Goal: Transaction & Acquisition: Purchase product/service

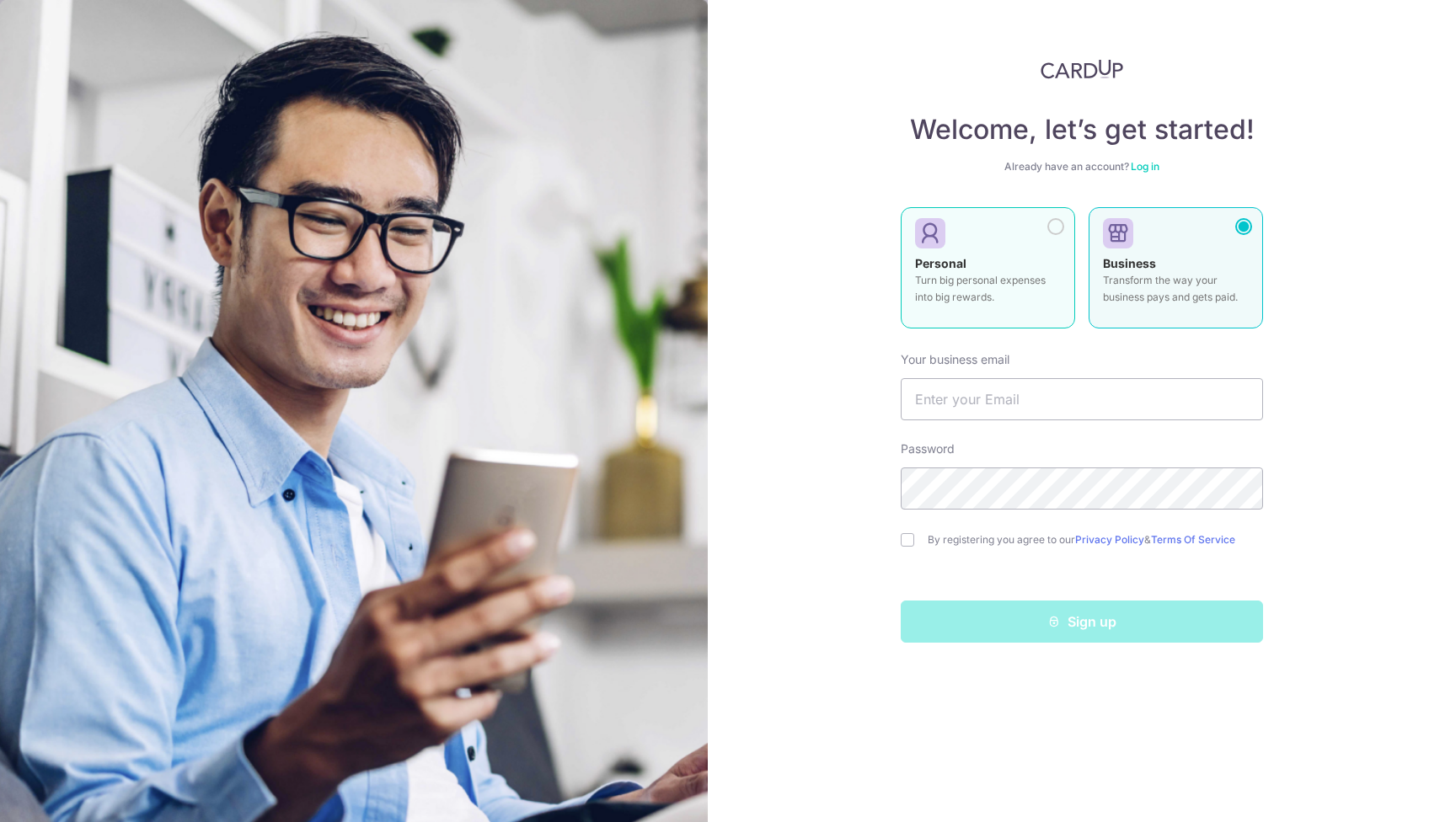
click at [986, 276] on p "Turn big personal expenses into big rewards." at bounding box center [988, 289] width 146 height 34
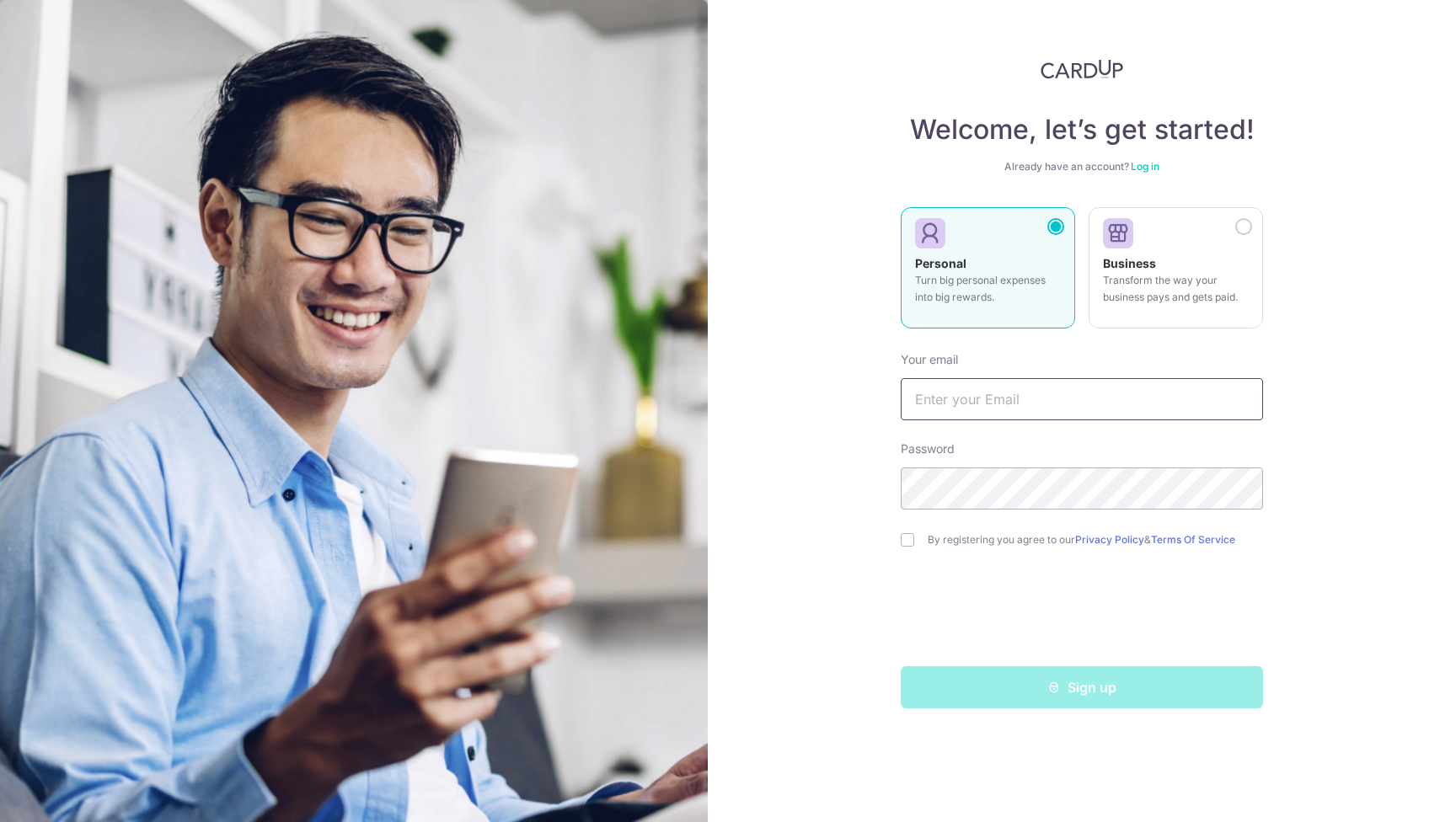
click at [938, 400] on input "text" at bounding box center [1081, 398] width 362 height 42
type input "[EMAIL_ADDRESS][DOMAIN_NAME]"
click at [1354, 565] on div "Welcome, let’s get started! Already have an account? Log in Personal Turn big p…" at bounding box center [1081, 411] width 748 height 822
click at [911, 541] on input "checkbox" at bounding box center [907, 540] width 13 height 13
checkbox input "true"
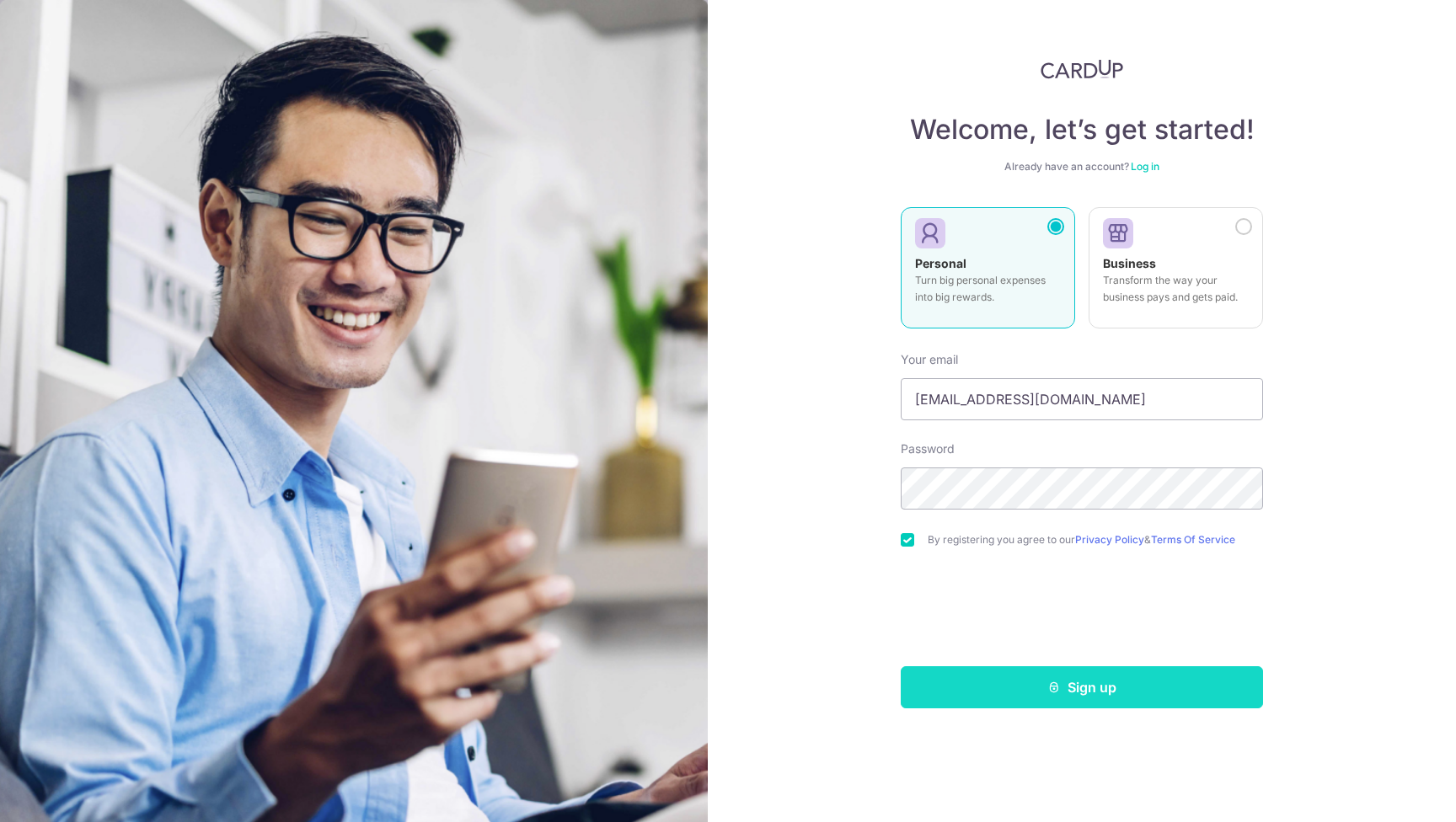
click at [1051, 694] on button "Sign up" at bounding box center [1081, 687] width 362 height 42
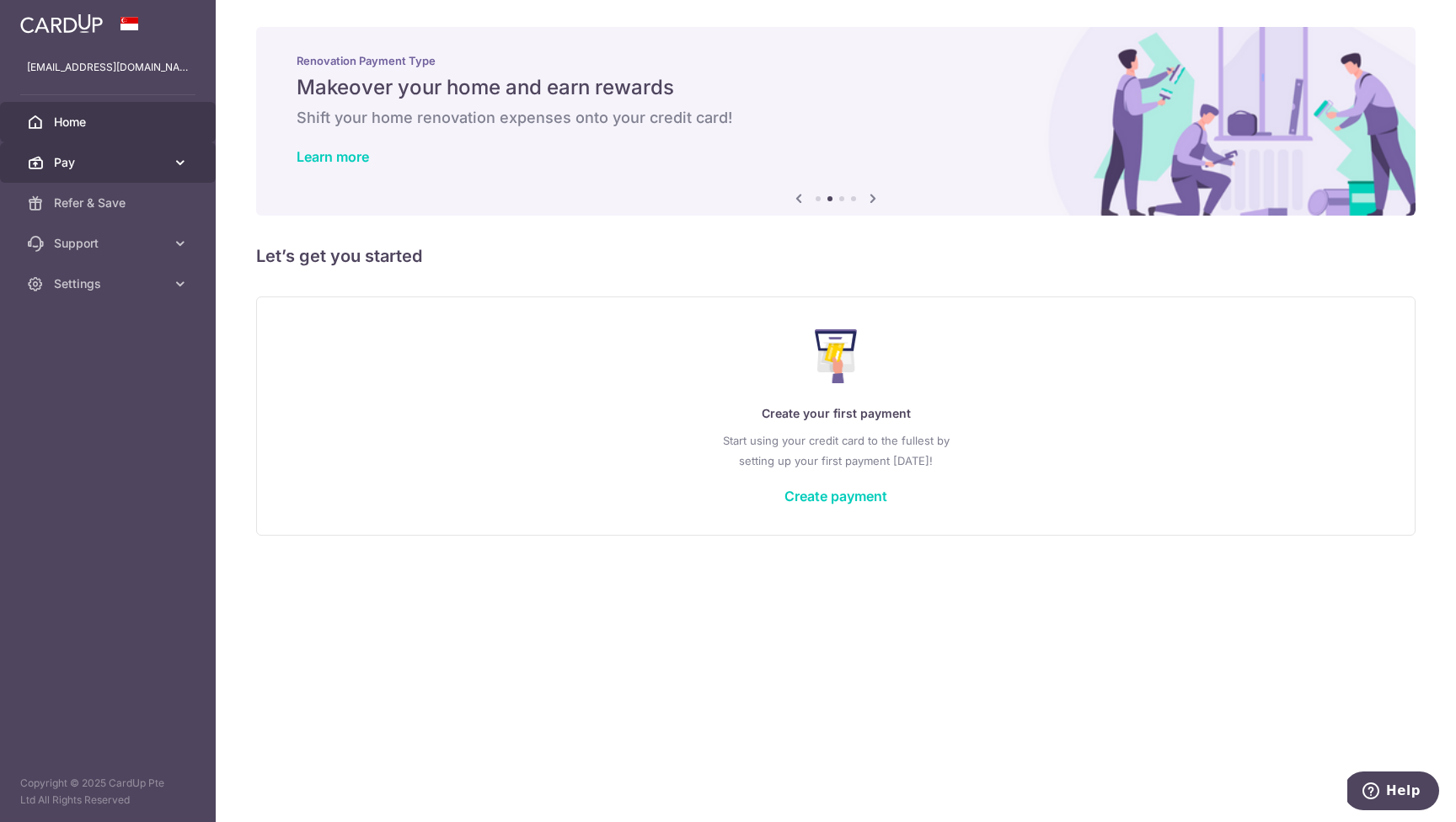
click at [154, 154] on link "Pay" at bounding box center [108, 162] width 216 height 40
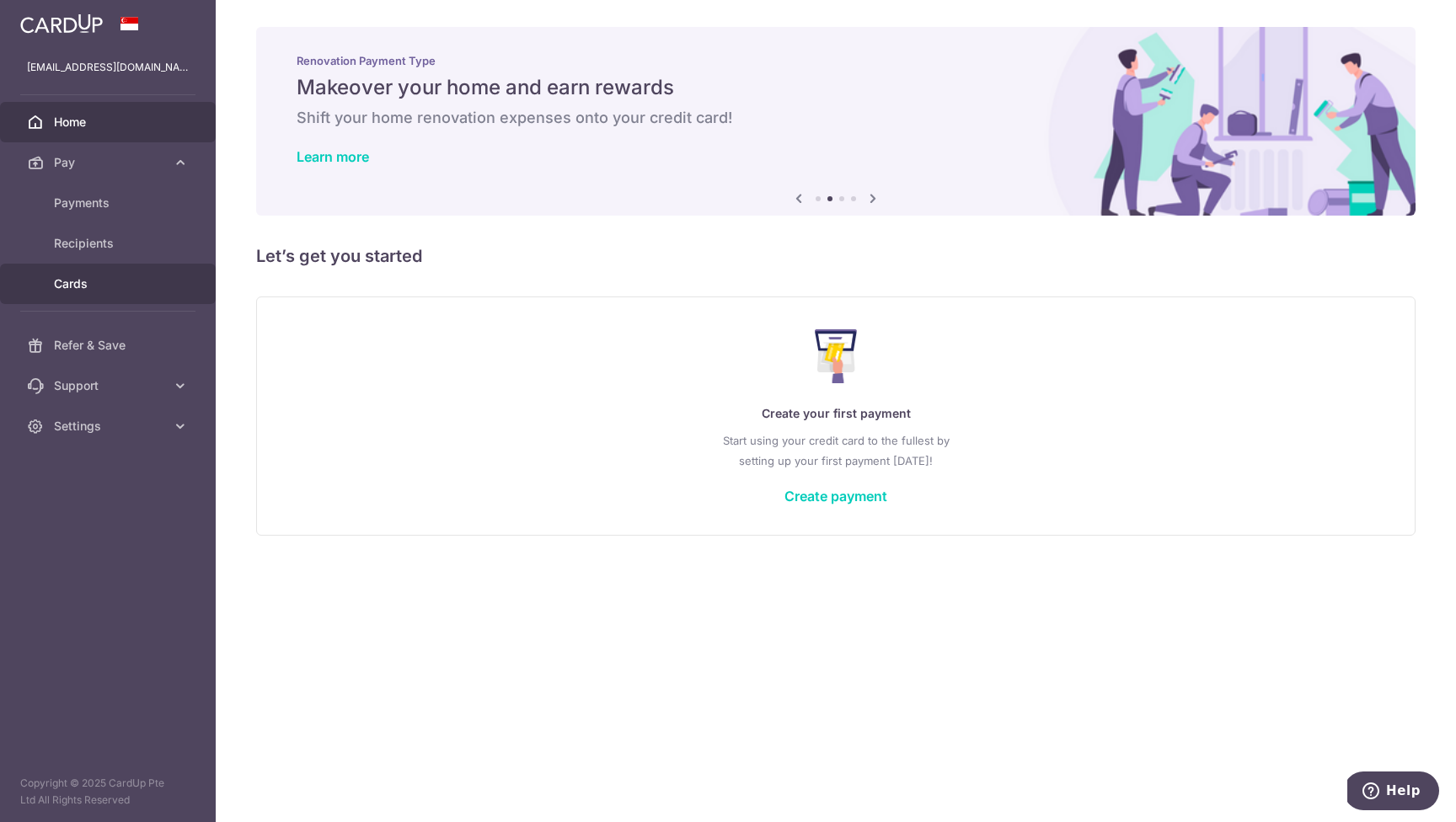
click at [75, 277] on span "Cards" at bounding box center [109, 284] width 111 height 17
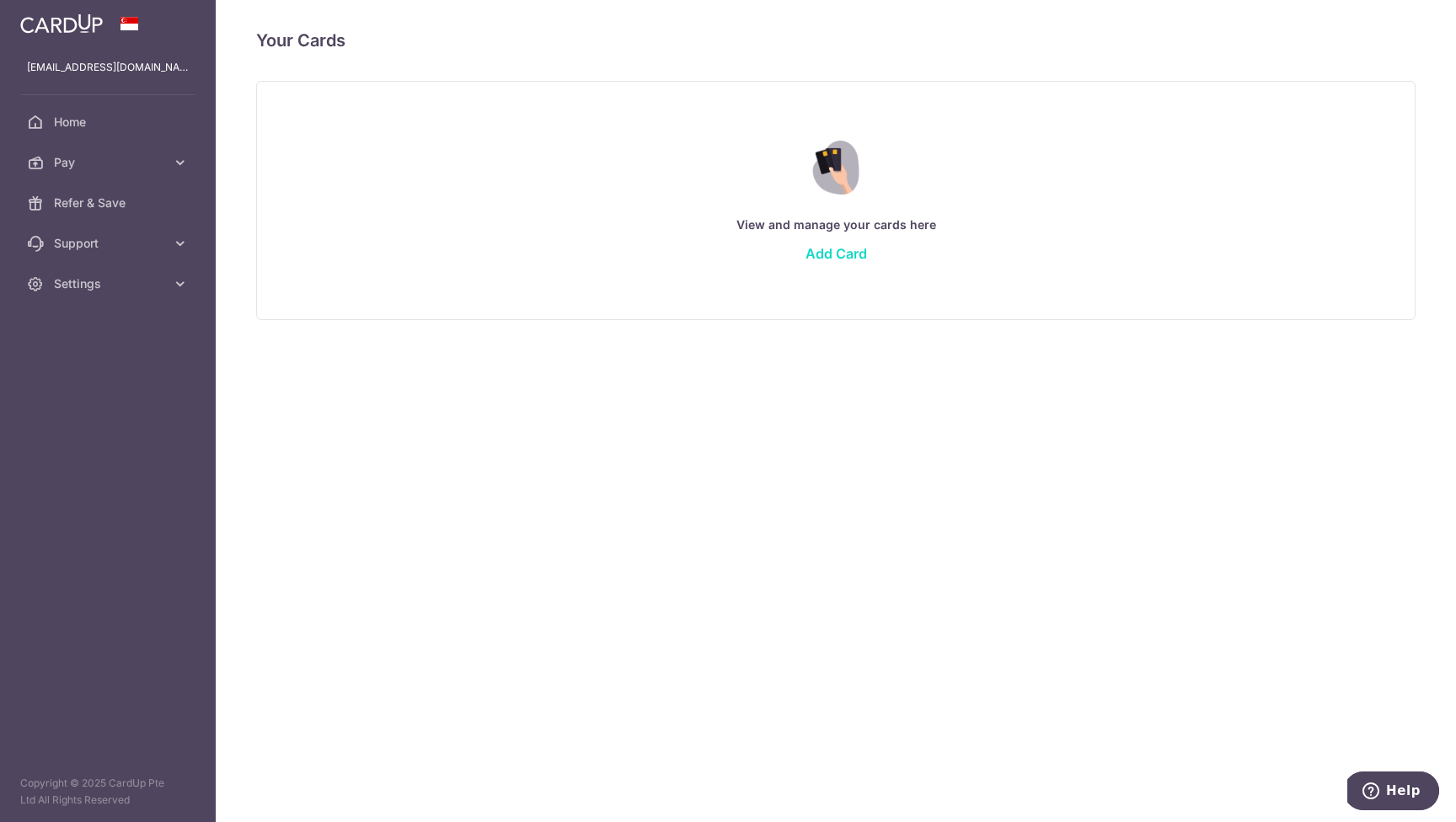
click at [856, 253] on link "Add Card" at bounding box center [836, 253] width 61 height 17
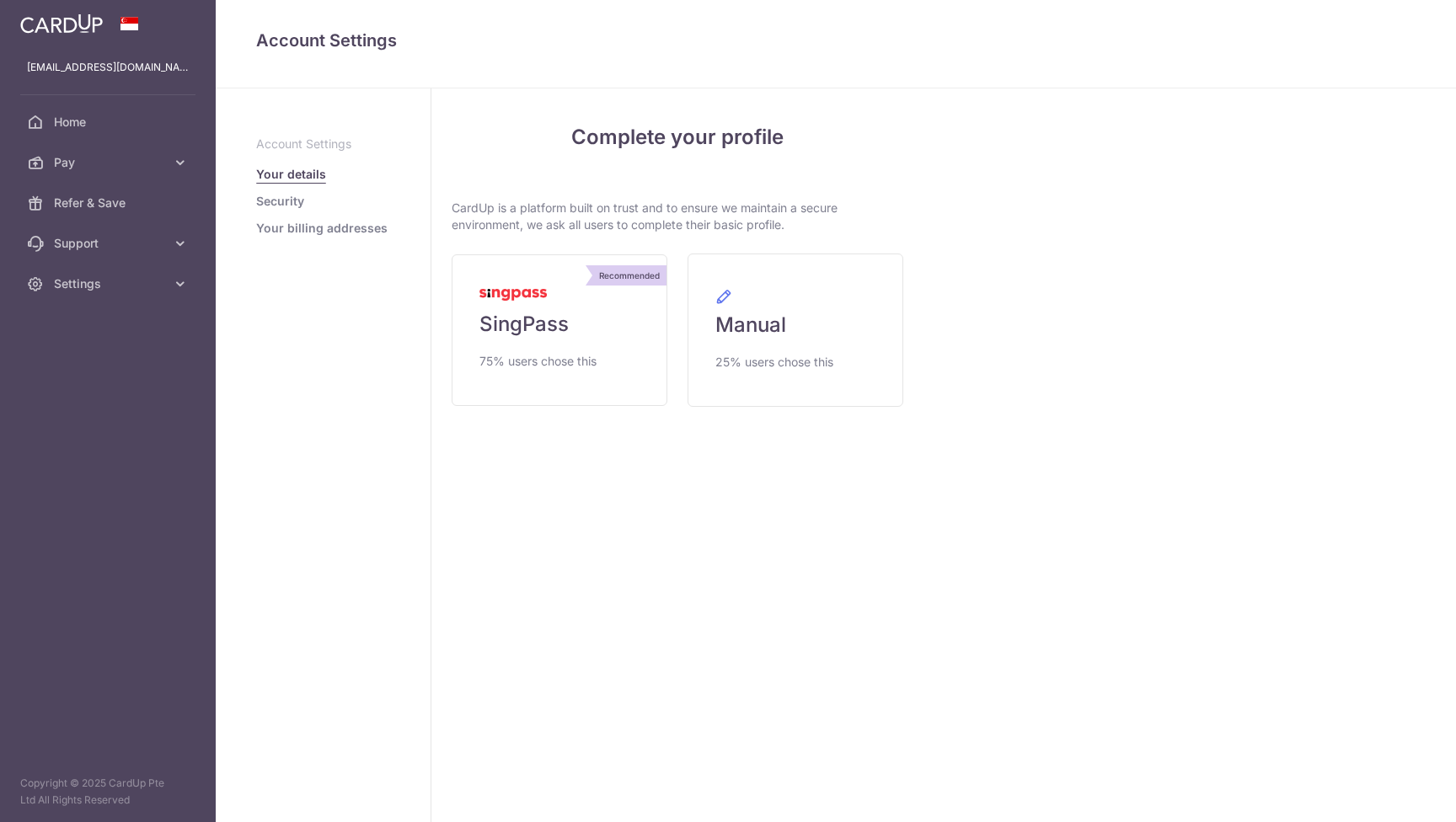
click at [825, 253] on link "Manual 25% users chose this" at bounding box center [795, 330] width 216 height 154
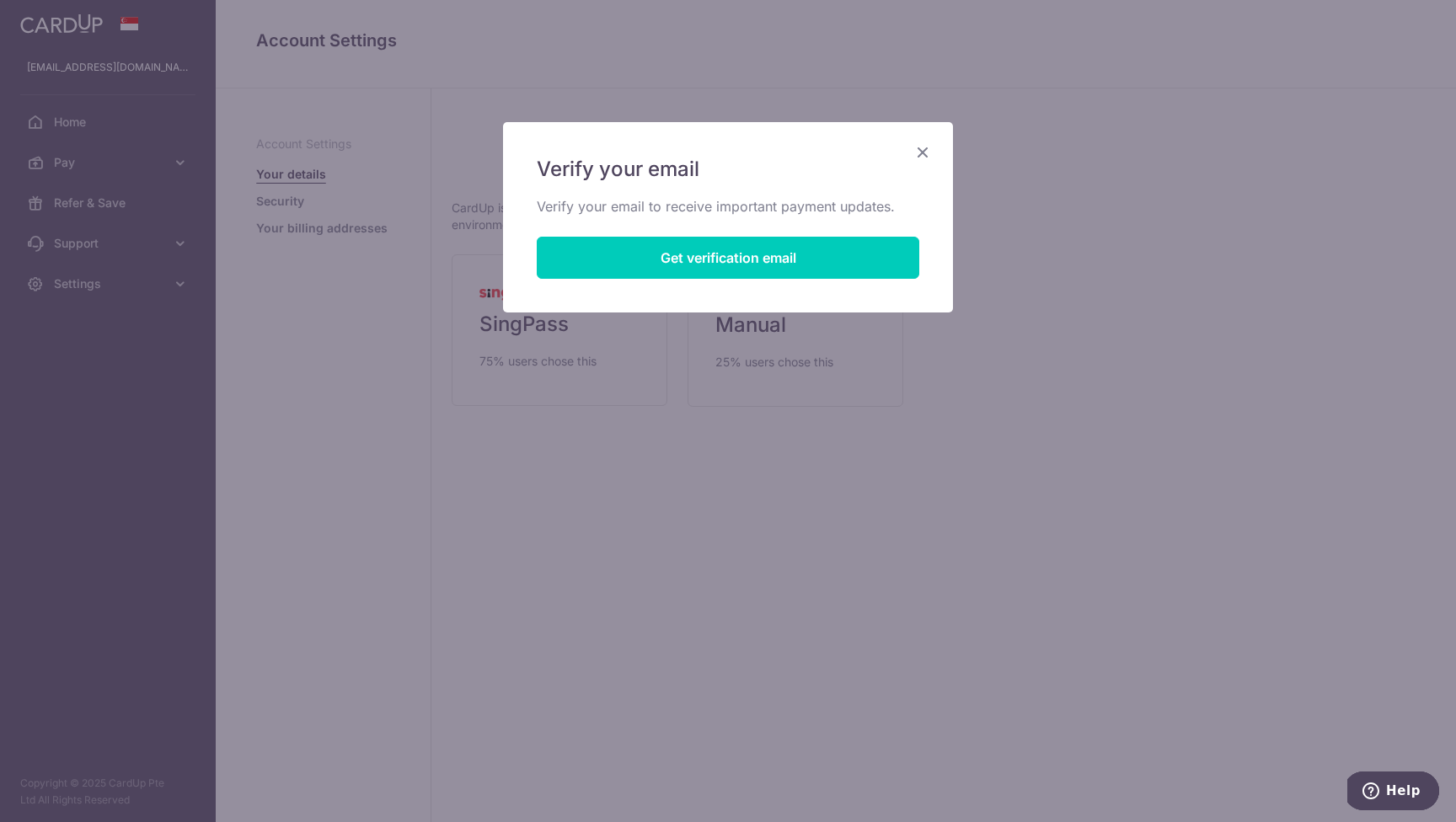
click at [923, 150] on icon "Close" at bounding box center [923, 152] width 20 height 21
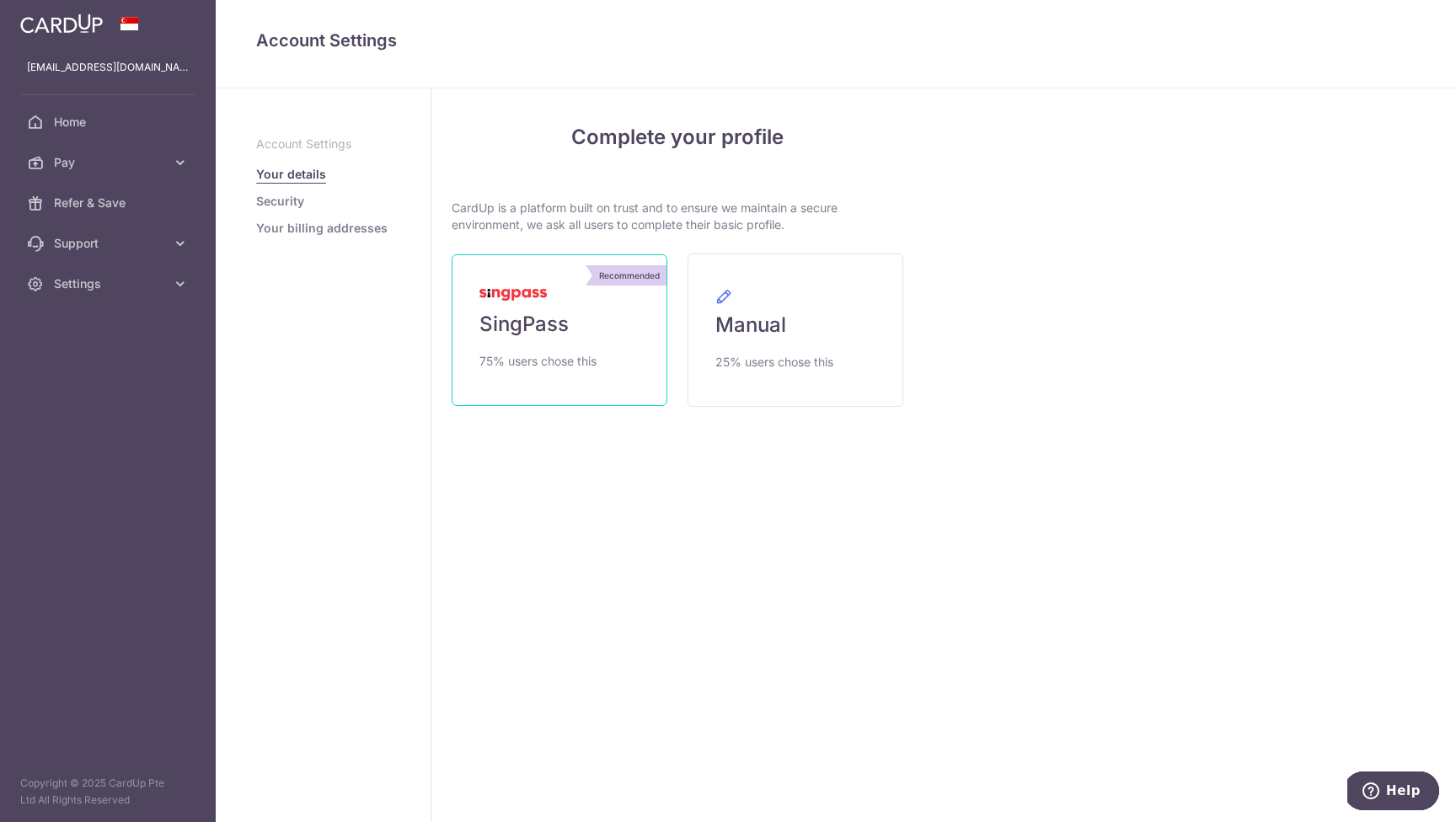
click at [541, 315] on span "SingPass" at bounding box center [524, 324] width 89 height 27
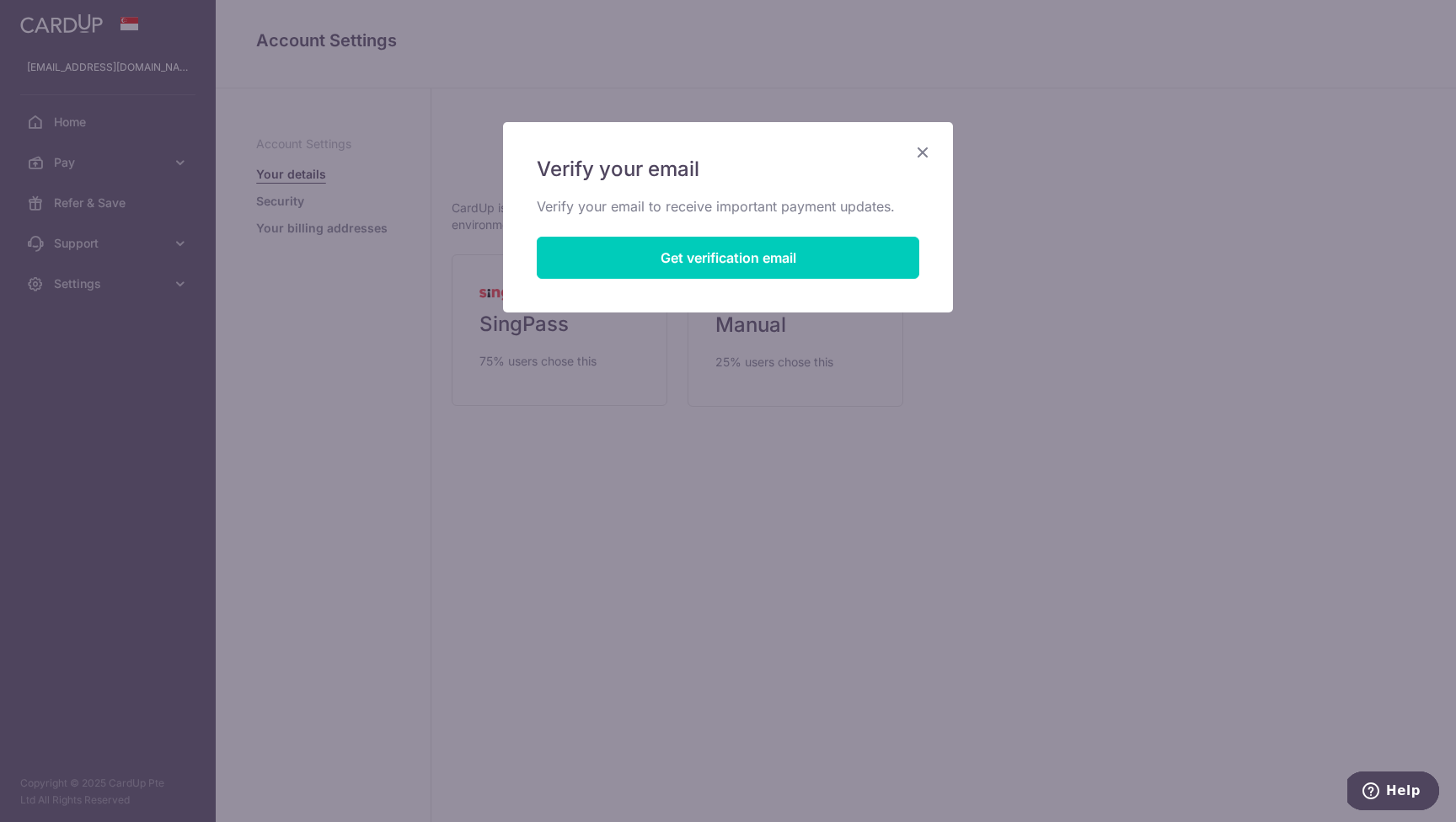
click at [775, 284] on div "Verify your email Verify your email to receive important payment updates. Get v…" at bounding box center [727, 217] width 450 height 190
click at [771, 263] on button "Get verification email" at bounding box center [727, 257] width 383 height 42
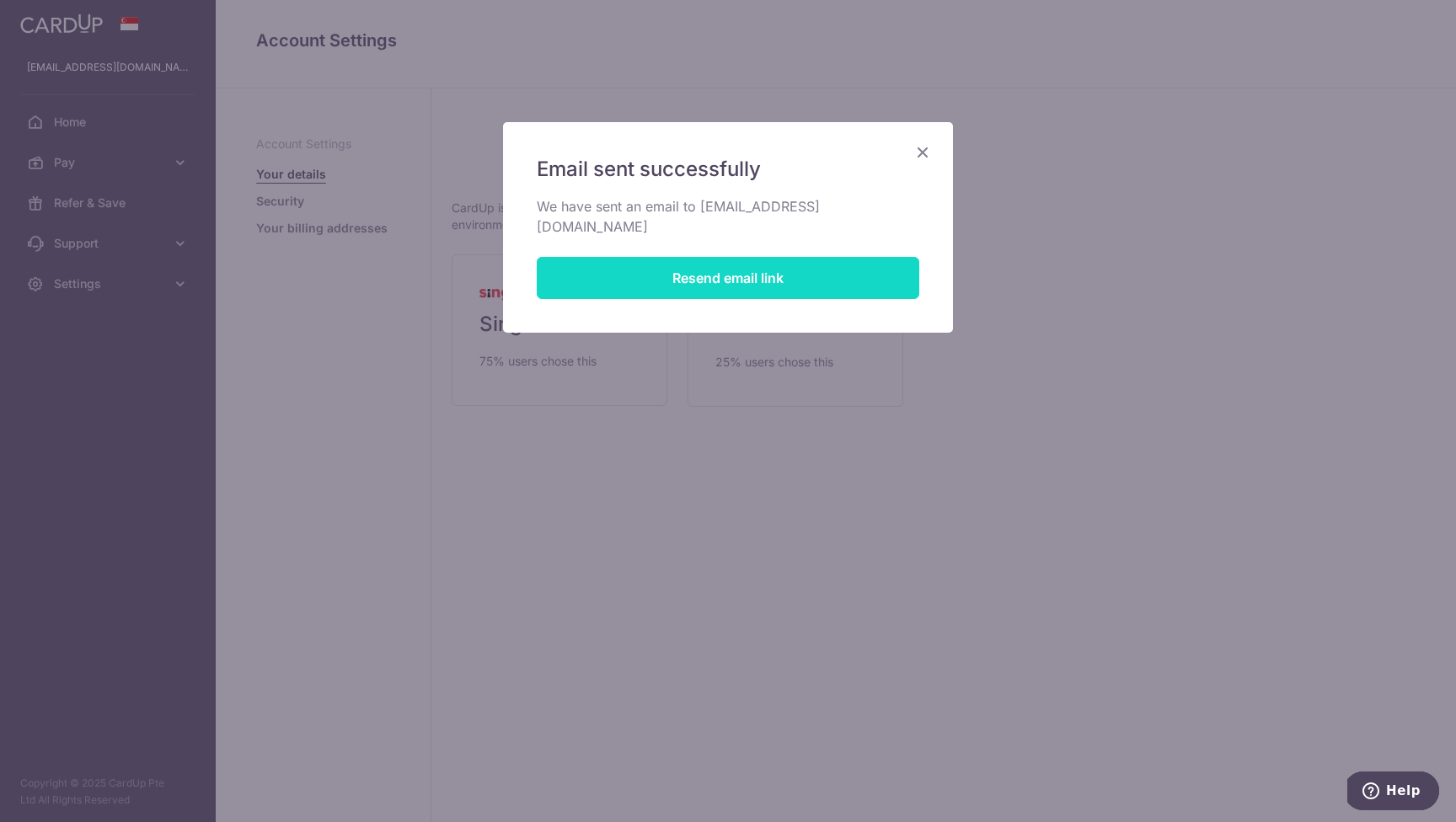
click at [754, 257] on button "Resend email link" at bounding box center [727, 277] width 383 height 42
click at [920, 145] on icon "Close" at bounding box center [923, 152] width 20 height 21
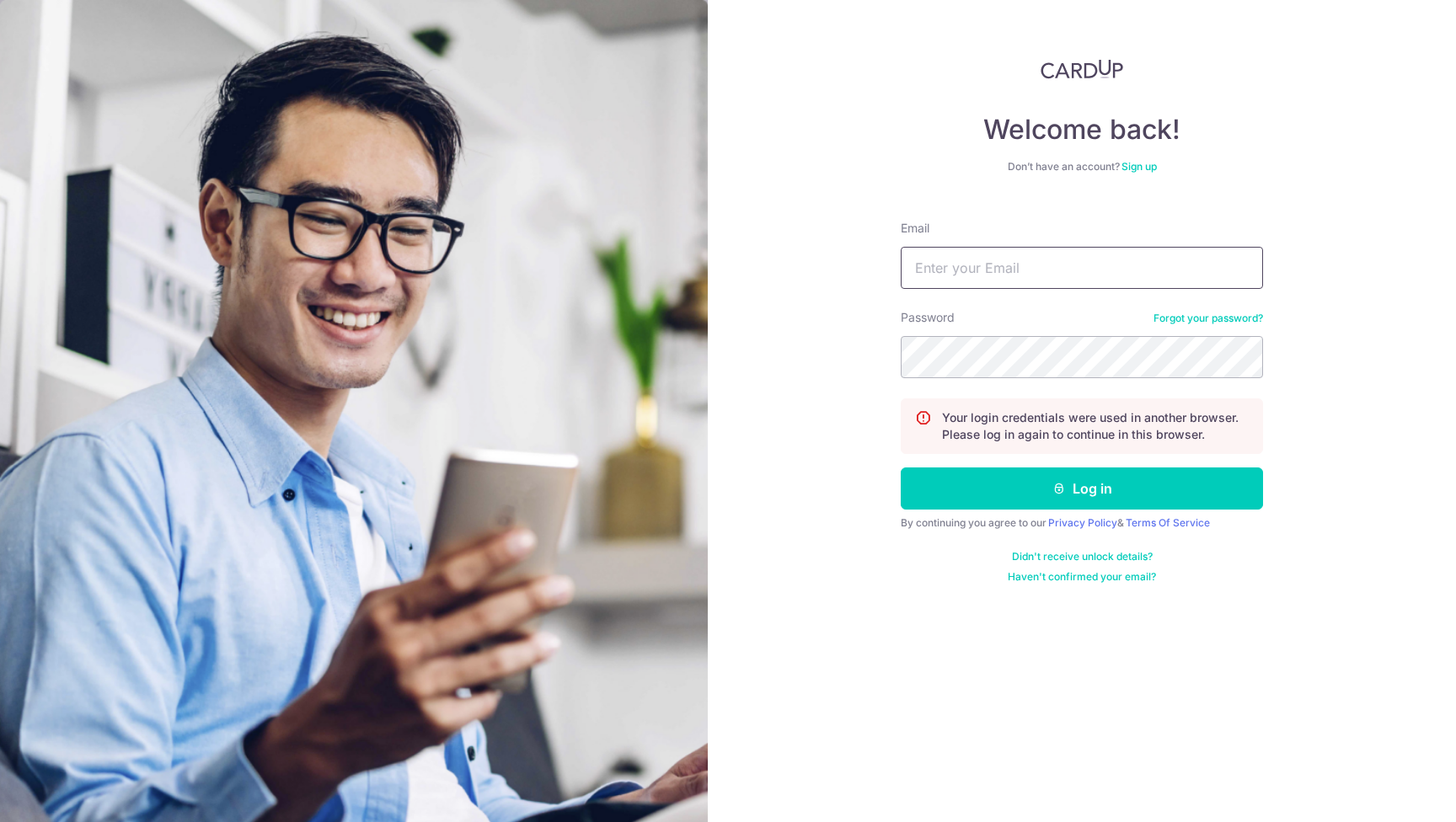
click at [933, 254] on input "Email" at bounding box center [1081, 267] width 362 height 42
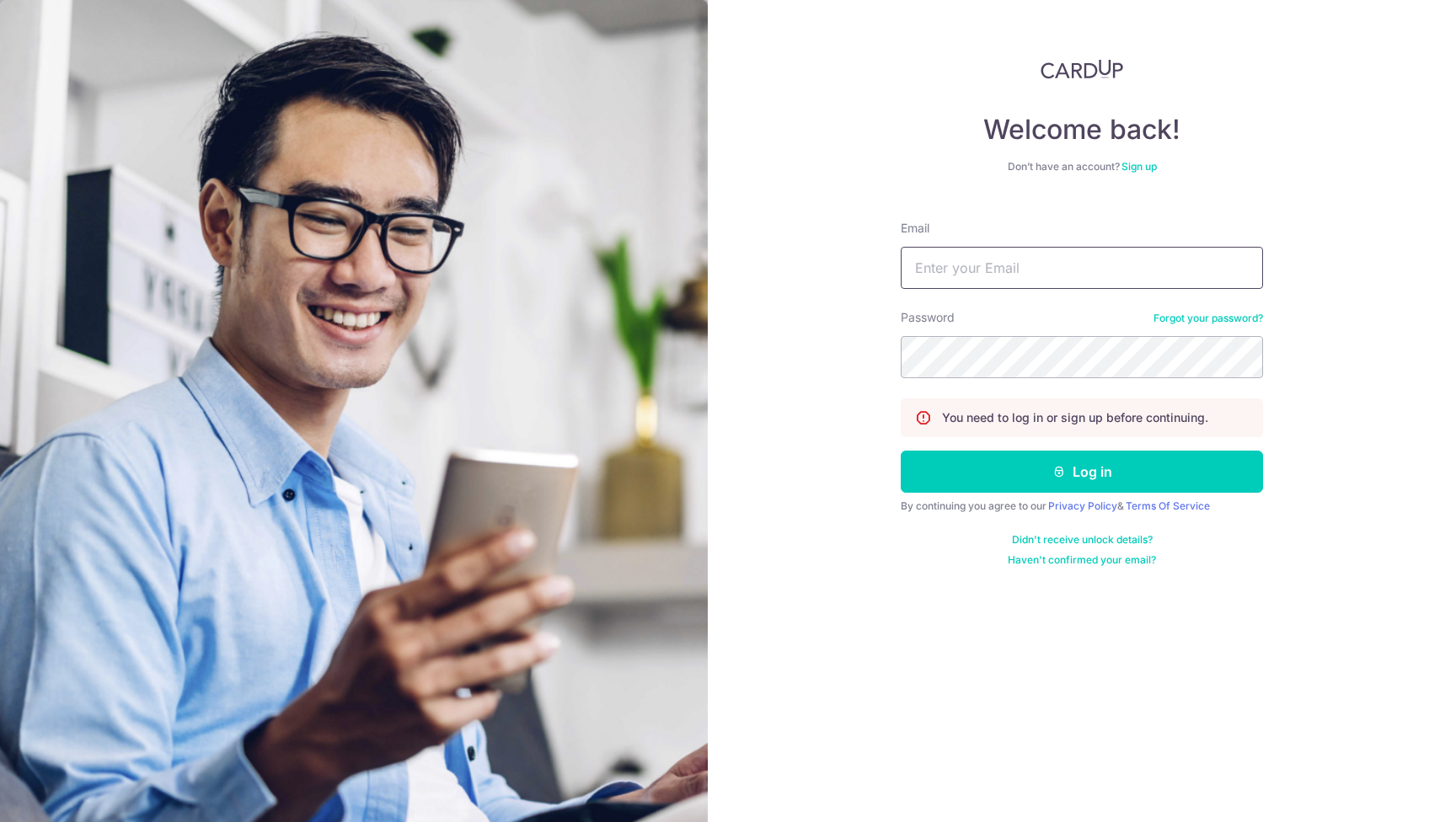
type input "[EMAIL_ADDRESS][DOMAIN_NAME]"
click at [1082, 472] on button "Log in" at bounding box center [1081, 471] width 362 height 42
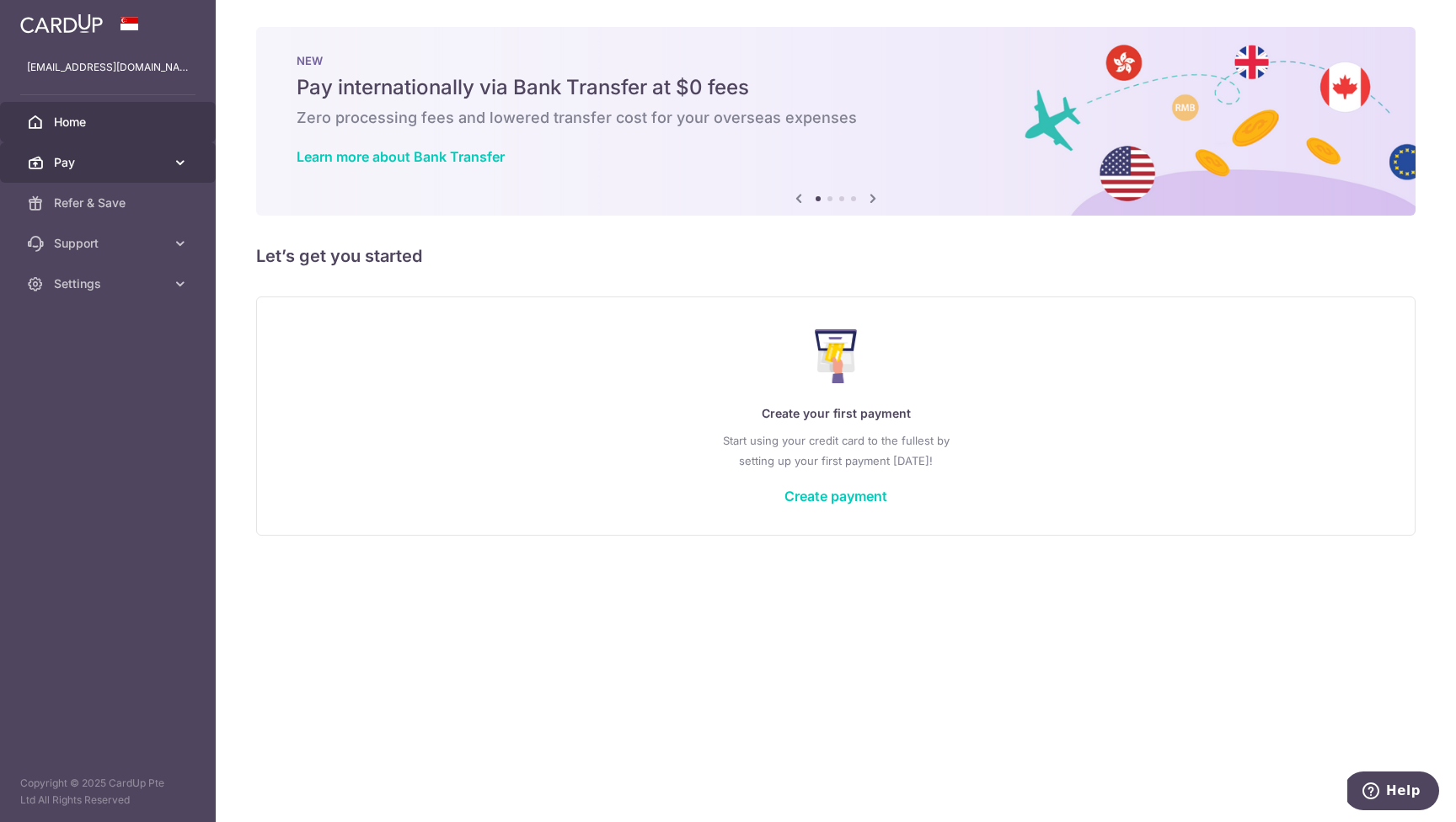
click at [89, 167] on span "Pay" at bounding box center [109, 163] width 111 height 17
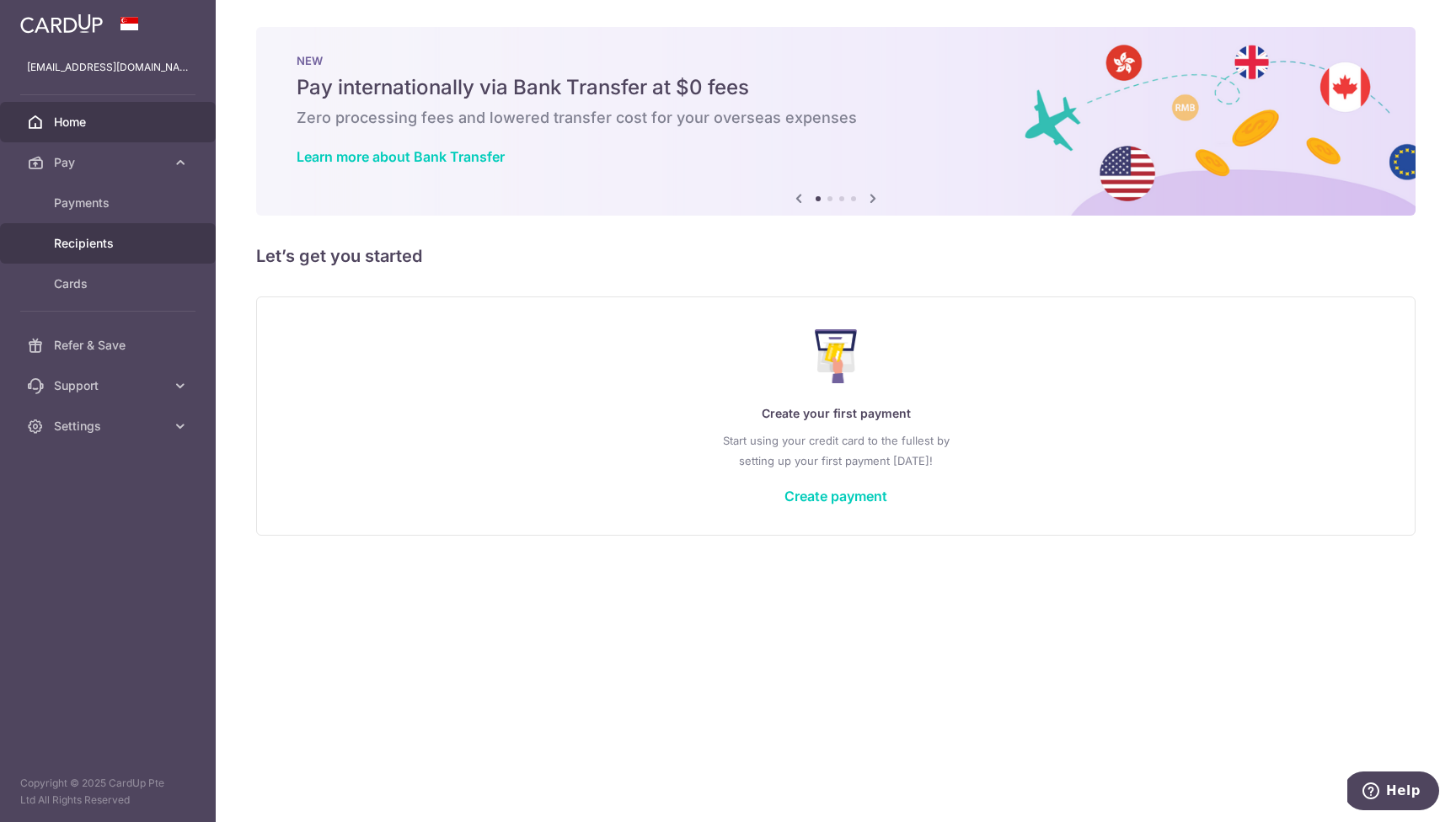
click at [84, 251] on span "Recipients" at bounding box center [109, 243] width 111 height 17
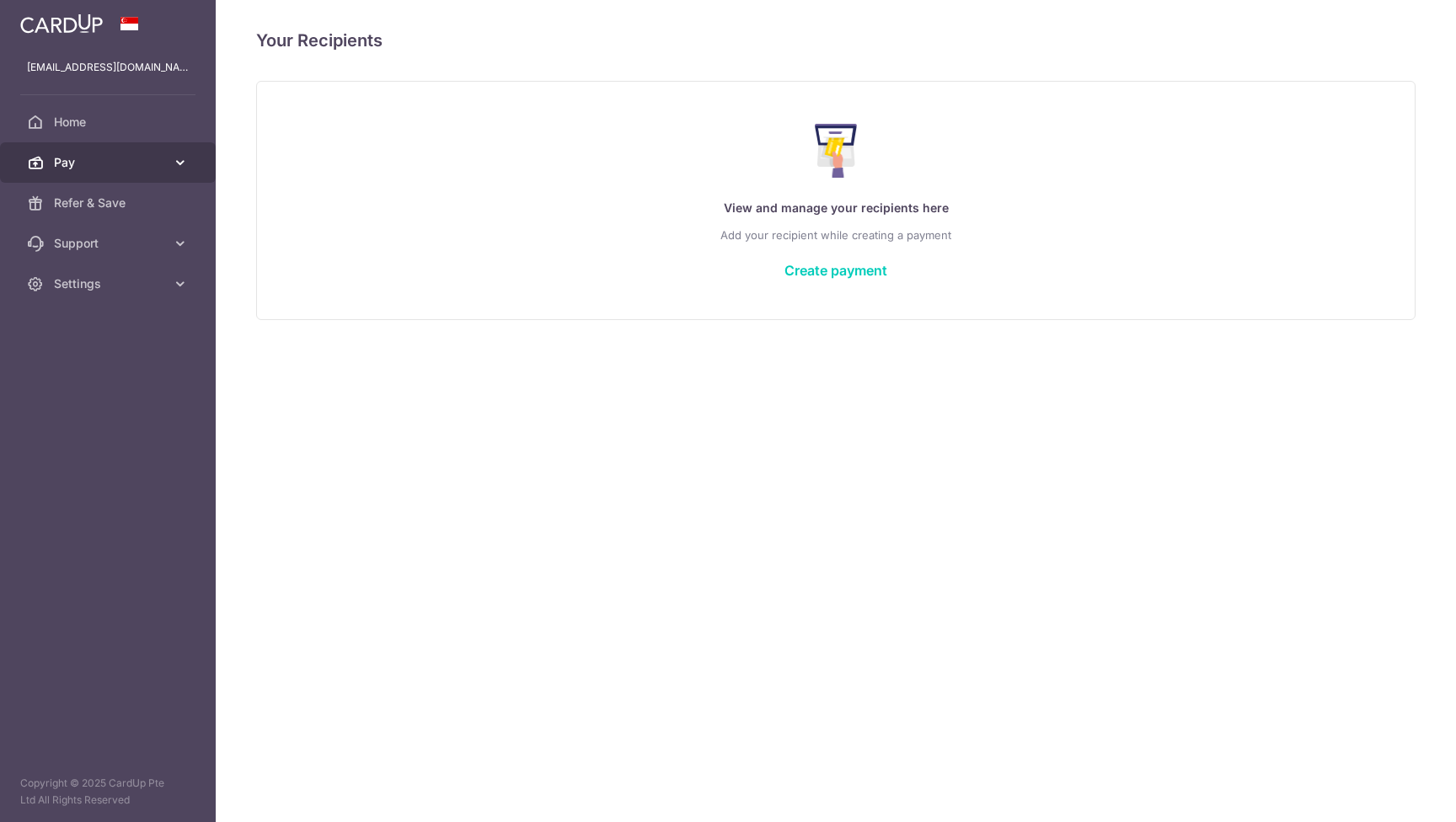
click at [105, 162] on span "Pay" at bounding box center [109, 163] width 111 height 17
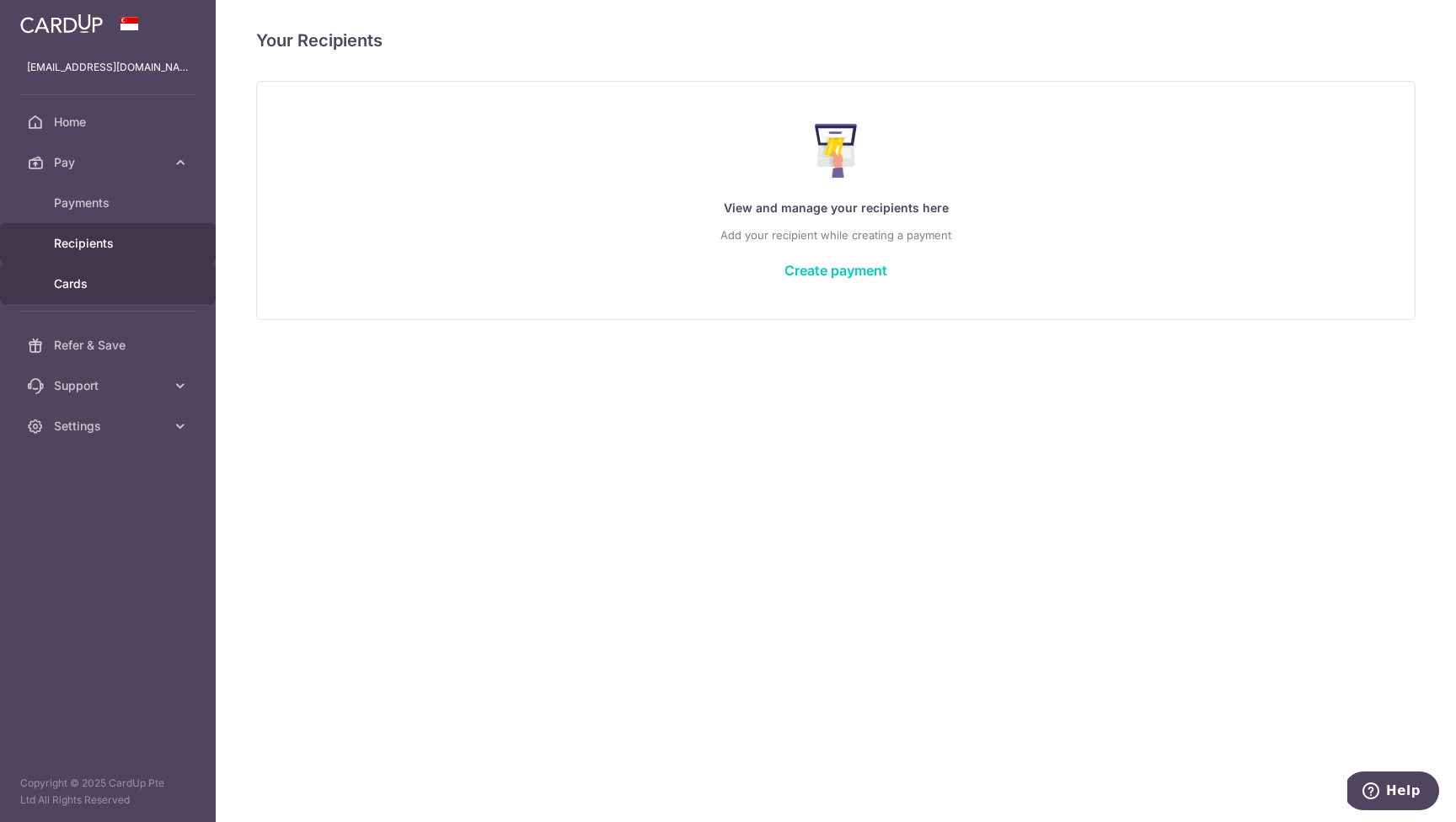
click at [73, 290] on span "Cards" at bounding box center [109, 284] width 111 height 17
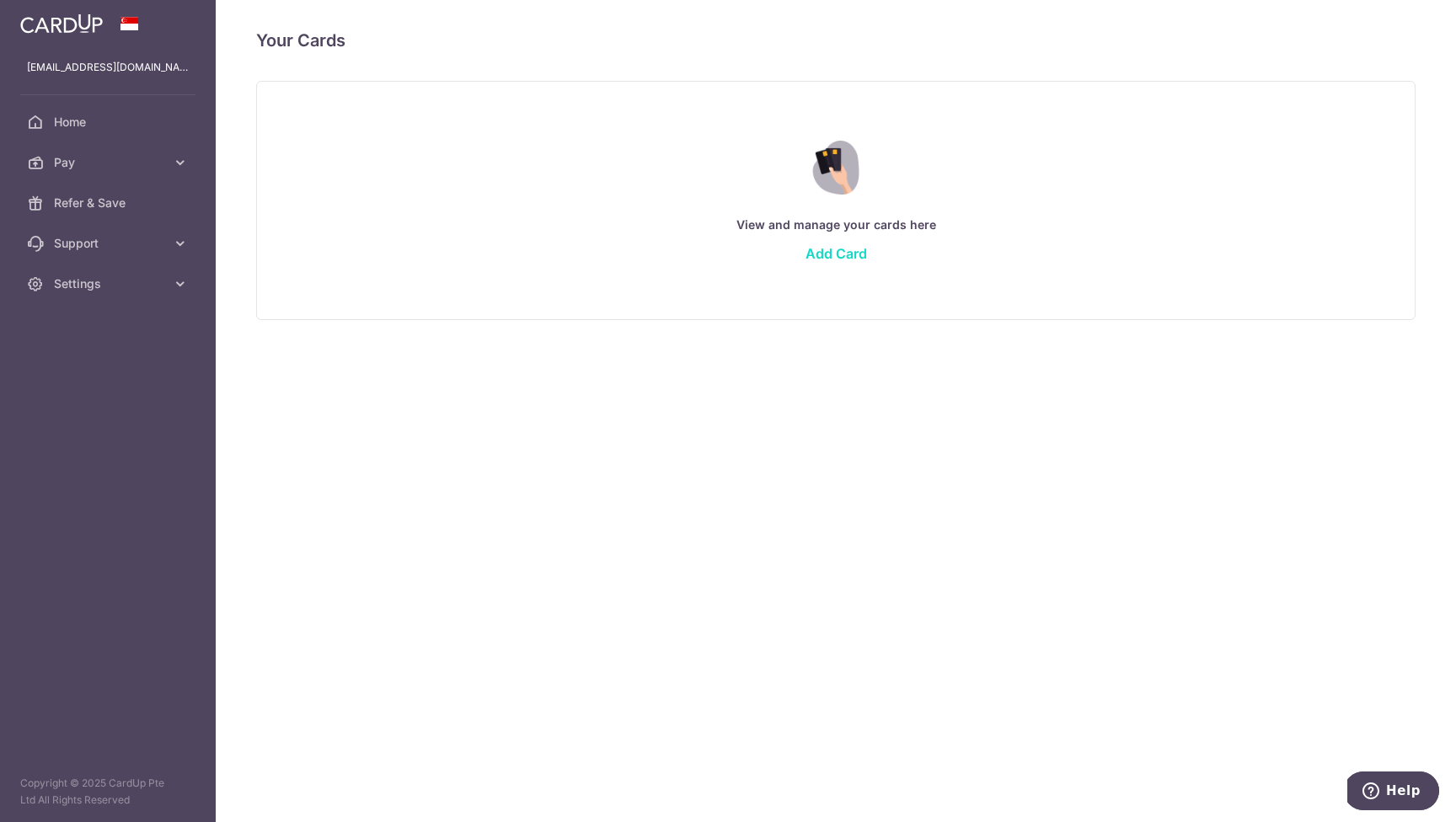
click at [821, 250] on link "Add Card" at bounding box center [836, 253] width 61 height 17
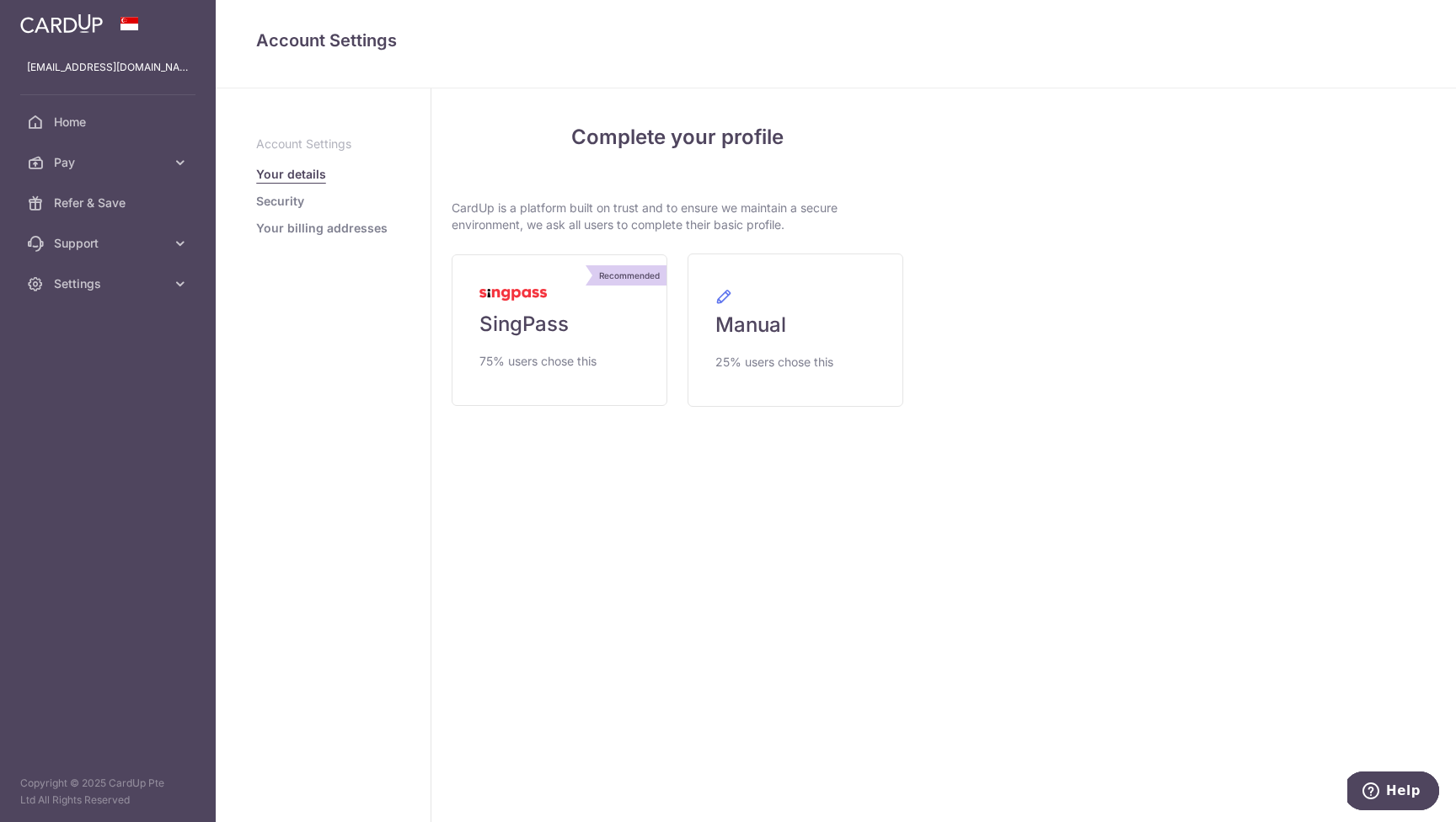
click at [291, 204] on link "Security" at bounding box center [280, 201] width 48 height 17
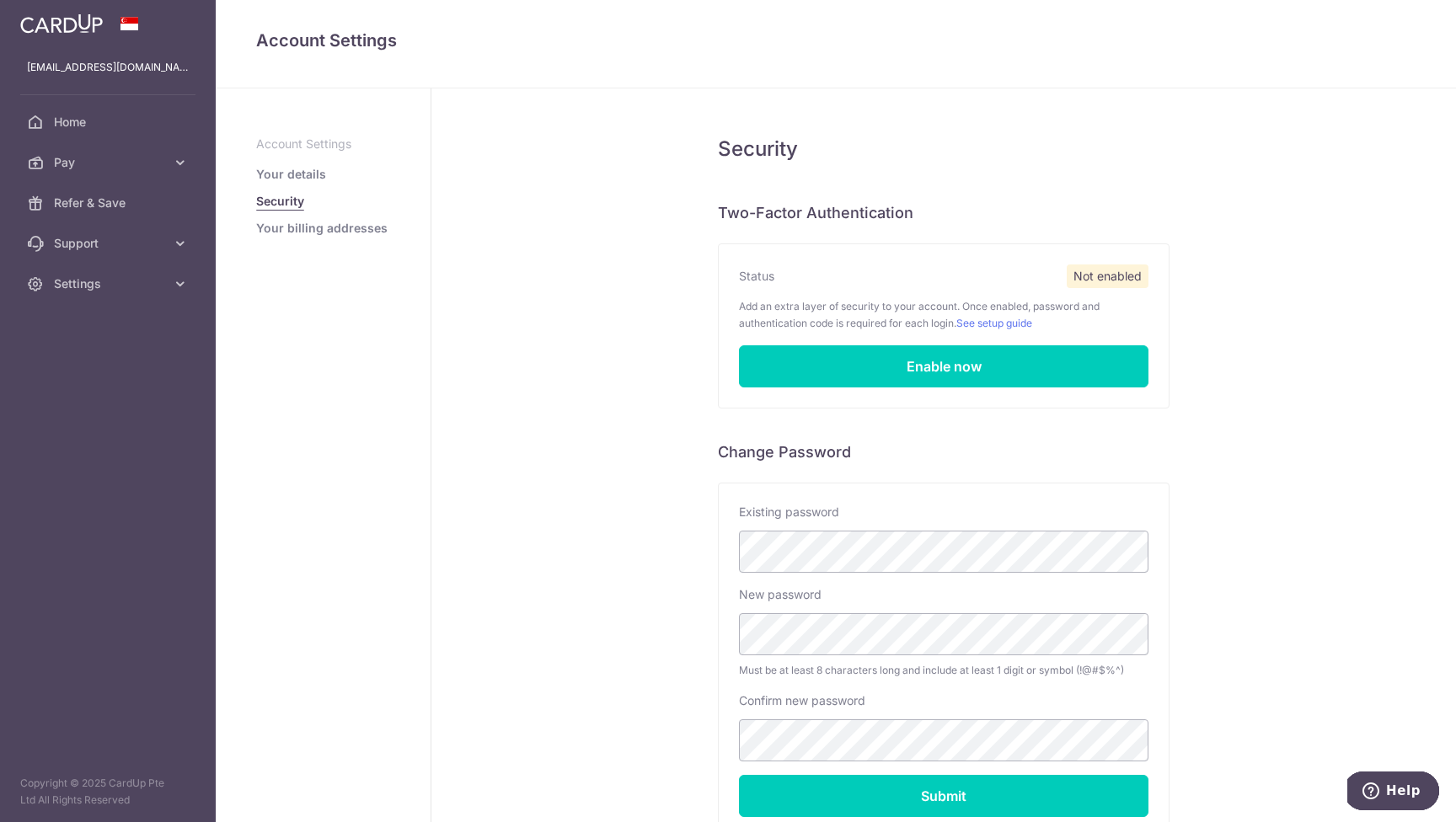
click at [307, 176] on link "Your details" at bounding box center [290, 174] width 70 height 17
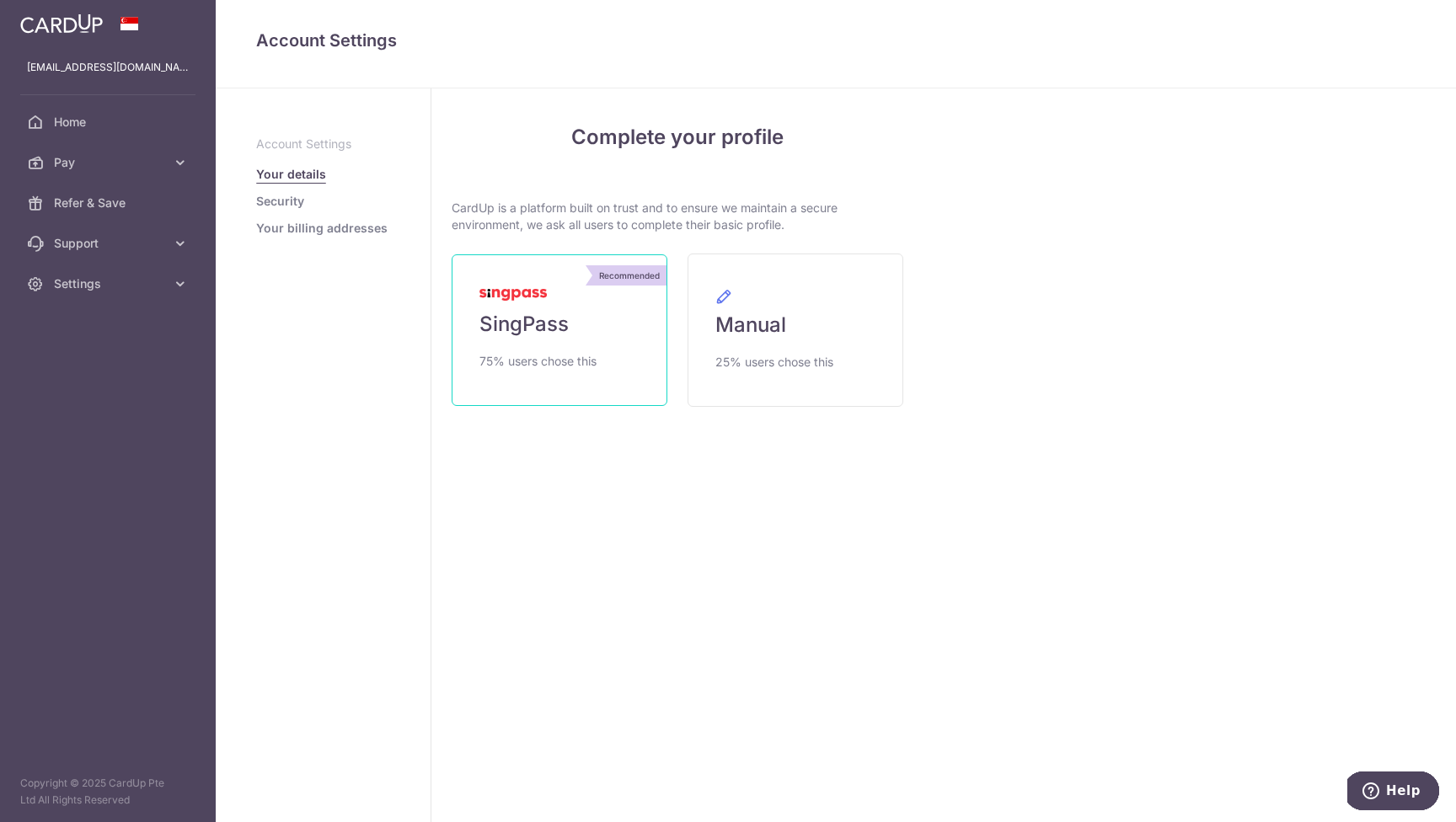
click at [573, 345] on link "Recommended SingPass 75% users chose this" at bounding box center [559, 330] width 216 height 152
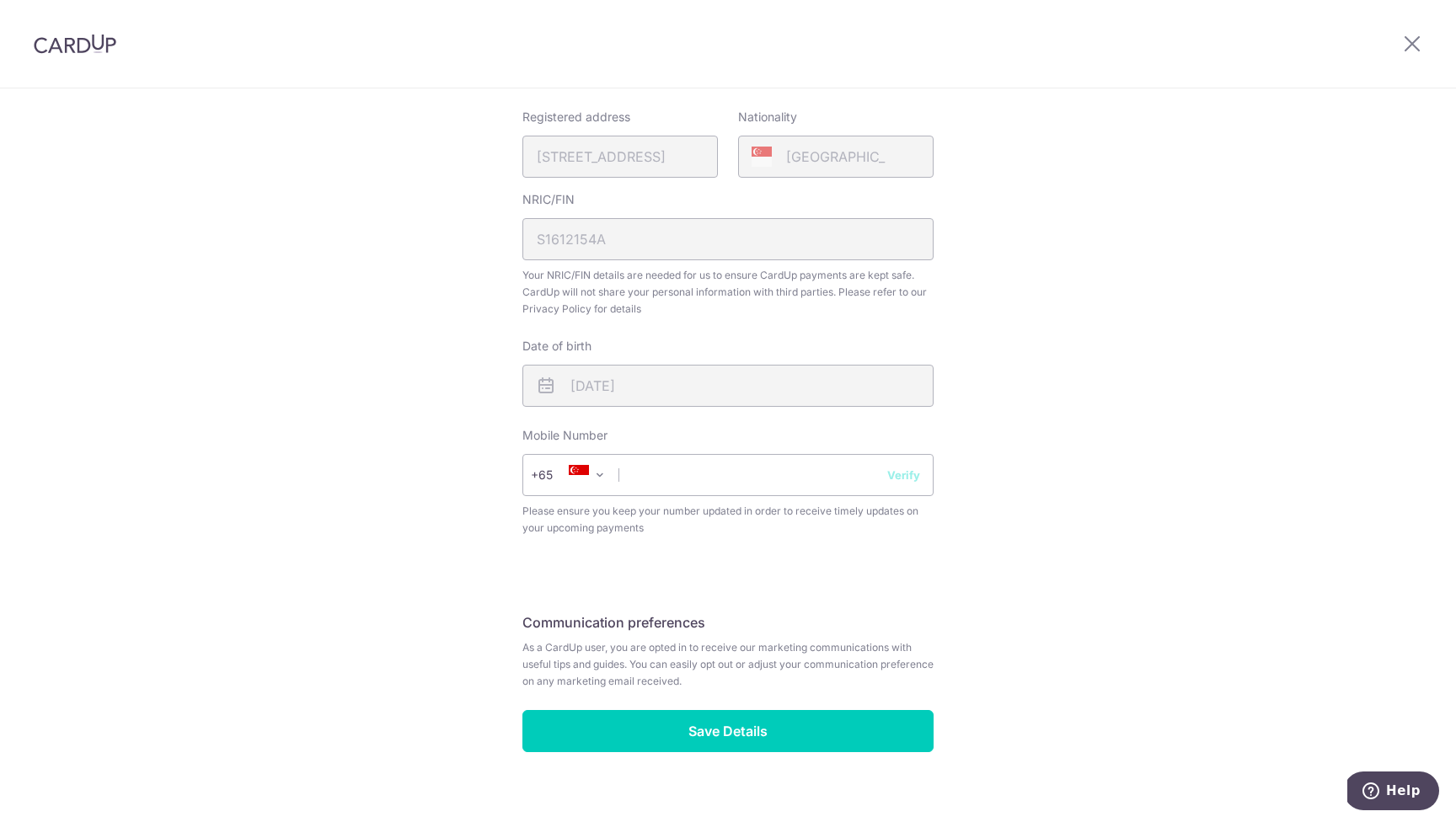
scroll to position [406, 0]
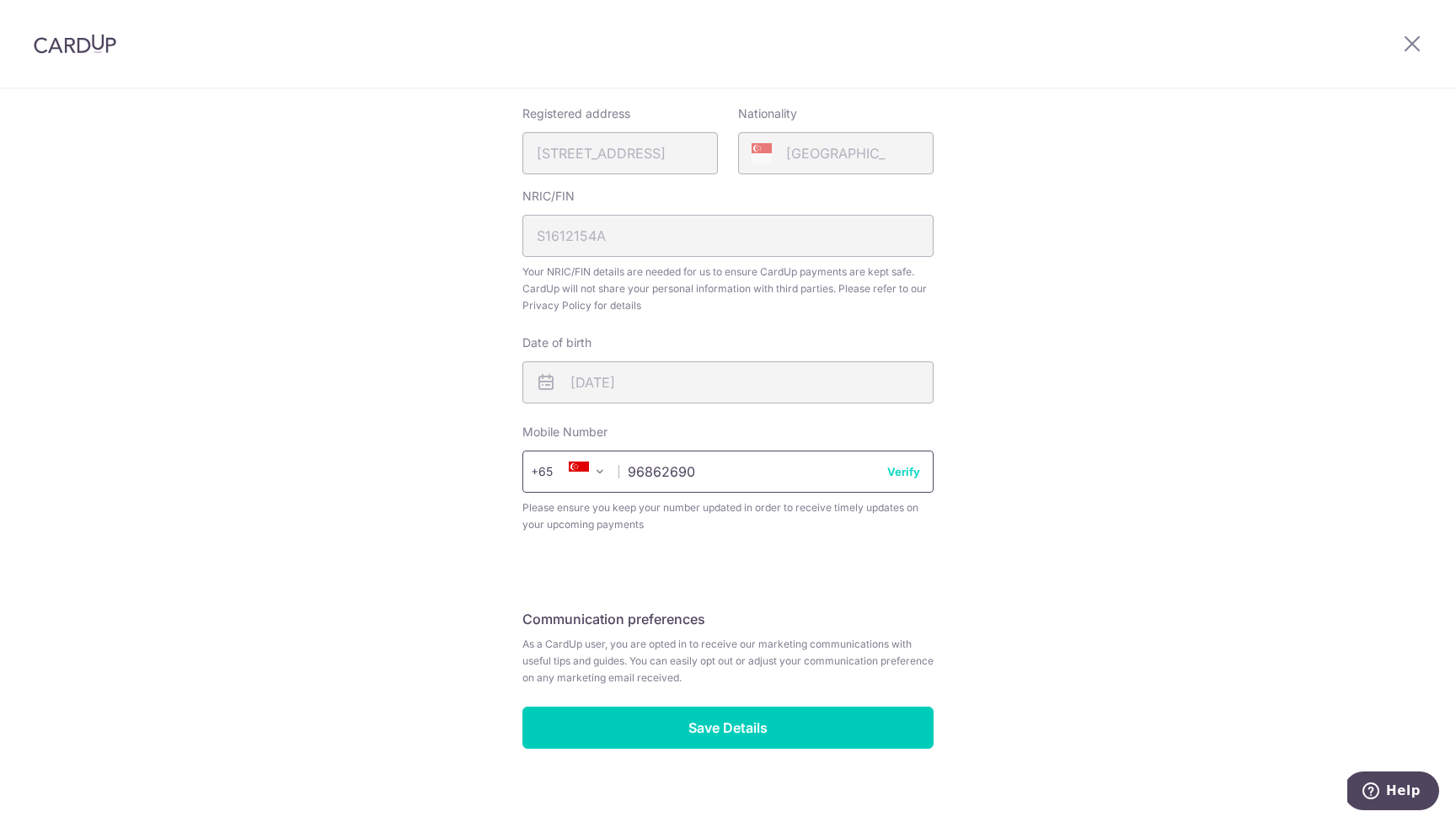
type input "96862690"
click at [897, 473] on button "Verify" at bounding box center [903, 472] width 33 height 17
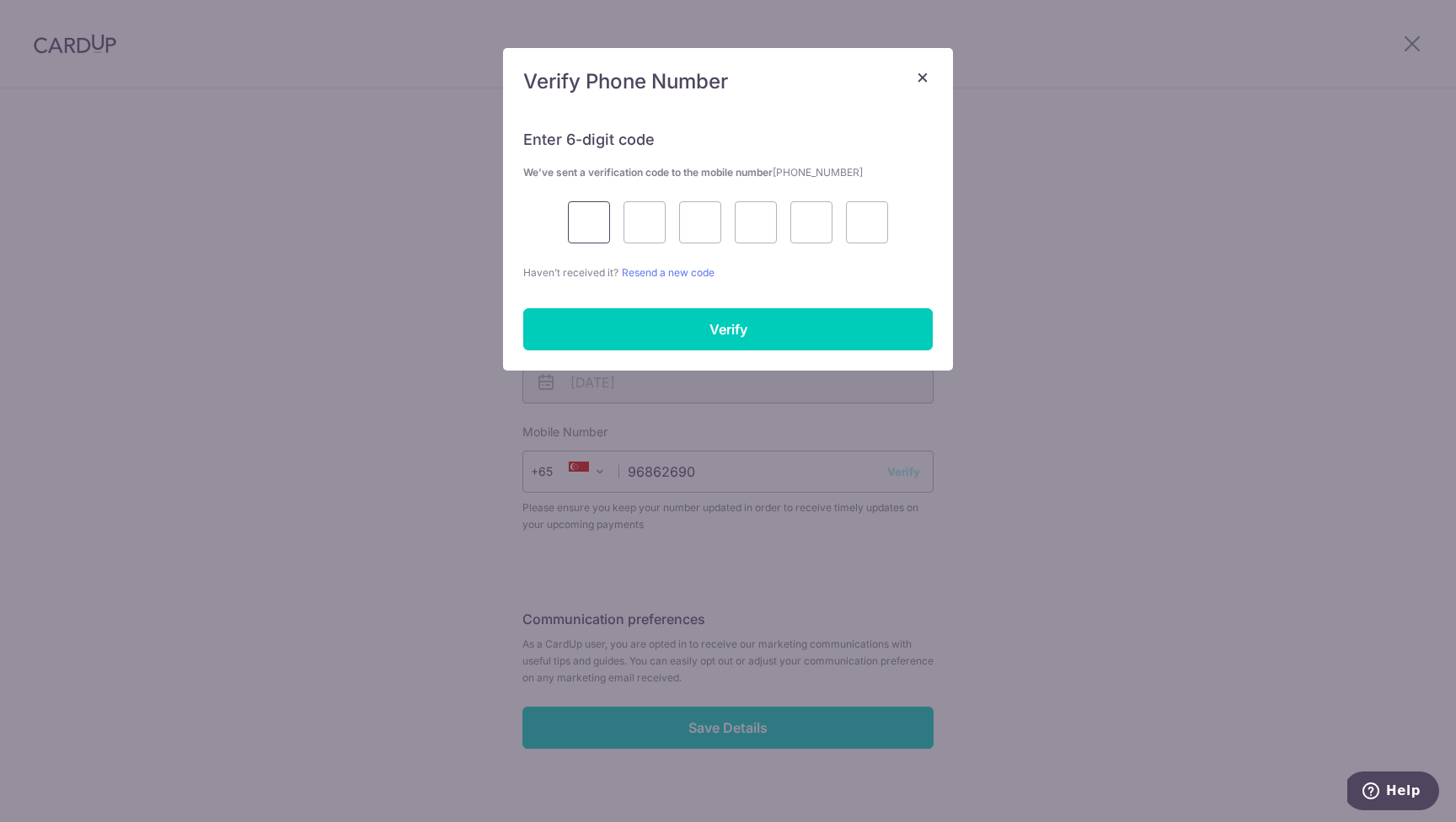
click at [576, 225] on input "text" at bounding box center [588, 222] width 42 height 42
click at [828, 270] on p "Haven’t received it? Resend a new code" at bounding box center [728, 272] width 410 height 18
click at [691, 270] on link "Resend a new code" at bounding box center [668, 273] width 93 height 13
click at [590, 224] on input "text" at bounding box center [588, 222] width 42 height 42
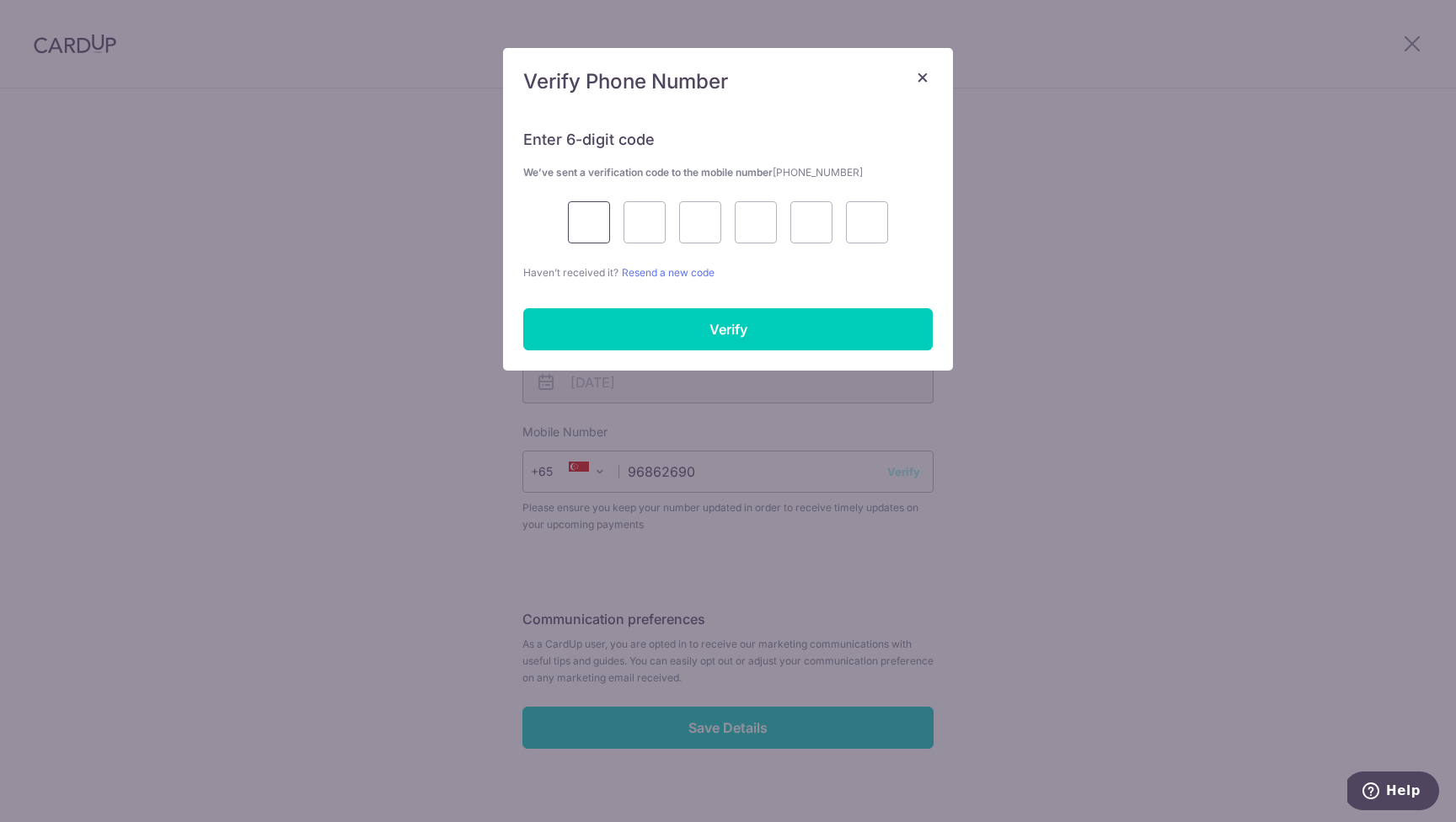
click at [590, 224] on input "text" at bounding box center [588, 222] width 42 height 42
type input "1"
type input "4"
type input "5"
type input "7"
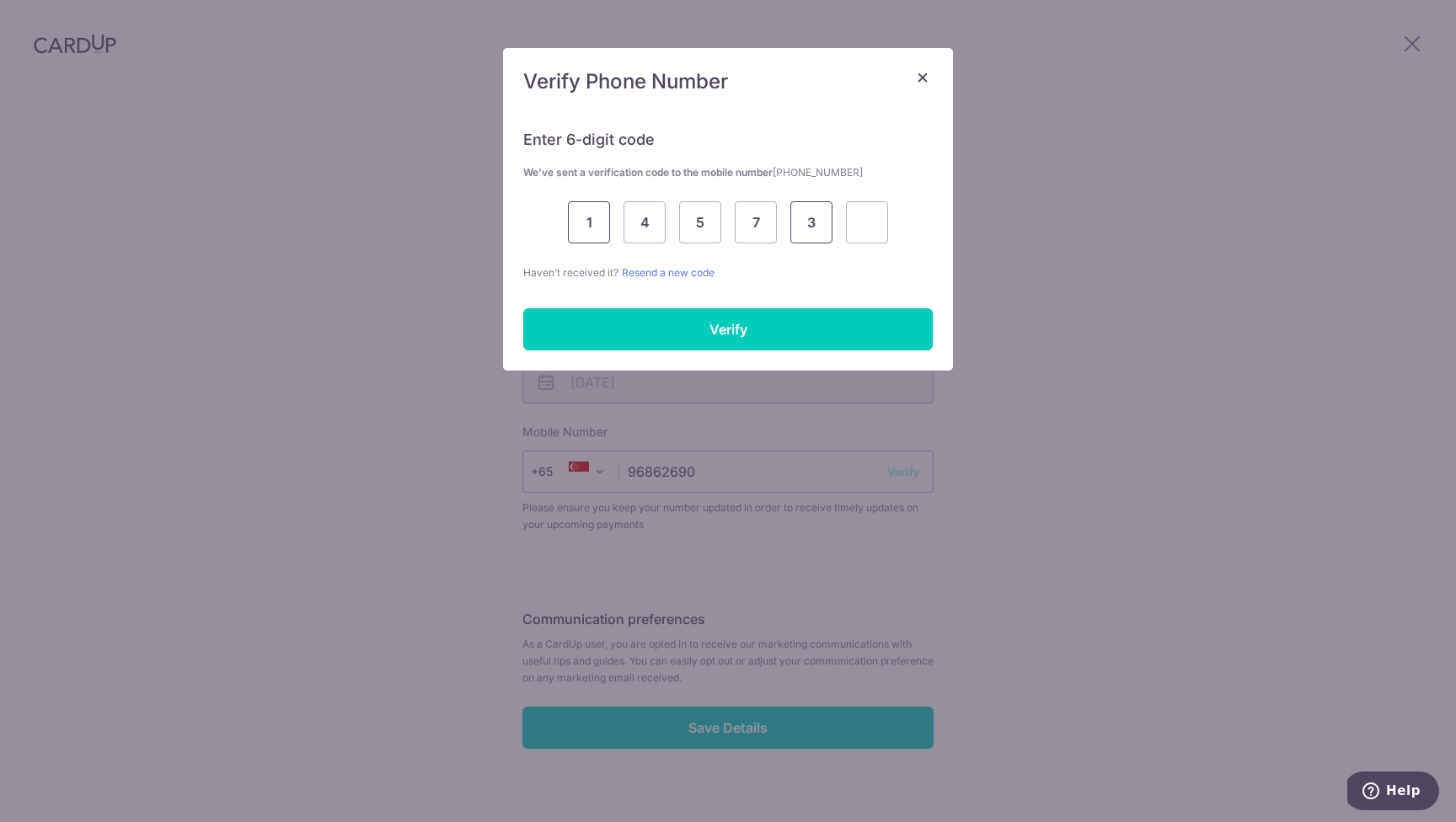
type input "3"
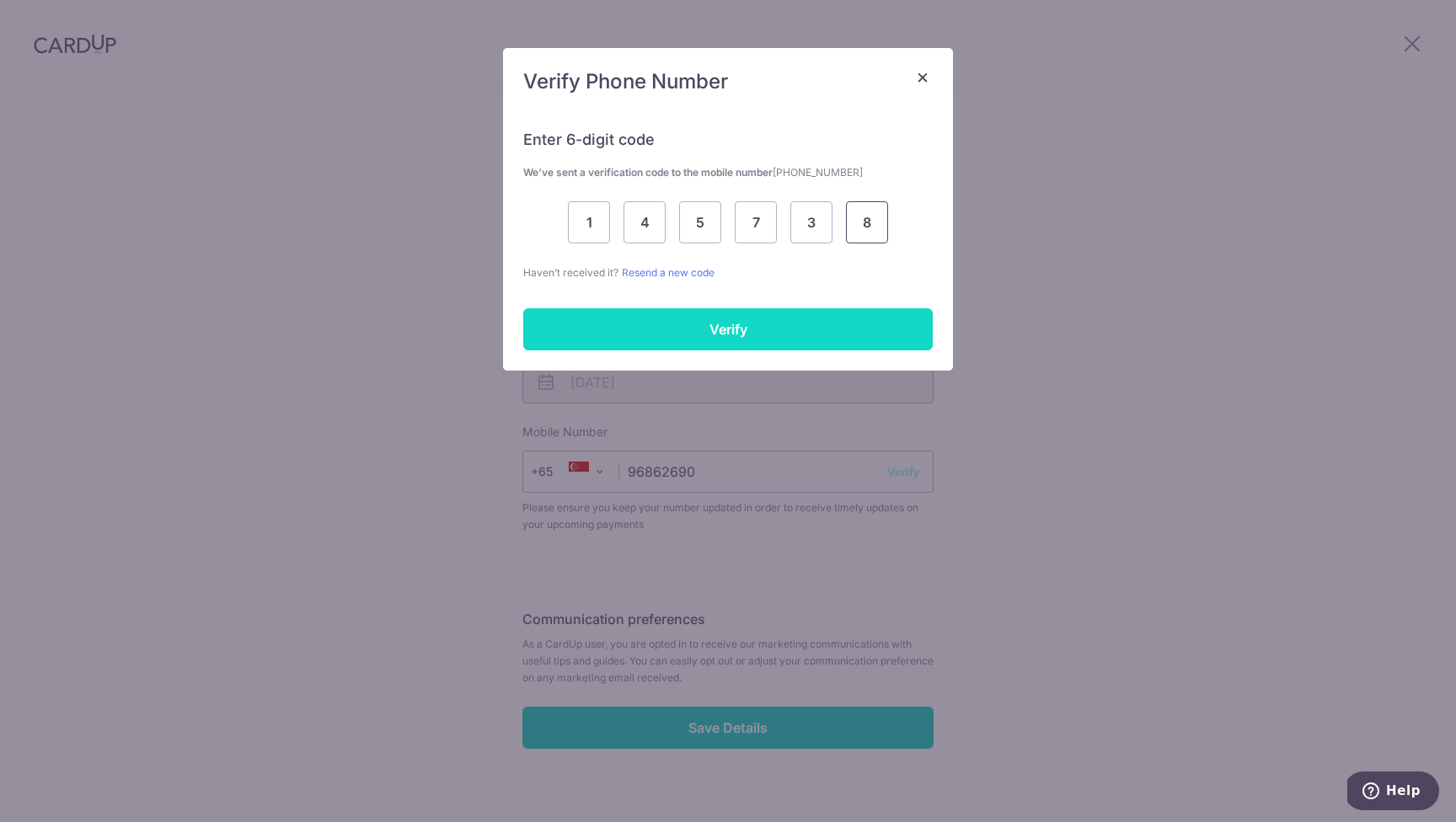
type input "8"
click at [747, 329] on input "Verify" at bounding box center [728, 329] width 410 height 42
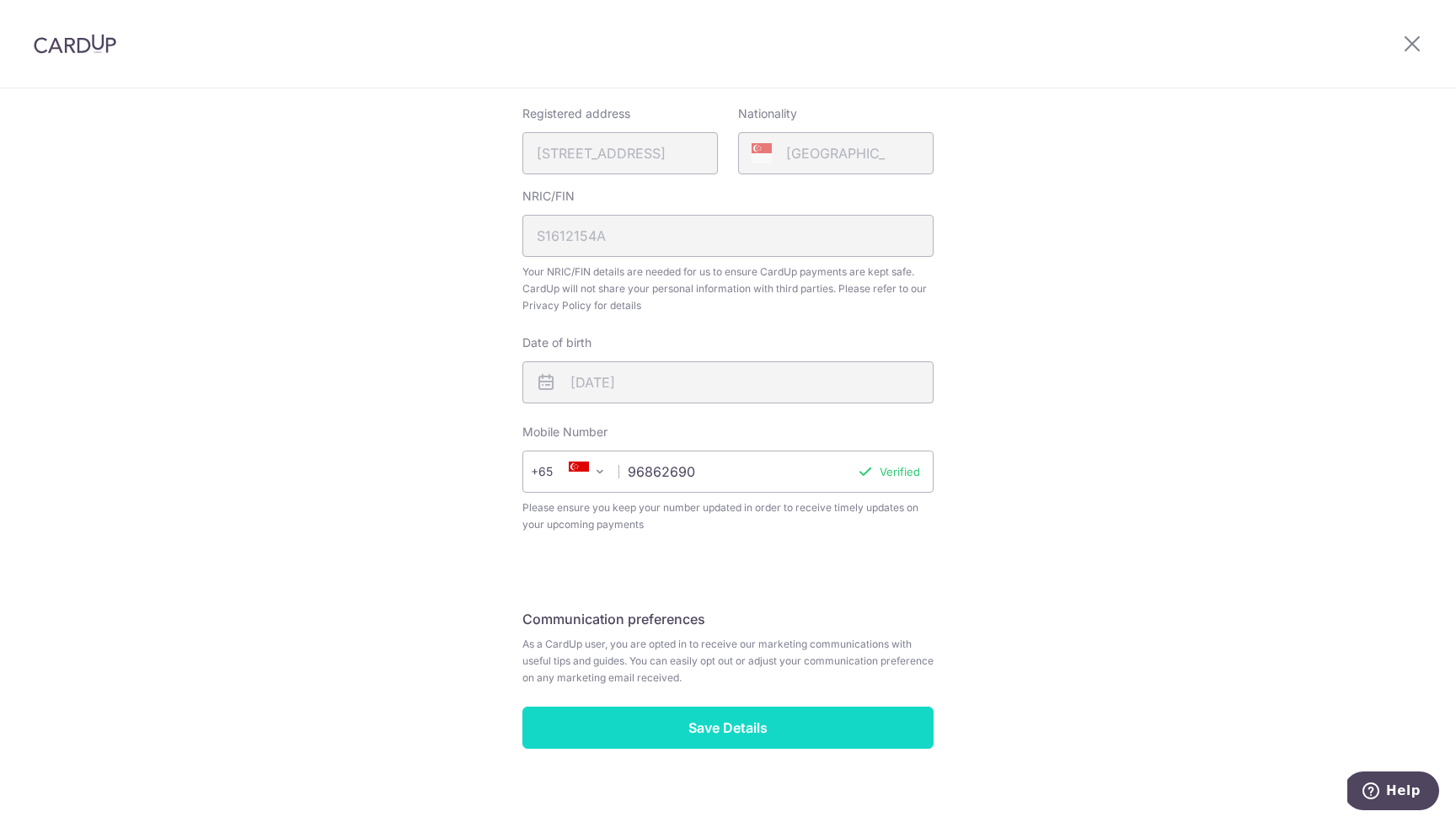
click at [724, 732] on input "Save Details" at bounding box center [728, 727] width 411 height 42
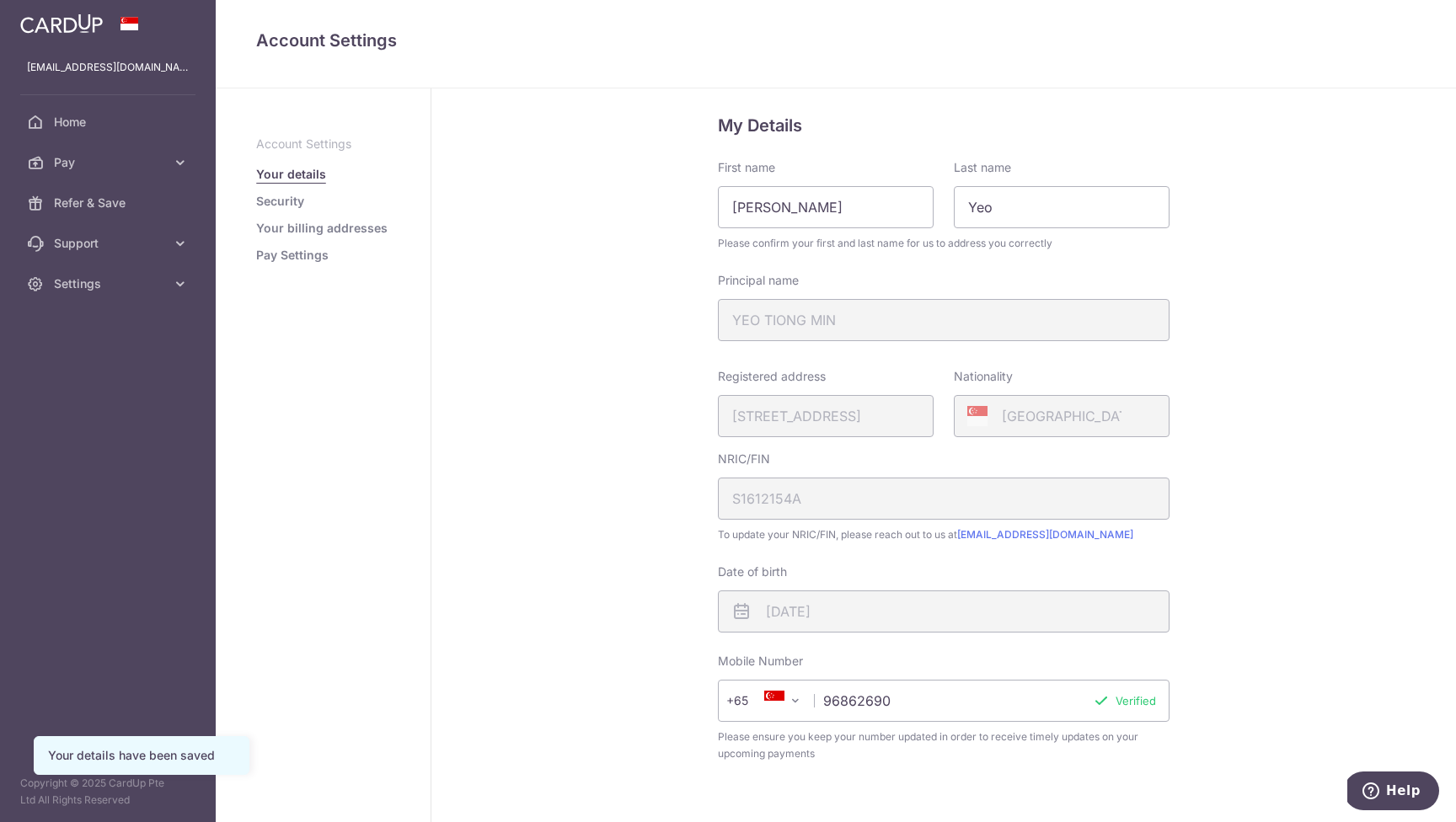
scroll to position [25, 0]
click at [292, 199] on link "Security" at bounding box center [280, 201] width 48 height 17
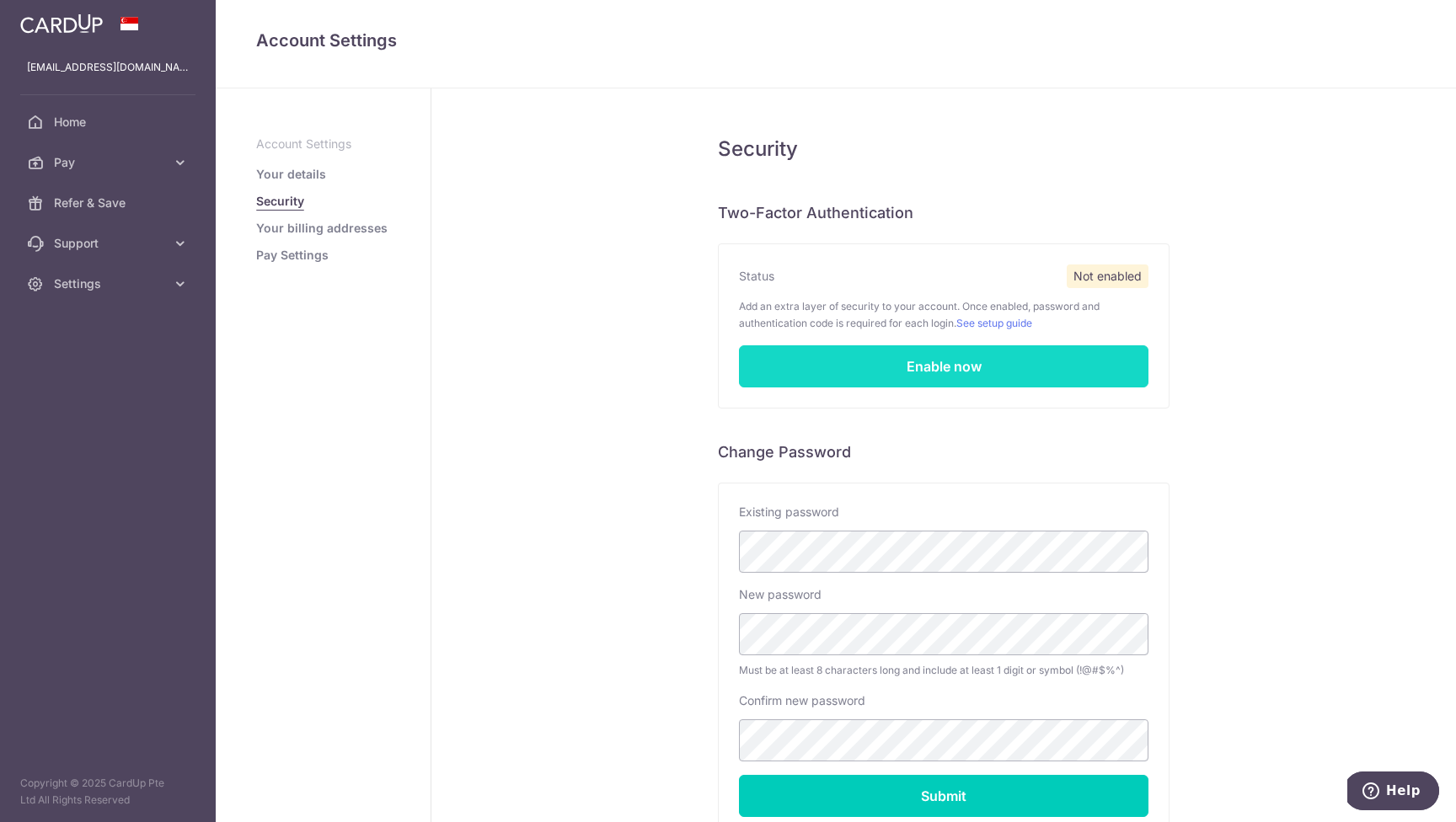
click at [973, 362] on link "Enable now" at bounding box center [944, 366] width 410 height 42
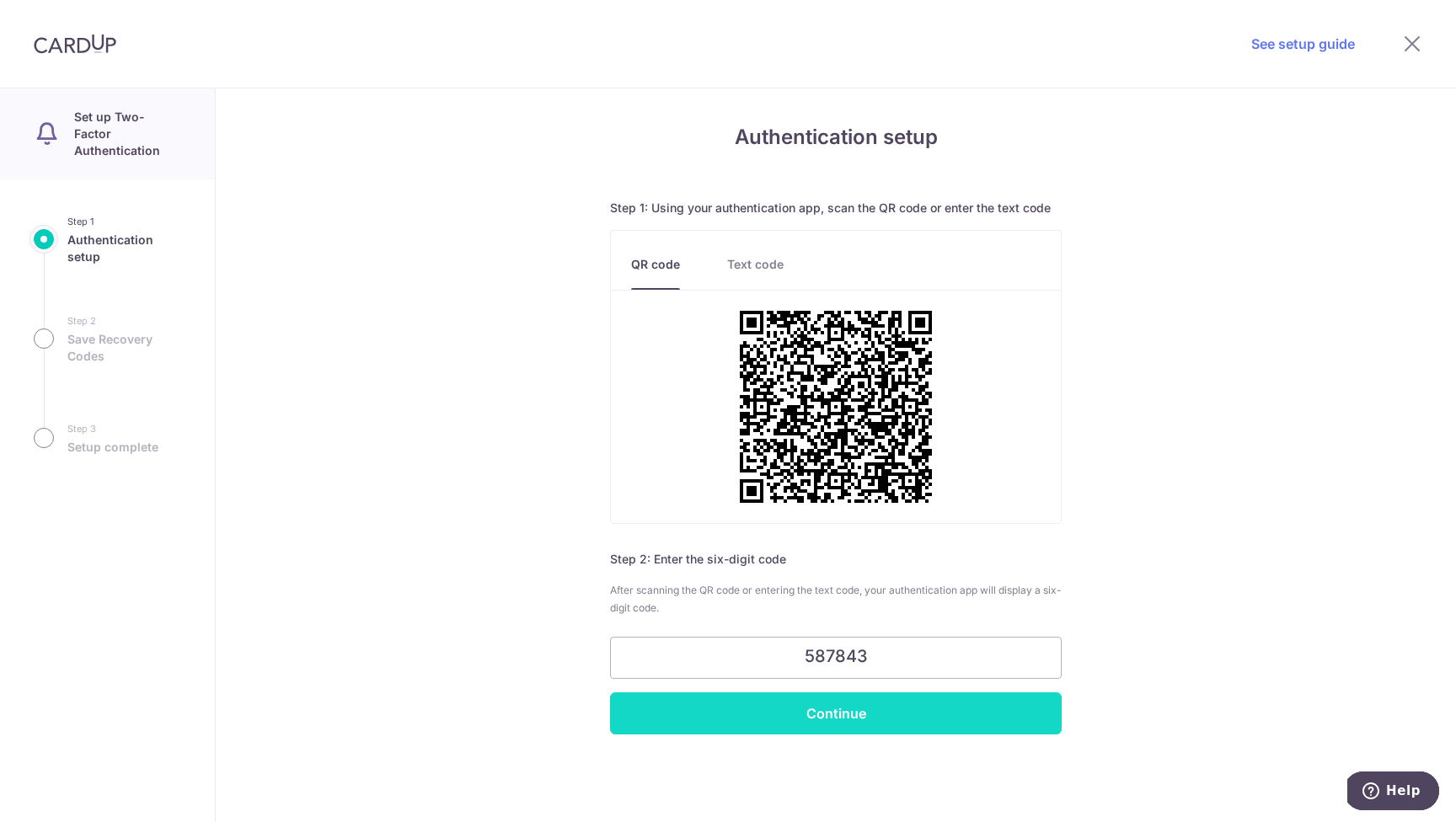
type input "587843"
click at [942, 711] on input "Continue" at bounding box center [835, 713] width 452 height 42
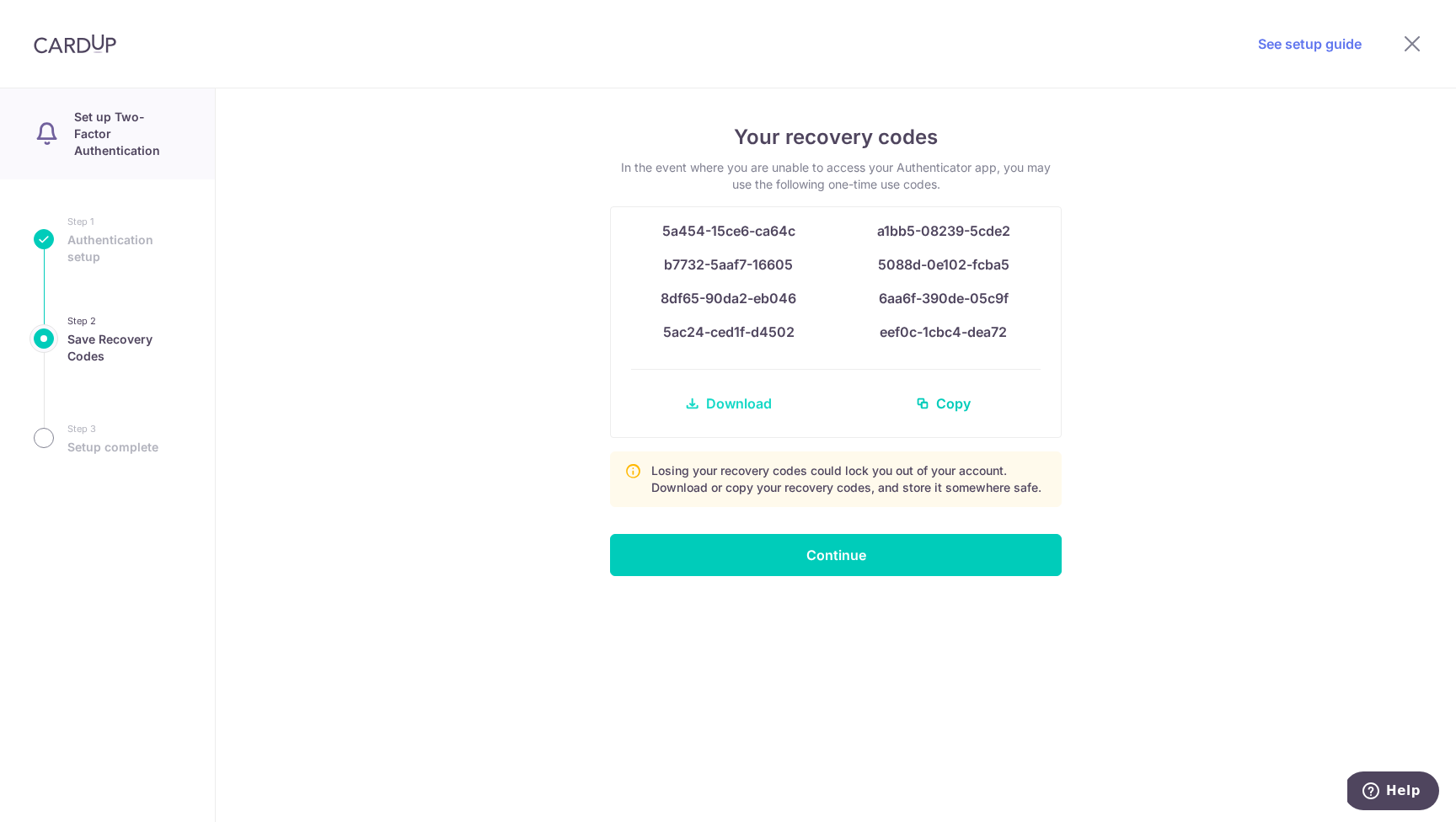
click at [740, 401] on span "Download" at bounding box center [738, 404] width 66 height 20
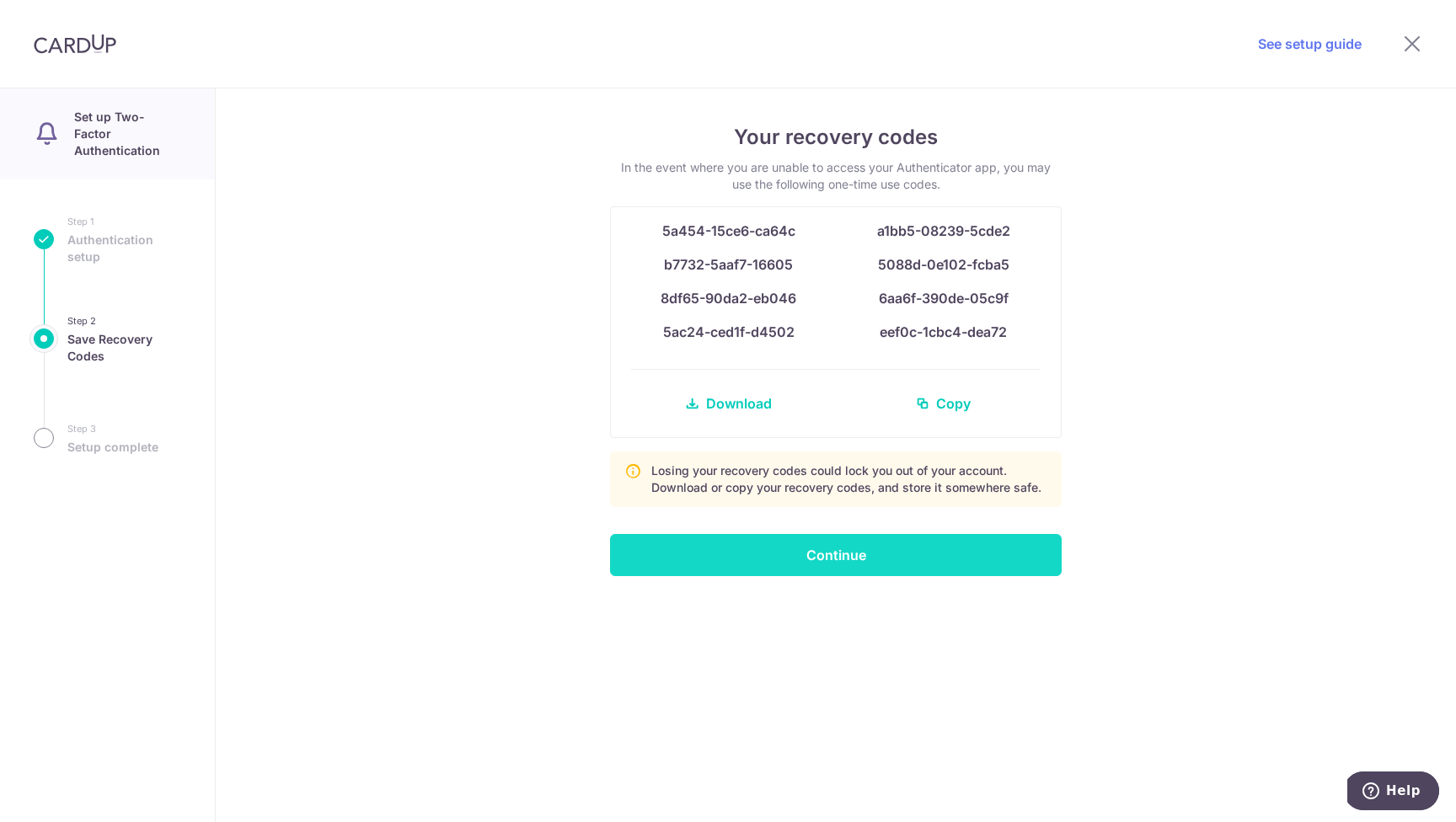
click at [840, 556] on input "Continue" at bounding box center [835, 555] width 452 height 42
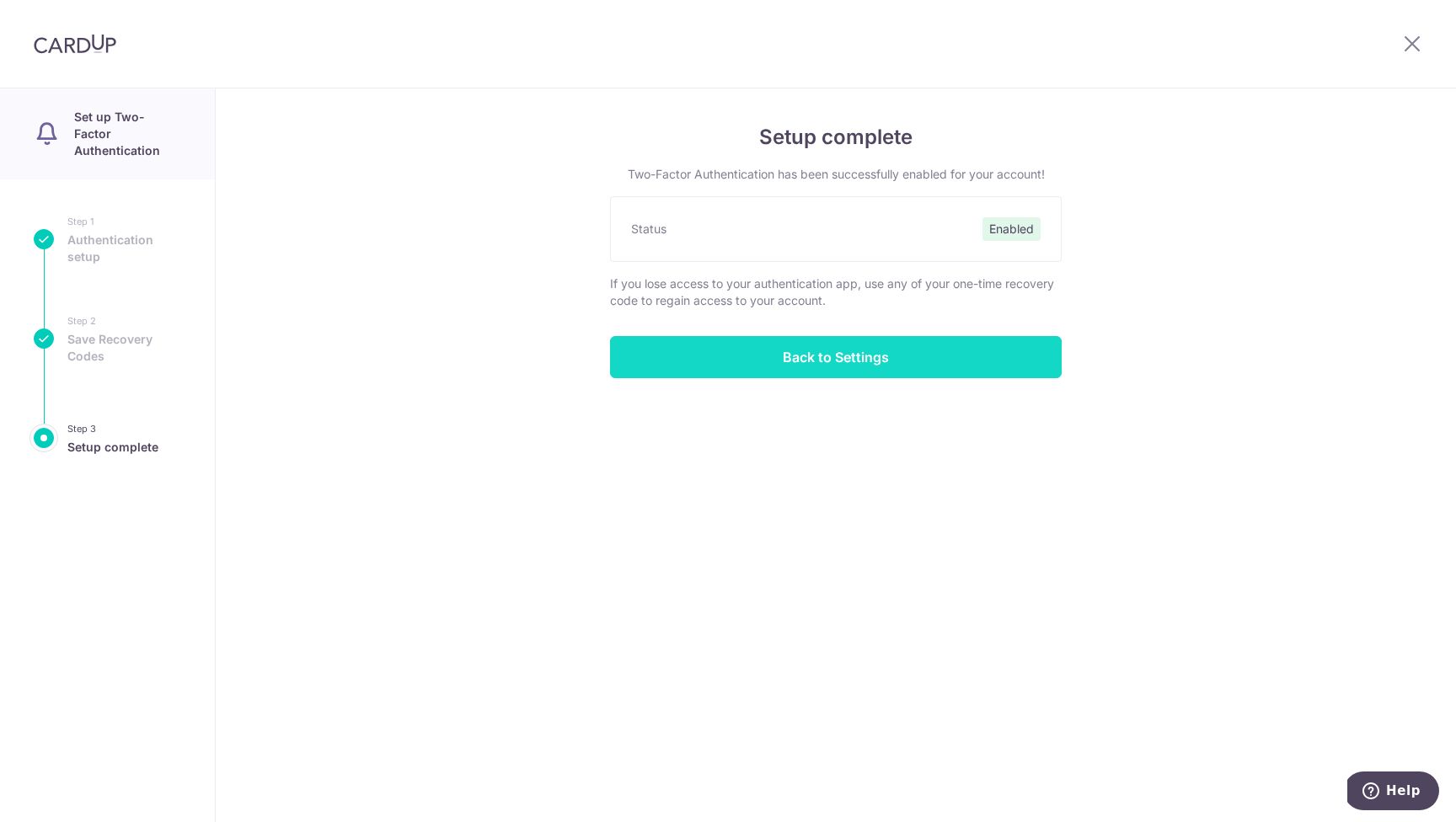
click at [874, 355] on input "Back to Settings" at bounding box center [835, 357] width 452 height 42
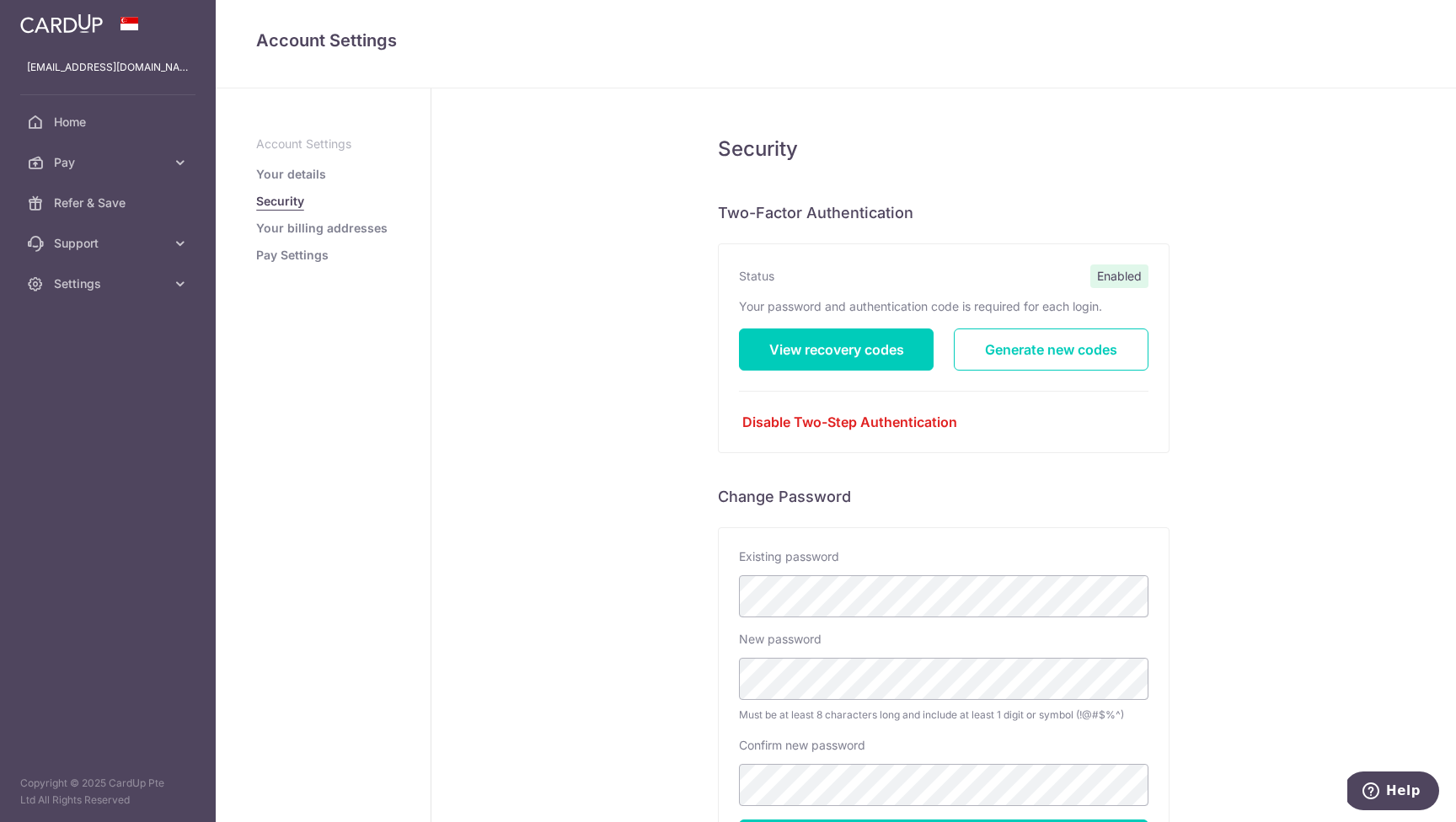
click at [615, 659] on div "Security Two-Factor Authentication Status Enabled Your password and authenticat…" at bounding box center [943, 542] width 1024 height 908
click at [337, 229] on link "Your billing addresses" at bounding box center [321, 228] width 131 height 17
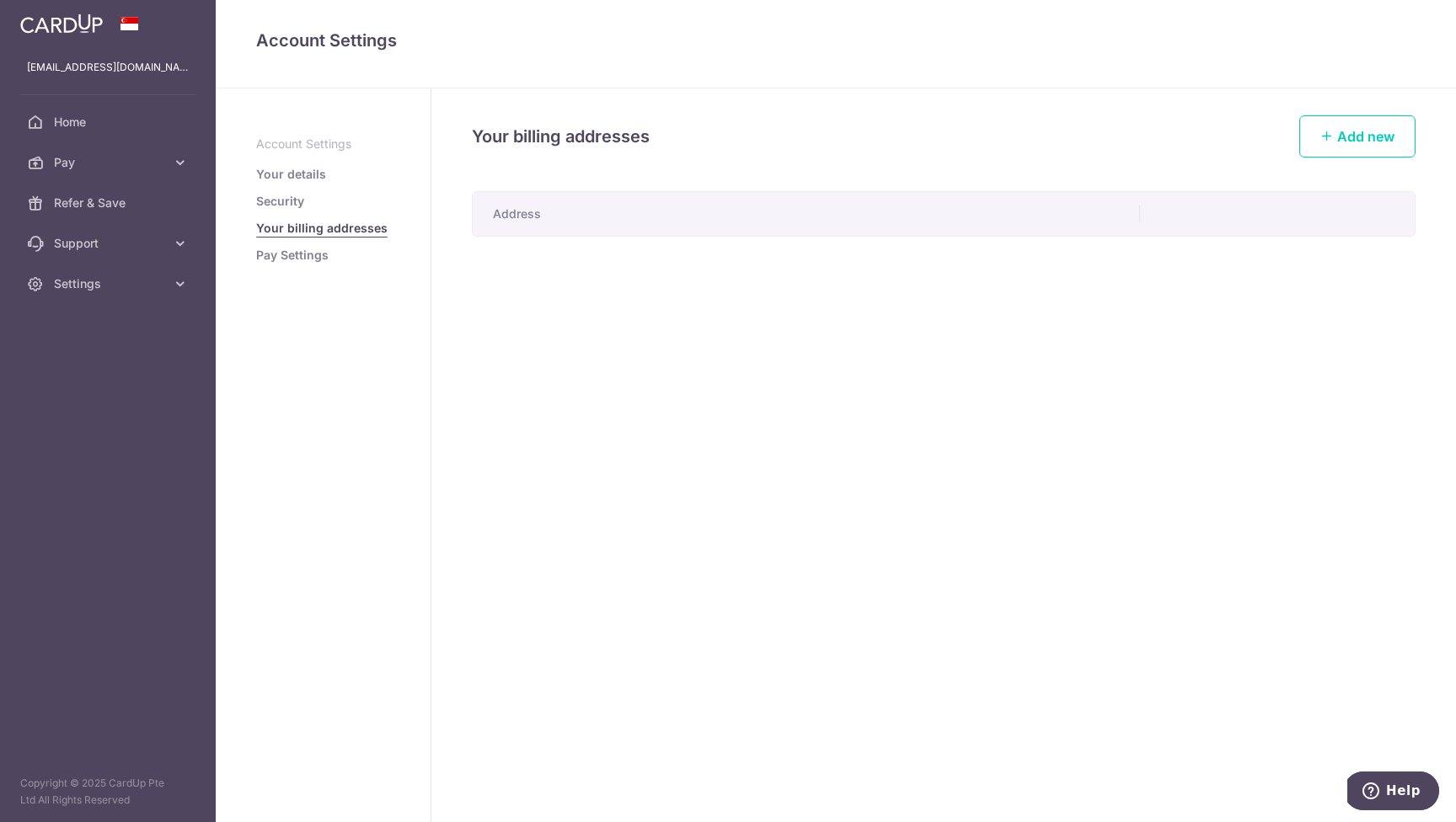
click at [1260, 204] on th at bounding box center [1276, 213] width 275 height 44
click at [1340, 127] on link "Add new" at bounding box center [1356, 136] width 116 height 42
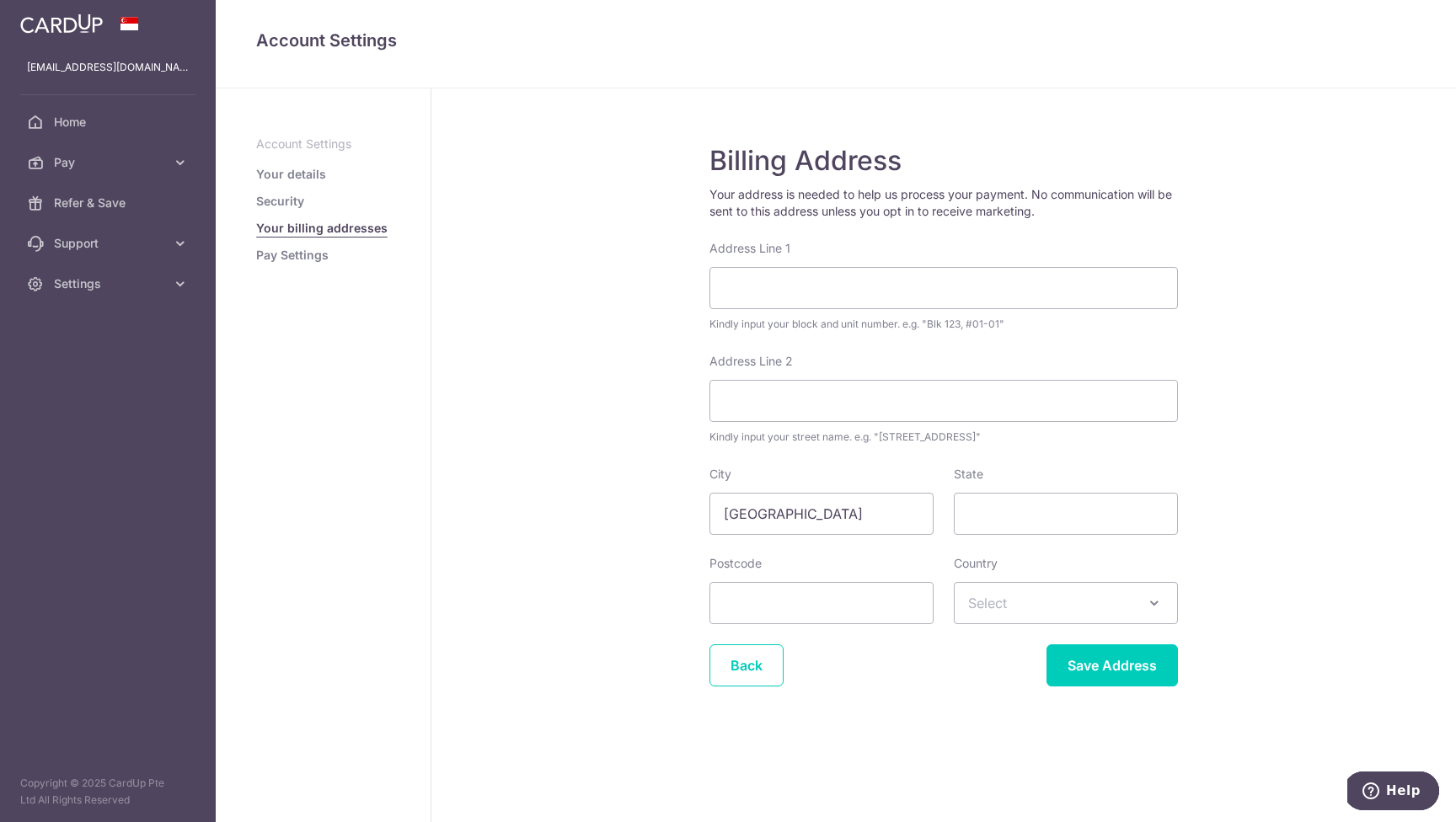
click at [323, 179] on li "Your details" at bounding box center [323, 174] width 134 height 17
click at [297, 172] on link "Your details" at bounding box center [290, 174] width 70 height 17
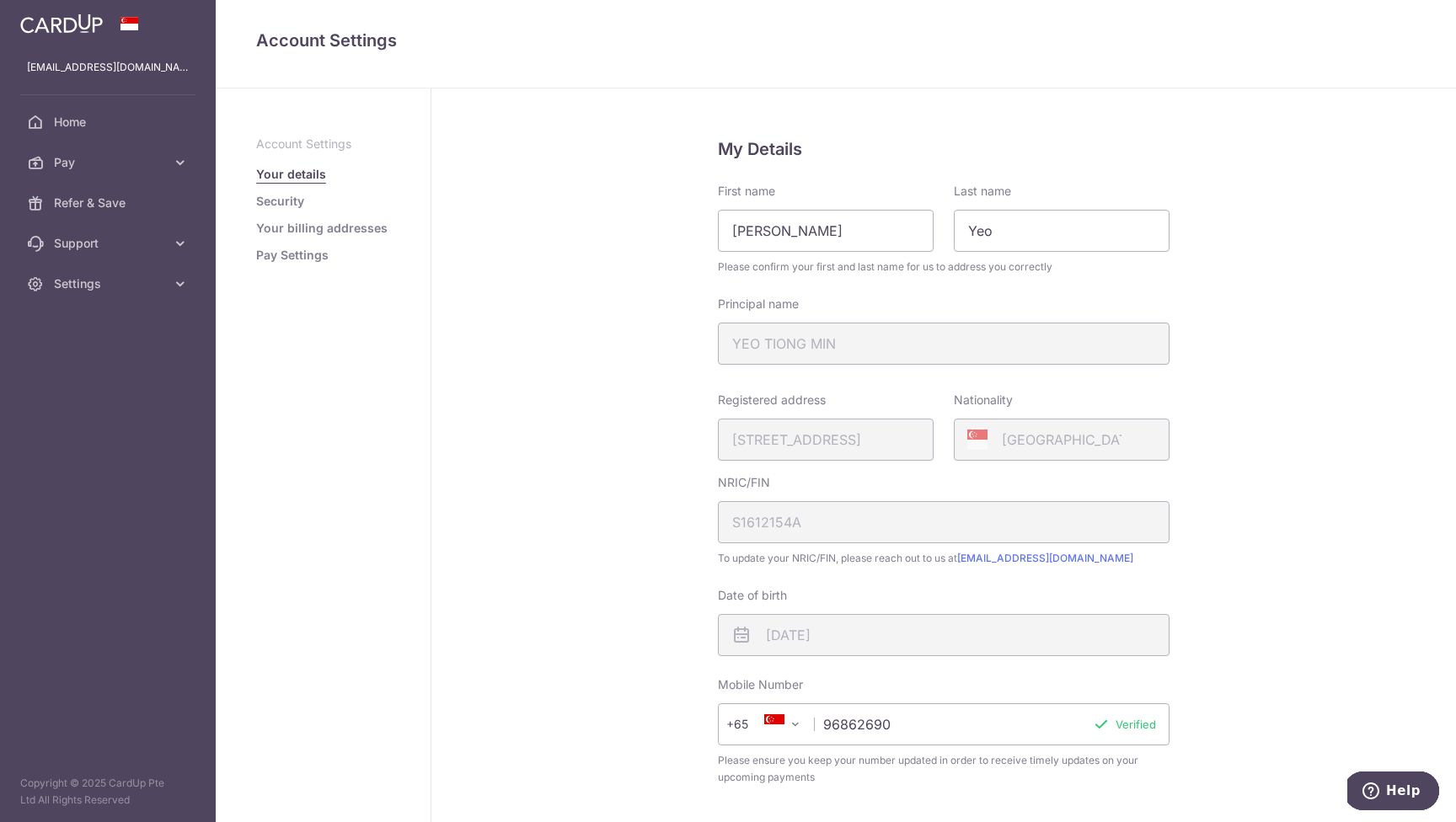
click at [302, 257] on link "Pay Settings" at bounding box center [292, 255] width 73 height 17
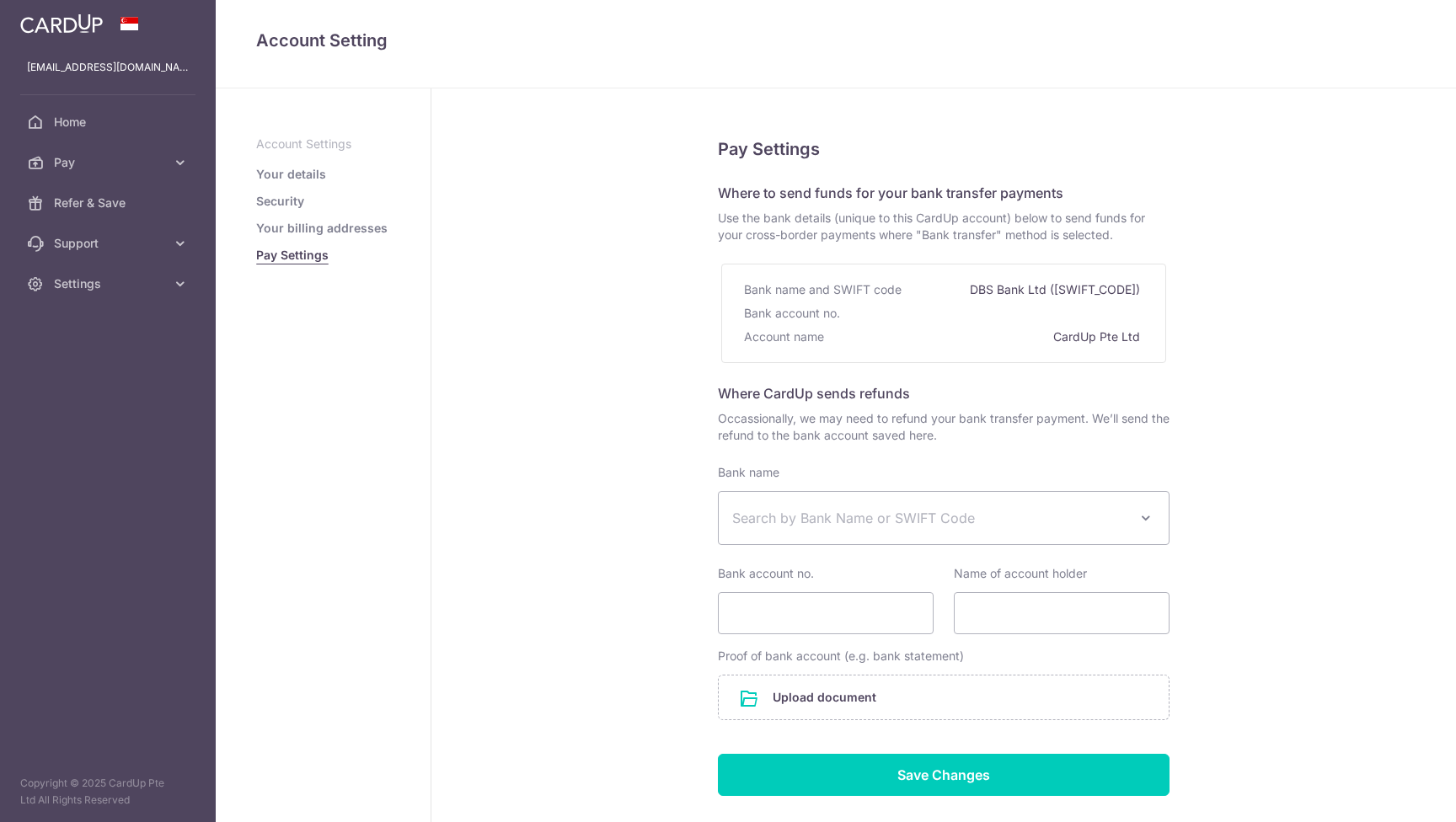
select select
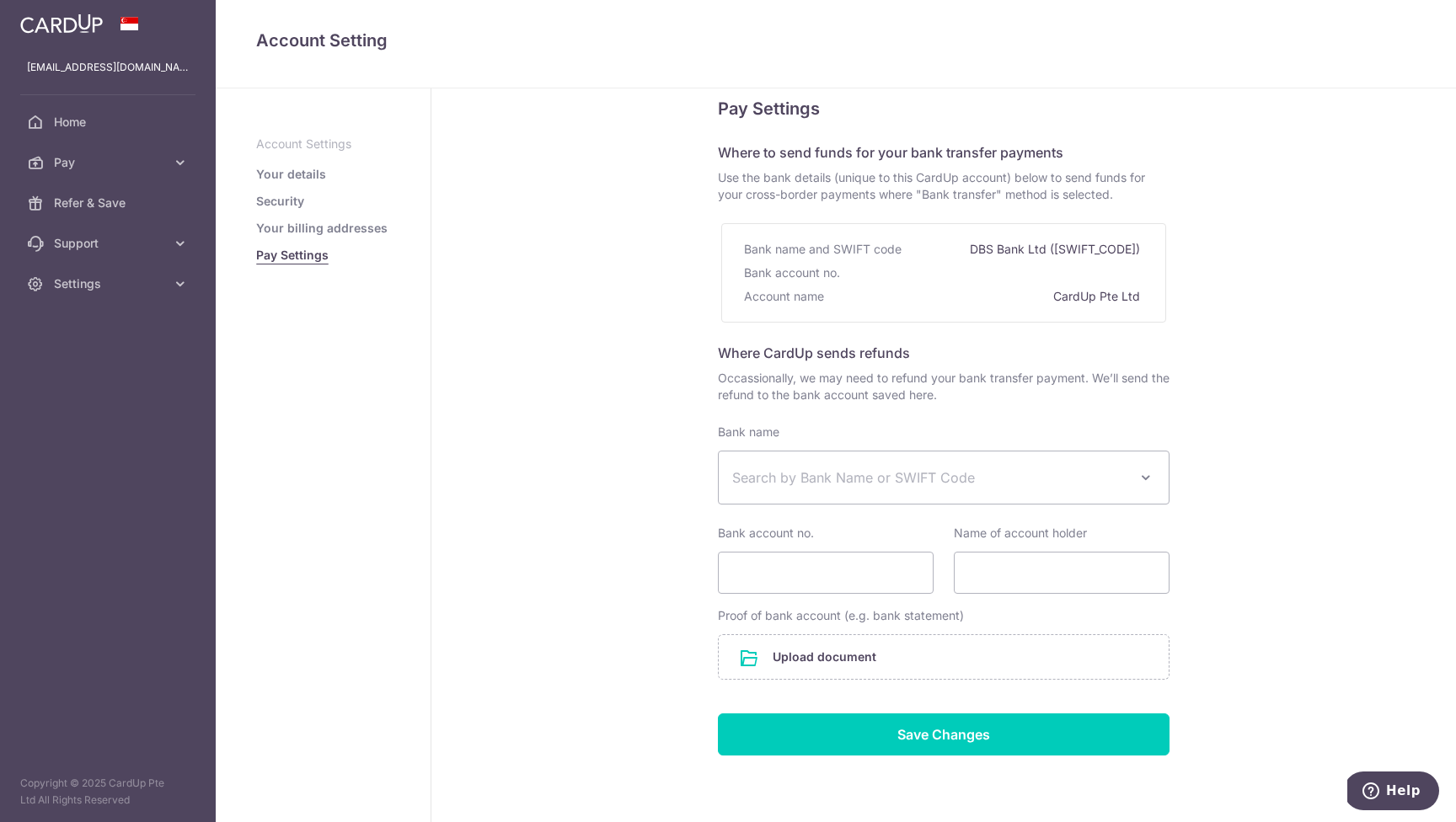
scroll to position [48, 0]
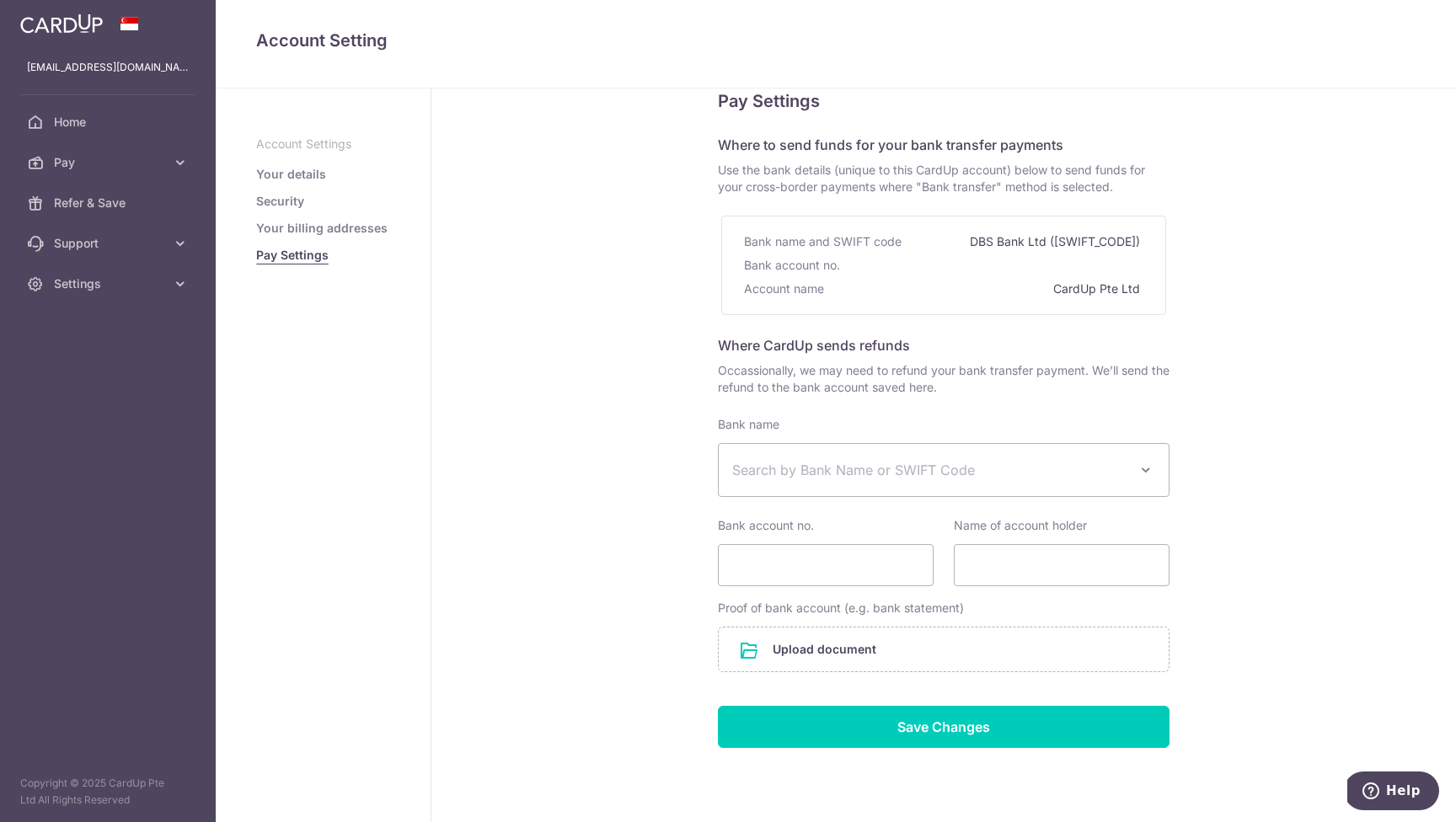
click at [1025, 267] on div "Bank account no." at bounding box center [943, 264] width 399 height 23
click at [1136, 473] on span at bounding box center [1146, 470] width 20 height 20
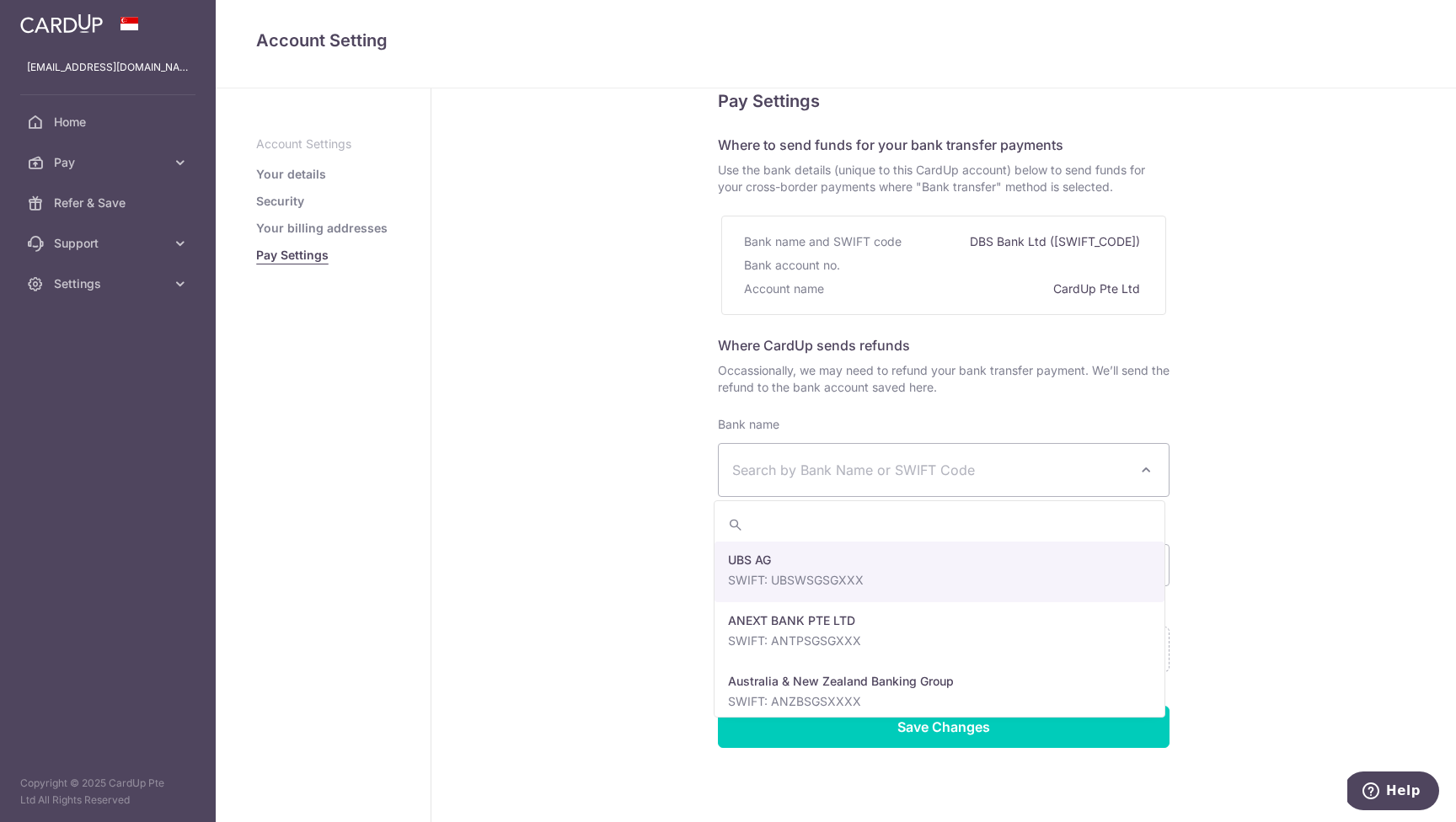
click at [1299, 529] on div "Pay Settings Where to send funds for your bank transfer payments Use the bank d…" at bounding box center [943, 457] width 1024 height 834
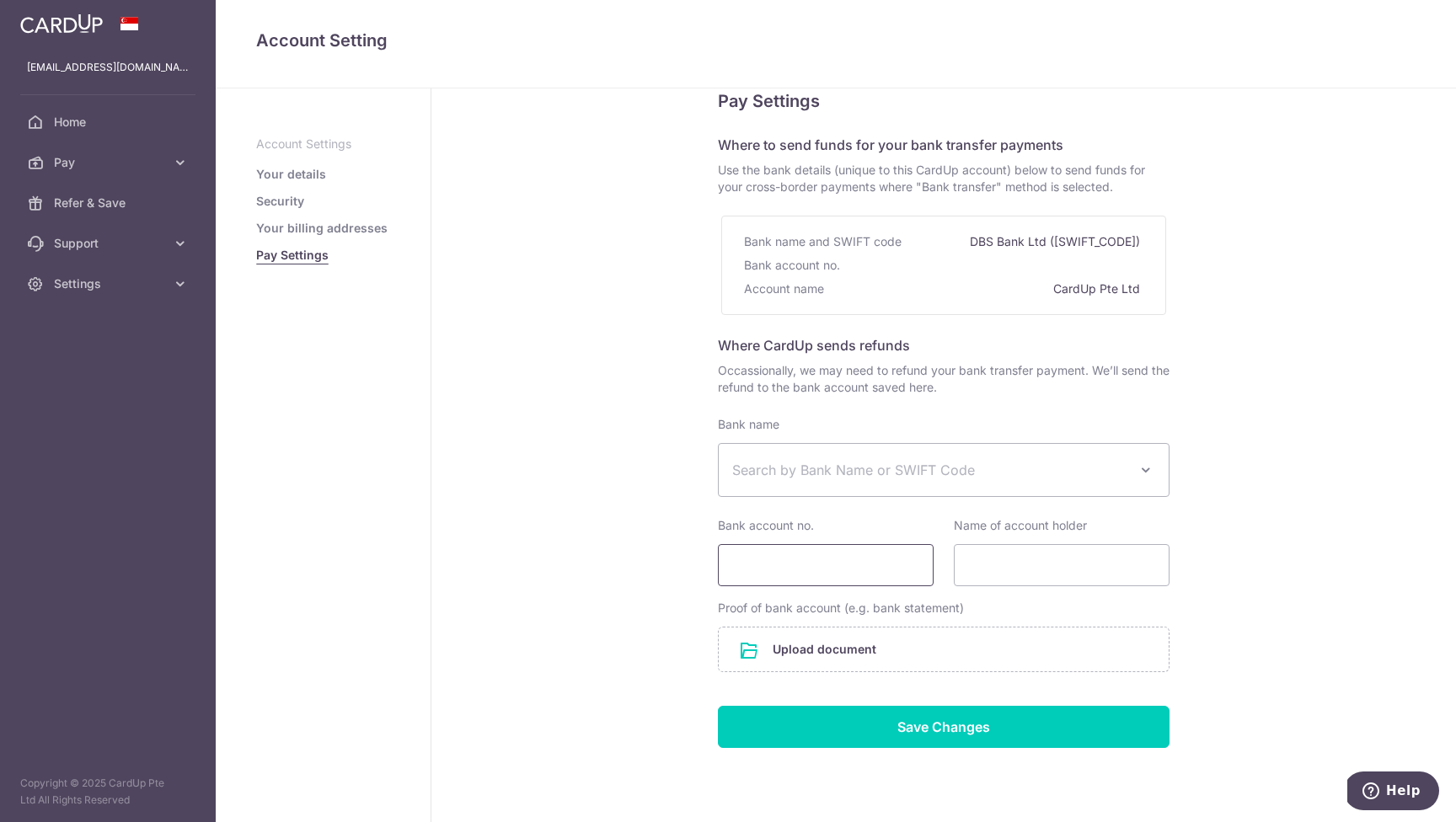
click at [818, 571] on input "Bank account no." at bounding box center [826, 565] width 216 height 42
click at [738, 570] on input "987223302" at bounding box center [826, 565] width 216 height 42
type input "087223302"
click at [999, 559] on input "Name of account holder" at bounding box center [1061, 565] width 216 height 42
type input "YEO TIONG MIN"
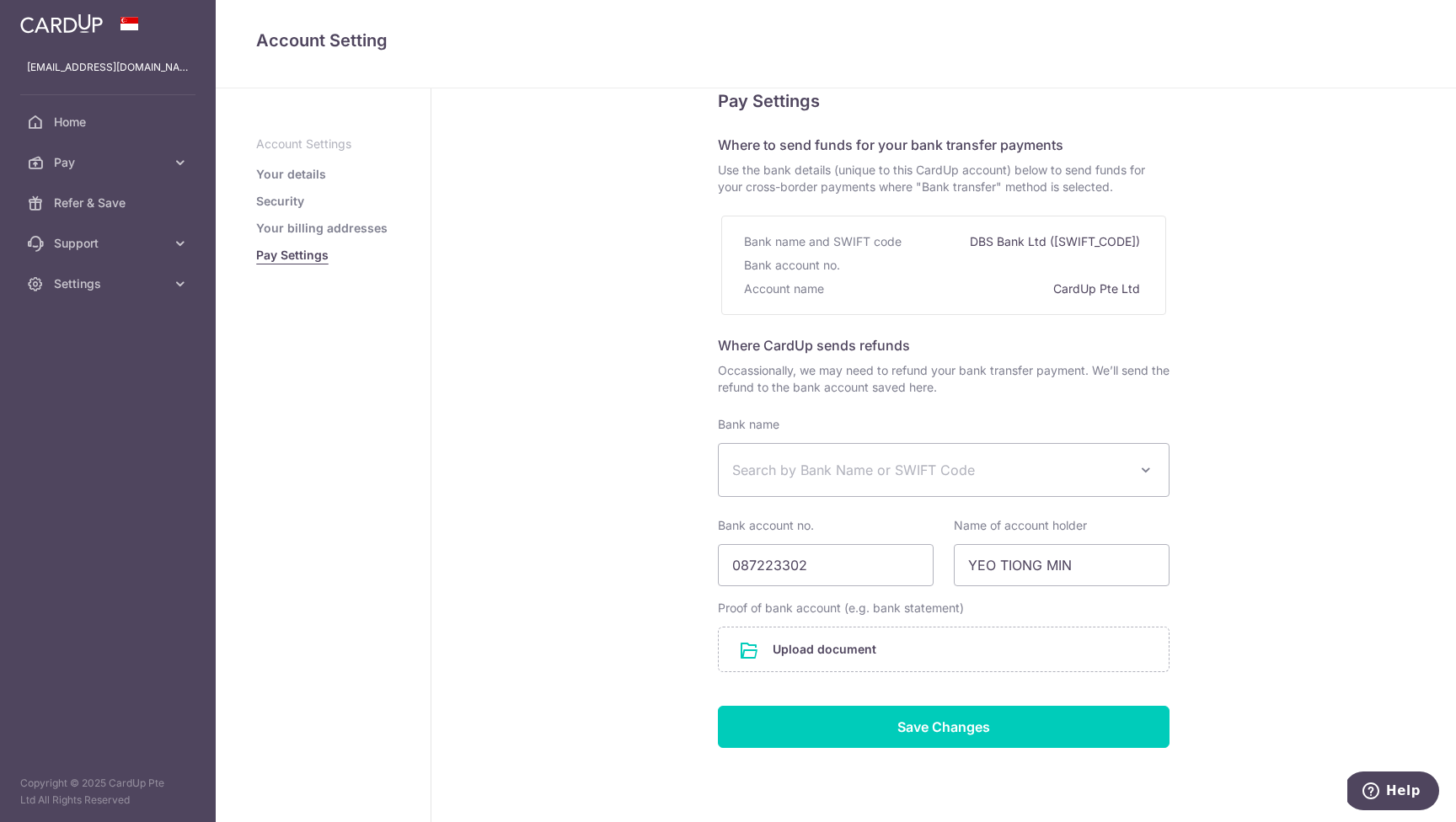
click at [1284, 323] on div "Pay Settings Where to send funds for your bank transfer payments Use the bank d…" at bounding box center [943, 457] width 1024 height 834
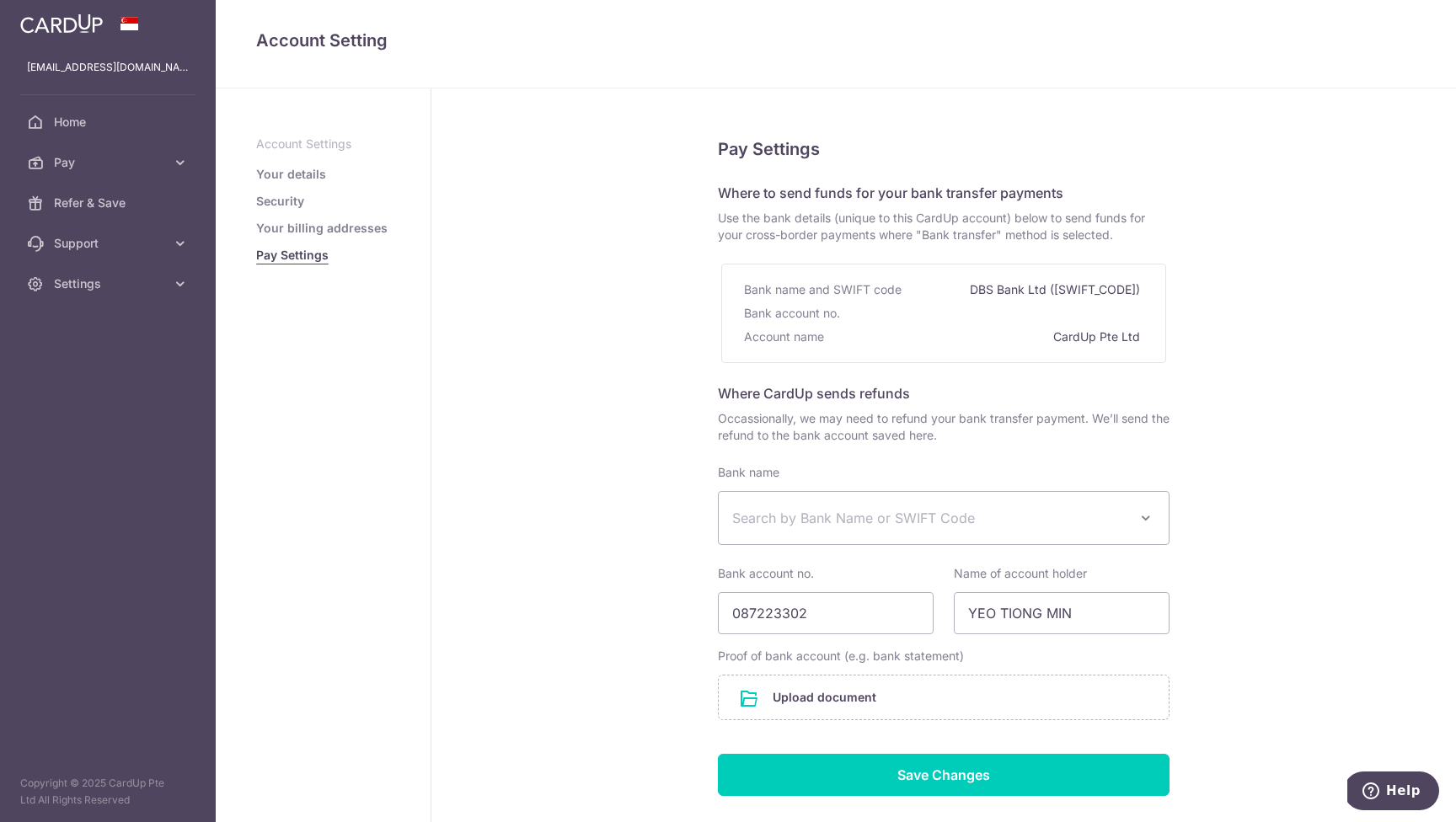
scroll to position [0, 0]
click at [1143, 512] on span at bounding box center [1146, 519] width 20 height 20
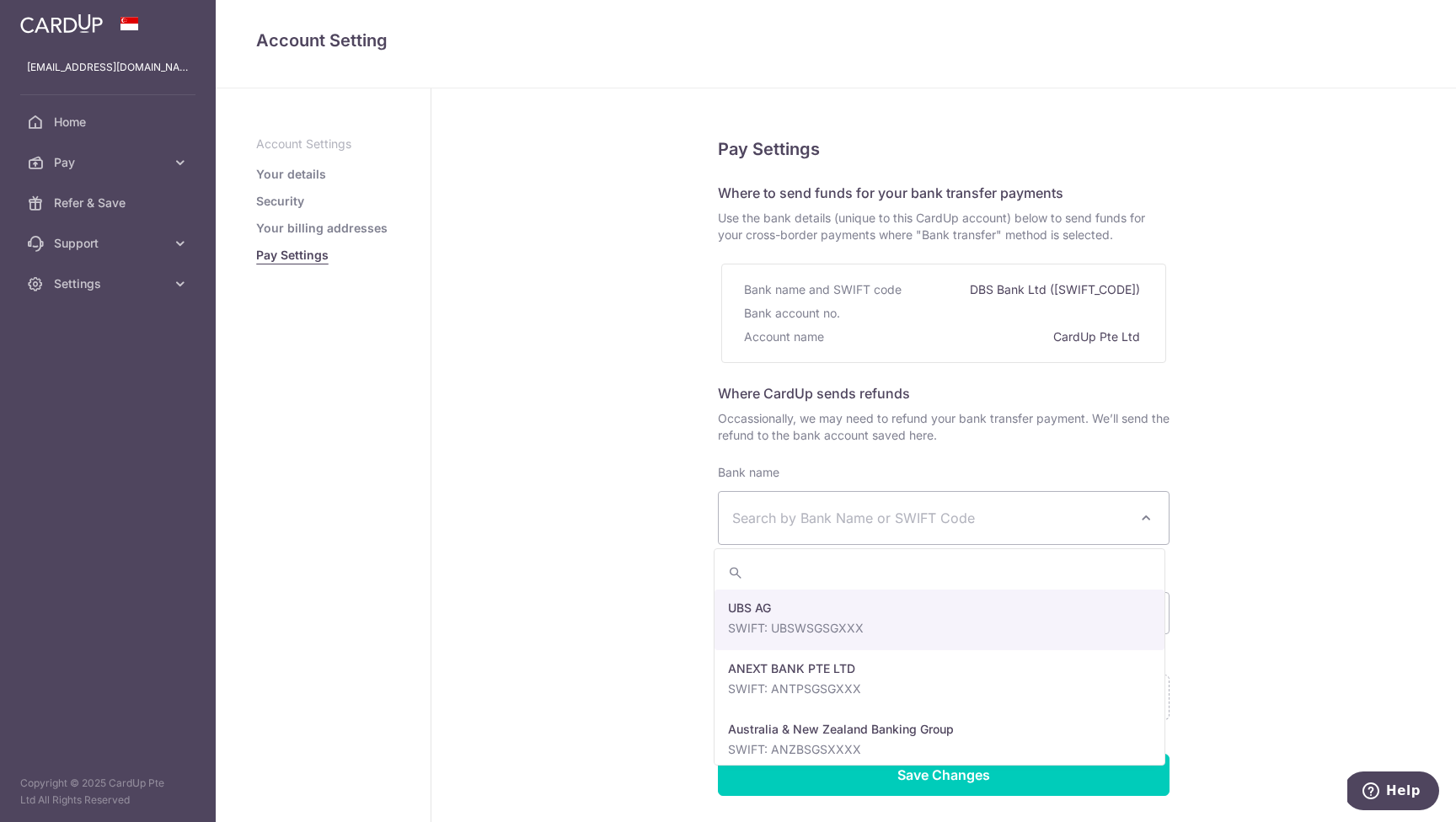
click at [910, 518] on span "Search by Bank Name or SWIFT Code" at bounding box center [929, 519] width 396 height 20
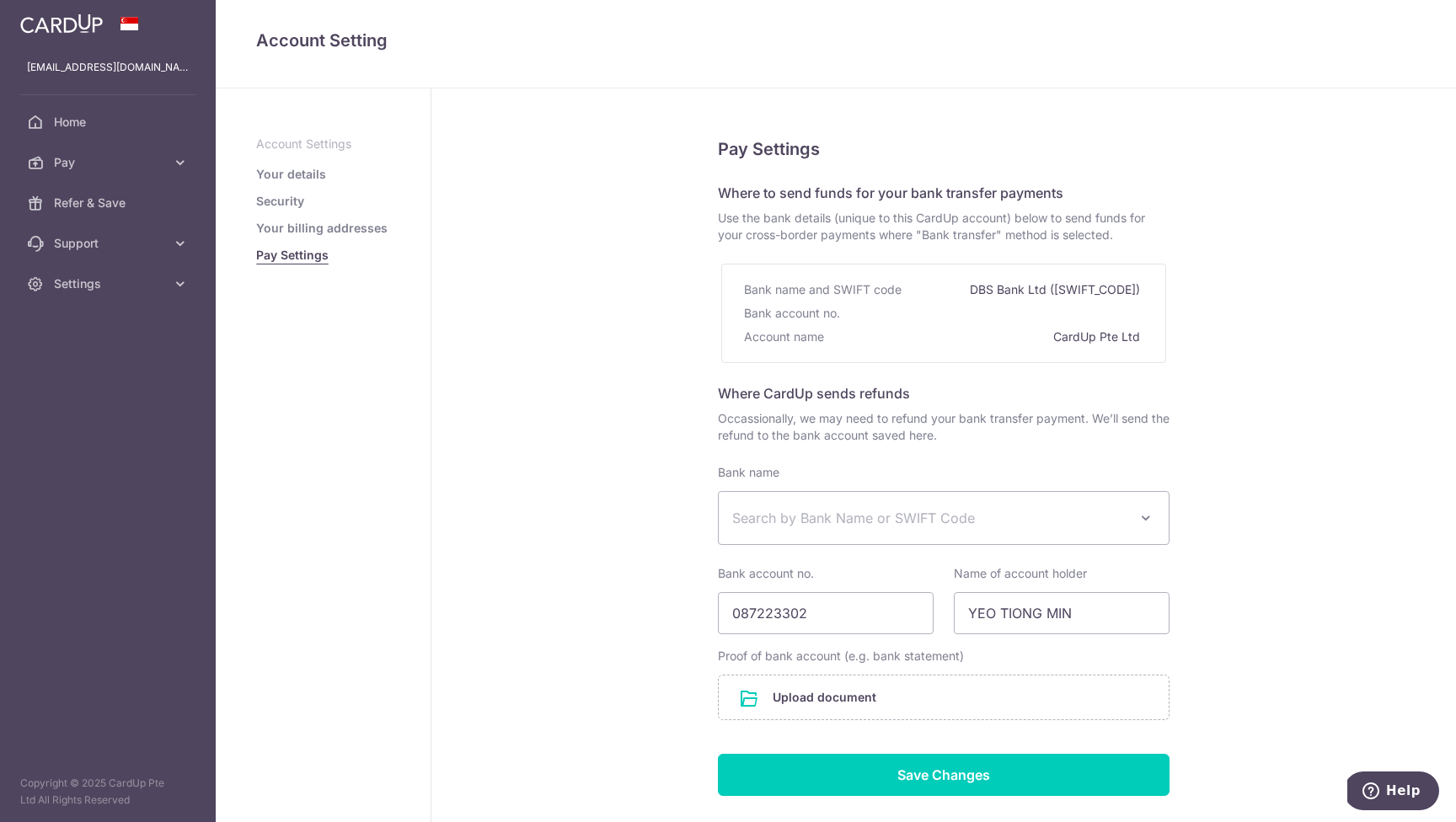
click at [914, 531] on span "Search by Bank Name or SWIFT Code" at bounding box center [943, 518] width 450 height 52
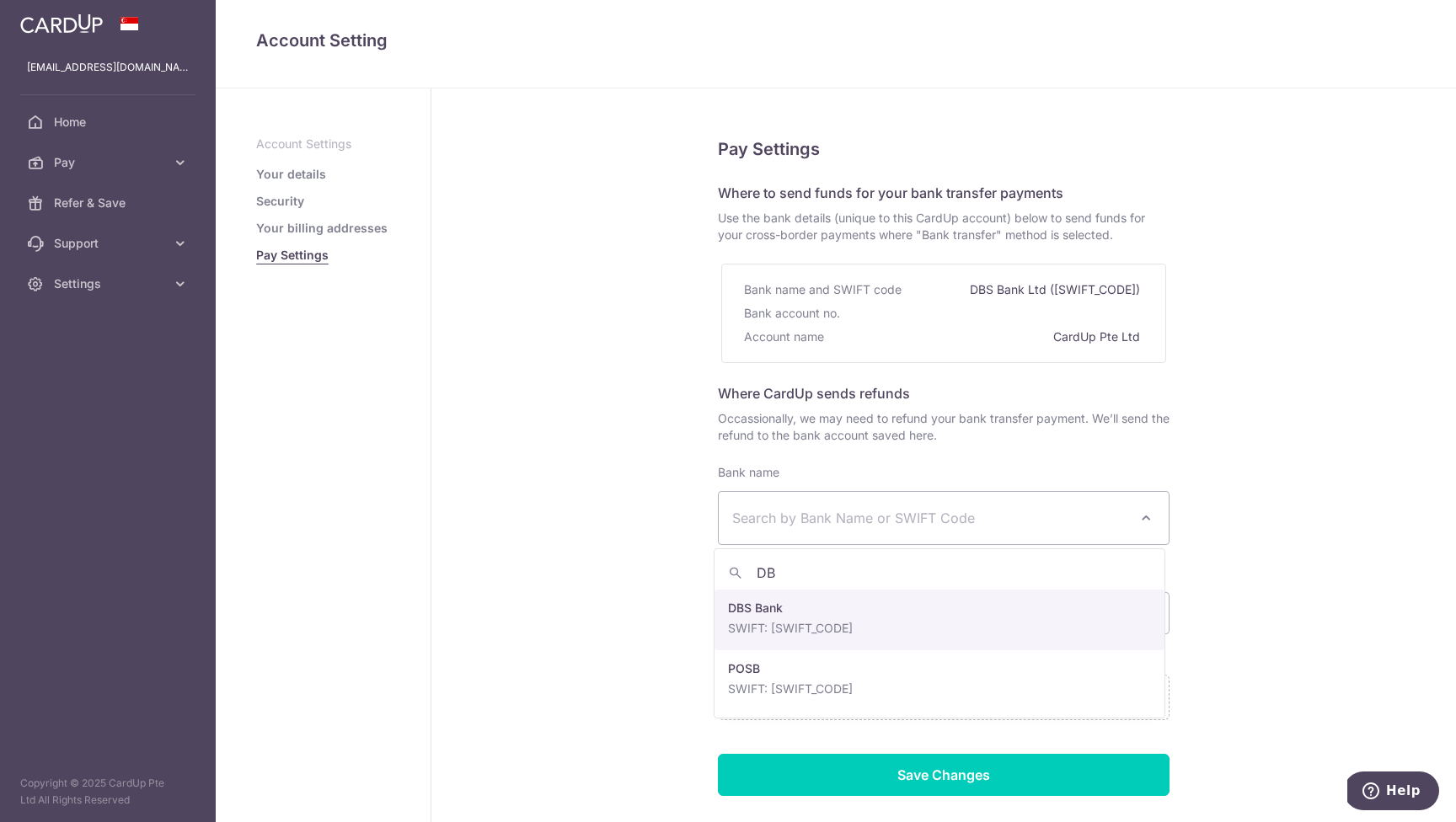
type input "DBS"
select select "6"
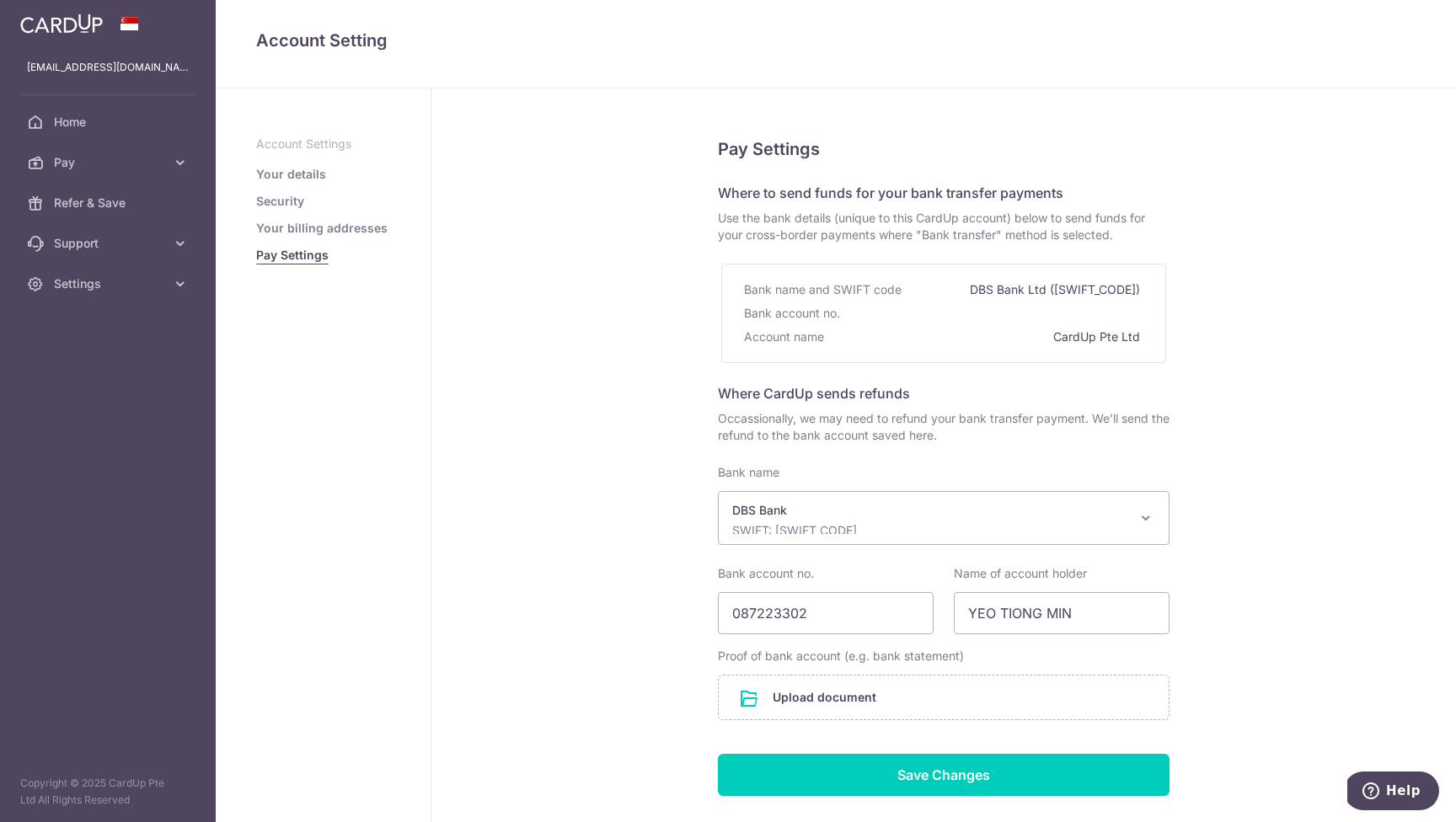
click at [1312, 550] on div "Pay Settings Where to send funds for your bank transfer payments Use the bank d…" at bounding box center [943, 505] width 1024 height 834
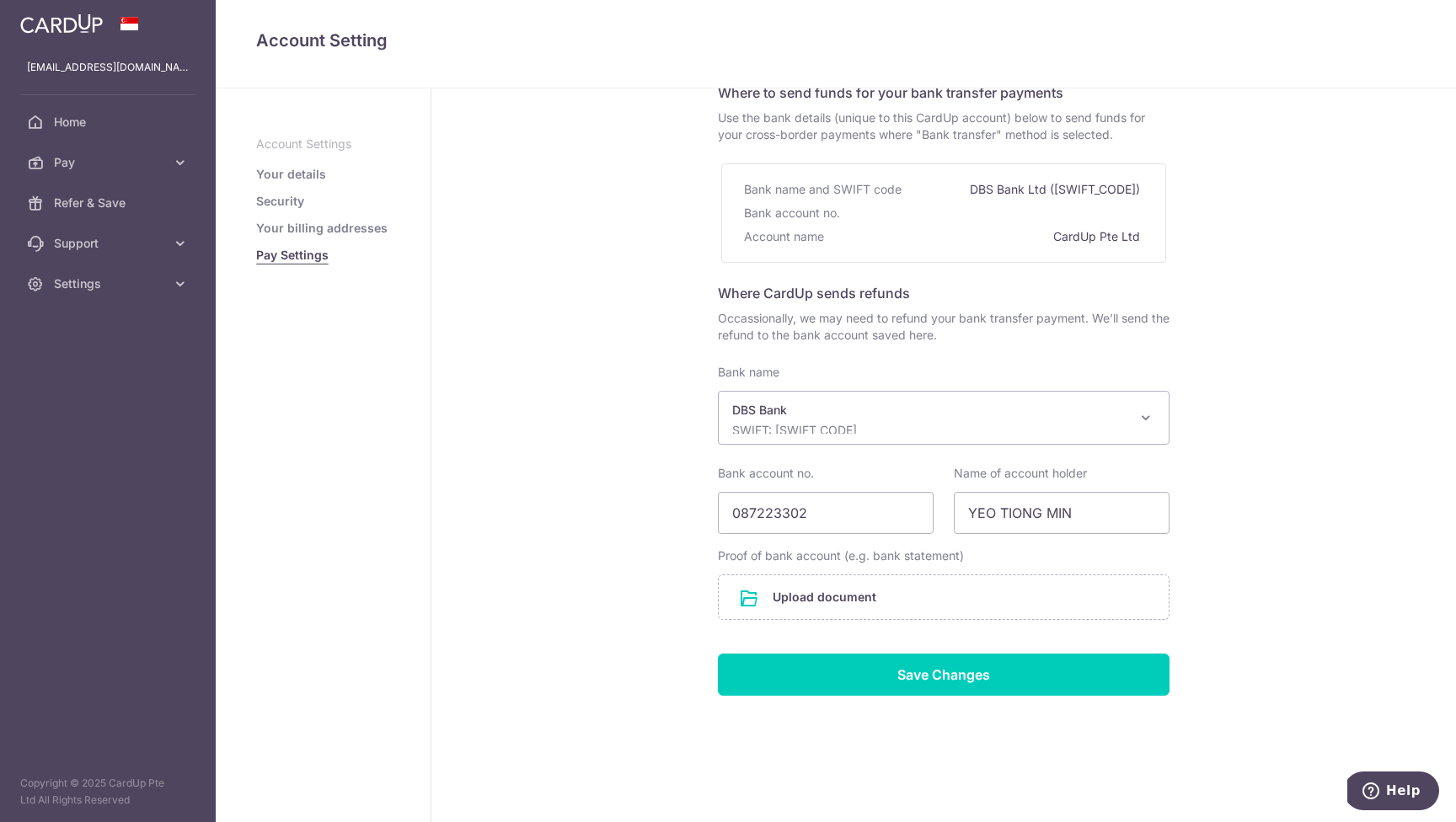
scroll to position [101, 0]
click at [97, 281] on span "Settings" at bounding box center [109, 284] width 111 height 17
click at [98, 332] on span "Account" at bounding box center [109, 324] width 111 height 17
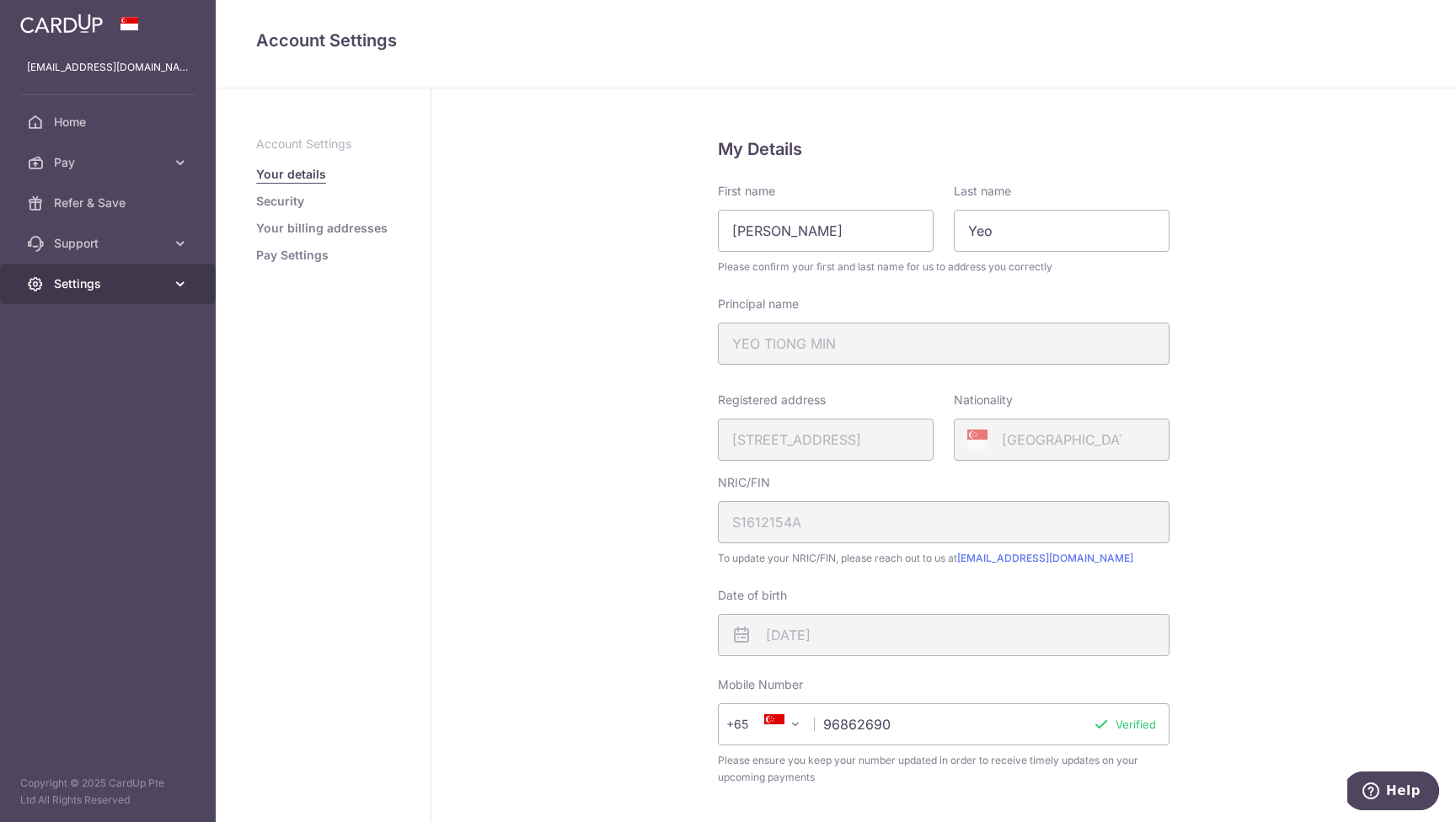
click at [122, 278] on span "Settings" at bounding box center [109, 284] width 111 height 17
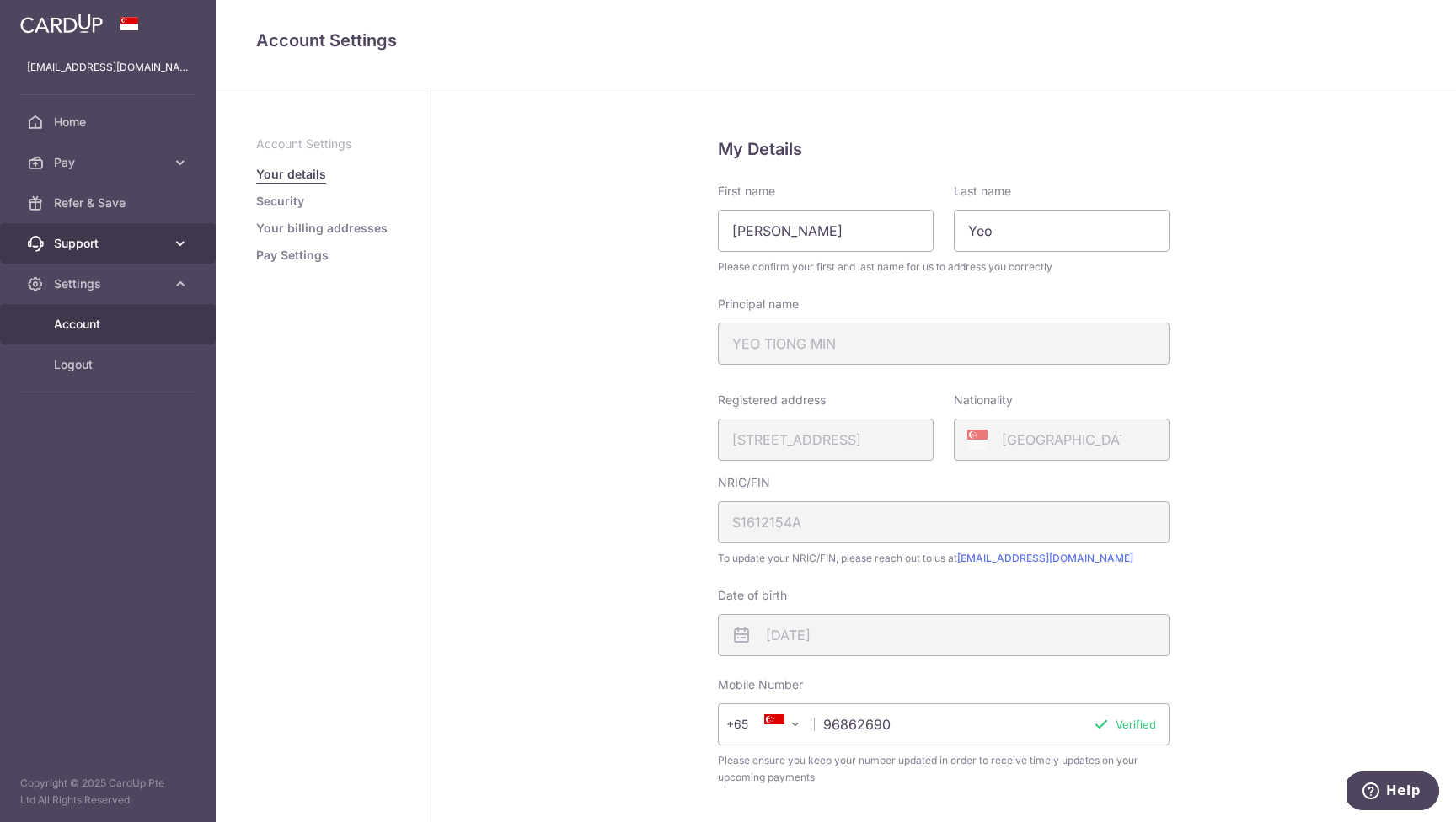
click at [113, 243] on span "Support" at bounding box center [109, 243] width 111 height 17
click at [102, 330] on span "Contact Us" at bounding box center [109, 324] width 111 height 17
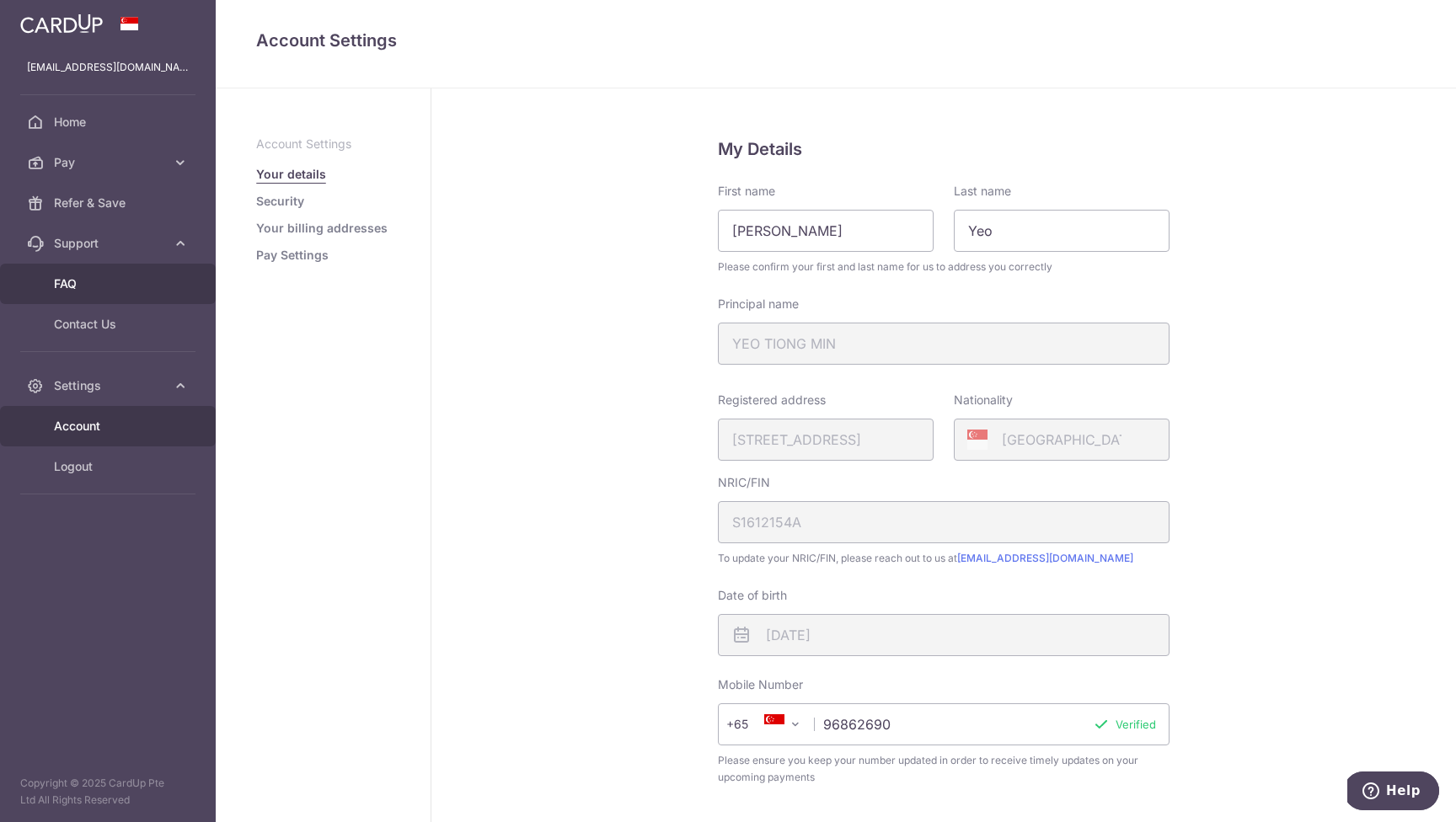
click at [81, 284] on span "FAQ" at bounding box center [109, 284] width 111 height 17
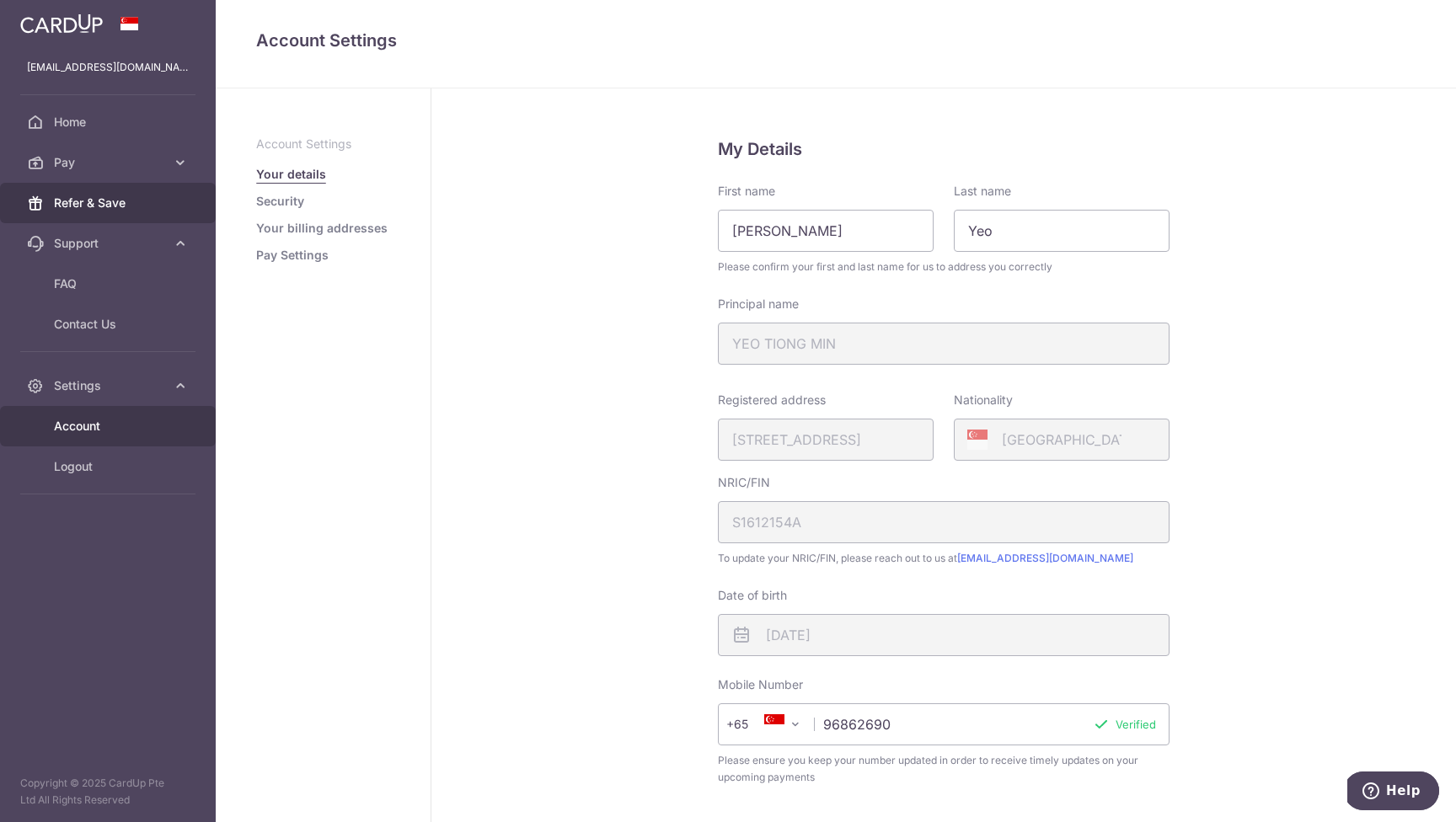
click at [112, 199] on span "Refer & Save" at bounding box center [109, 203] width 111 height 17
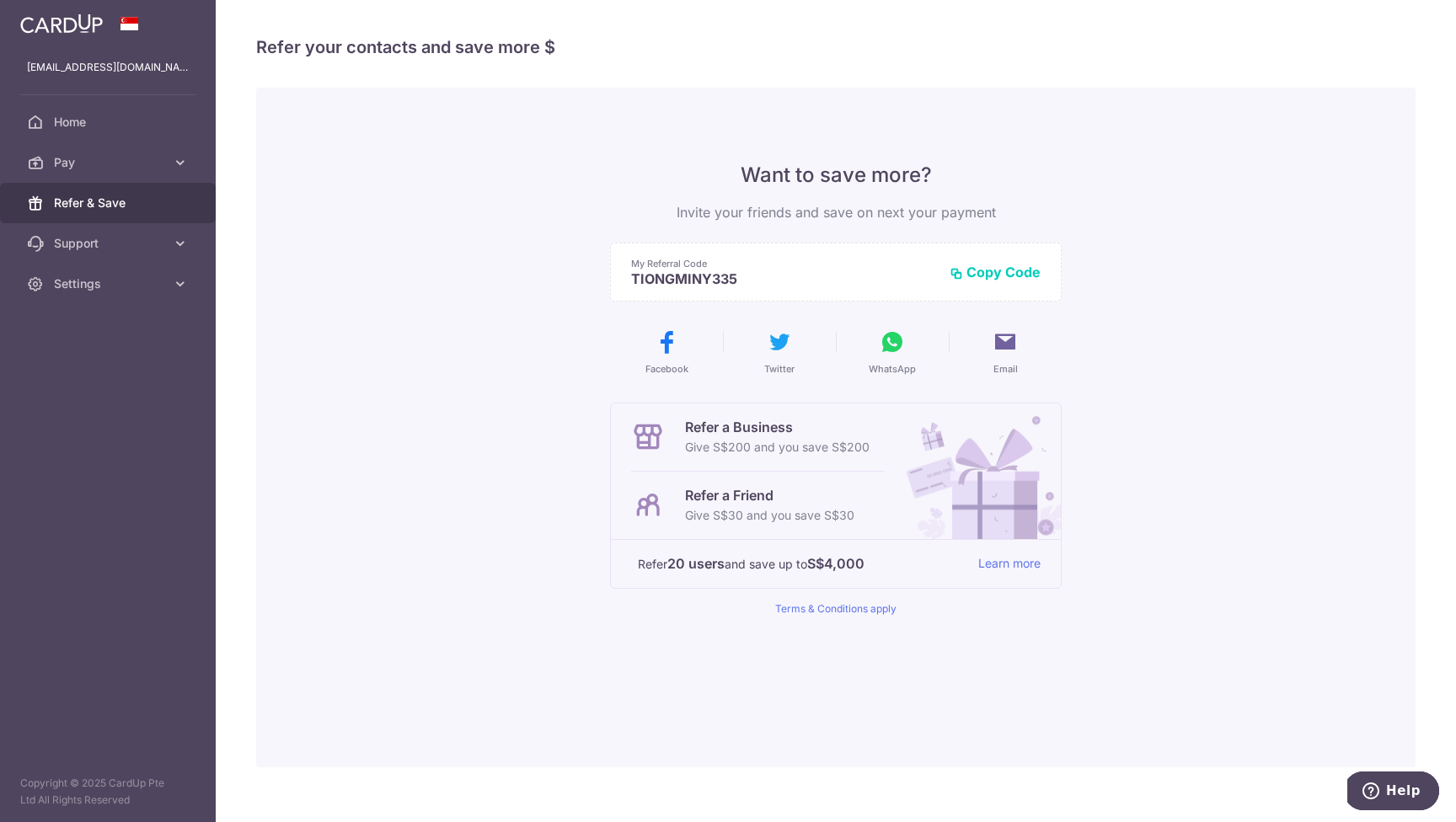
click at [101, 200] on span "Refer & Save" at bounding box center [109, 203] width 111 height 17
click at [100, 247] on span "Support" at bounding box center [109, 243] width 111 height 17
click at [127, 160] on span "Pay" at bounding box center [109, 163] width 111 height 17
click at [106, 209] on span "Payments" at bounding box center [109, 203] width 111 height 17
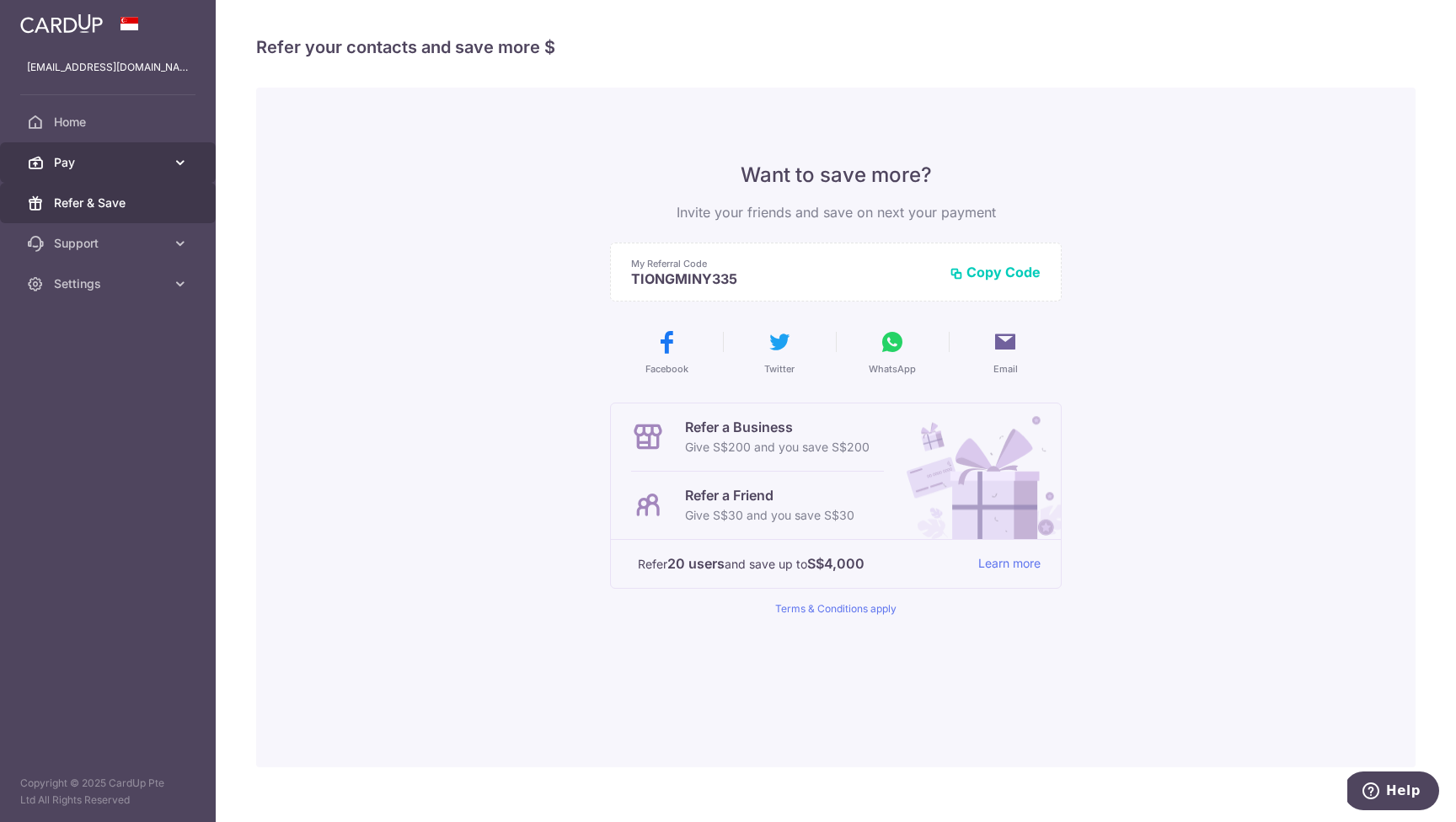
click at [98, 166] on span "Pay" at bounding box center [109, 163] width 111 height 17
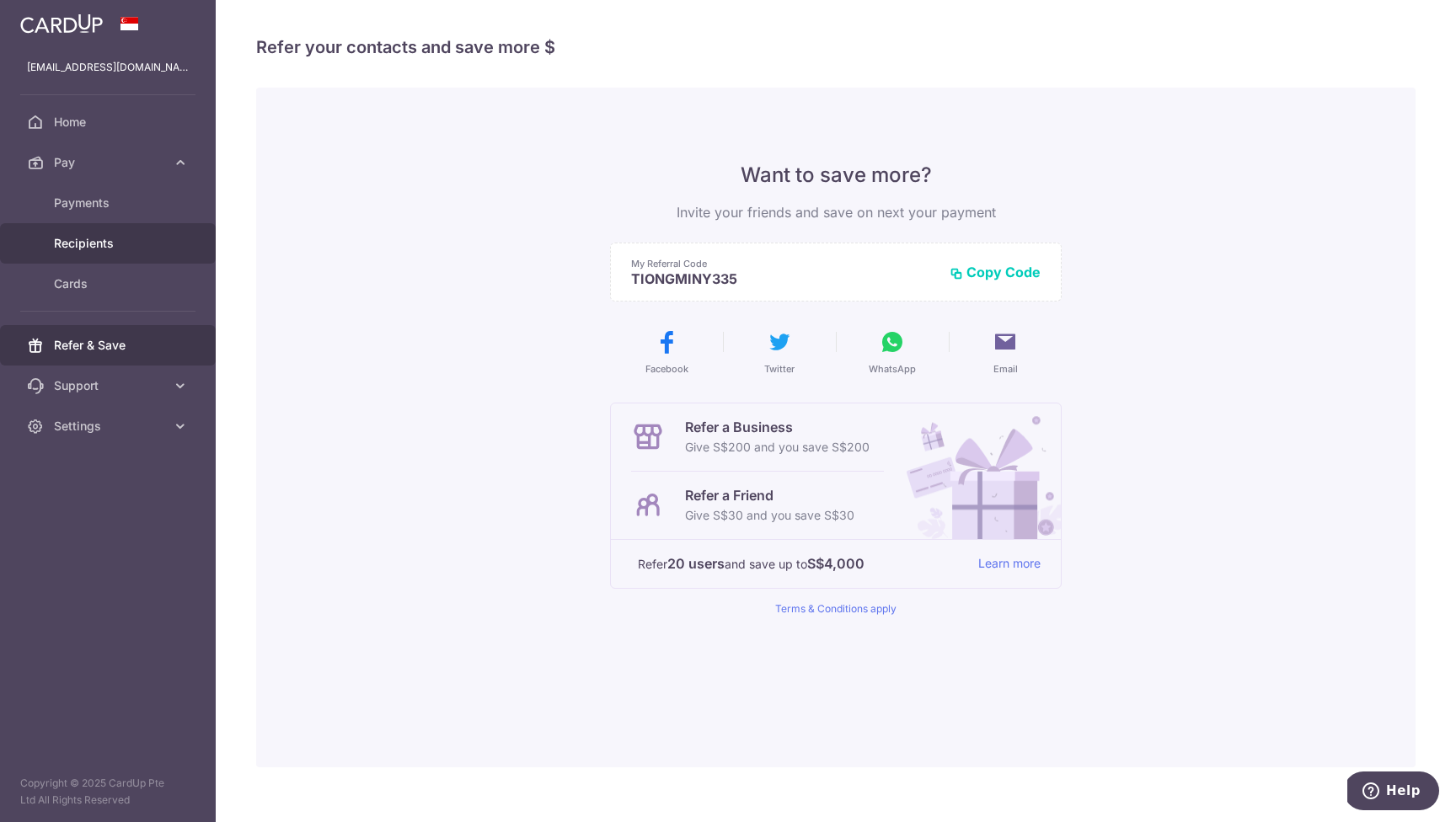
click at [101, 247] on span "Recipients" at bounding box center [109, 243] width 111 height 17
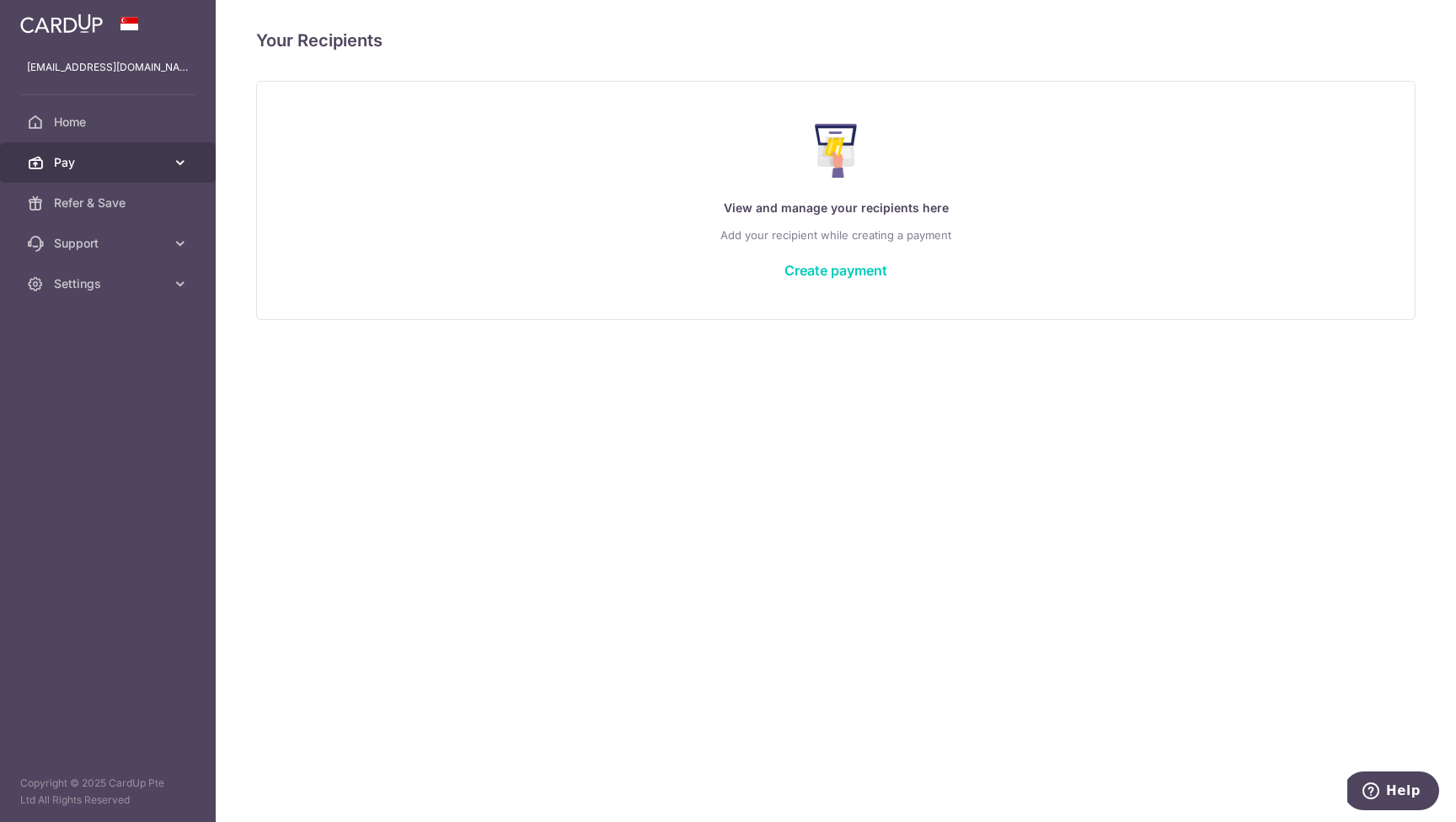
click at [100, 161] on span "Pay" at bounding box center [109, 163] width 111 height 17
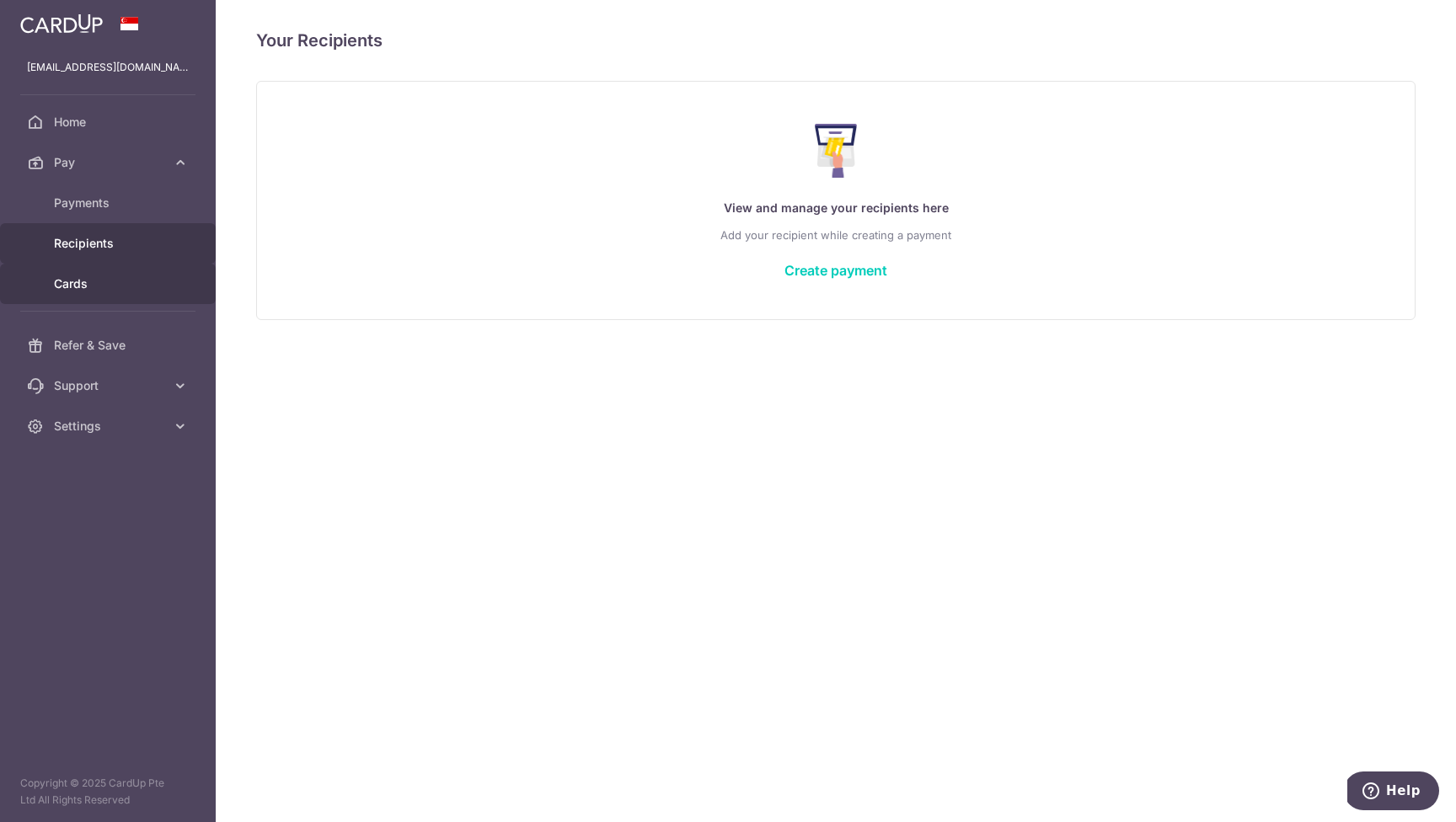
click at [81, 288] on span "Cards" at bounding box center [109, 284] width 111 height 17
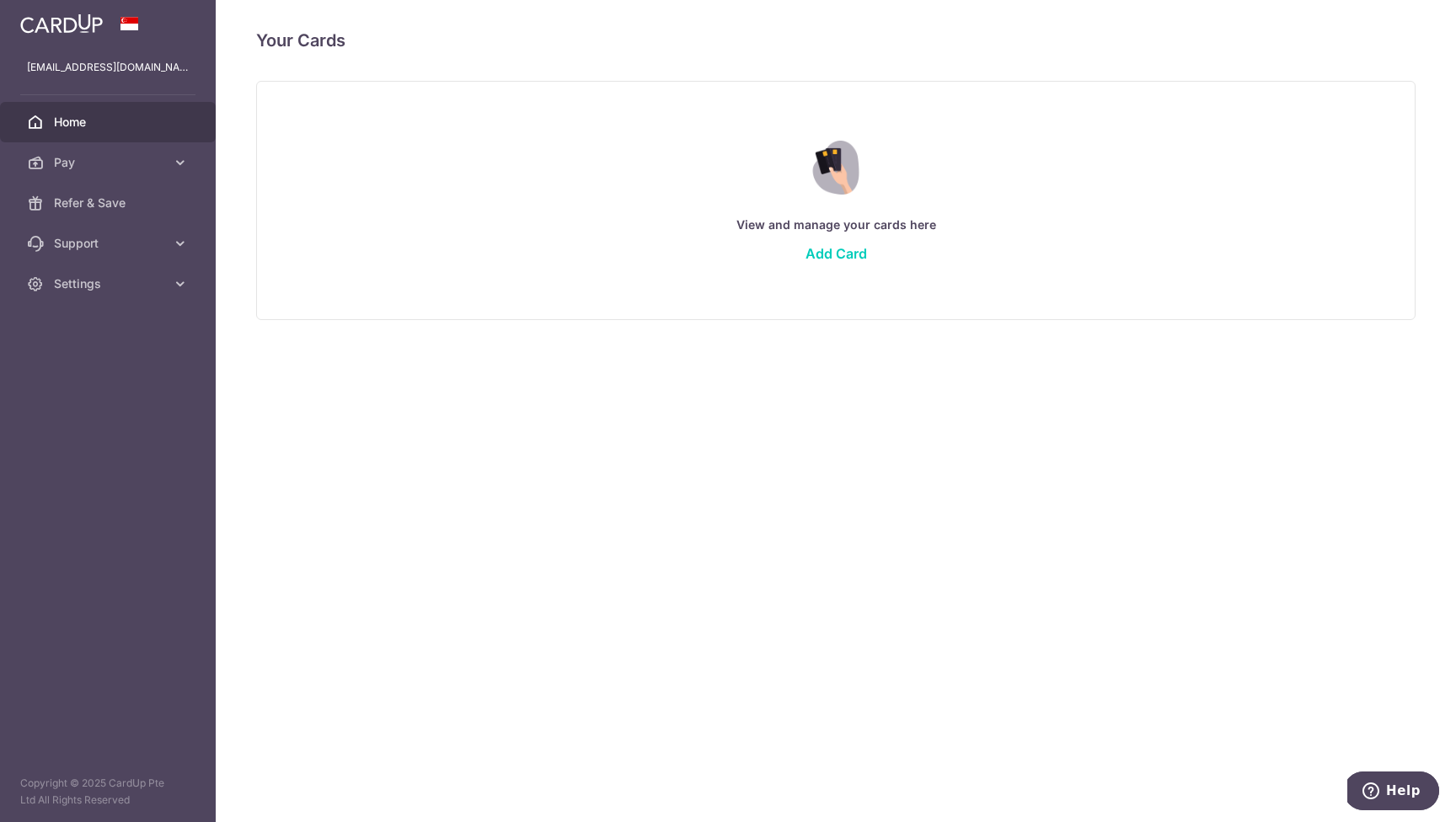
click at [88, 128] on span "Home" at bounding box center [109, 122] width 111 height 17
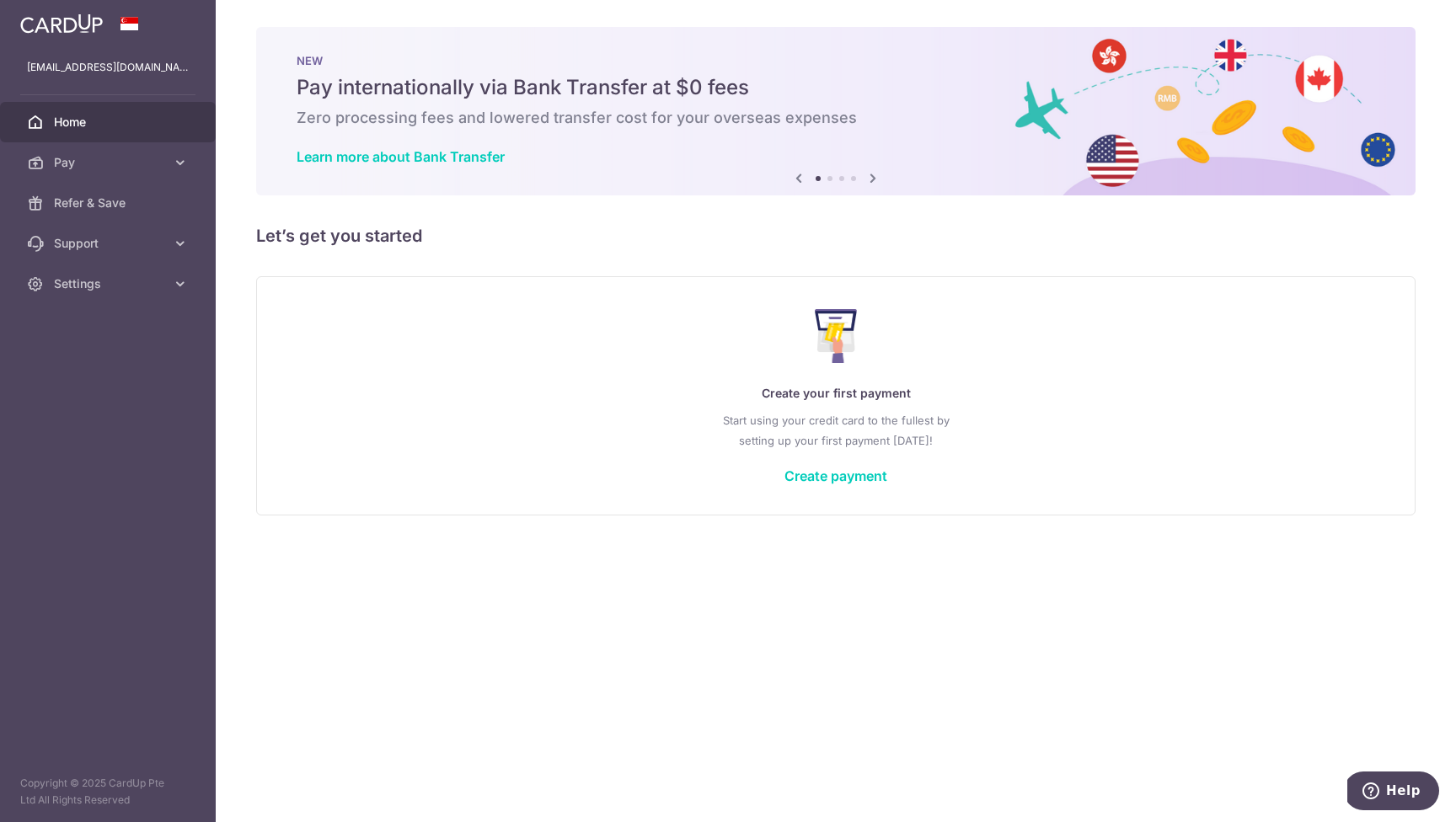
click at [61, 164] on span "Pay" at bounding box center [109, 163] width 111 height 17
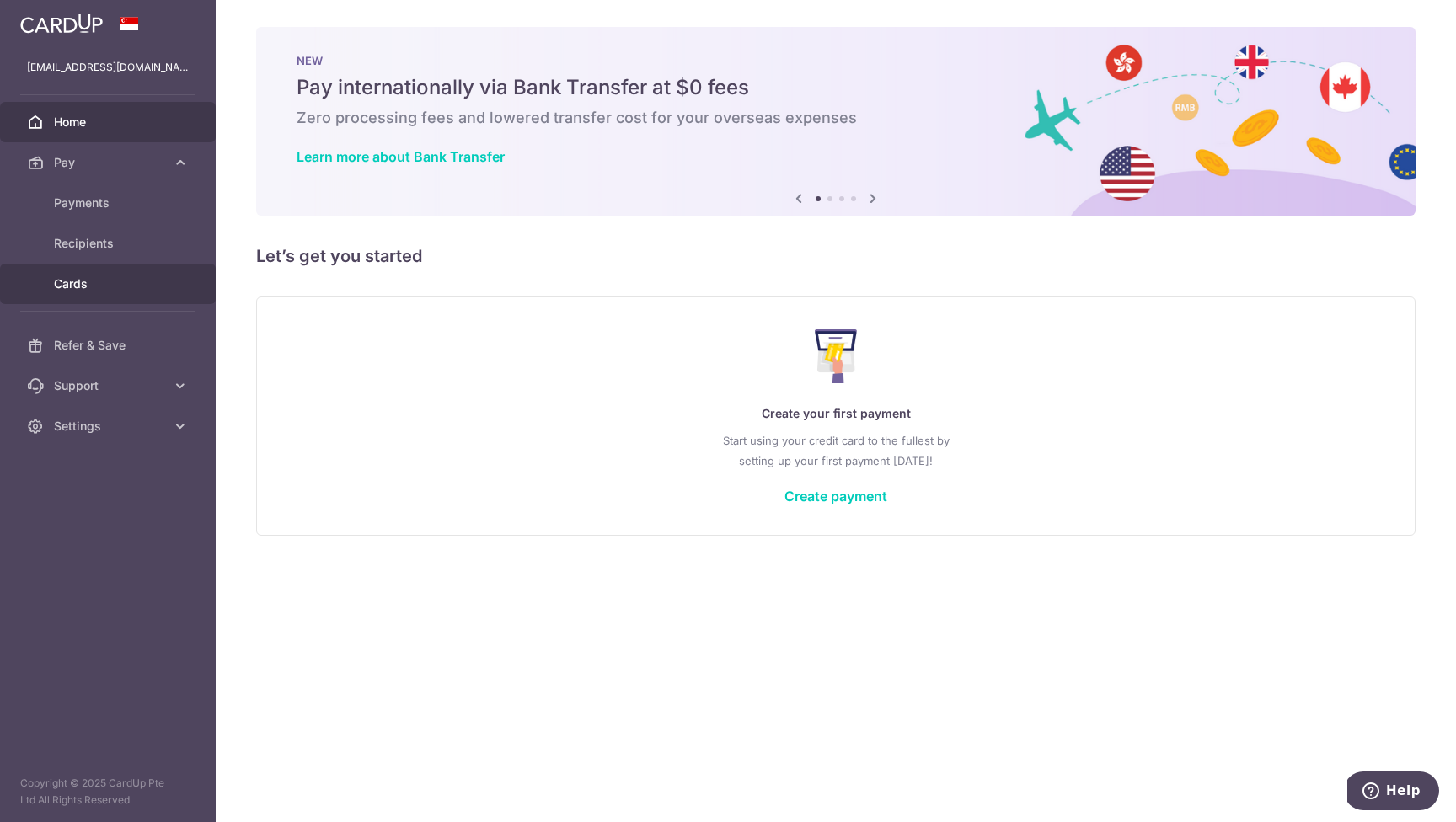
click at [78, 287] on span "Cards" at bounding box center [109, 284] width 111 height 17
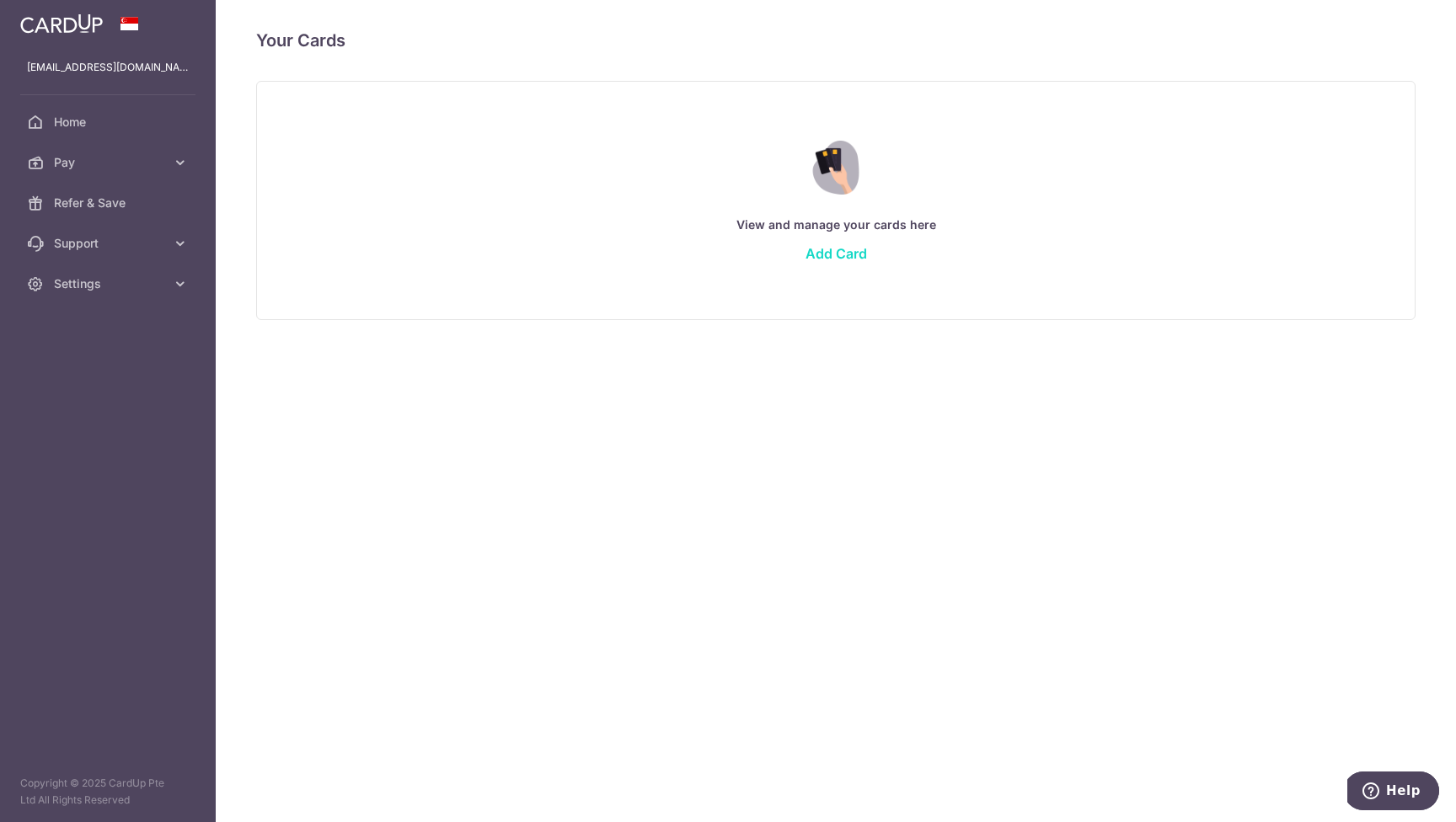
click at [828, 253] on link "Add Card" at bounding box center [836, 253] width 61 height 17
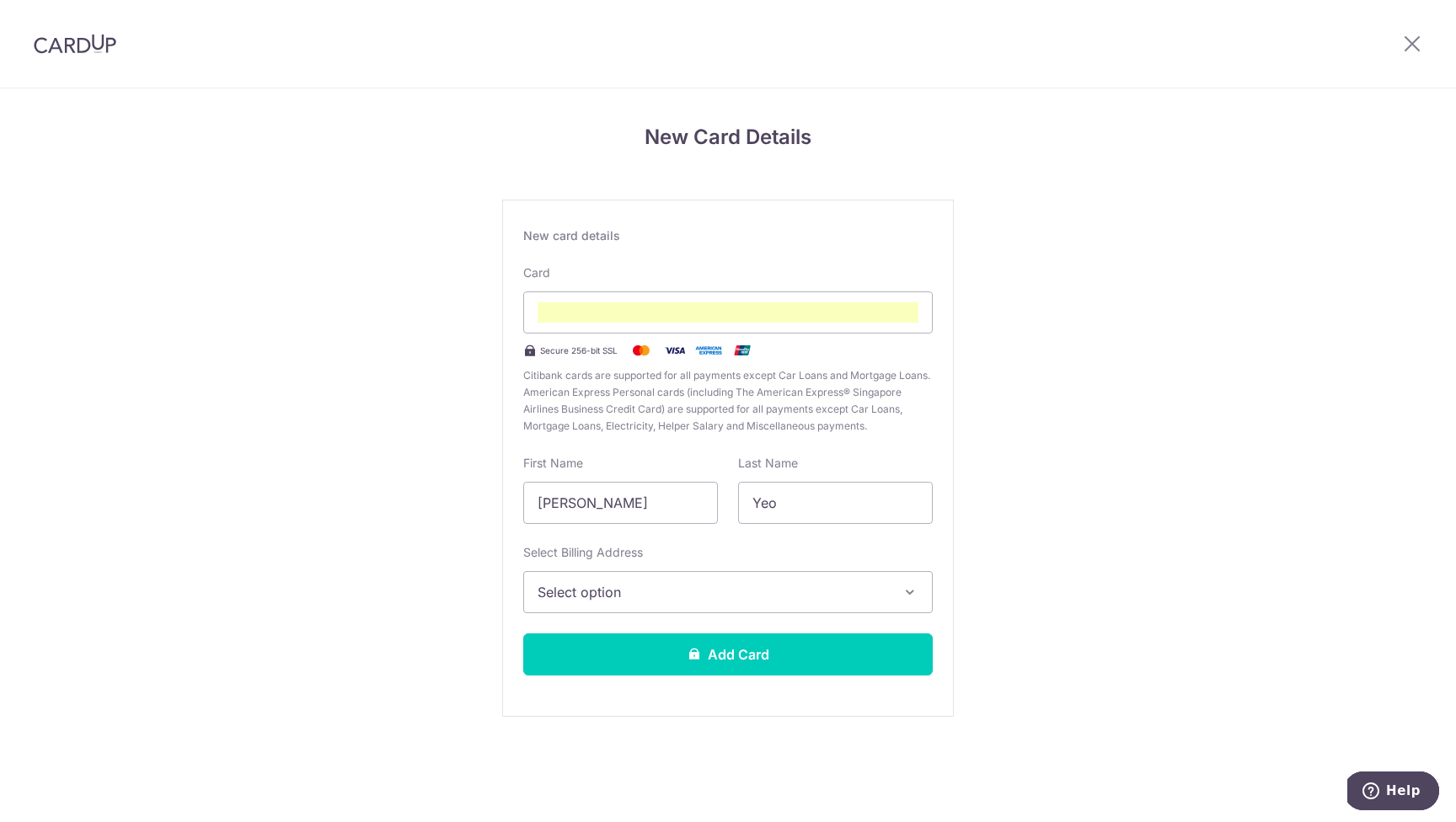
click at [818, 590] on span "Select option" at bounding box center [712, 592] width 350 height 20
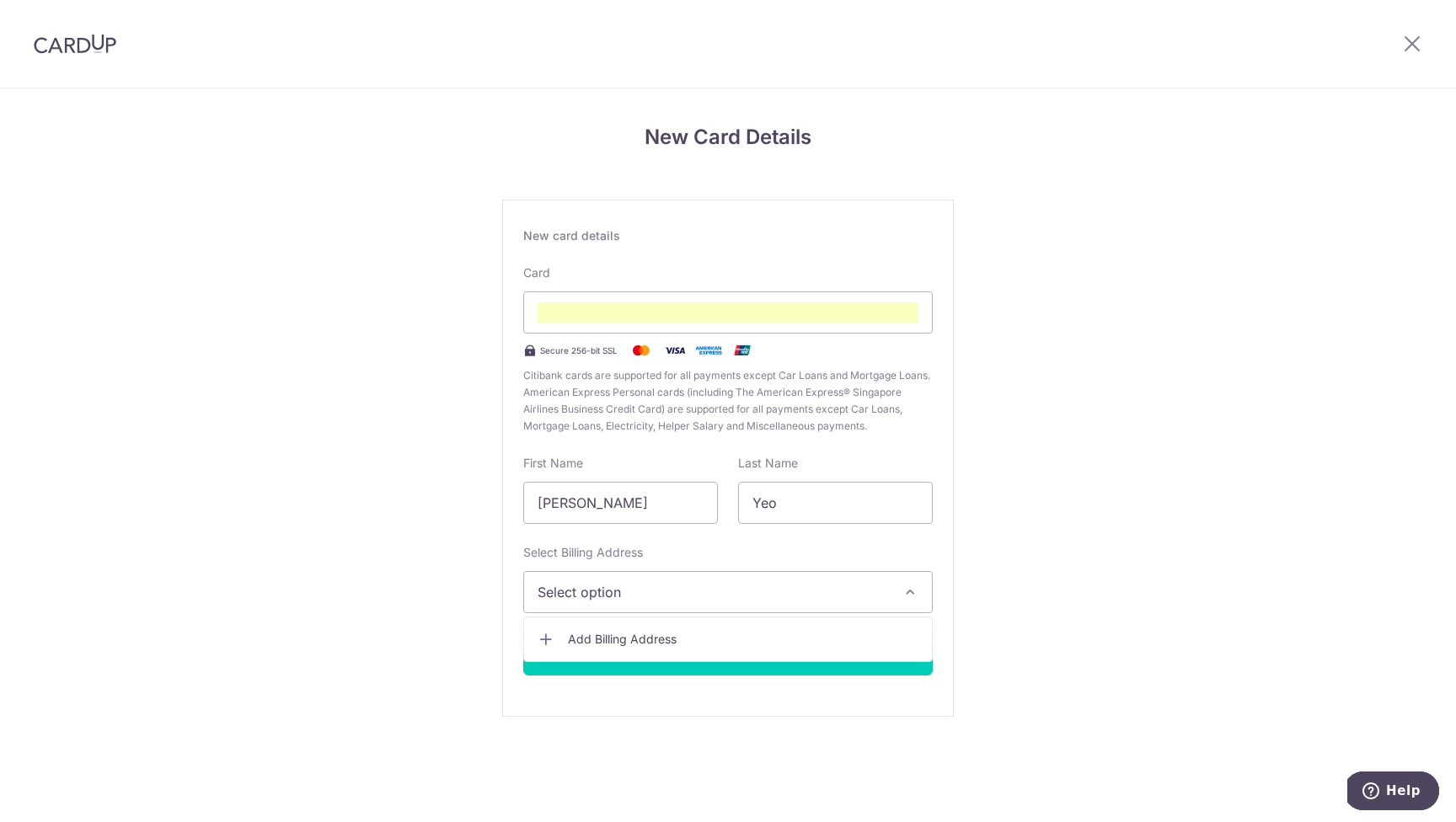
click at [674, 642] on span "Add Billing Address" at bounding box center [743, 640] width 350 height 17
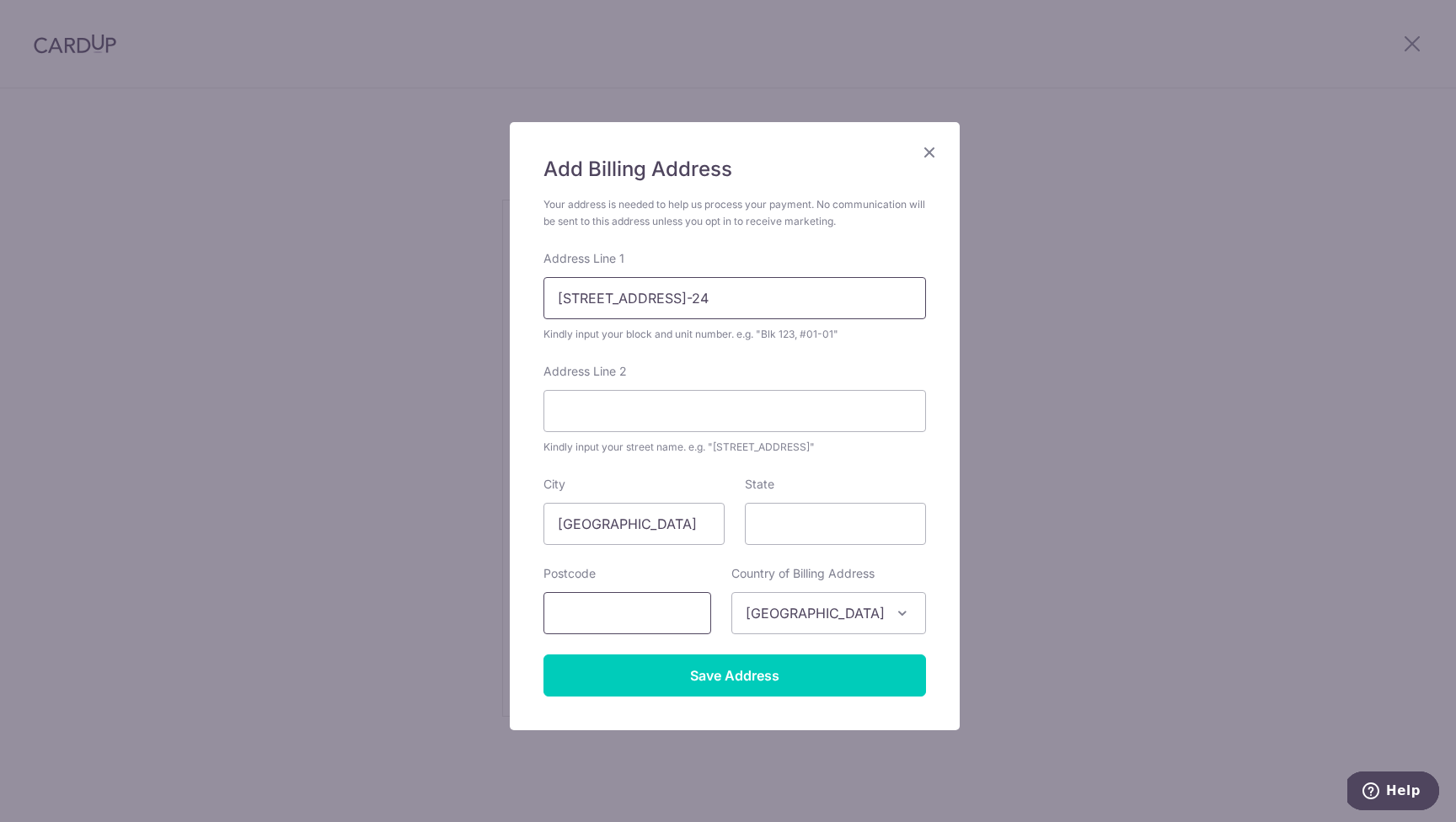
type input "31 WEST COAST PARK #10-24"
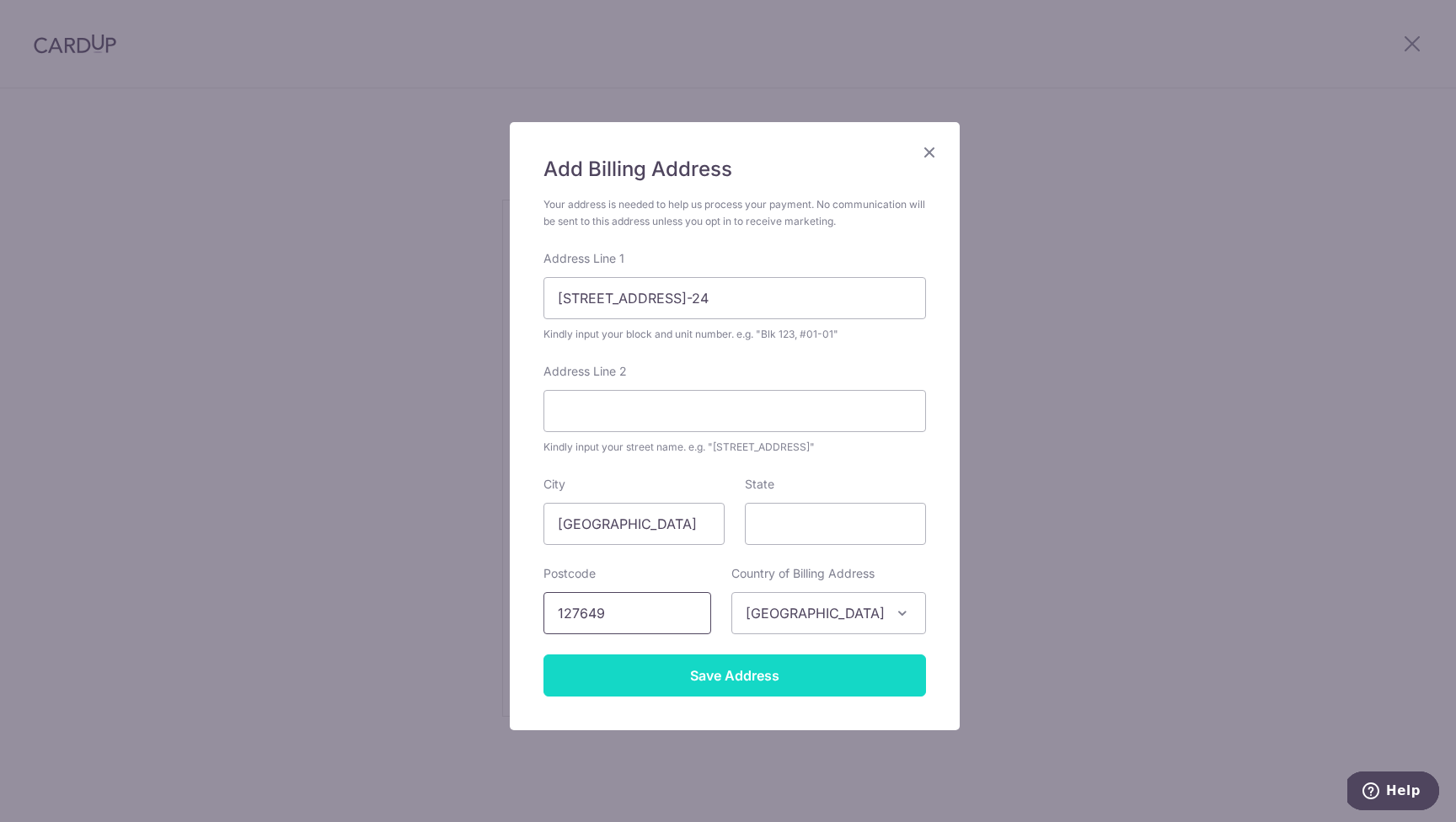
type input "127649"
click at [748, 678] on input "Save Address" at bounding box center [735, 675] width 383 height 42
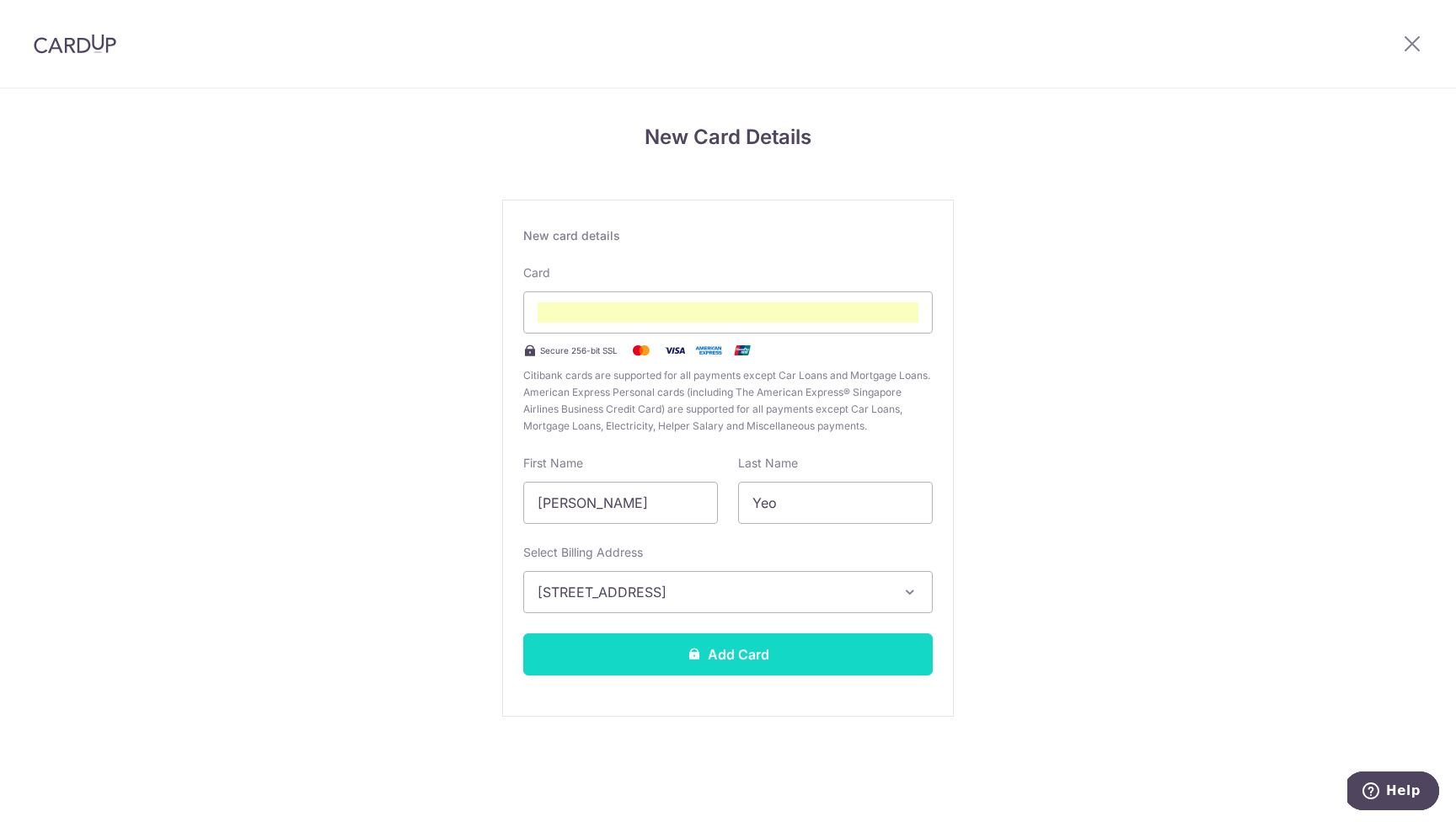
click at [757, 657] on button "Add Card" at bounding box center [728, 654] width 410 height 42
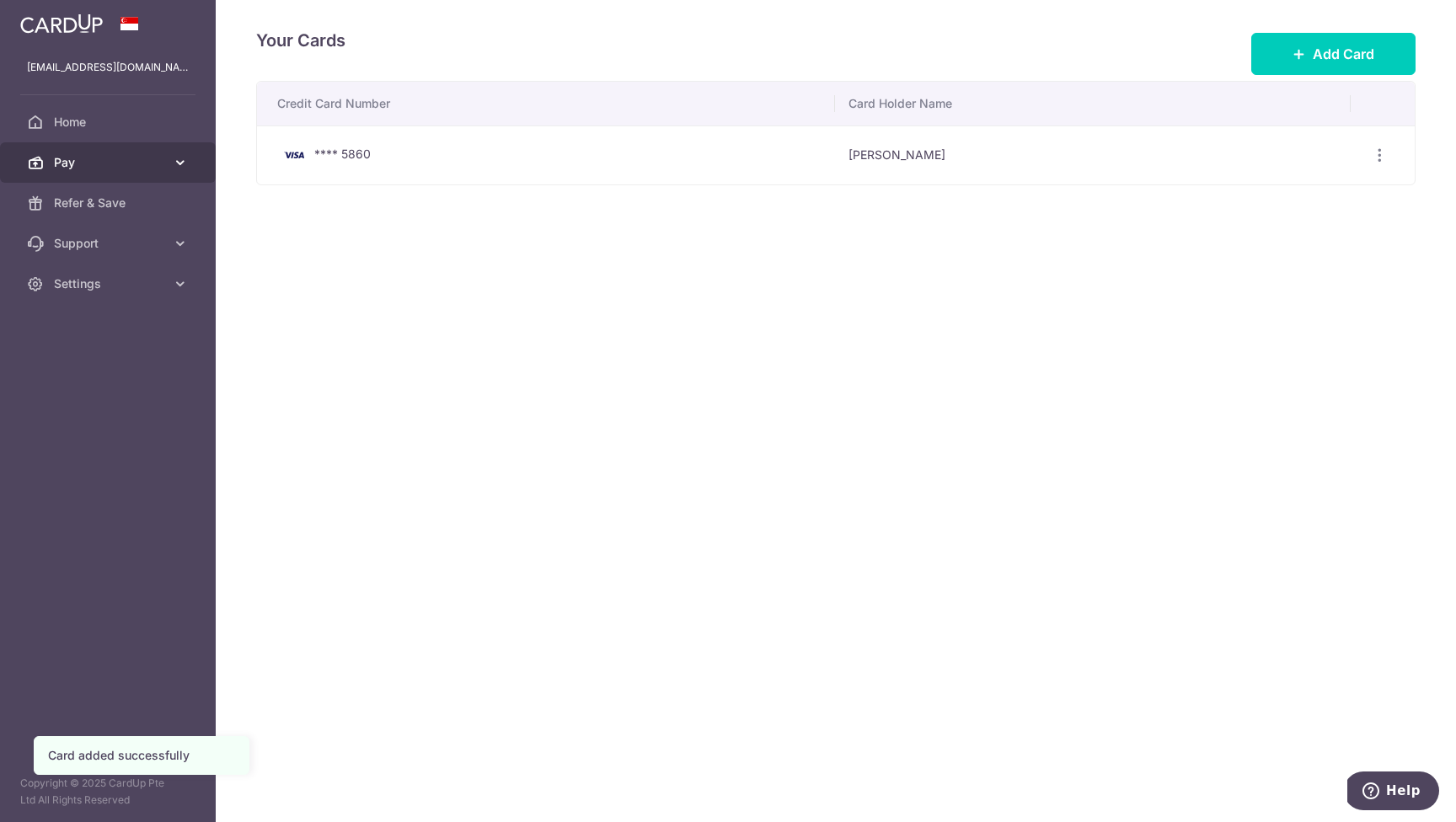
click at [166, 165] on link "Pay" at bounding box center [108, 162] width 216 height 40
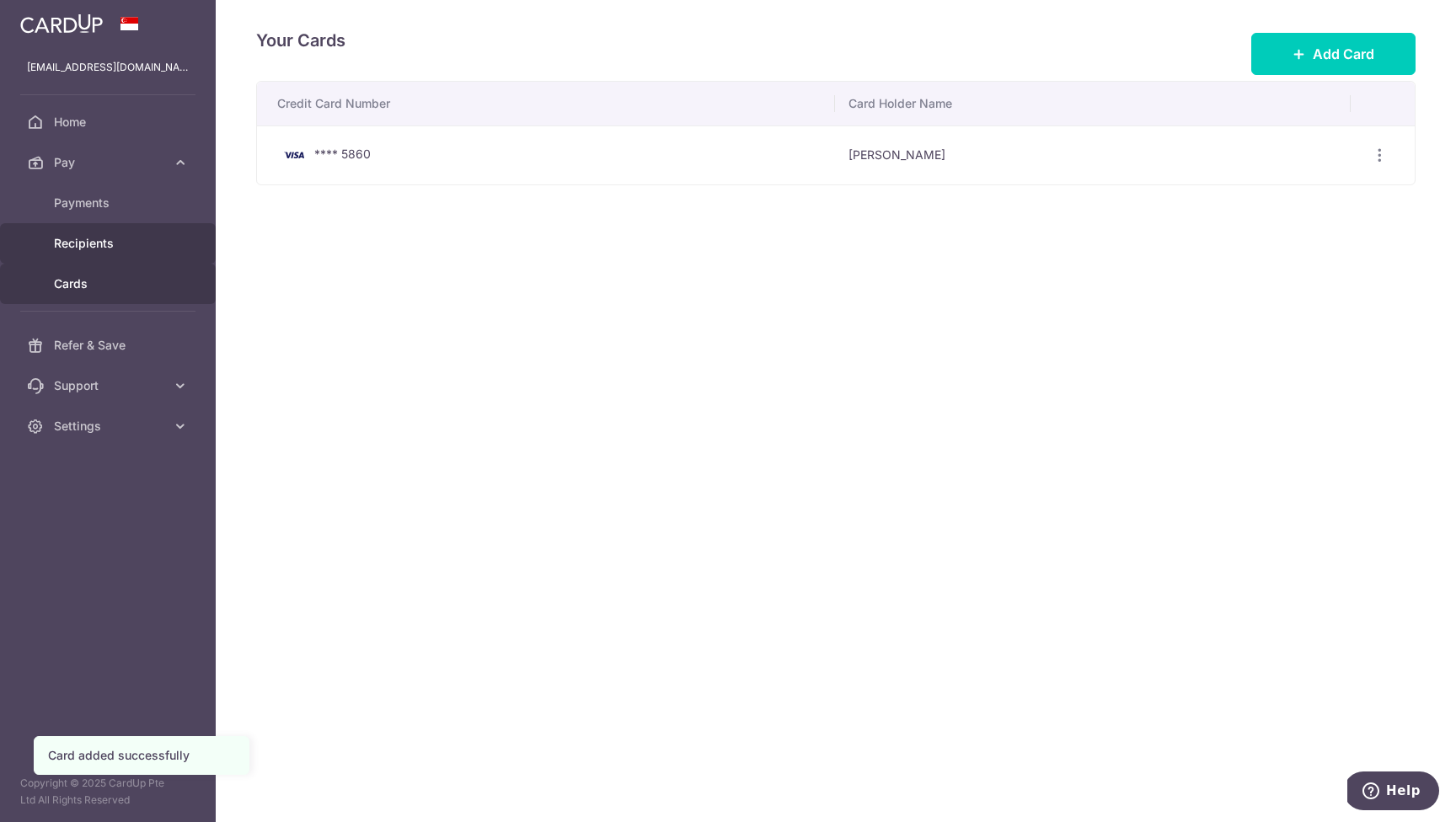
click at [118, 236] on span "Recipients" at bounding box center [109, 243] width 111 height 17
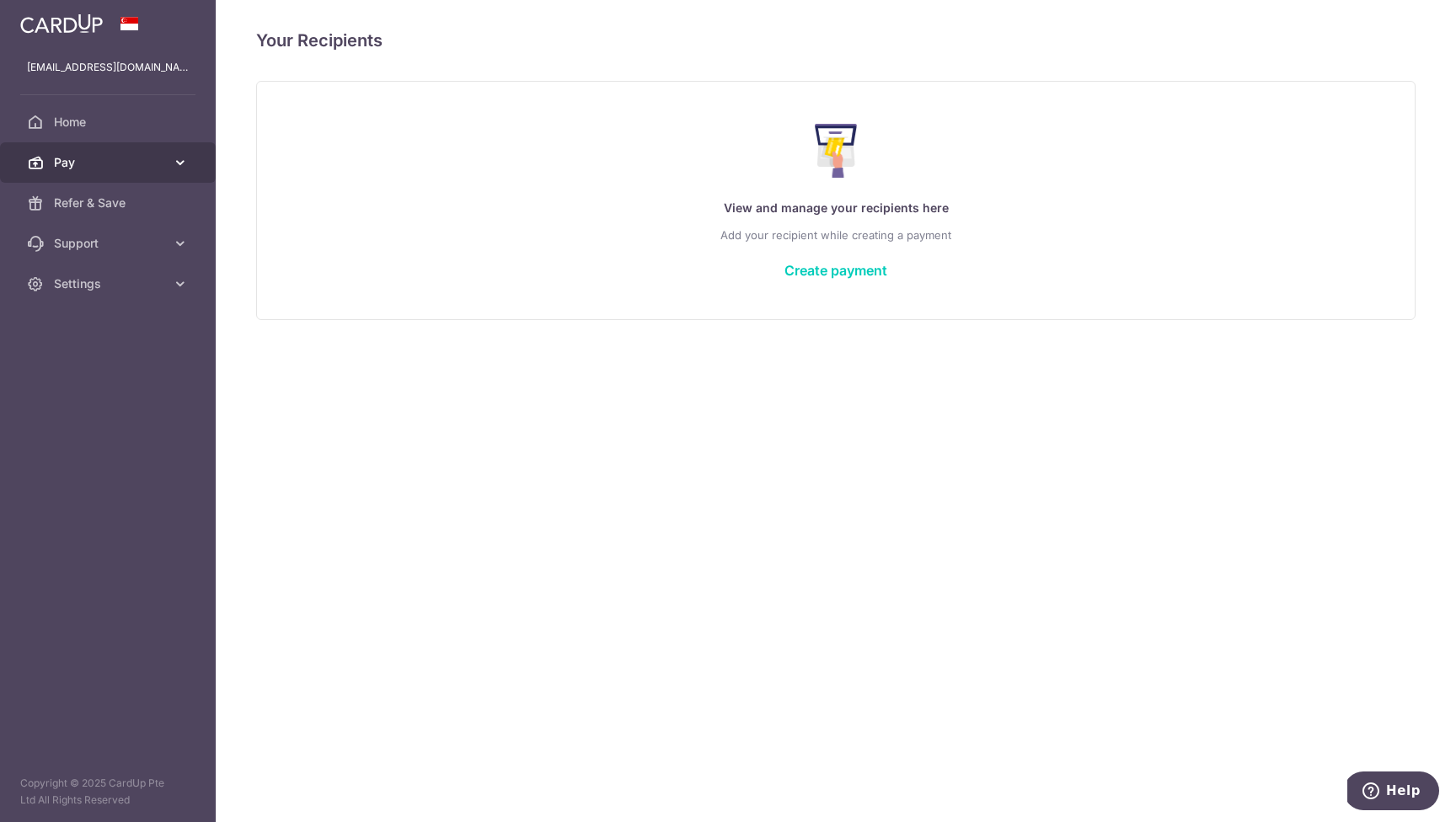
click at [161, 155] on span "Pay" at bounding box center [109, 163] width 111 height 17
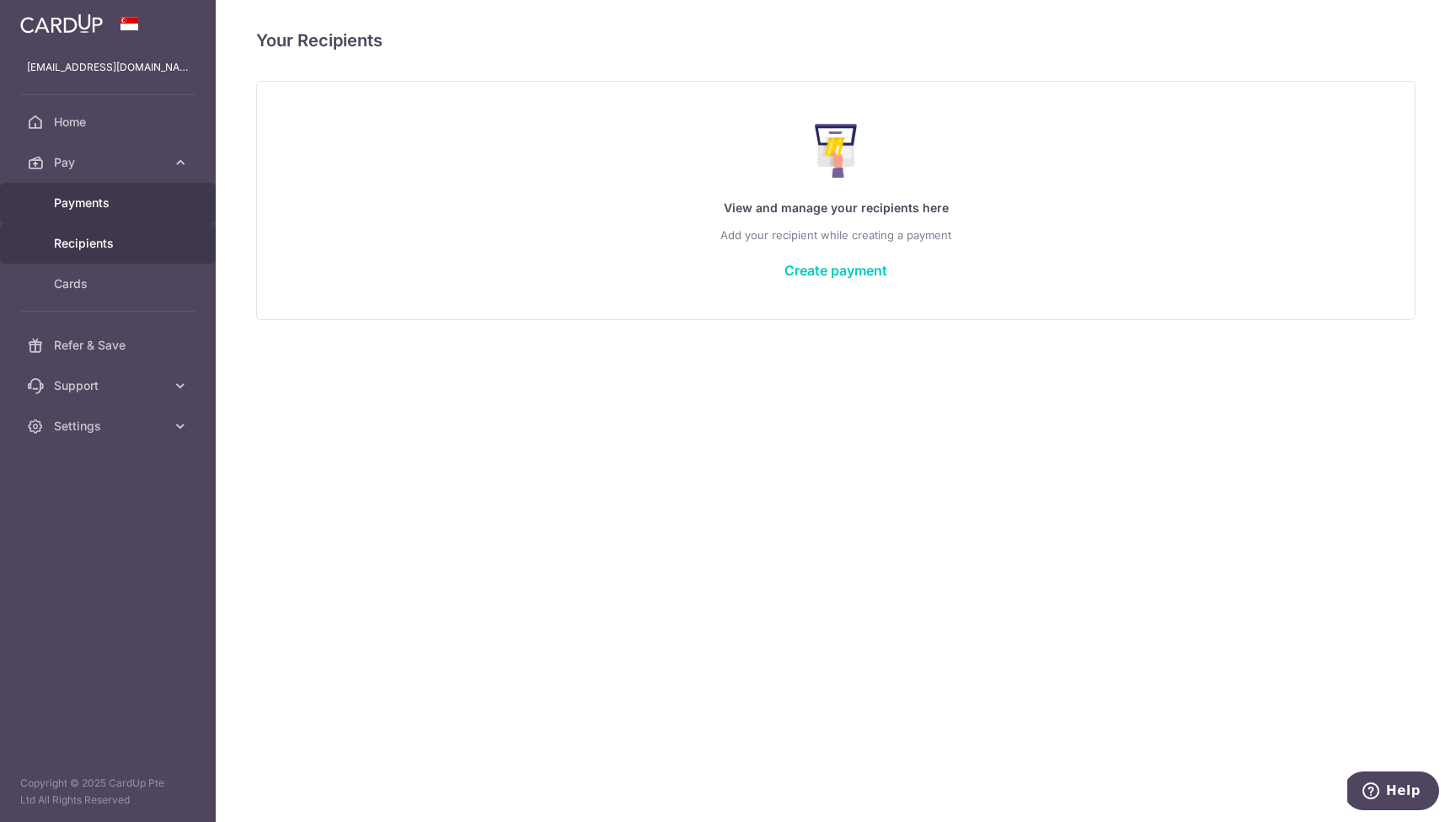
click at [108, 201] on span "Payments" at bounding box center [109, 203] width 111 height 17
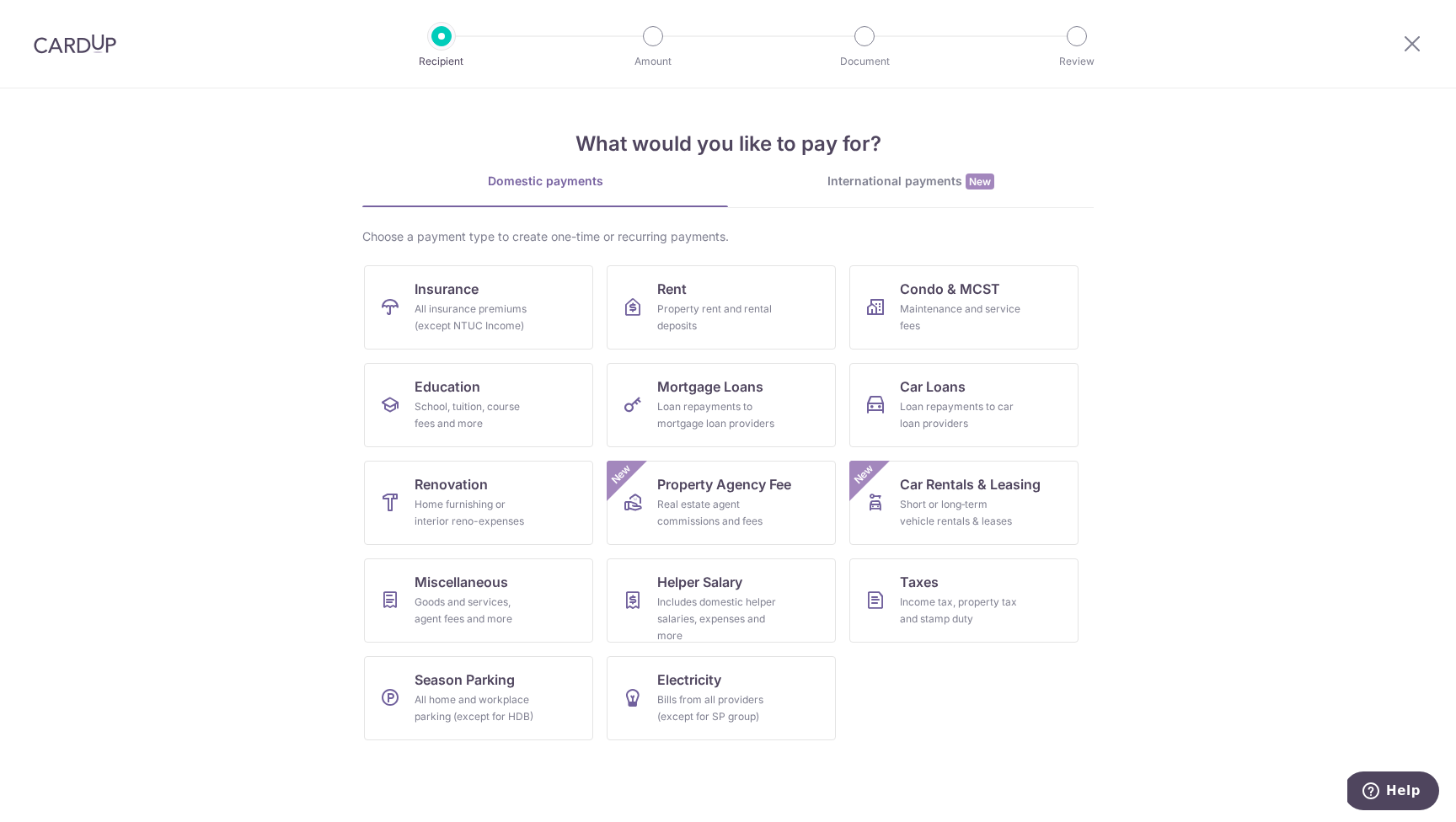
click at [882, 184] on div "International payments New" at bounding box center [910, 181] width 366 height 18
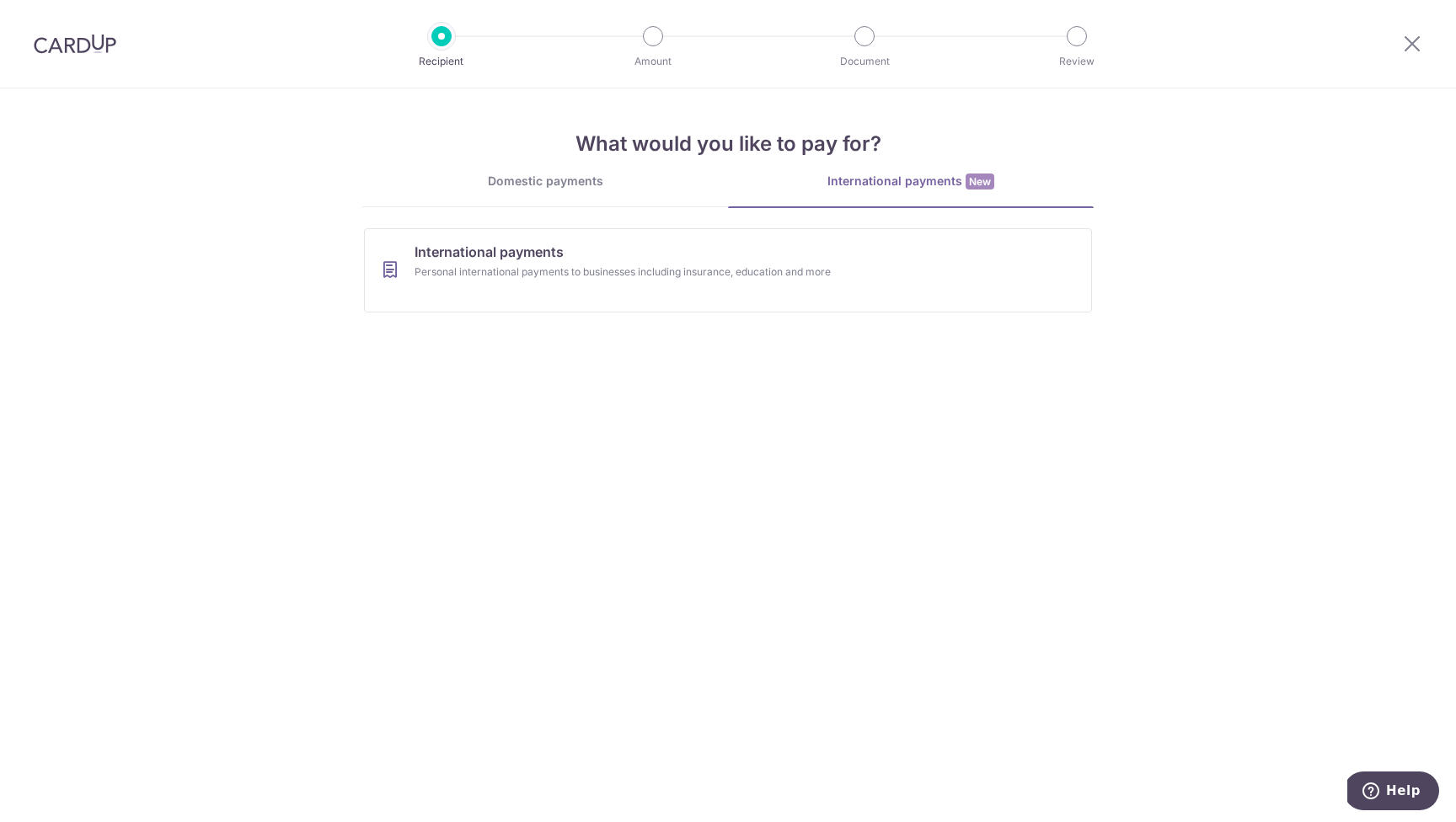
click at [554, 184] on div "Domestic payments" at bounding box center [545, 181] width 366 height 17
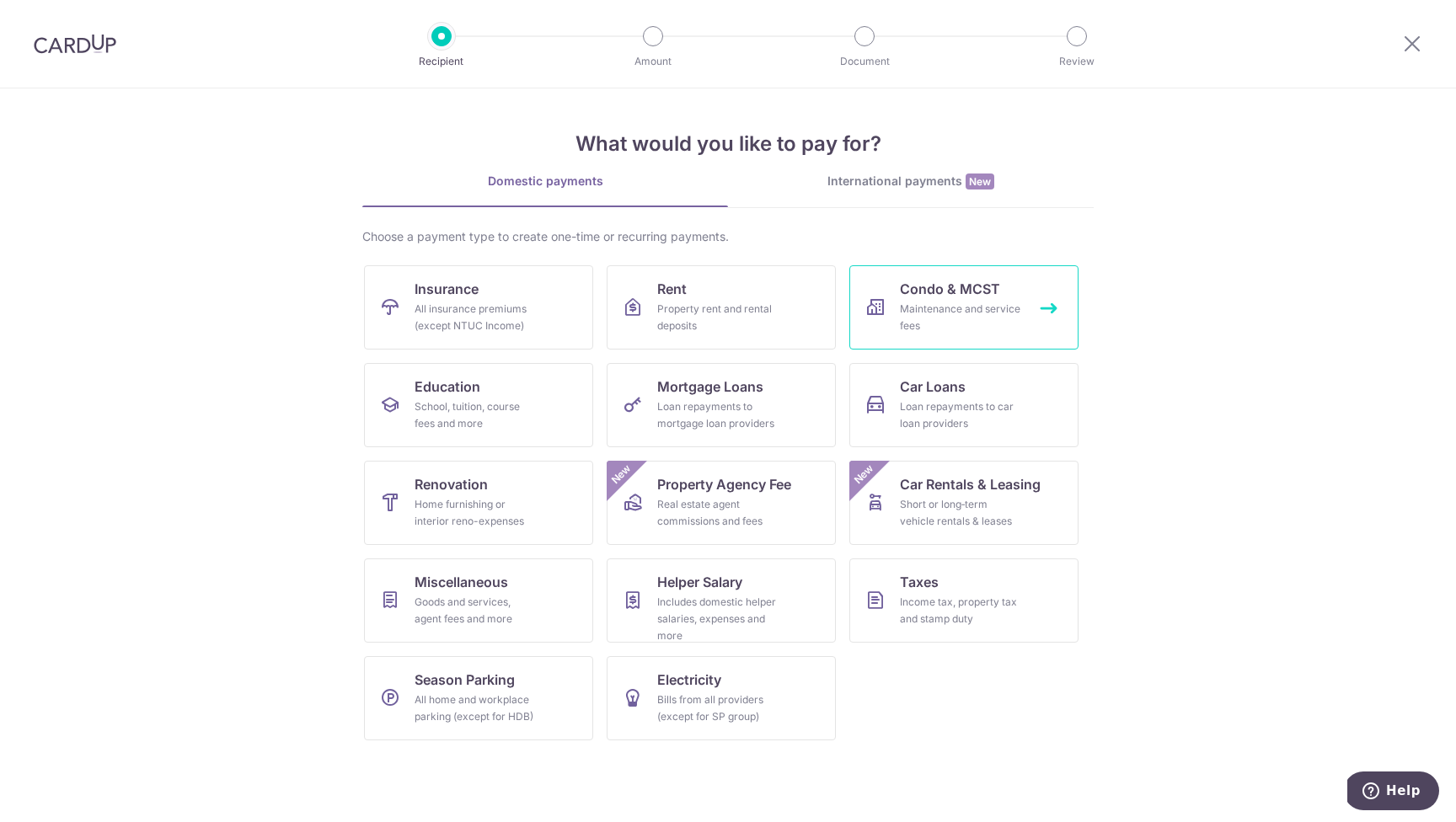
click at [980, 312] on div "Maintenance and service fees" at bounding box center [960, 317] width 121 height 34
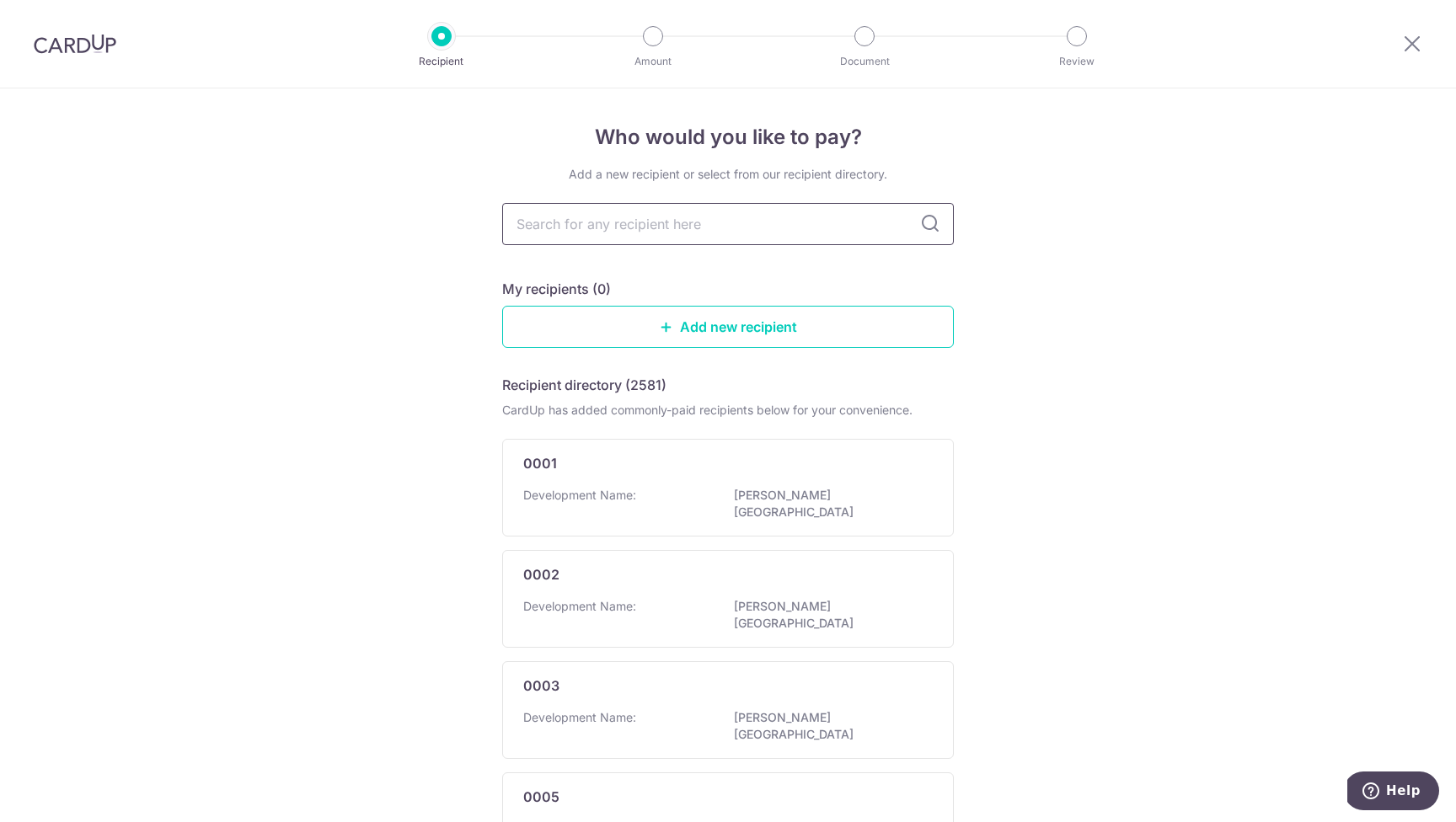
click at [810, 224] on input "text" at bounding box center [727, 223] width 452 height 42
click at [692, 225] on input "text" at bounding box center [727, 223] width 452 height 42
type input "4430"
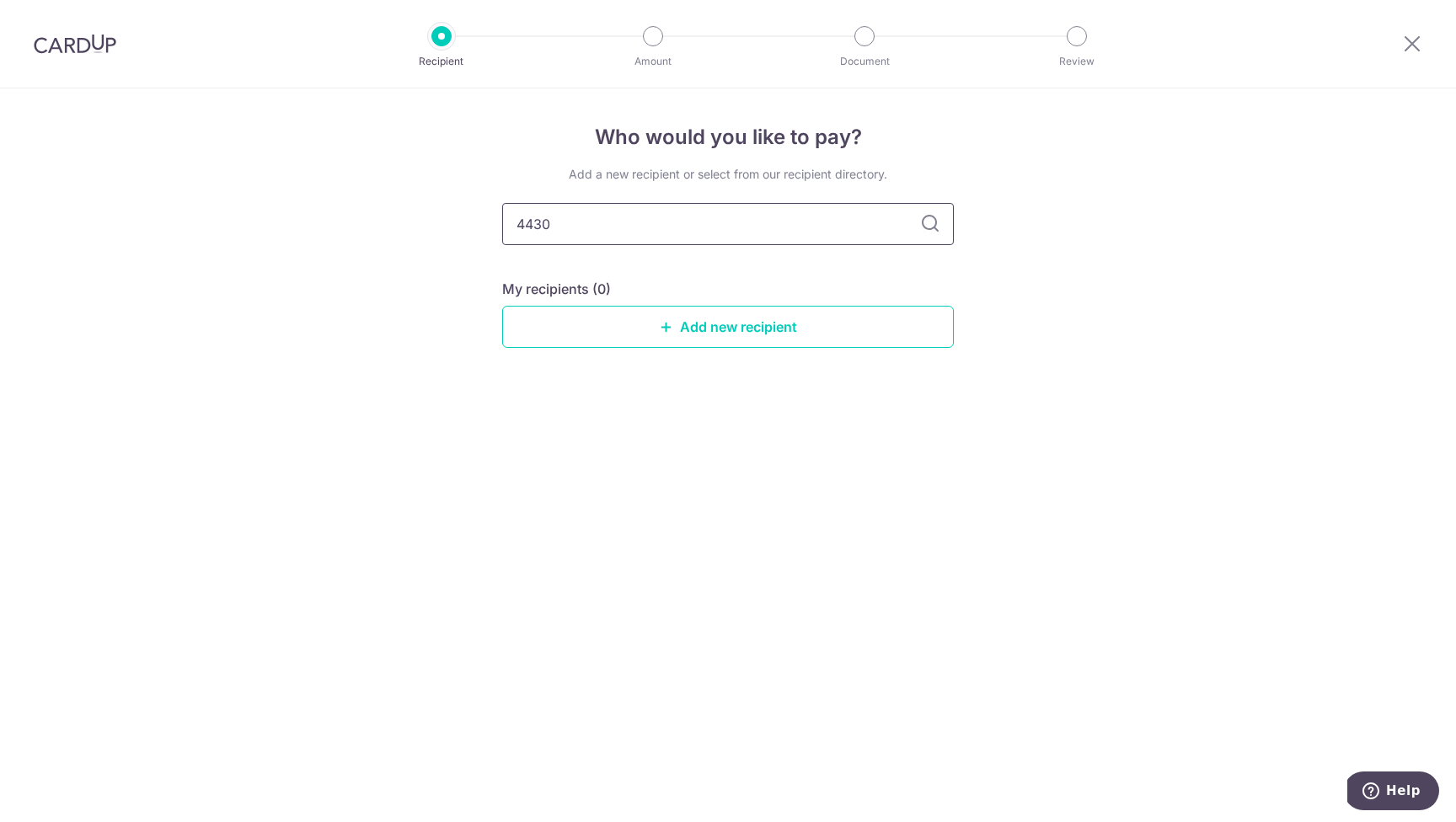
click at [613, 222] on input "4430" at bounding box center [727, 223] width 452 height 42
type input "M"
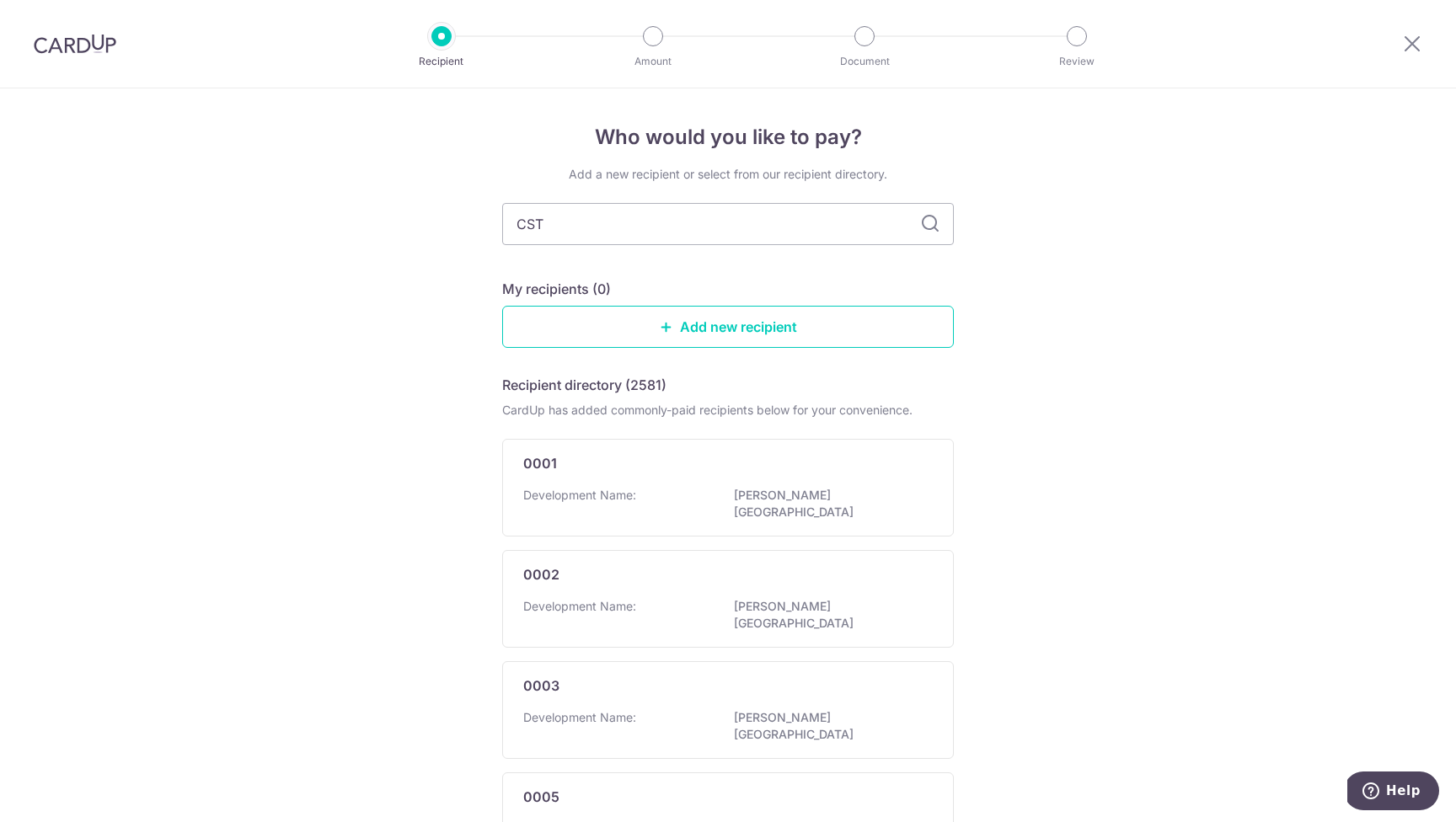
type input "CST"
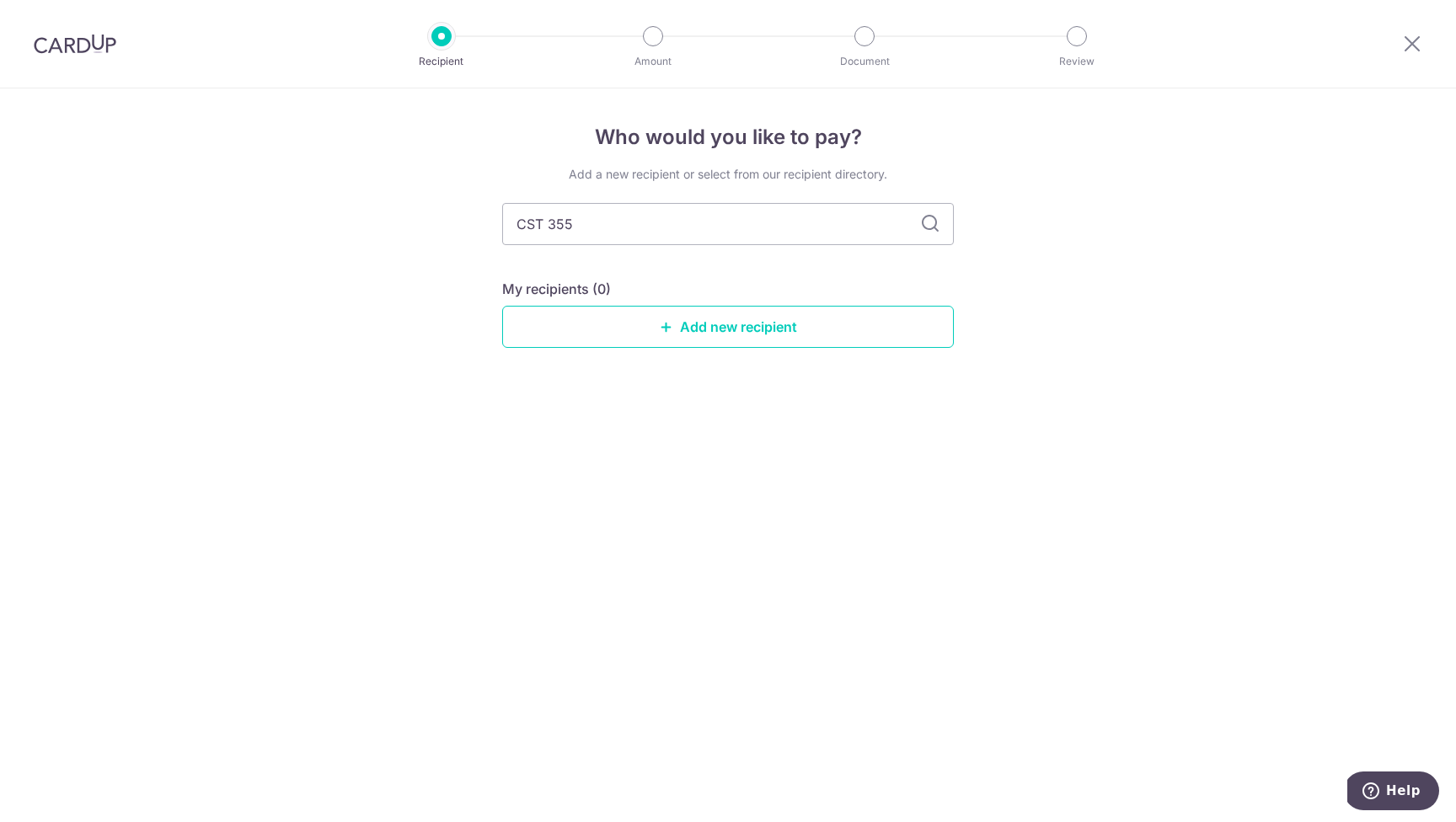
type input "CST 3550"
click at [934, 220] on icon at bounding box center [930, 224] width 20 height 20
click at [735, 221] on input "CST 3550" at bounding box center [727, 223] width 452 height 42
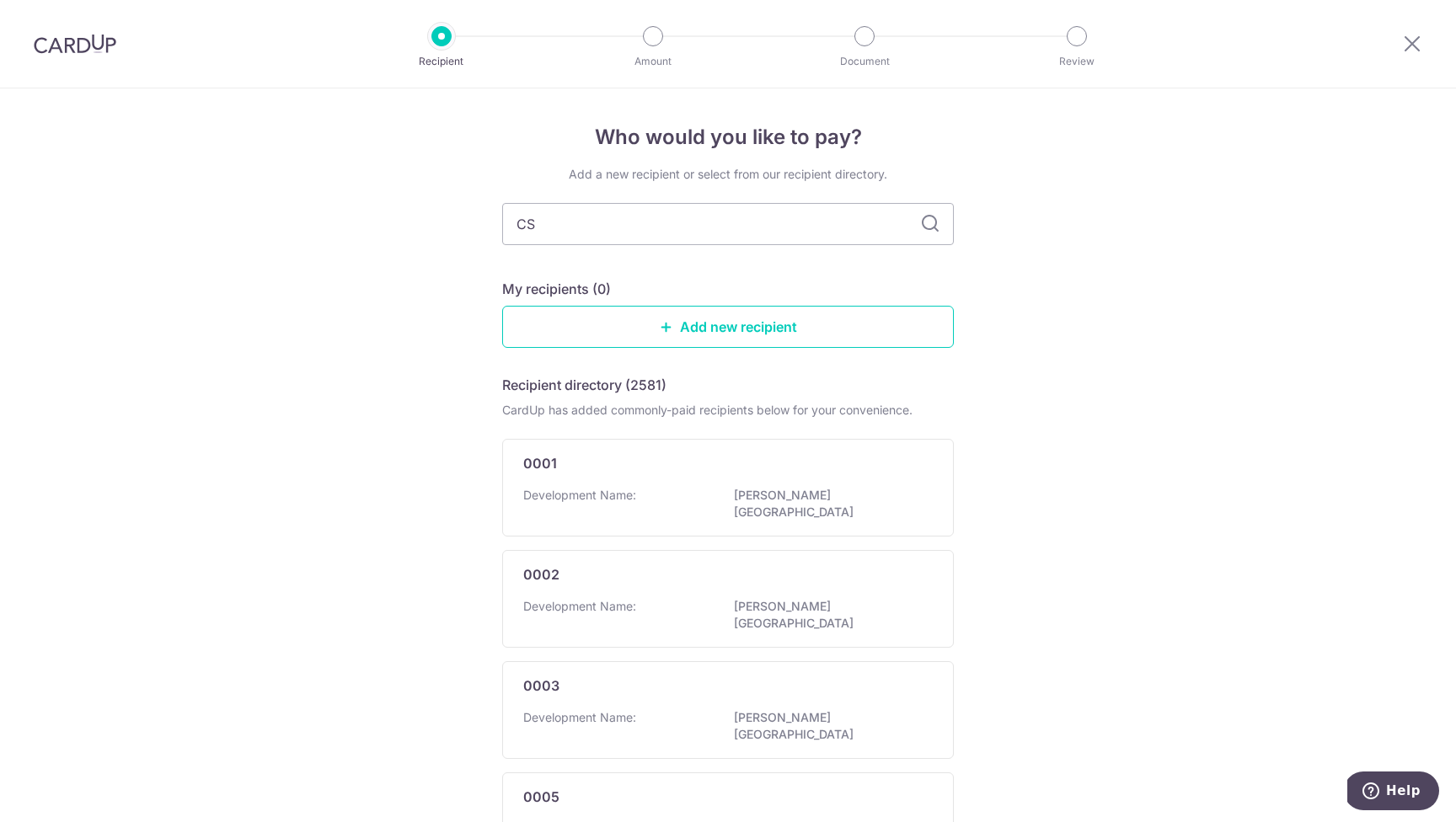
type input "C"
type input "MC"
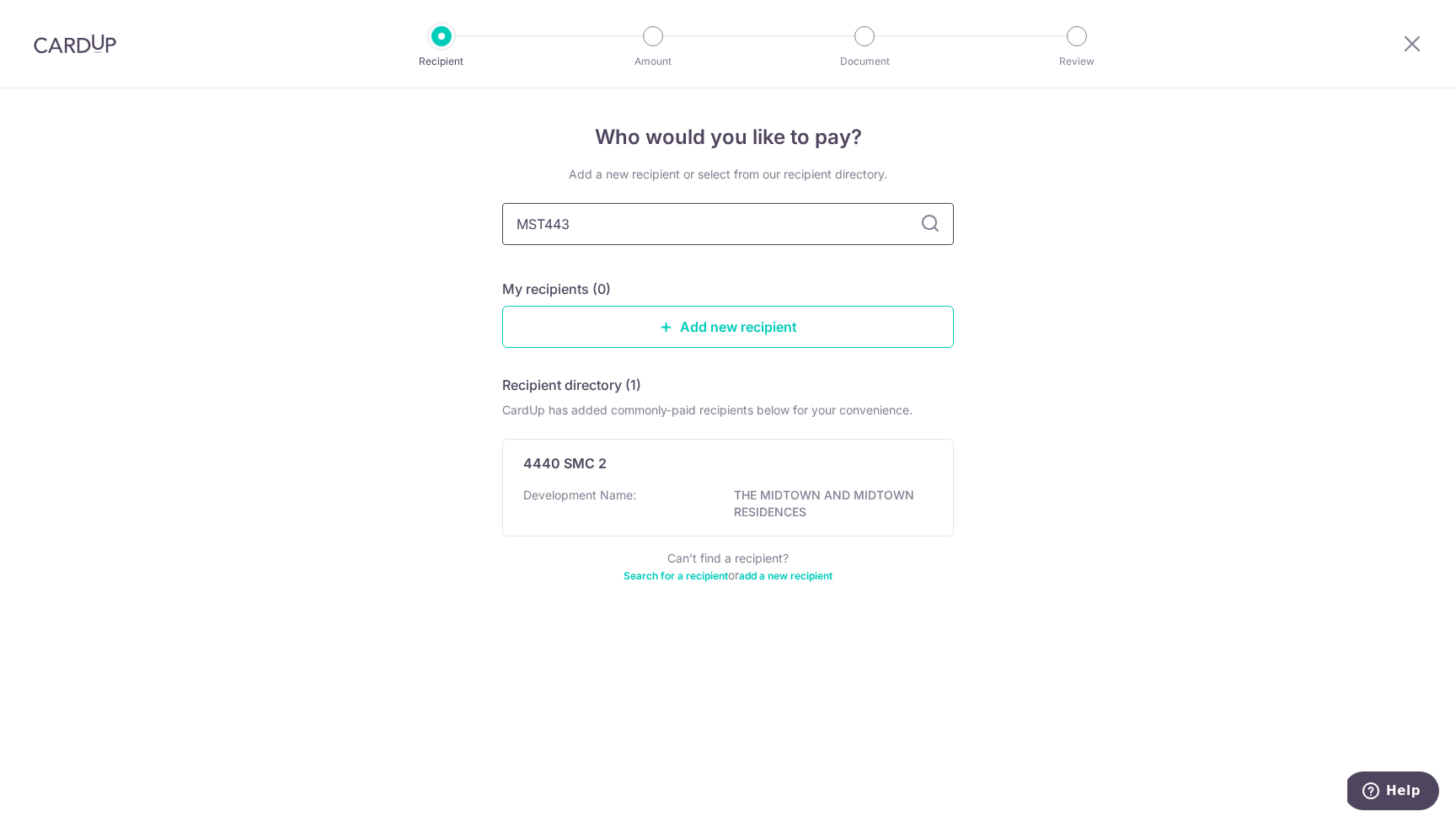
type input "MST4430"
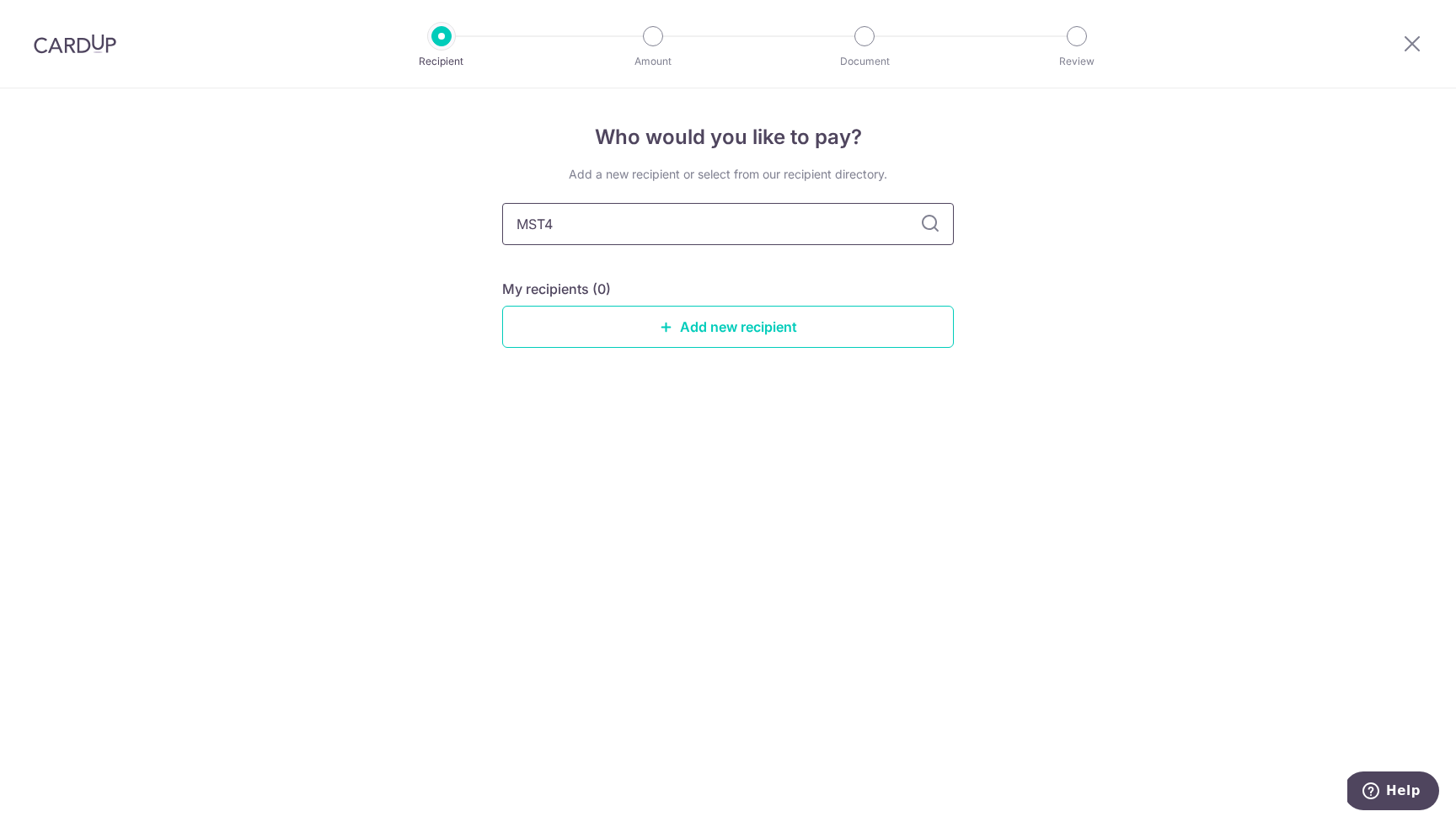
type input "MST"
type input "MS"
type input "MCST"
click at [928, 222] on icon at bounding box center [930, 224] width 20 height 20
click at [751, 226] on input "MCST" at bounding box center [727, 223] width 452 height 42
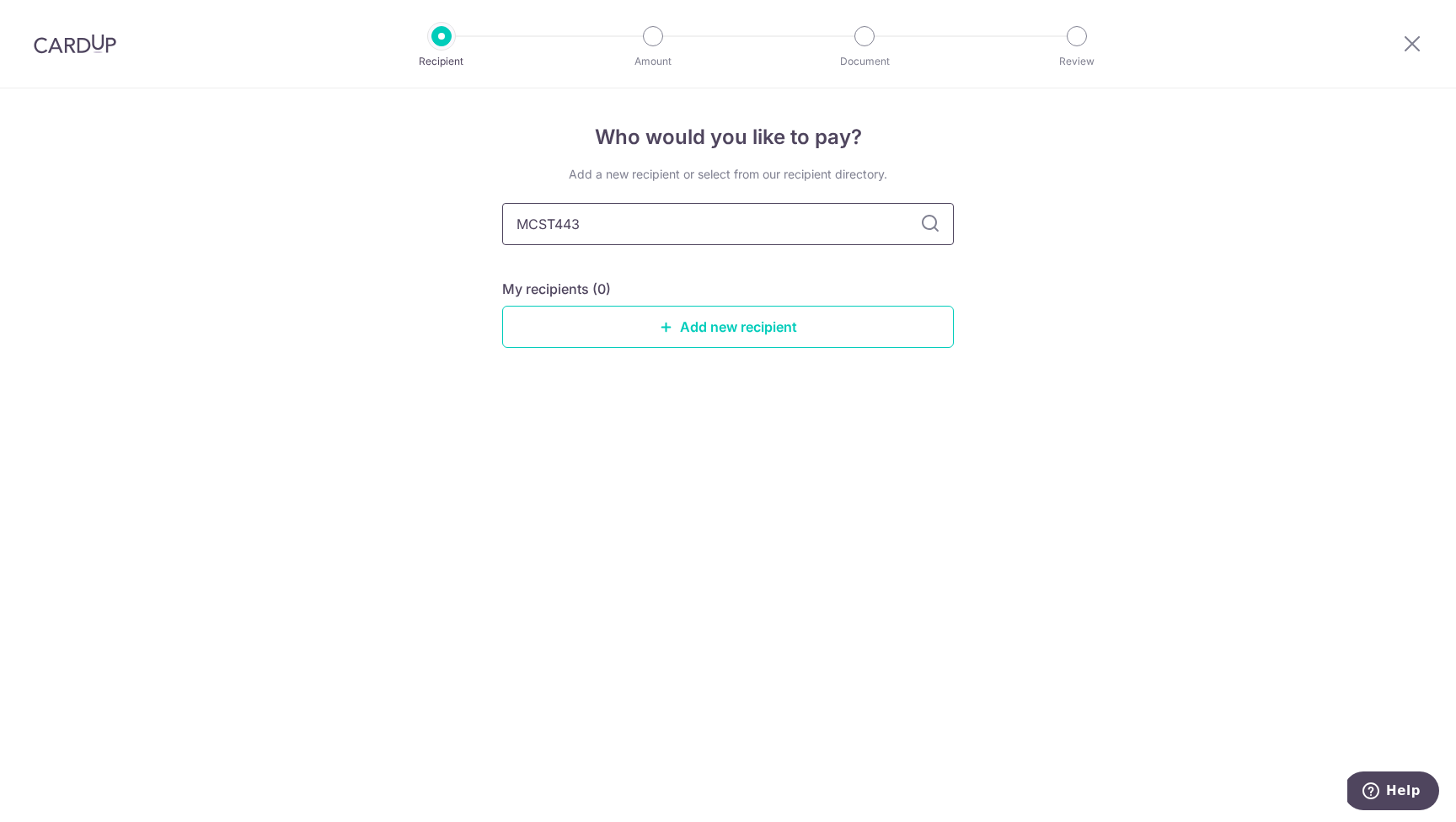
type input "MCST4430"
type input "M"
click at [1155, 337] on div "Who would you like to pay? Add a new recipient or select from our recipient dir…" at bounding box center [728, 455] width 1456 height 734
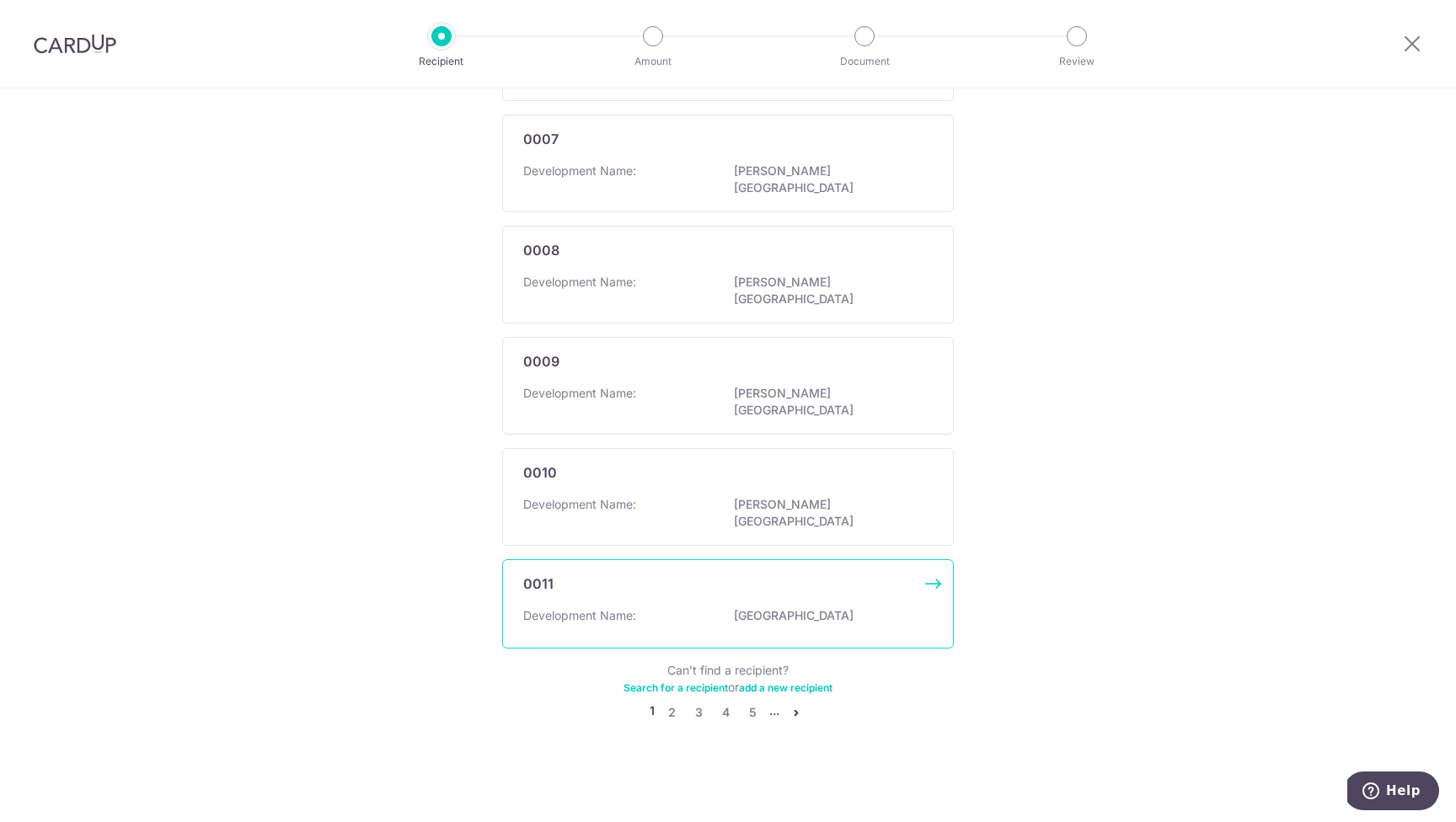
scroll to position [906, 0]
click at [668, 713] on link "2" at bounding box center [671, 713] width 20 height 20
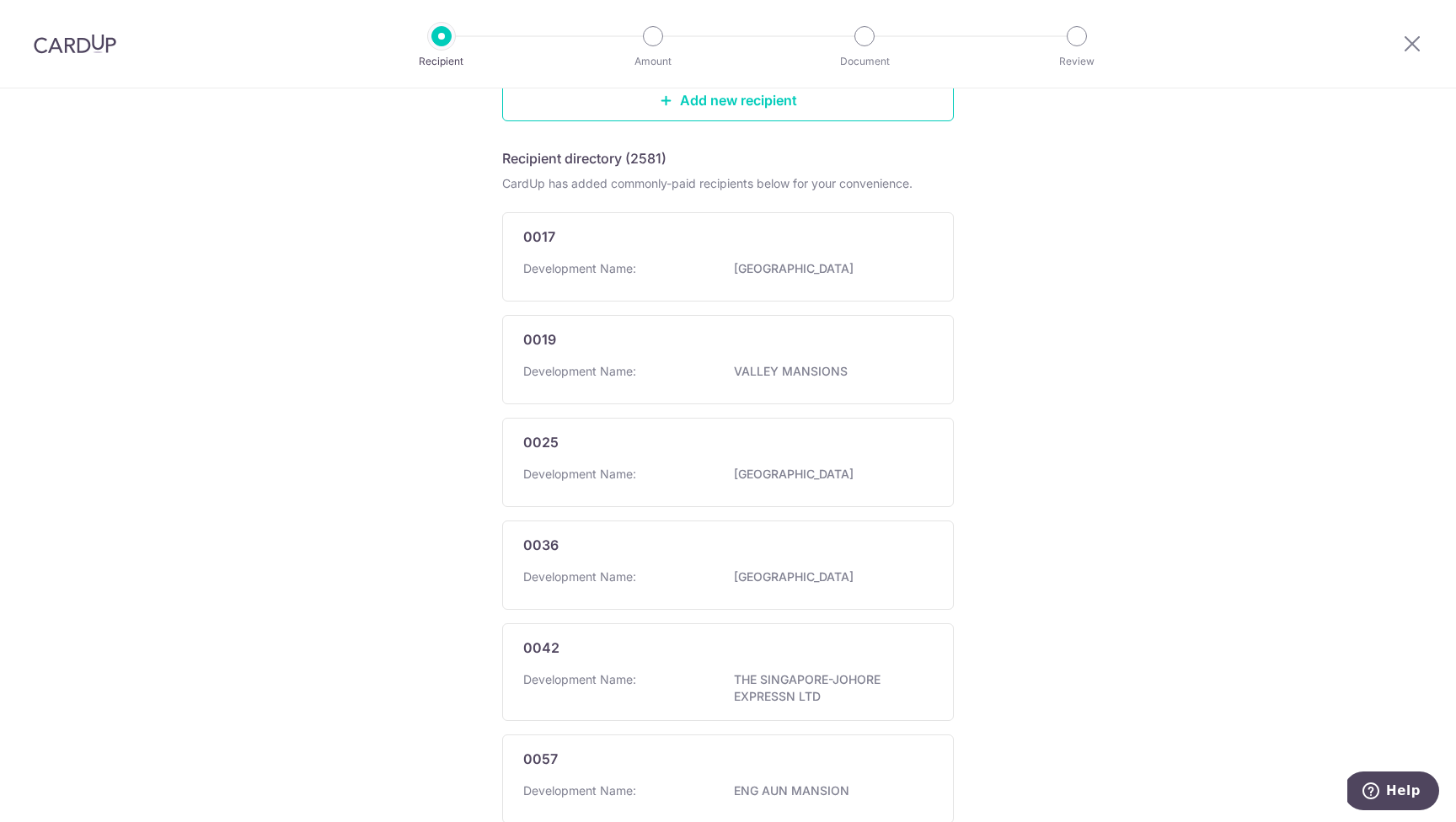
scroll to position [0, 0]
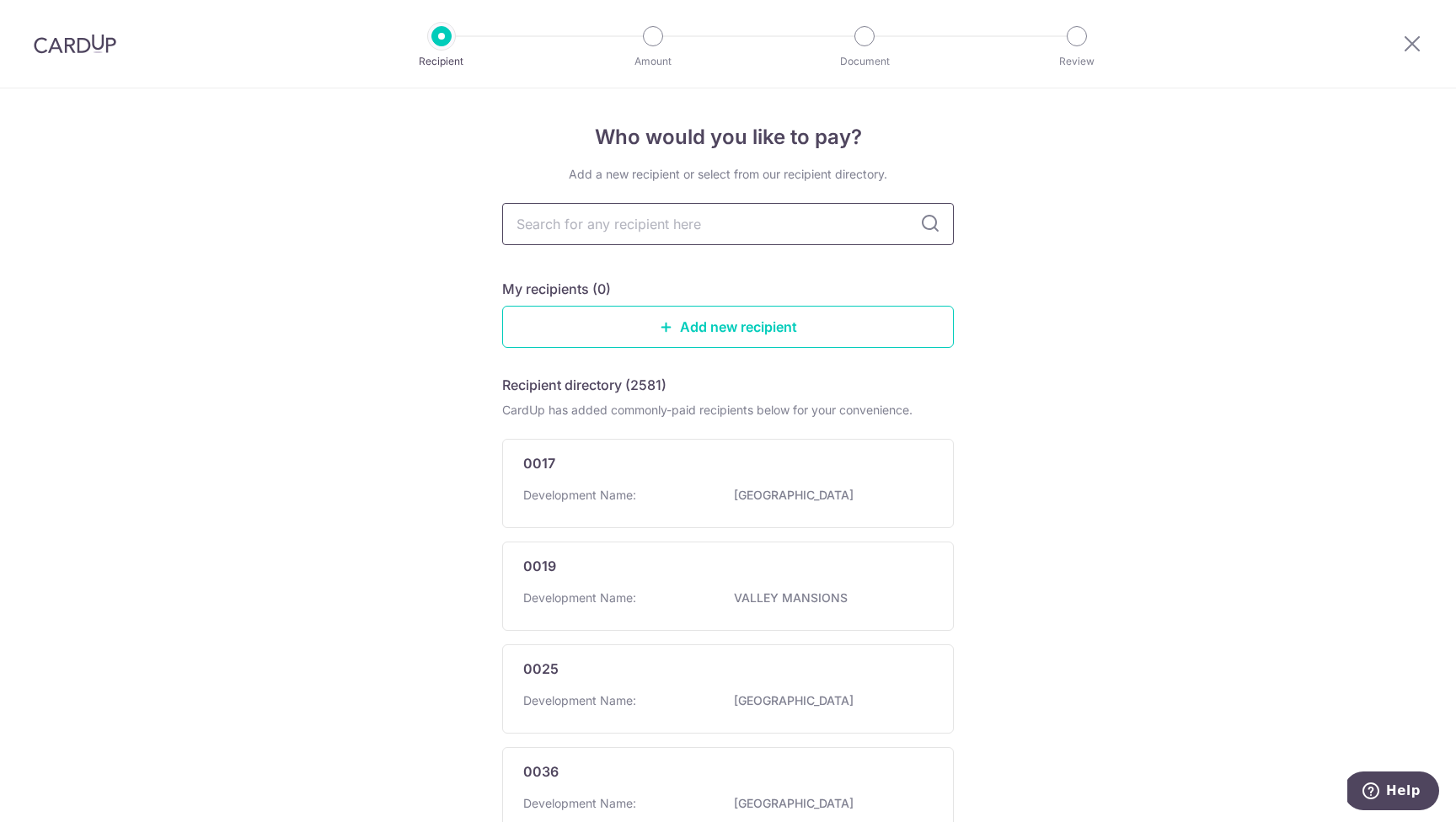
click at [665, 220] on input "text" at bounding box center [727, 223] width 452 height 42
type input "BOTANNIA"
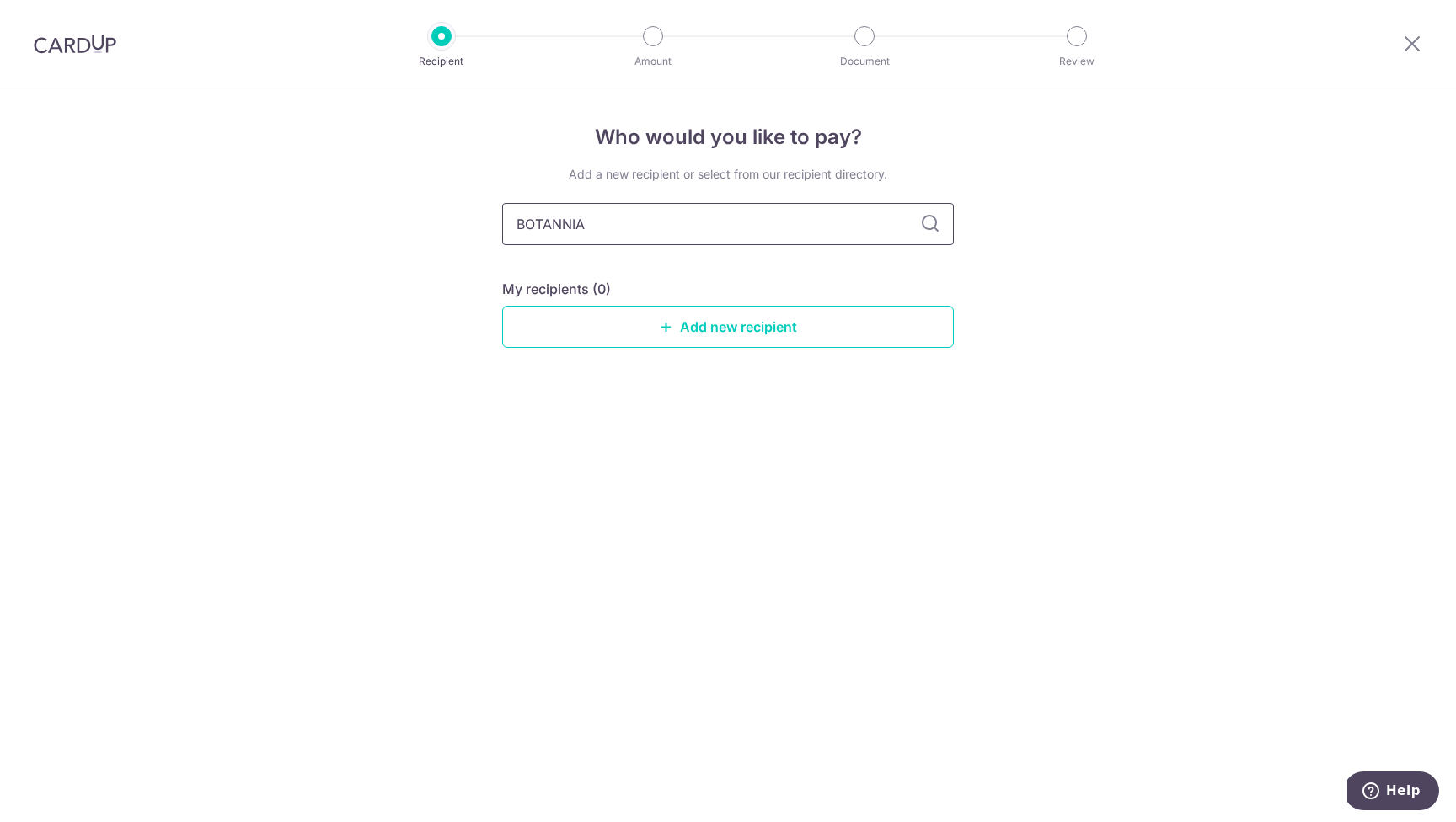
click at [682, 226] on input "BOTANNIA" at bounding box center [727, 223] width 452 height 42
type input "PALM"
click at [933, 219] on icon at bounding box center [930, 224] width 20 height 20
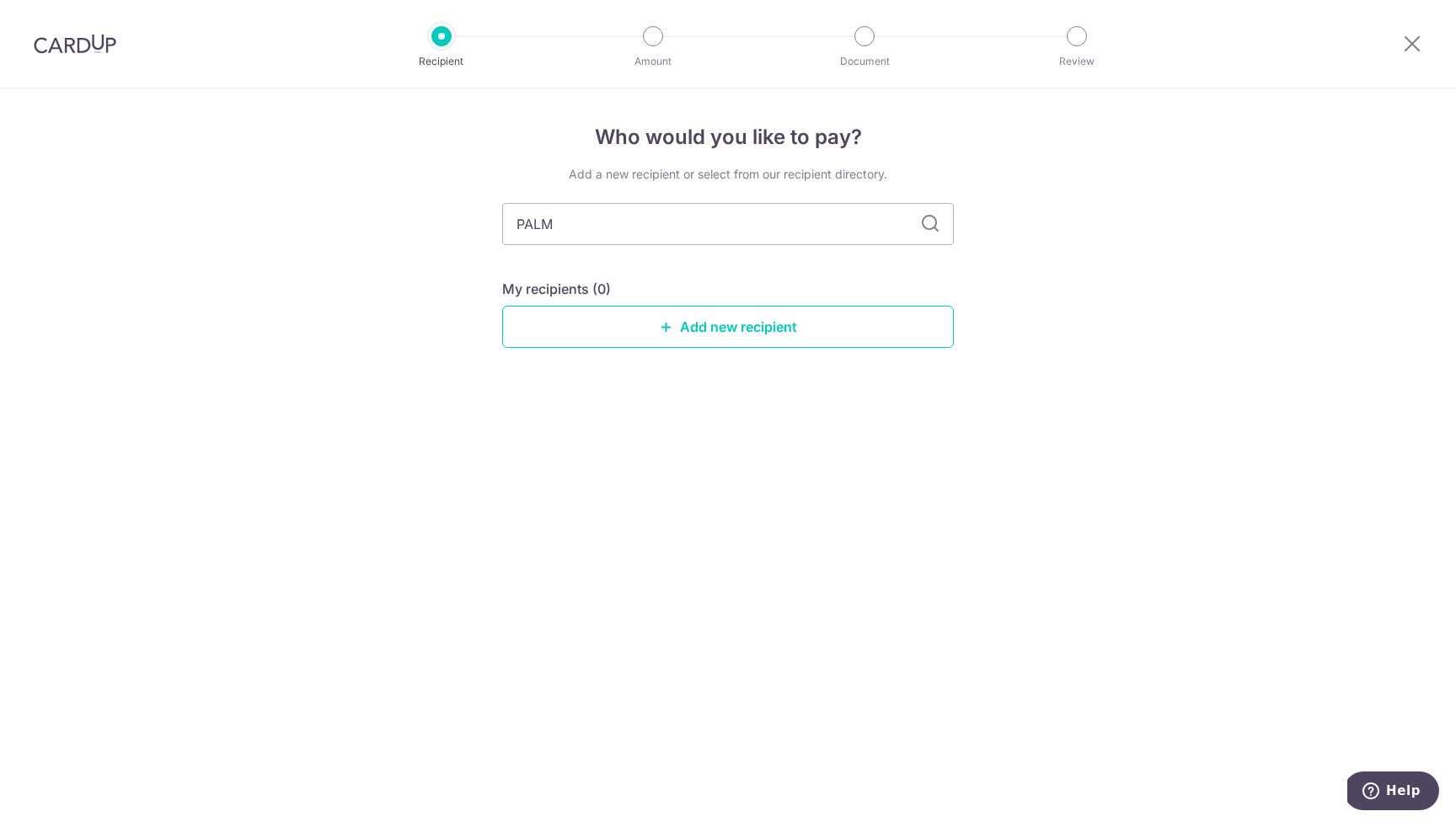
click at [925, 219] on icon at bounding box center [930, 224] width 20 height 20
click at [595, 232] on input "PALM" at bounding box center [727, 223] width 452 height 42
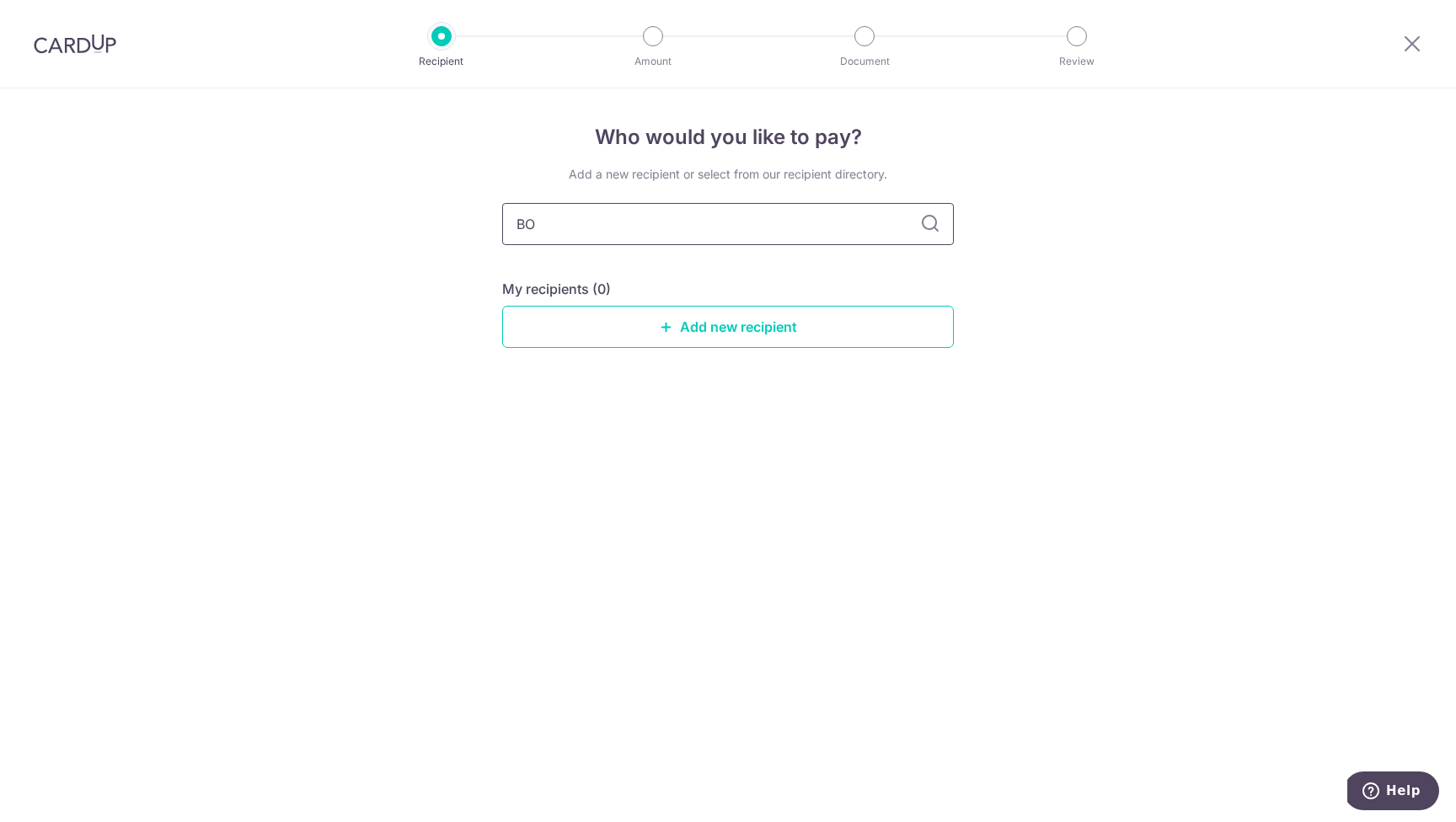
type input "BOT"
type input "B"
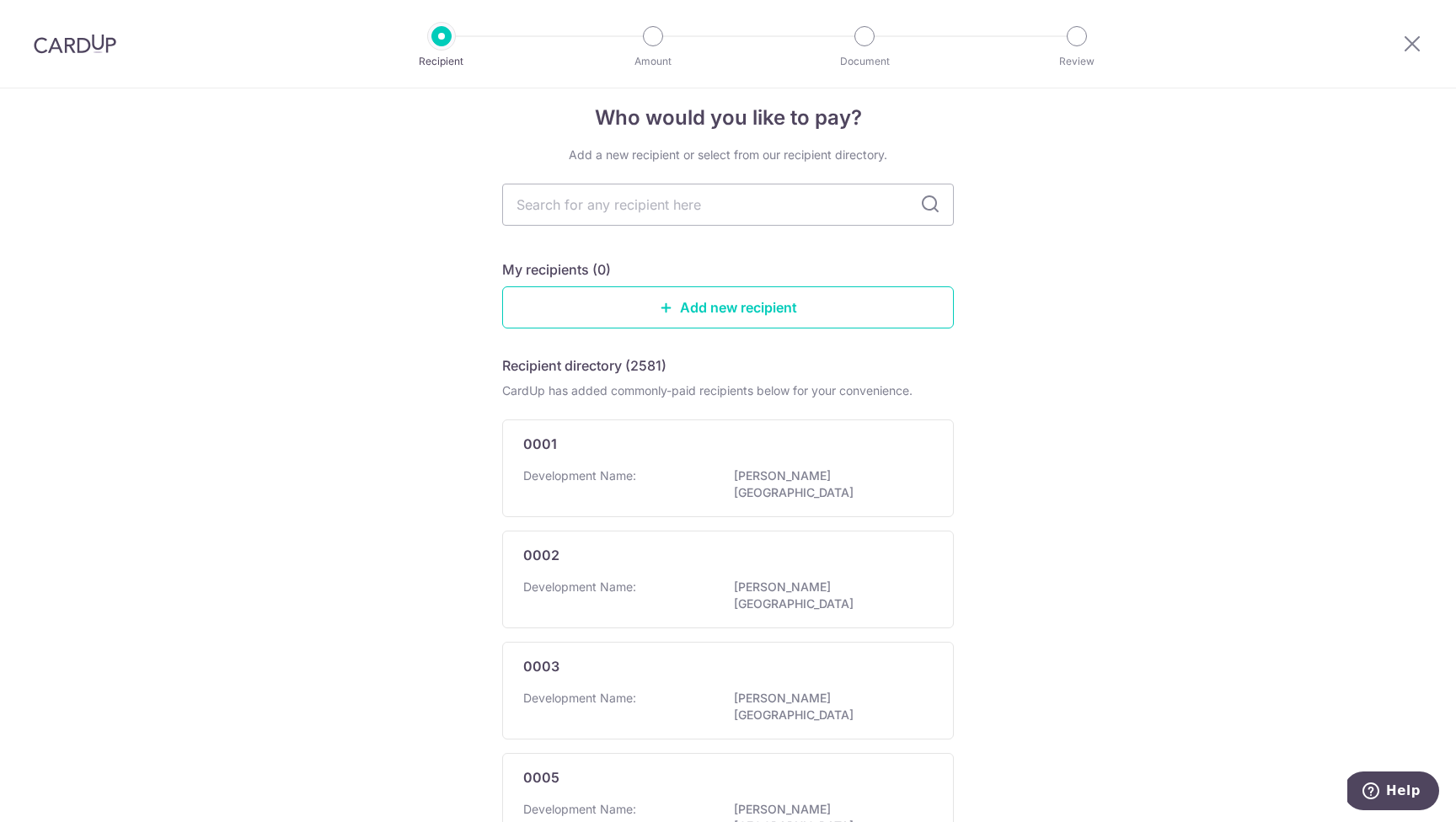
scroll to position [13, 0]
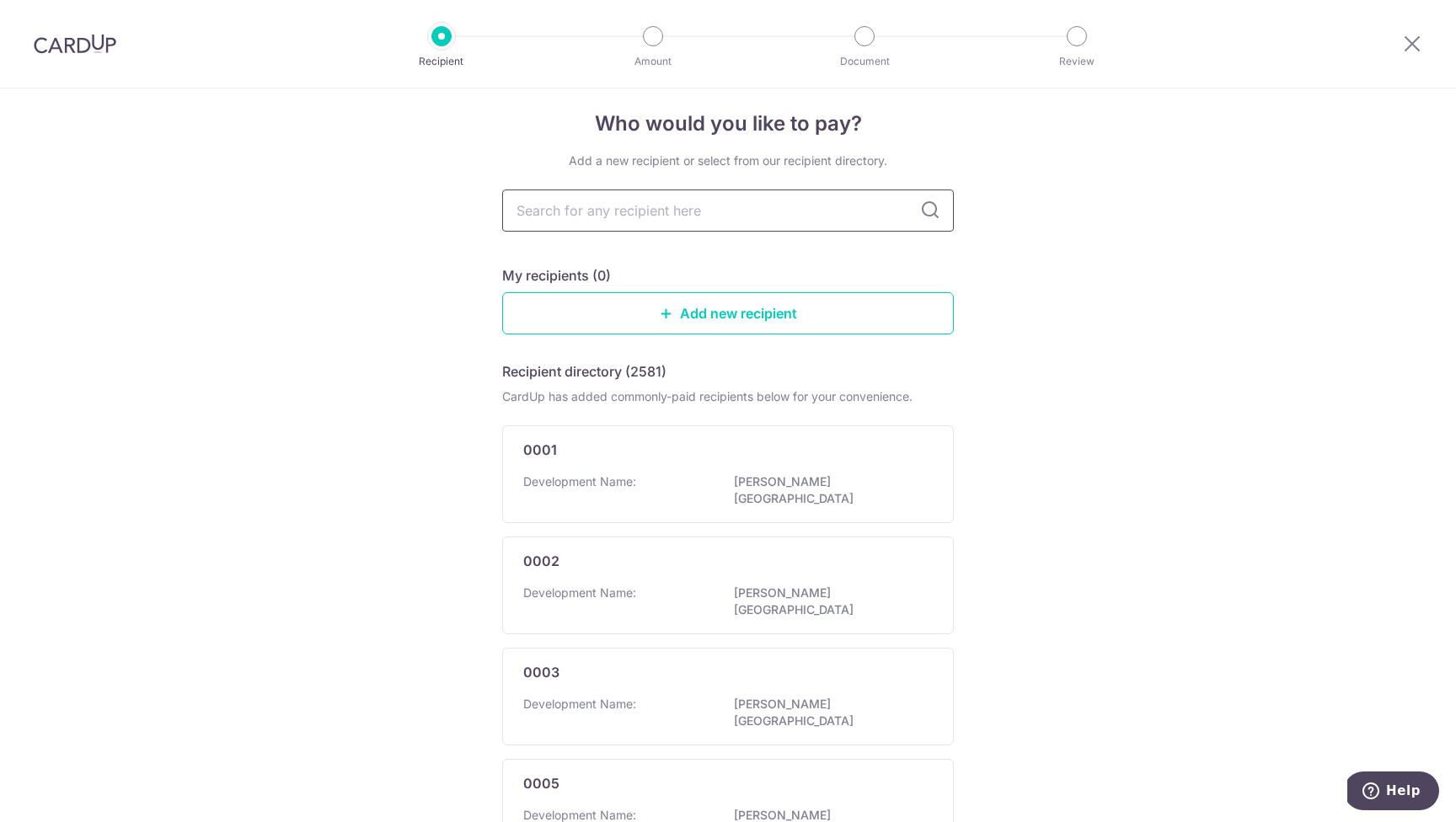
click at [541, 214] on input "text" at bounding box center [727, 210] width 452 height 42
type input "PARC"
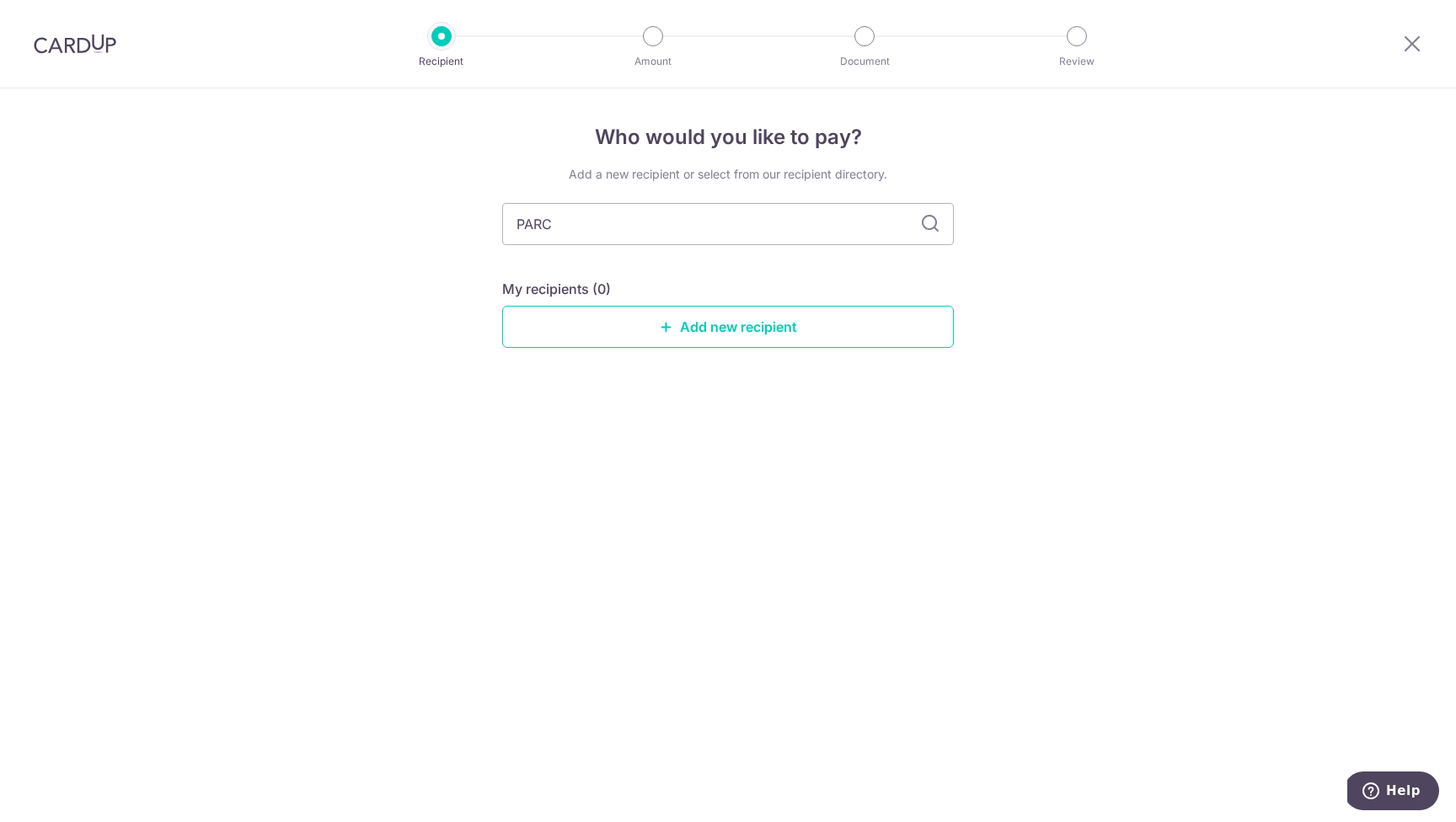
click at [925, 223] on icon at bounding box center [930, 224] width 20 height 20
click at [712, 232] on input "PARC" at bounding box center [727, 223] width 452 height 42
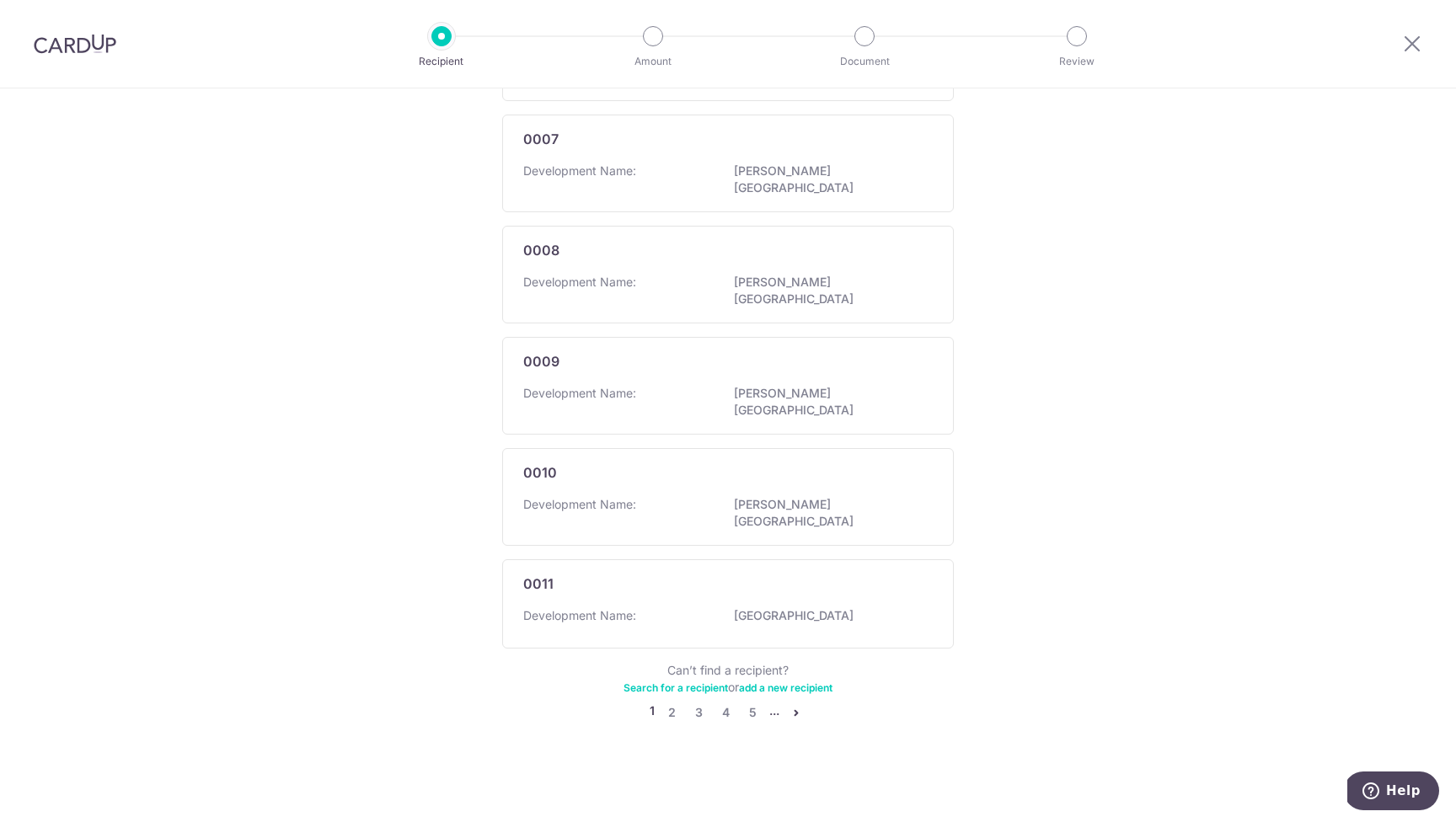
scroll to position [906, 0]
click at [666, 712] on link "2" at bounding box center [671, 713] width 20 height 20
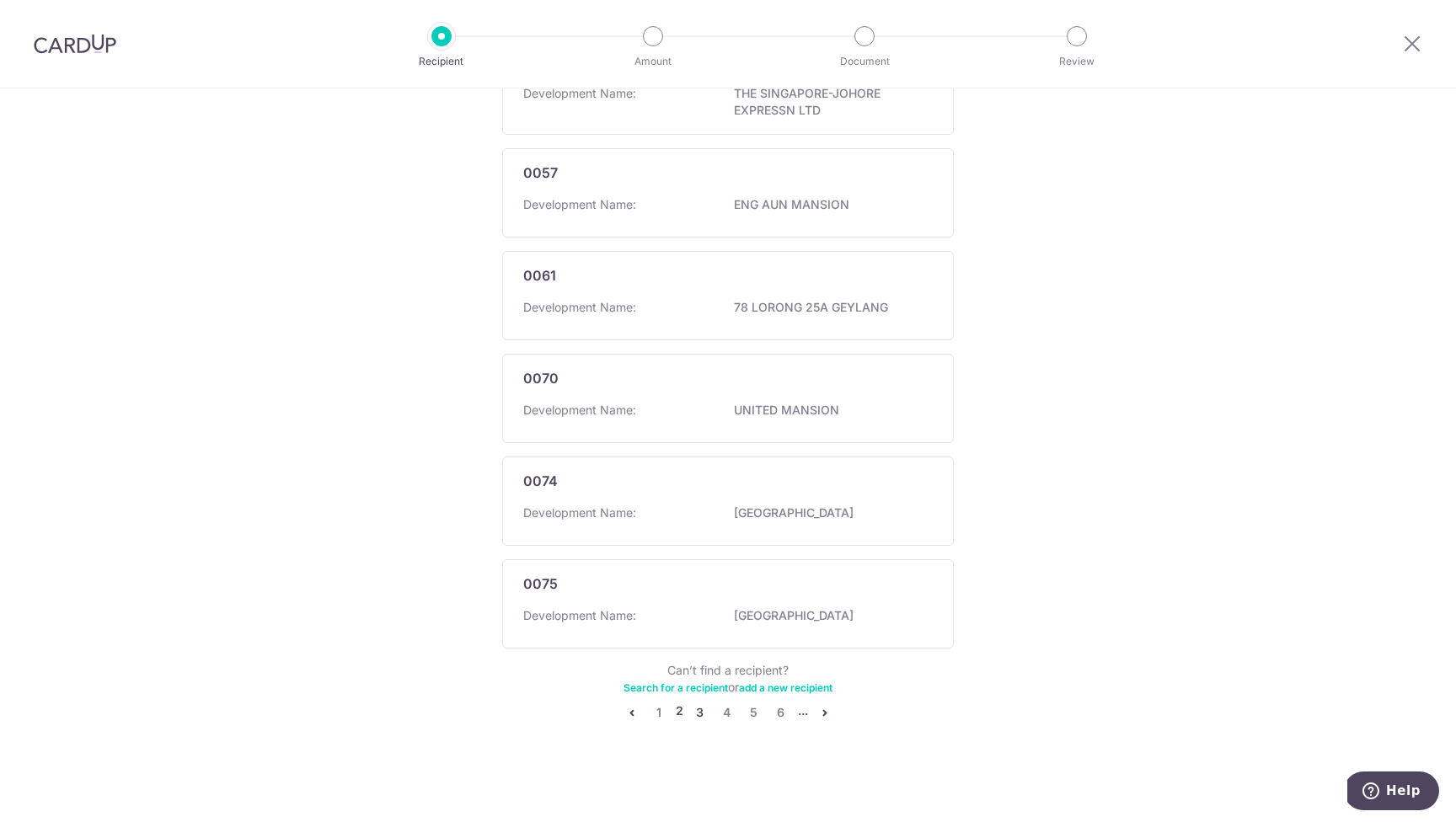
click at [695, 709] on link "3" at bounding box center [700, 713] width 20 height 20
click at [711, 711] on link "4" at bounding box center [714, 713] width 20 height 20
click at [721, 716] on link "5" at bounding box center [727, 713] width 20 height 20
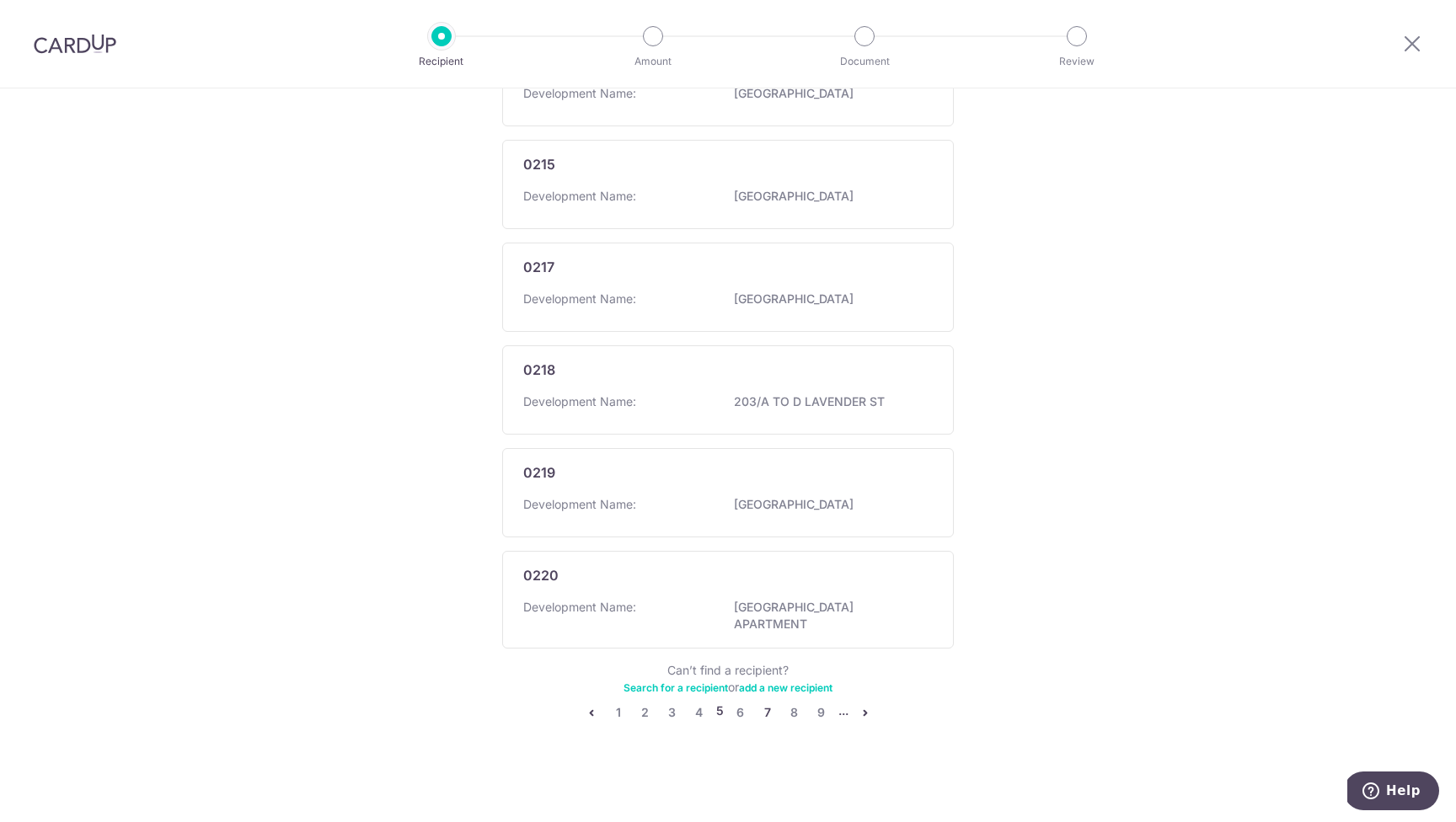
click at [761, 710] on link "7" at bounding box center [767, 713] width 20 height 20
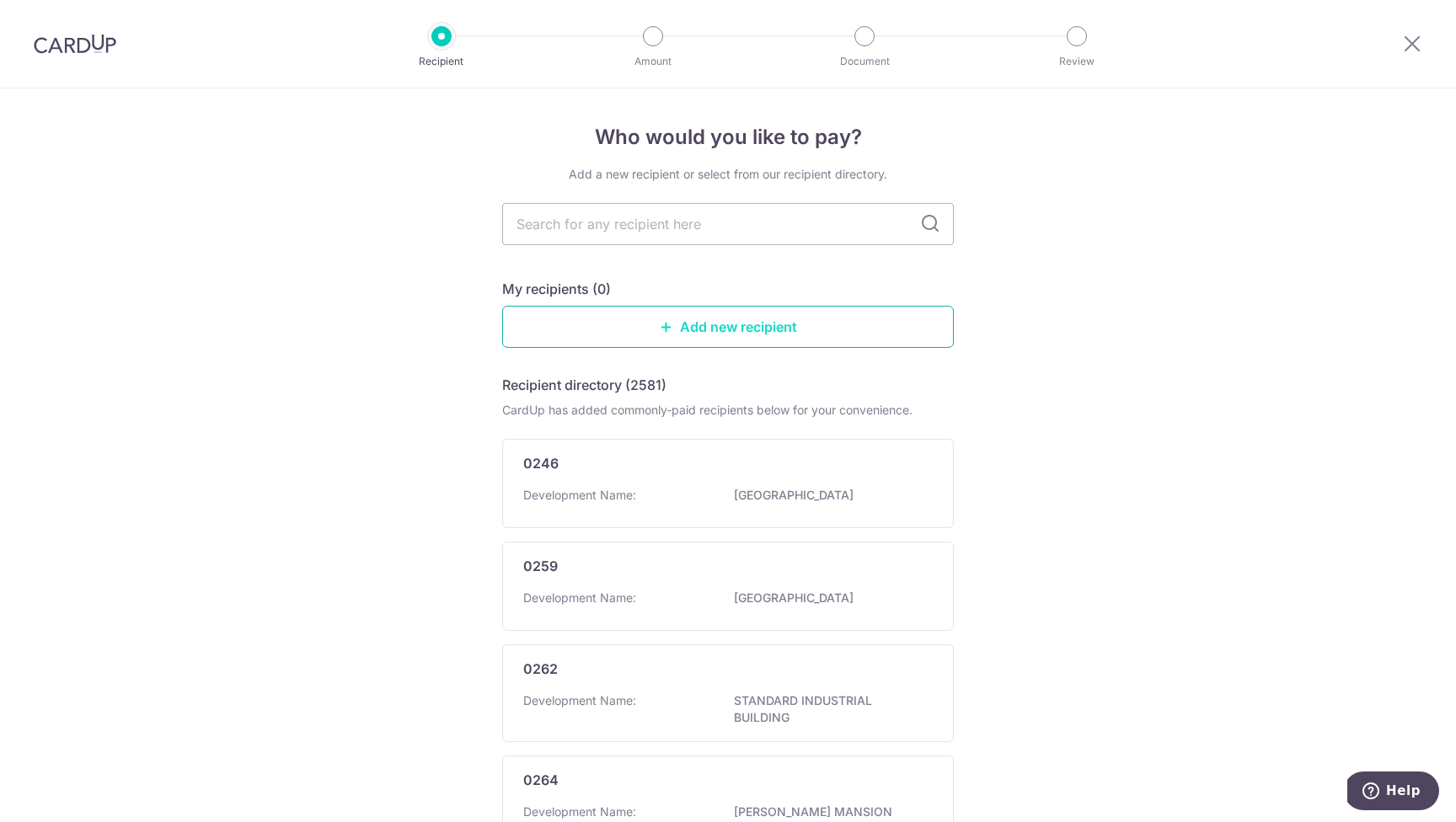
scroll to position [0, 0]
click at [748, 324] on link "Add new recipient" at bounding box center [727, 326] width 452 height 42
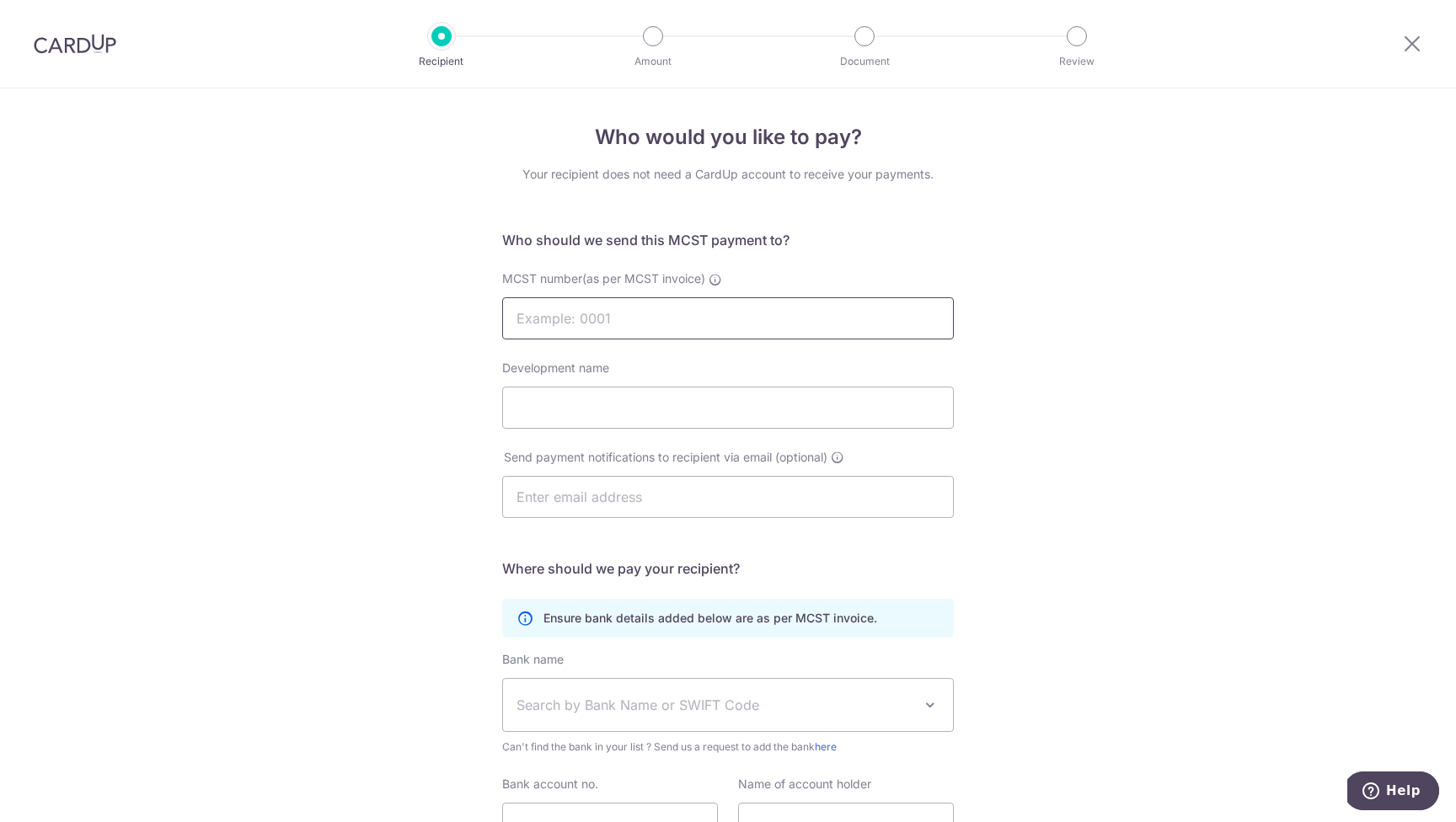
click at [613, 317] on input "MCST number(as per MCST invoice)" at bounding box center [727, 317] width 452 height 42
type input "MCST"
type input "BOTANNIA"
click at [633, 330] on input "MCST" at bounding box center [727, 317] width 452 height 42
type input "MCST 3550"
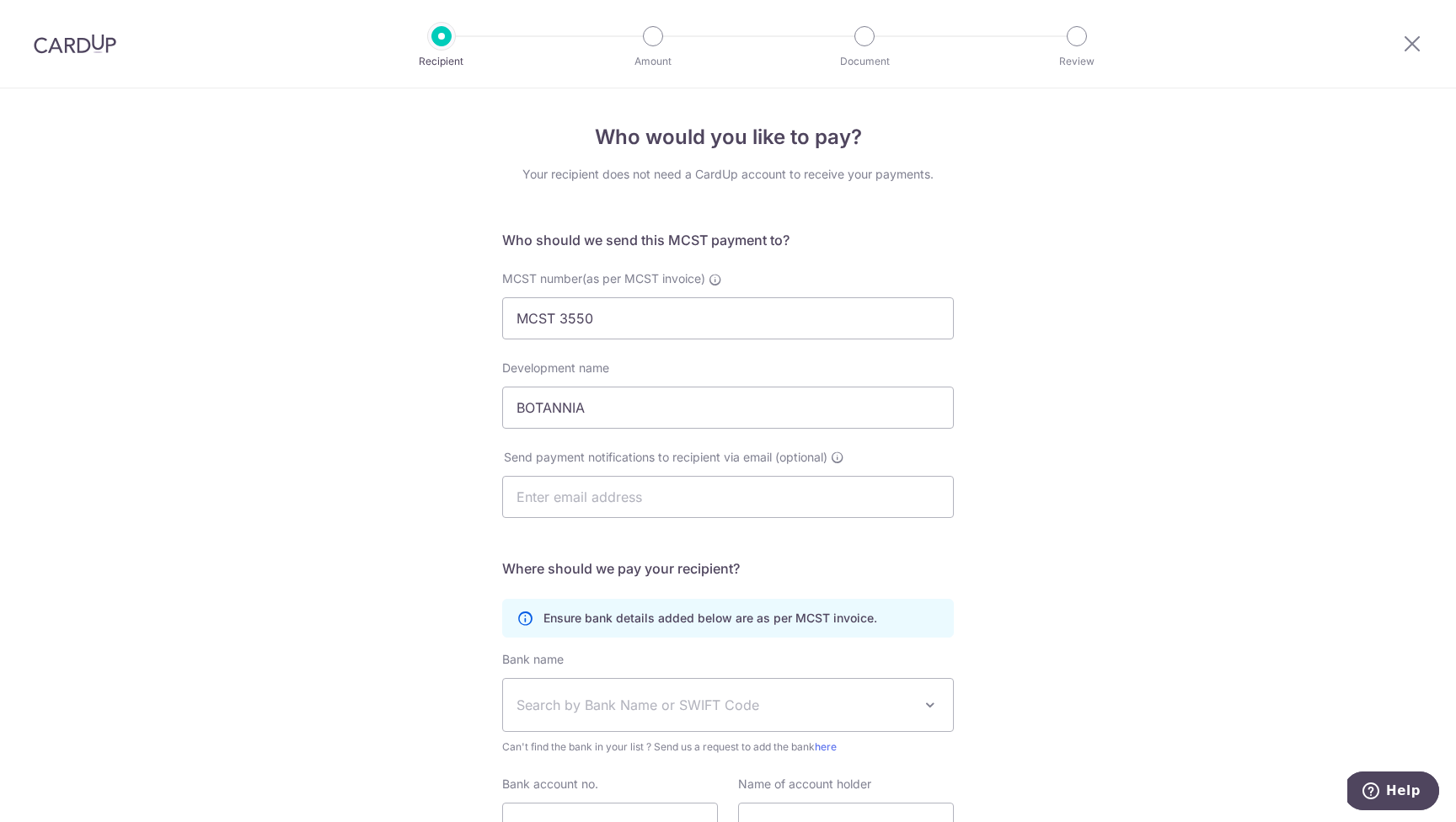
click at [1079, 587] on div "Who would you like to pay? Your recipient does not need a CardUp account to rec…" at bounding box center [728, 533] width 1456 height 891
click at [620, 713] on span "Search by Bank Name or SWIFT Code" at bounding box center [714, 705] width 396 height 20
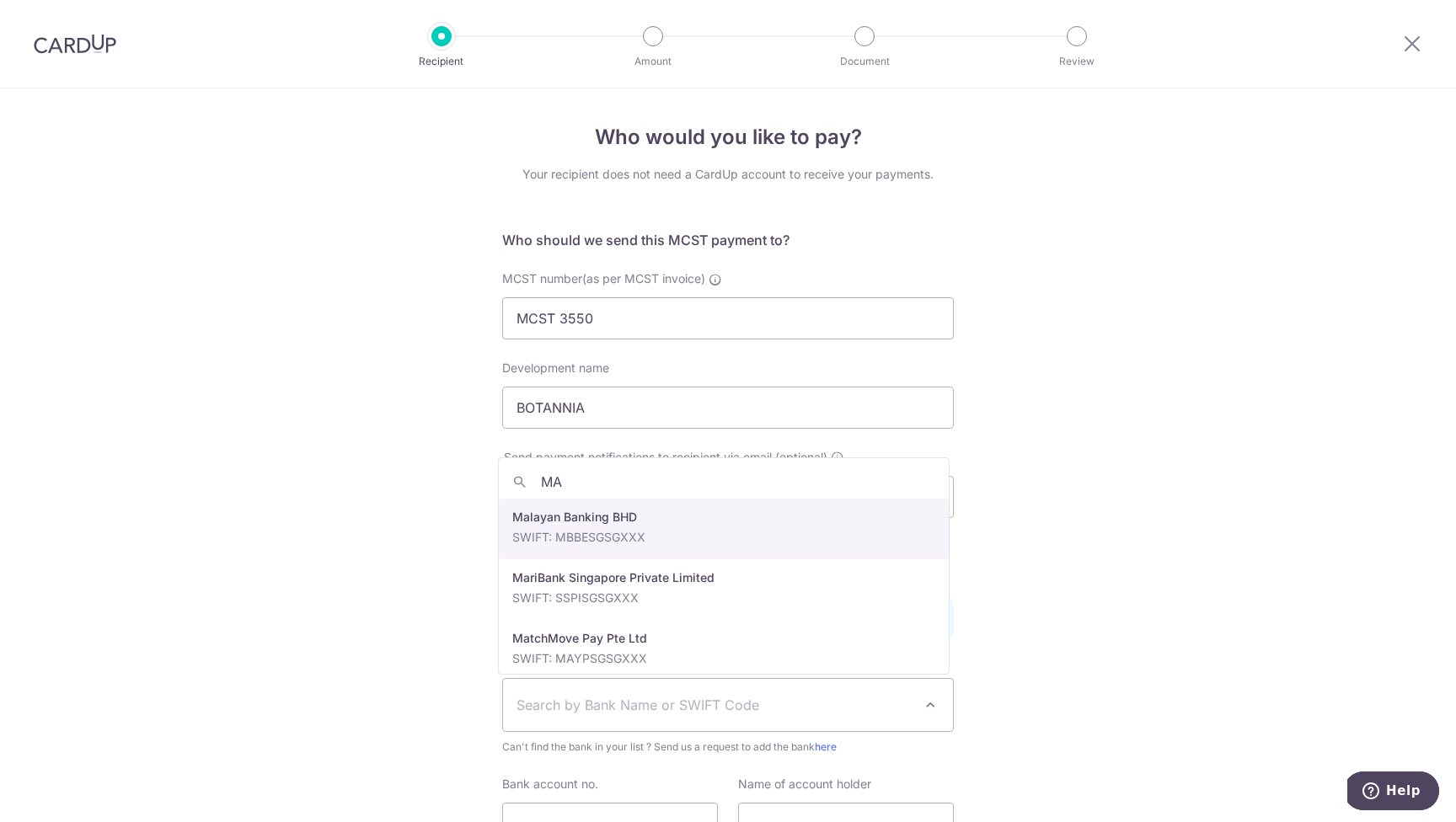
type input "MAY"
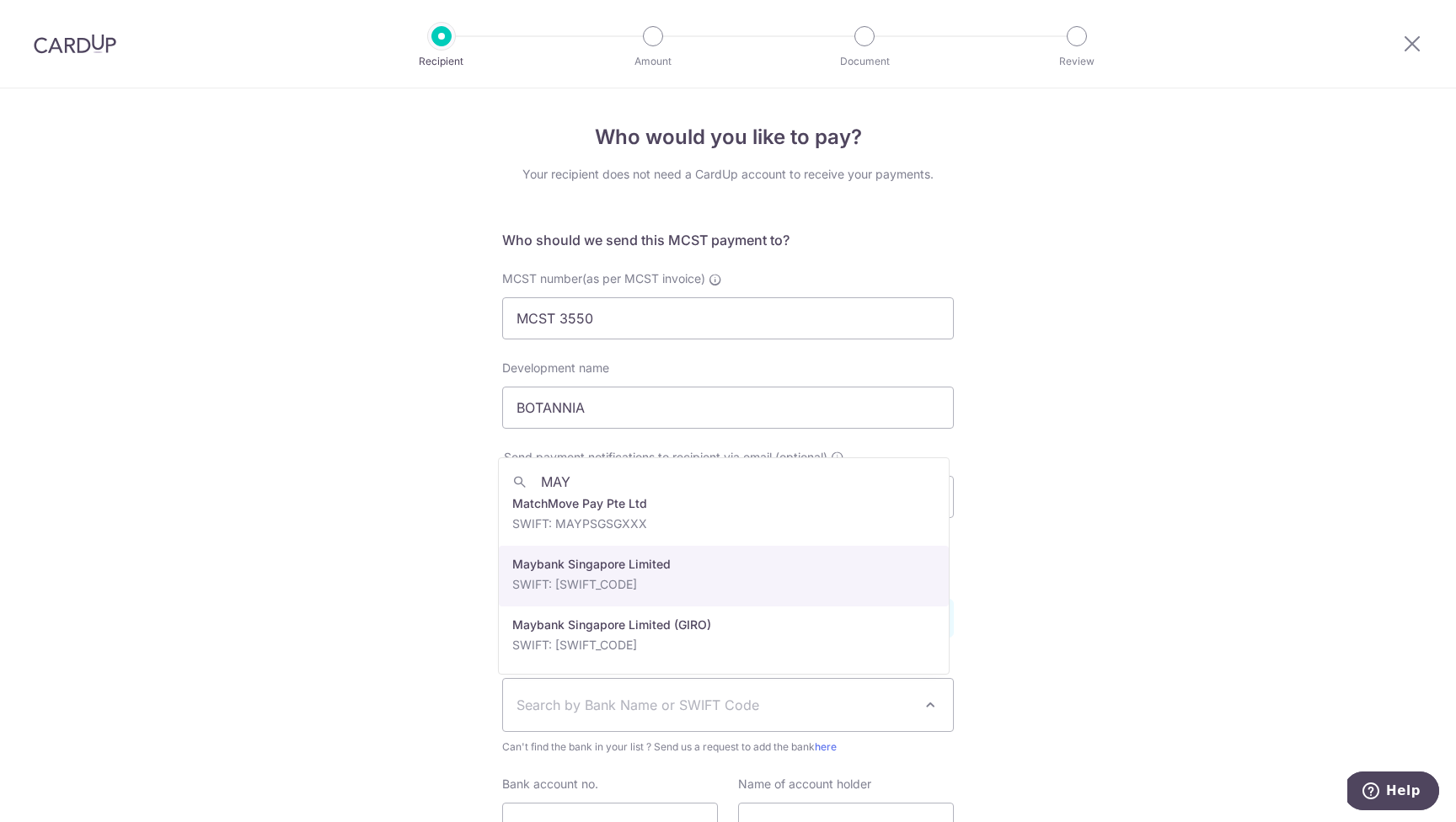
scroll to position [13, 0]
select select "10"
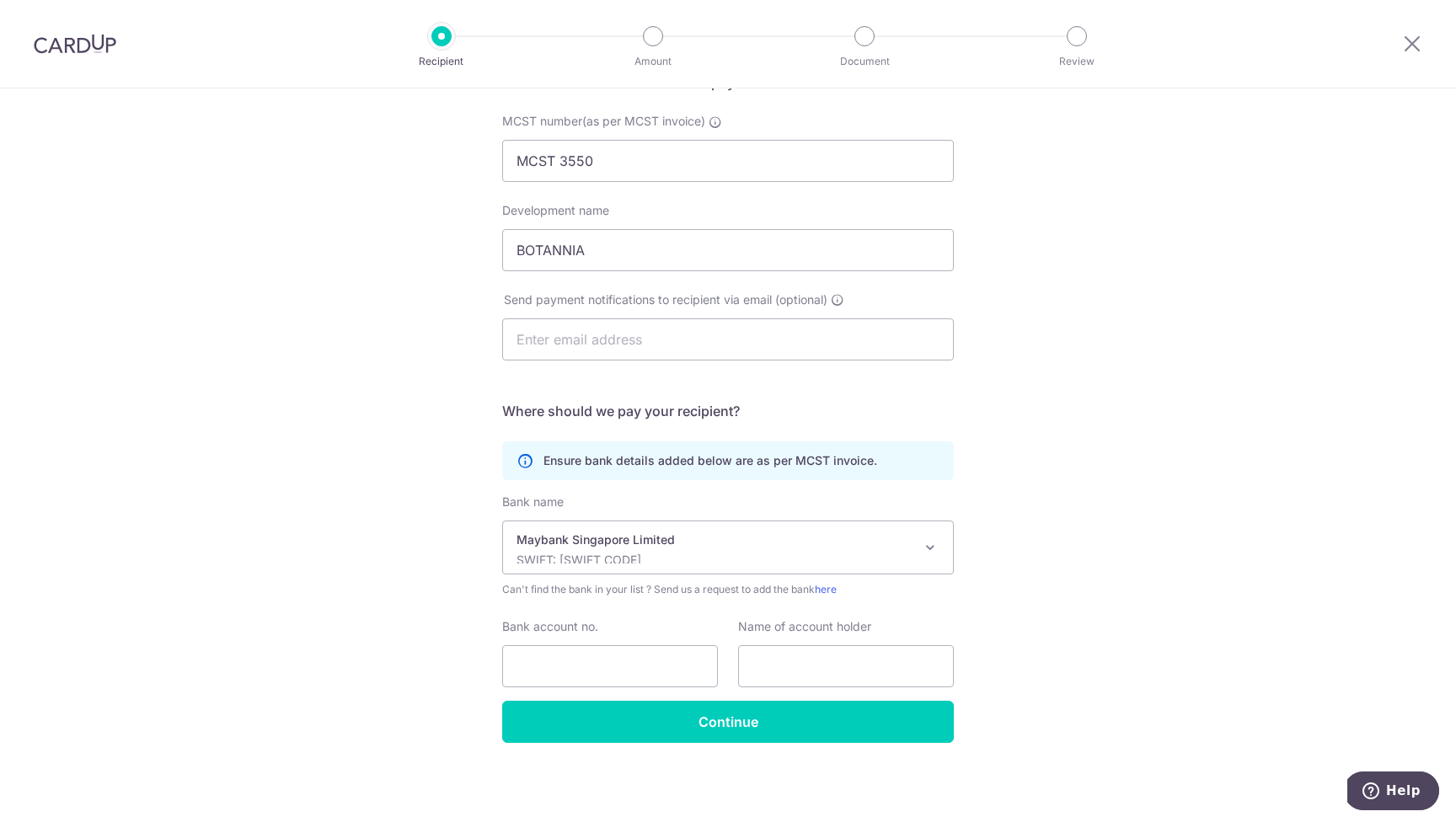
scroll to position [157, 0]
click at [573, 665] on input "Bank account no." at bounding box center [610, 666] width 216 height 42
type input "04111061270"
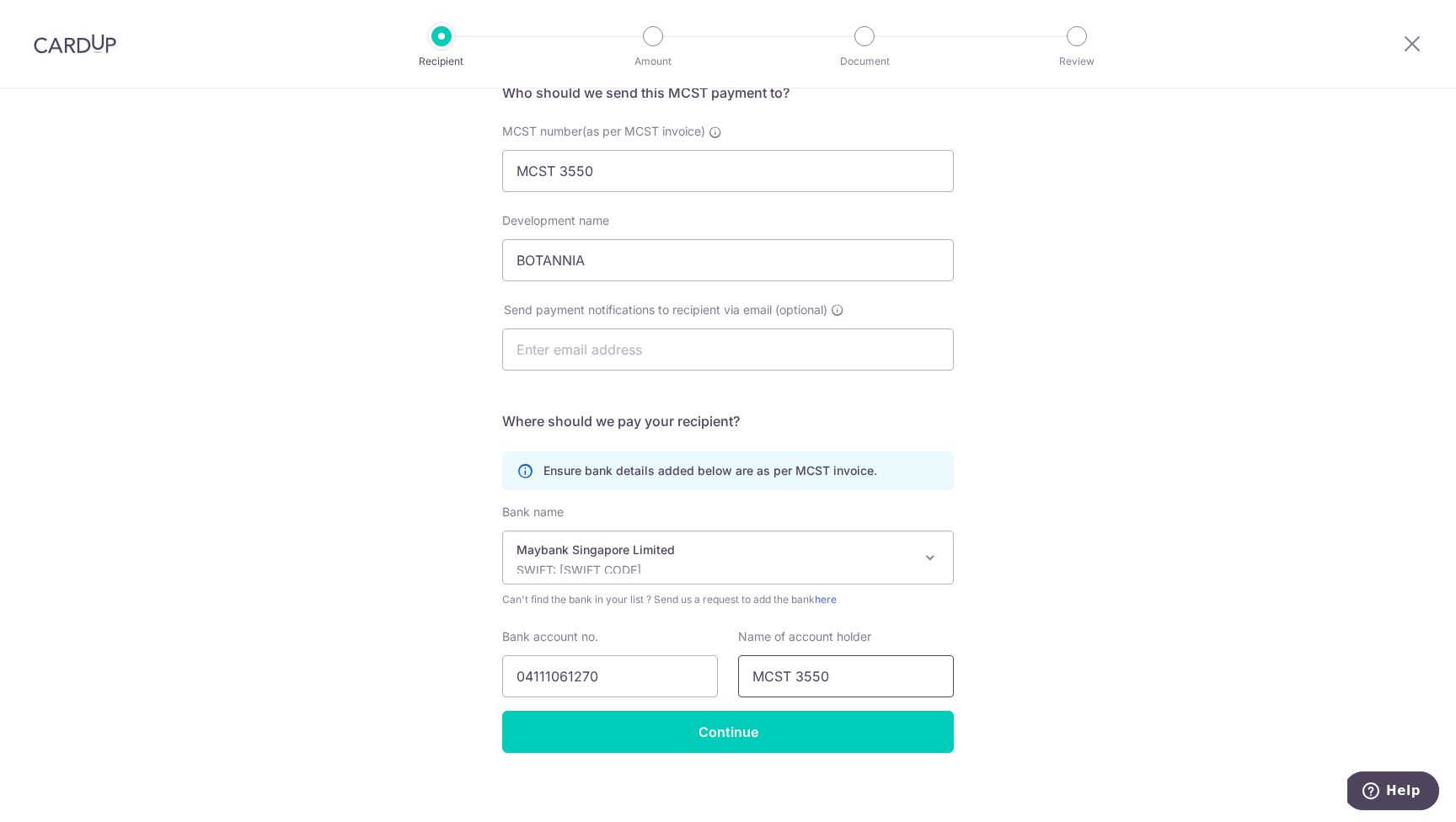
scroll to position [152, 0]
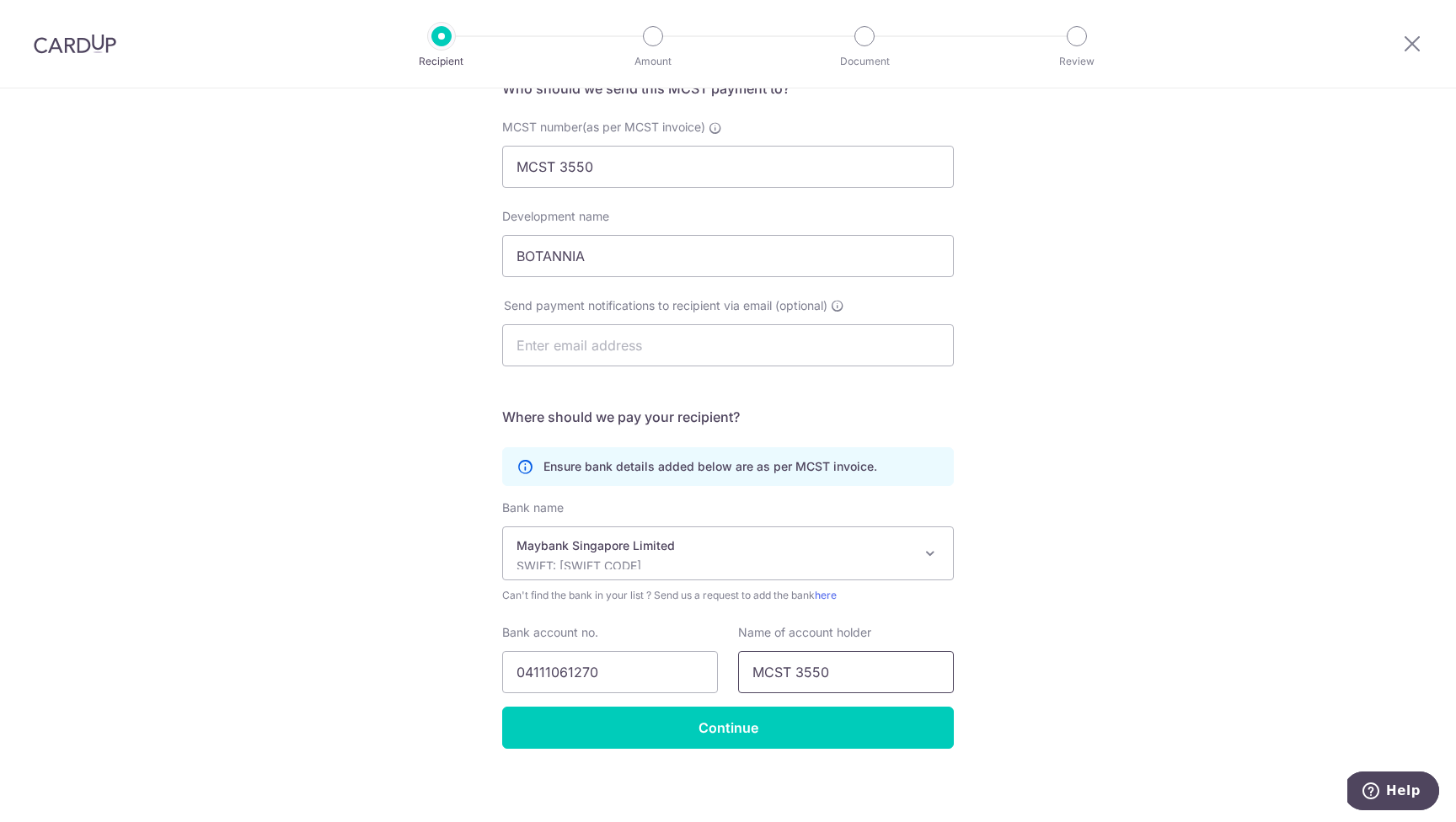
type input "MCST 3550"
click at [1137, 438] on div "Who would you like to pay? Your recipient does not need a CardUp account to rec…" at bounding box center [728, 382] width 1456 height 891
click at [656, 352] on input "text" at bounding box center [727, 344] width 452 height 42
click at [1237, 358] on div "Who would you like to pay? Your recipient does not need a CardUp account to rec…" at bounding box center [728, 382] width 1456 height 891
click at [606, 339] on input "text" at bounding box center [727, 344] width 452 height 42
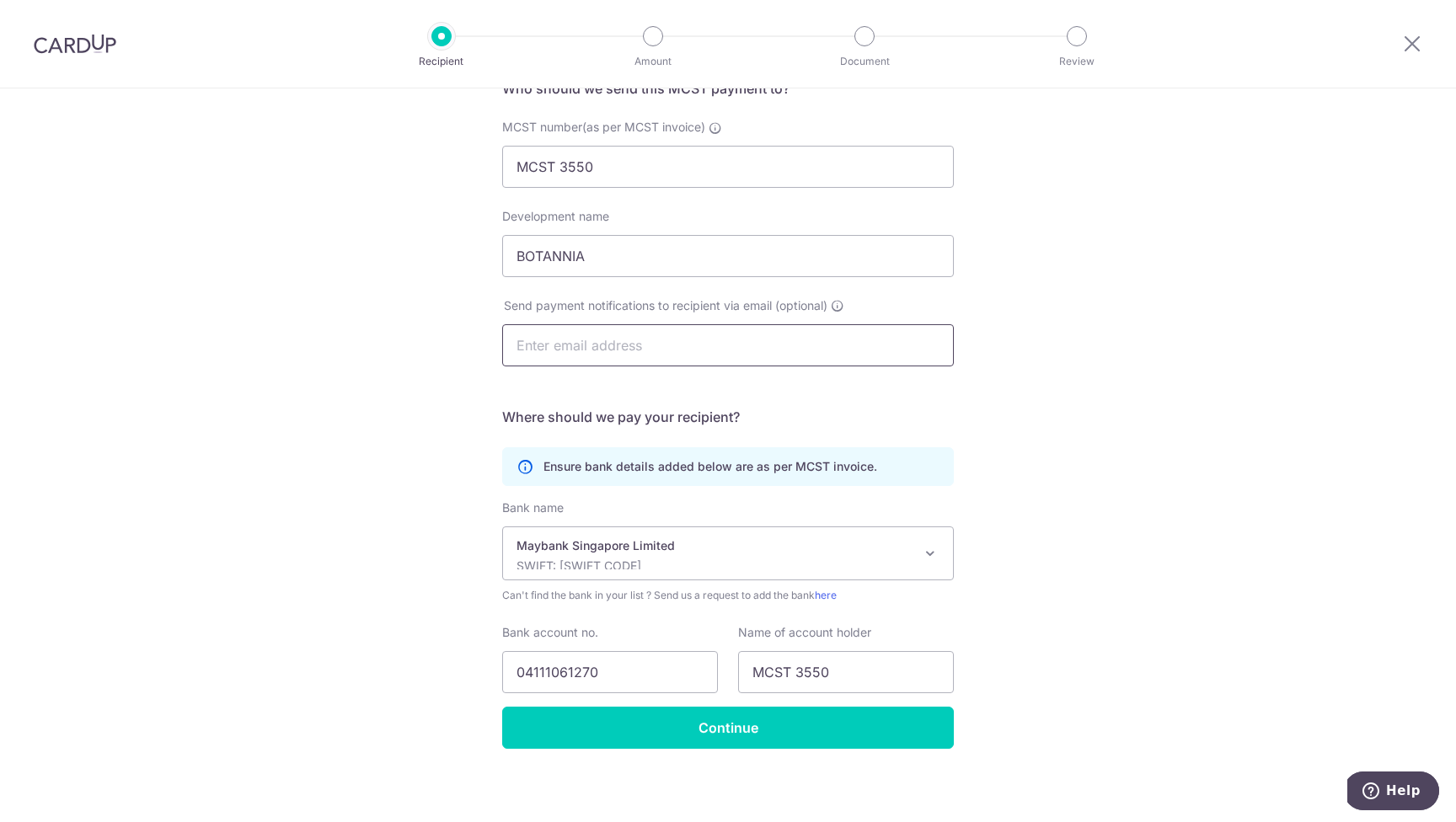
click at [630, 346] on input "text" at bounding box center [727, 344] width 452 height 42
click at [1252, 307] on div "Who would you like to pay? Your recipient does not need a CardUp account to rec…" at bounding box center [728, 382] width 1456 height 891
click at [581, 343] on input "text" at bounding box center [727, 344] width 452 height 42
type input "B"
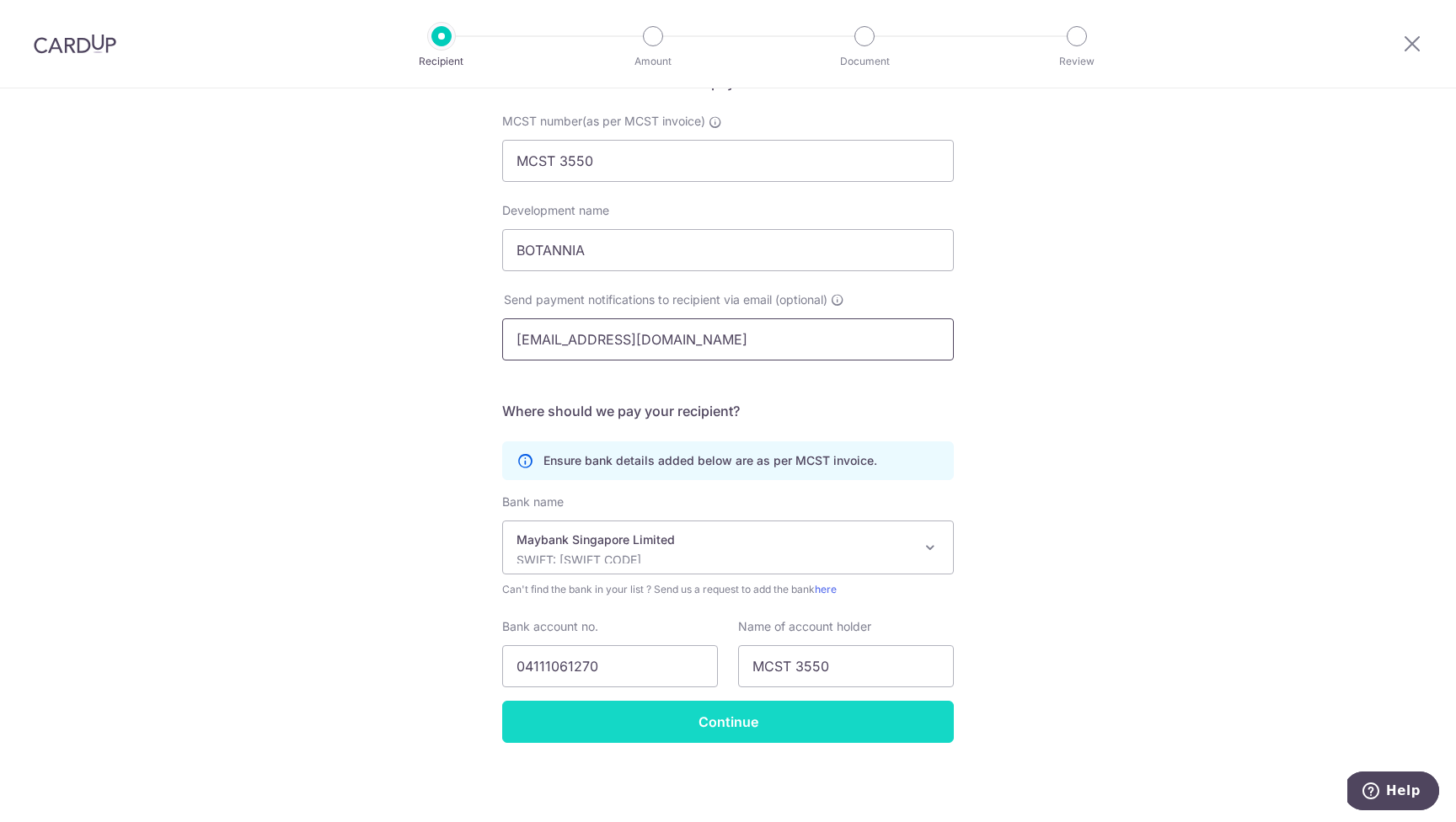
scroll to position [157, 0]
type input "botannia@singnet.com.sg"
click at [737, 724] on input "Continue" at bounding box center [727, 721] width 452 height 42
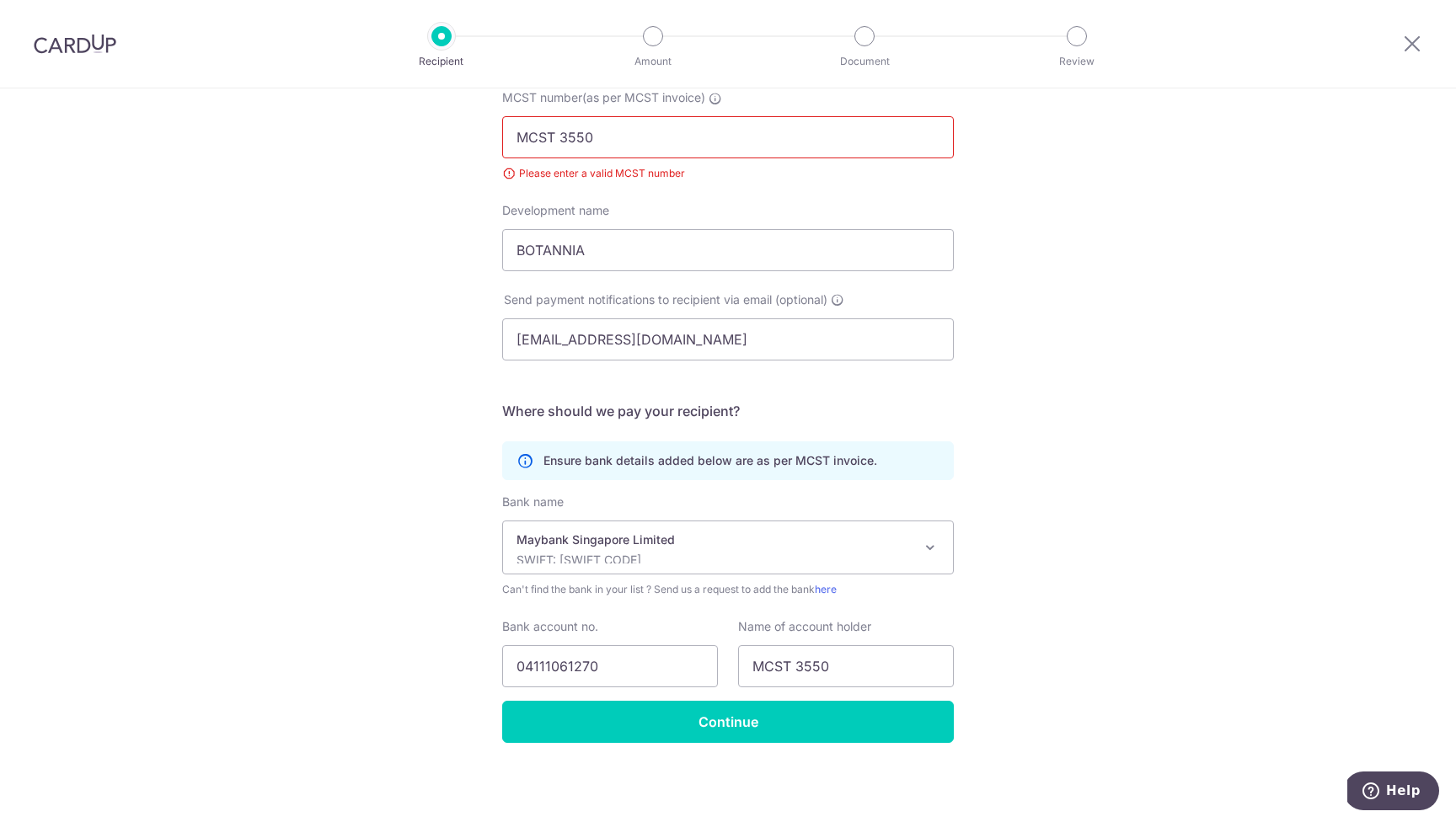
click at [663, 132] on input "MCST 3550" at bounding box center [727, 137] width 452 height 42
click at [649, 133] on input "MCST 3550" at bounding box center [727, 137] width 452 height 42
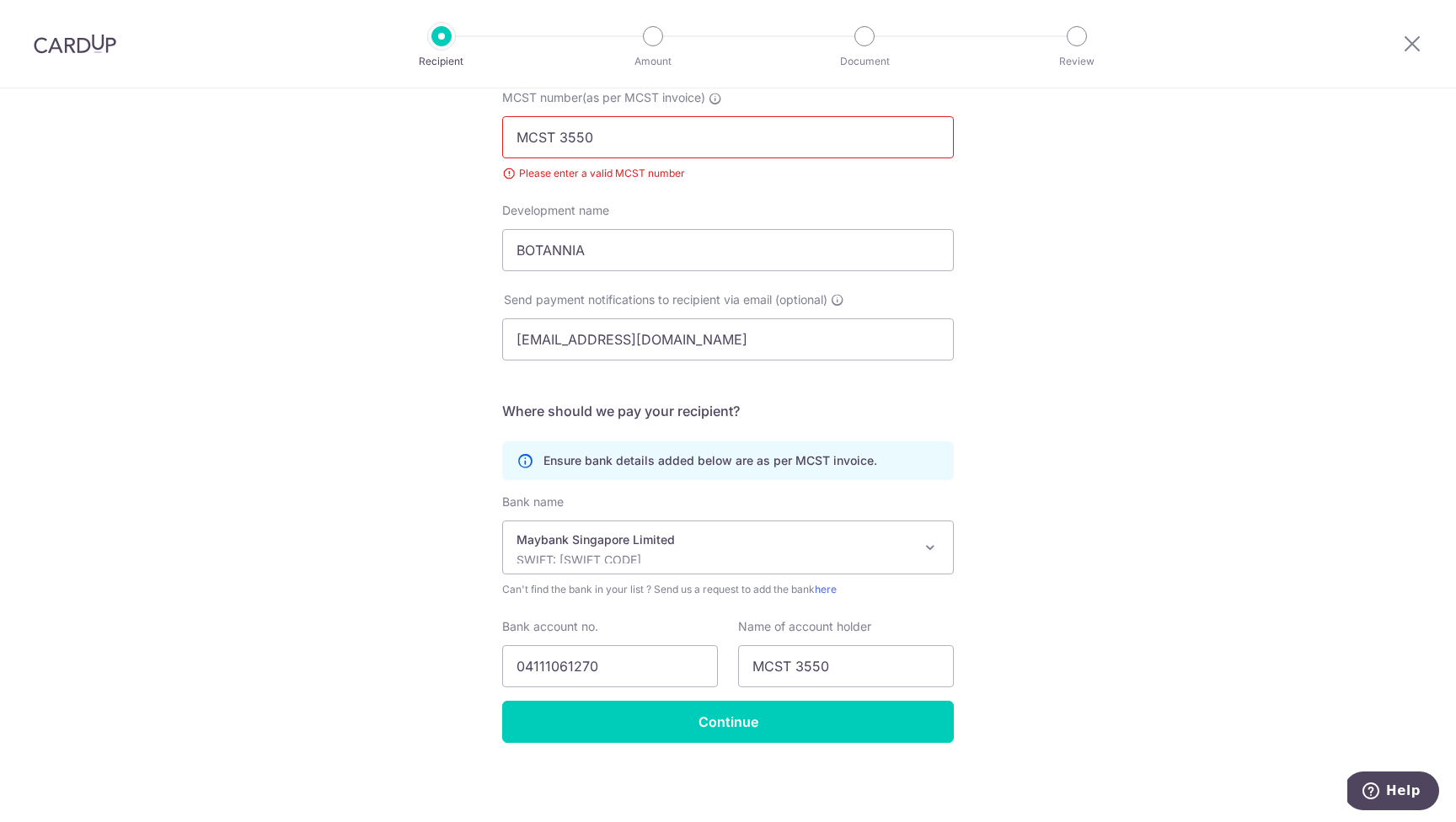
click at [649, 133] on input "MCST 3550" at bounding box center [727, 137] width 452 height 42
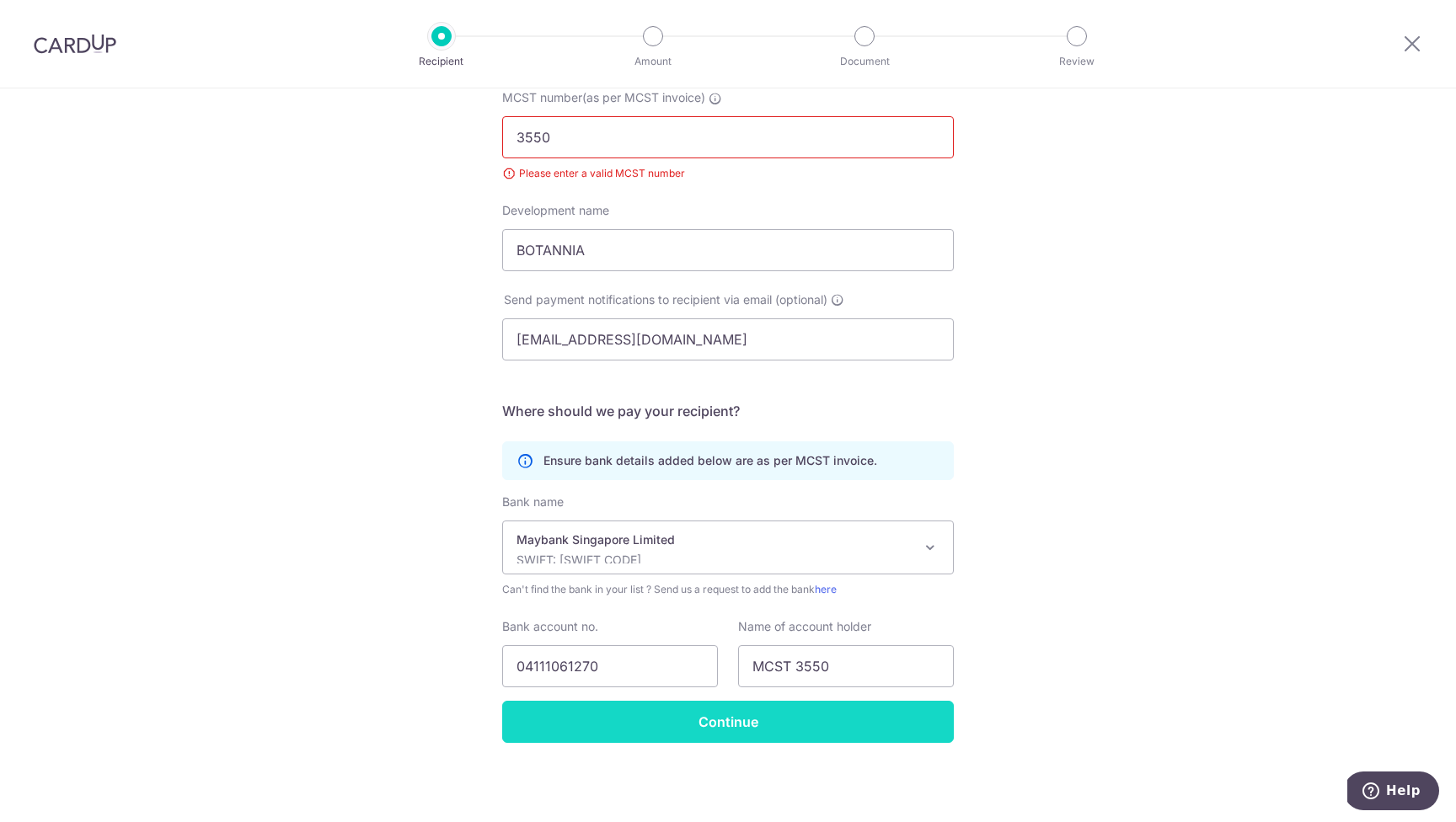
type input "3550"
click at [728, 720] on input "Continue" at bounding box center [727, 721] width 452 height 42
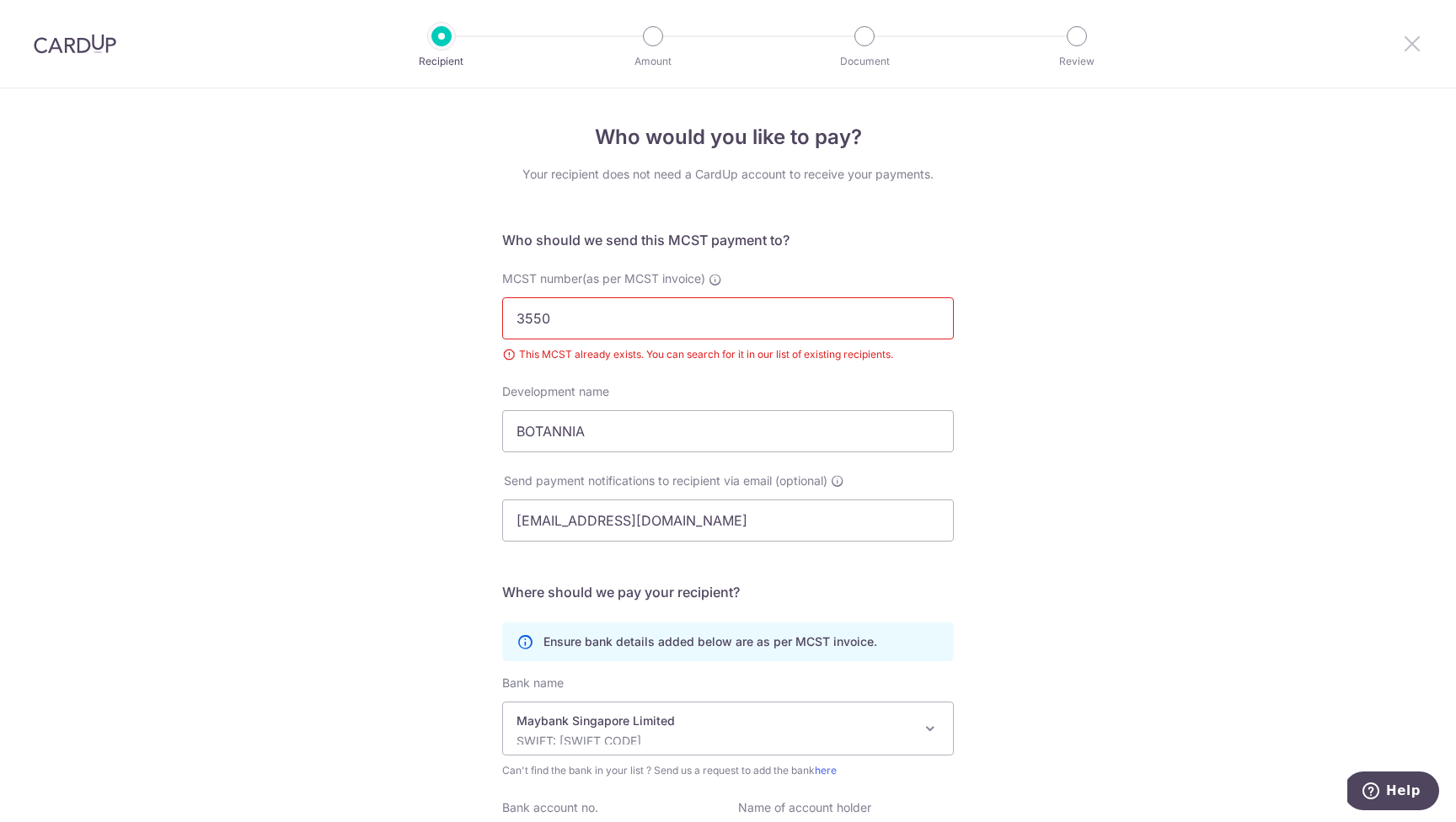
click at [1412, 42] on icon at bounding box center [1412, 43] width 20 height 21
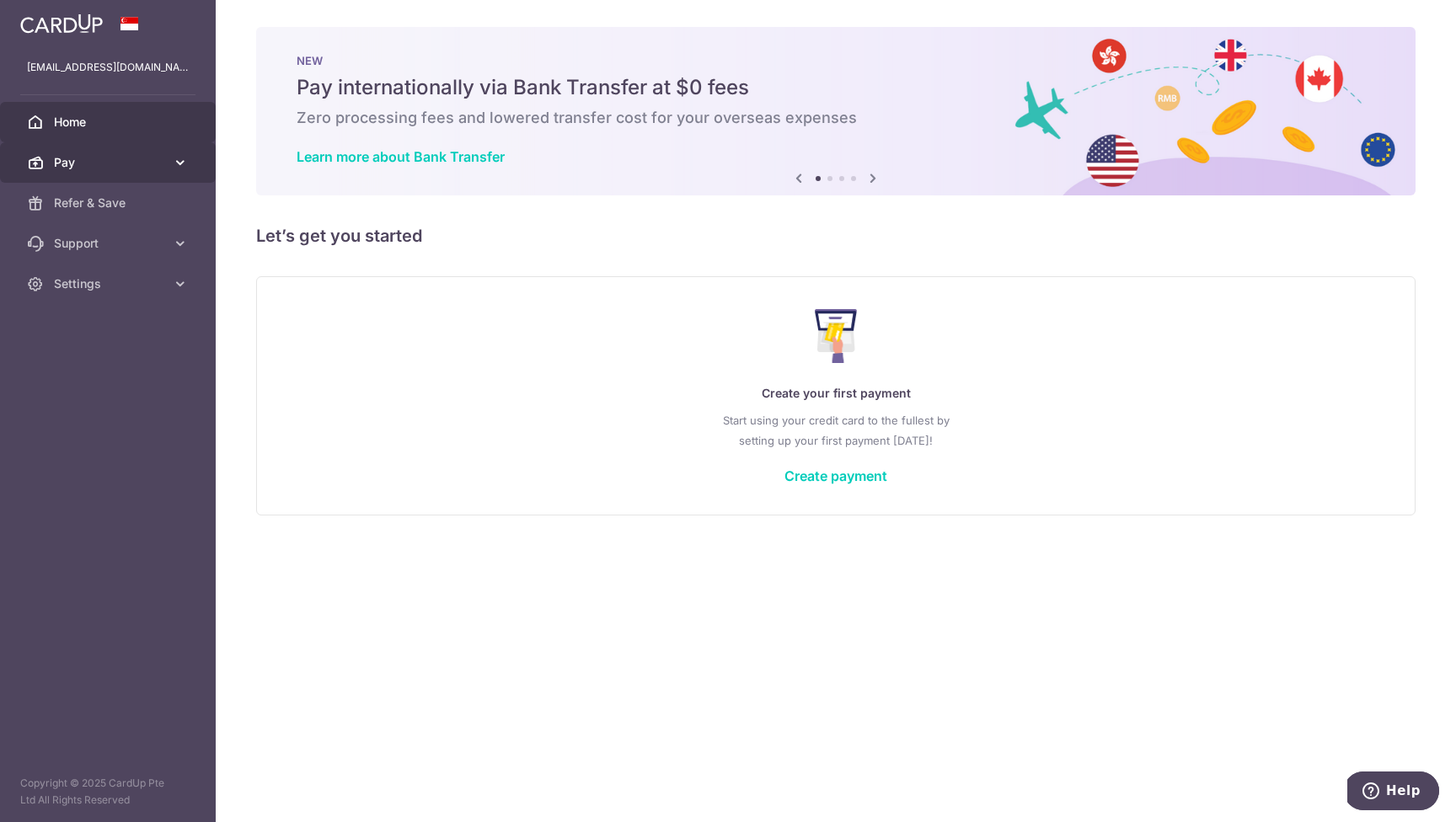
click at [132, 155] on span "Pay" at bounding box center [109, 163] width 111 height 17
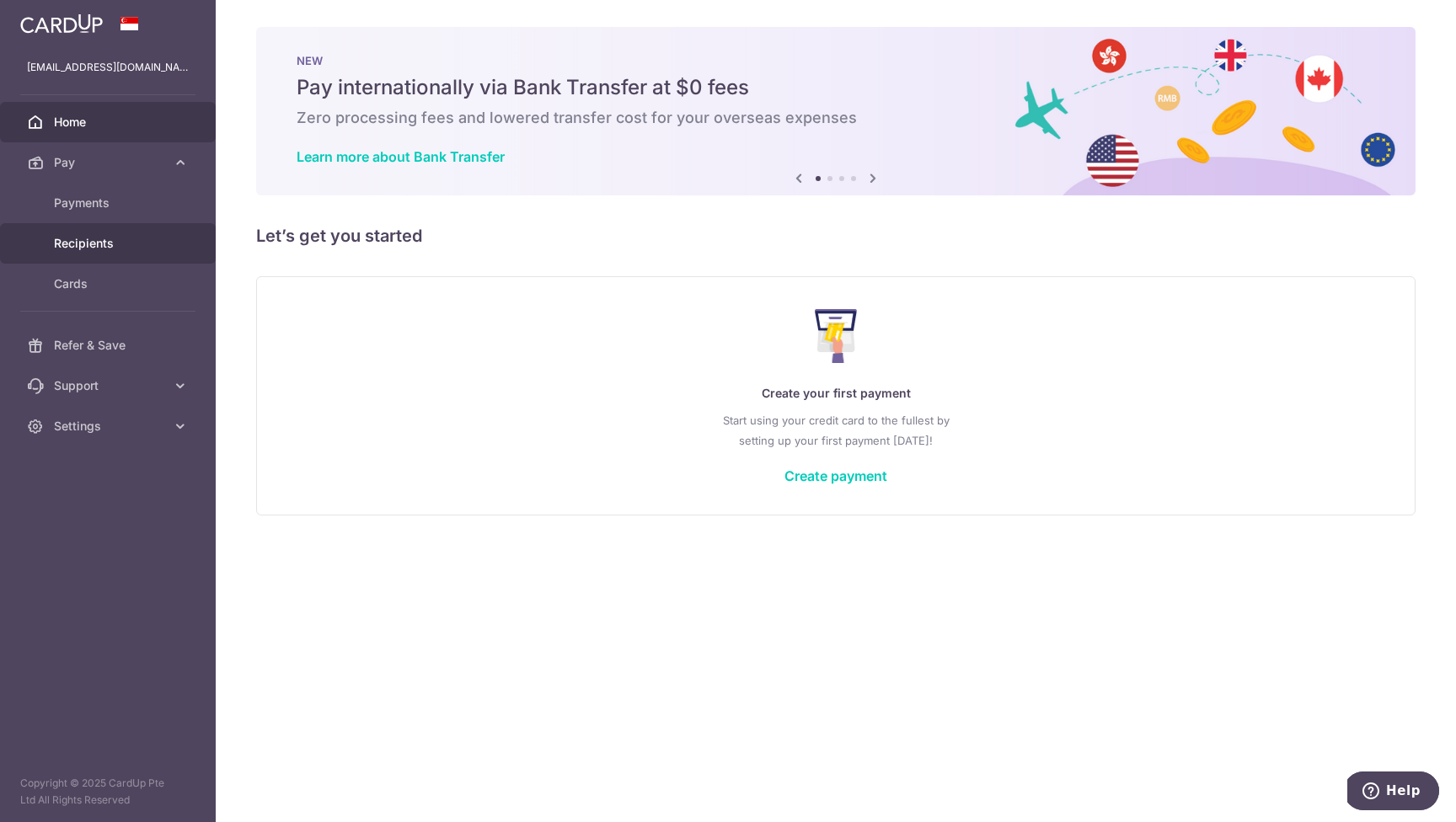
click at [89, 240] on span "Recipients" at bounding box center [109, 243] width 111 height 17
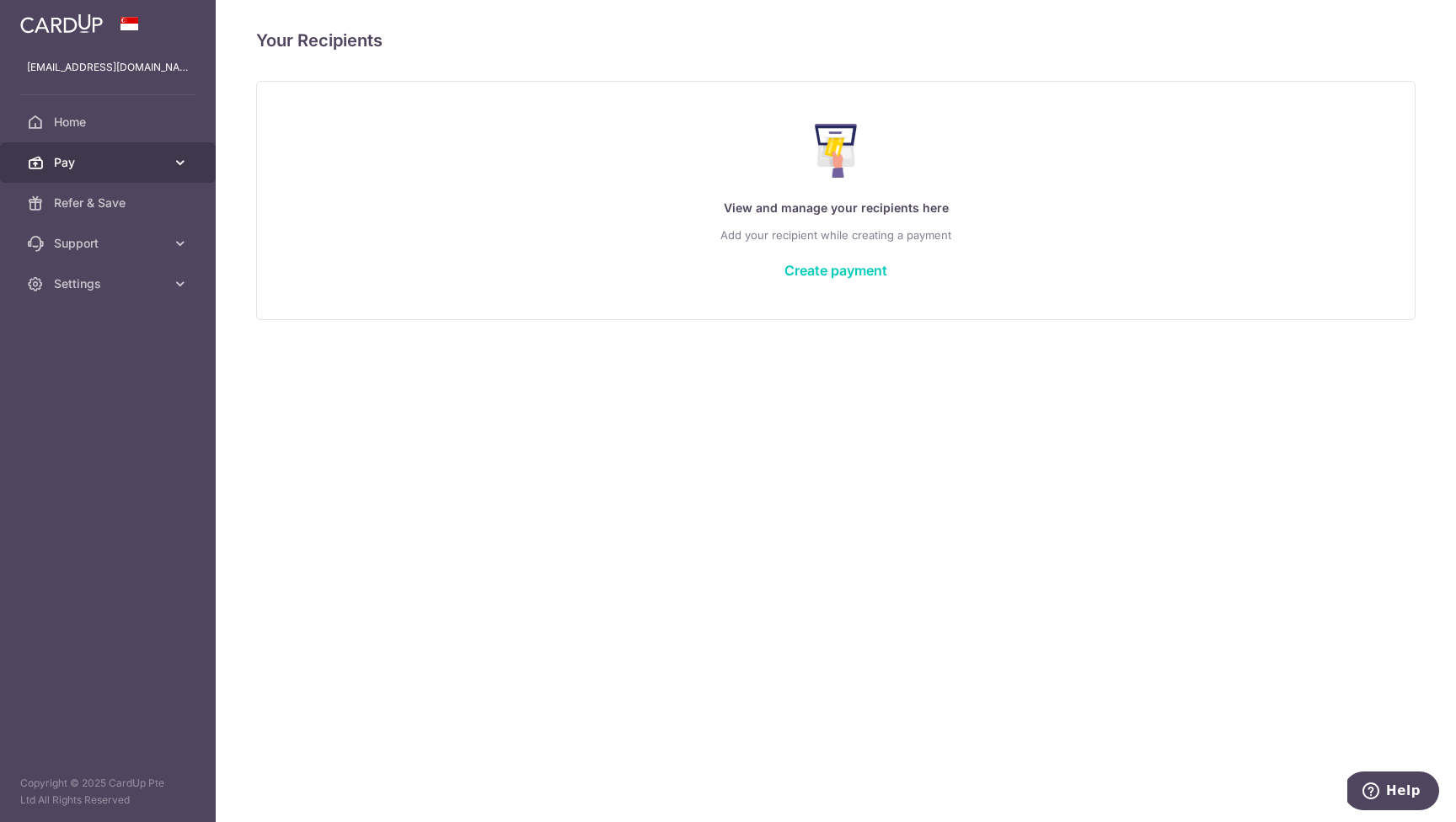
click at [111, 166] on span "Pay" at bounding box center [109, 163] width 111 height 17
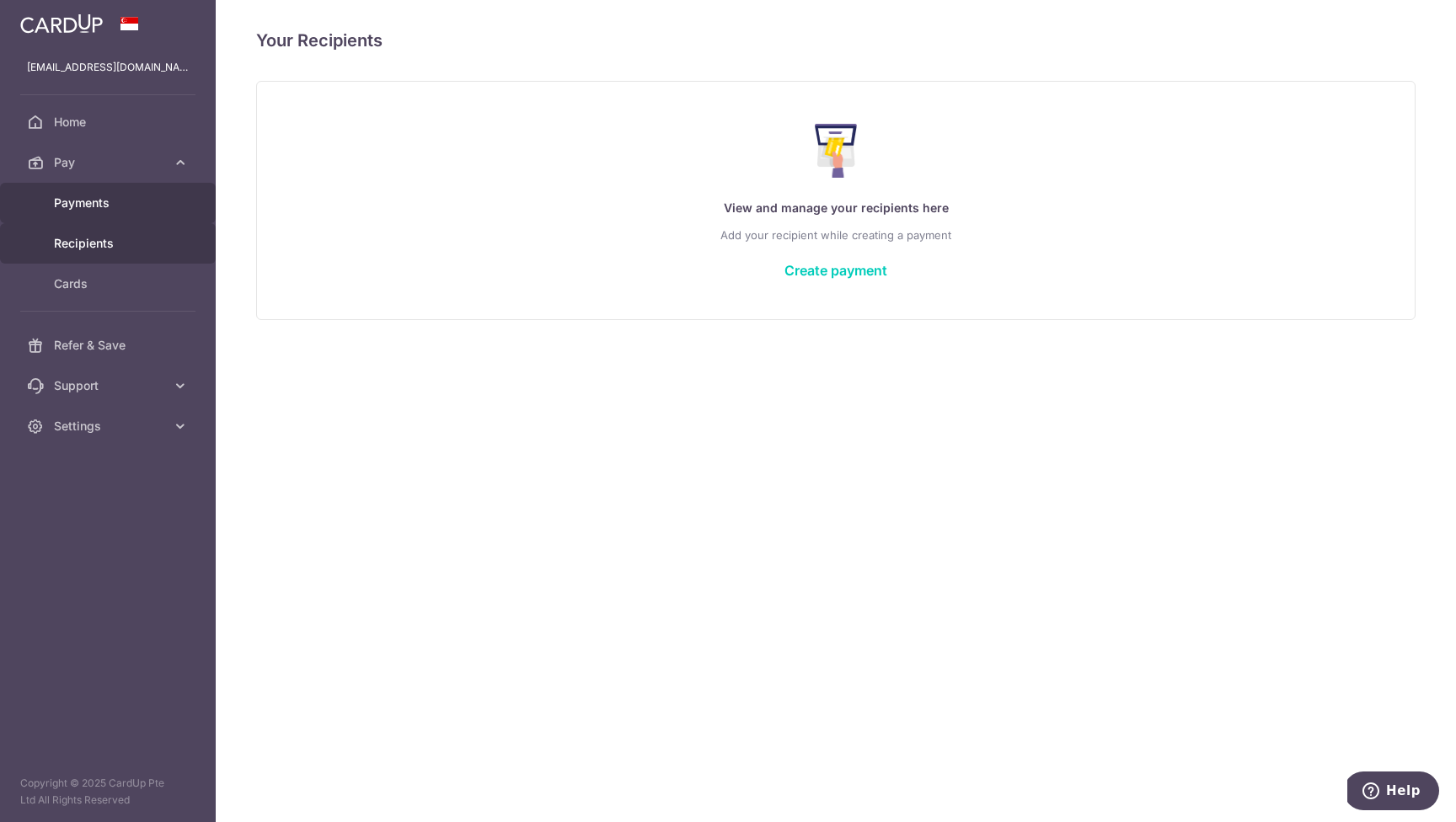
click at [96, 210] on span "Payments" at bounding box center [109, 203] width 111 height 17
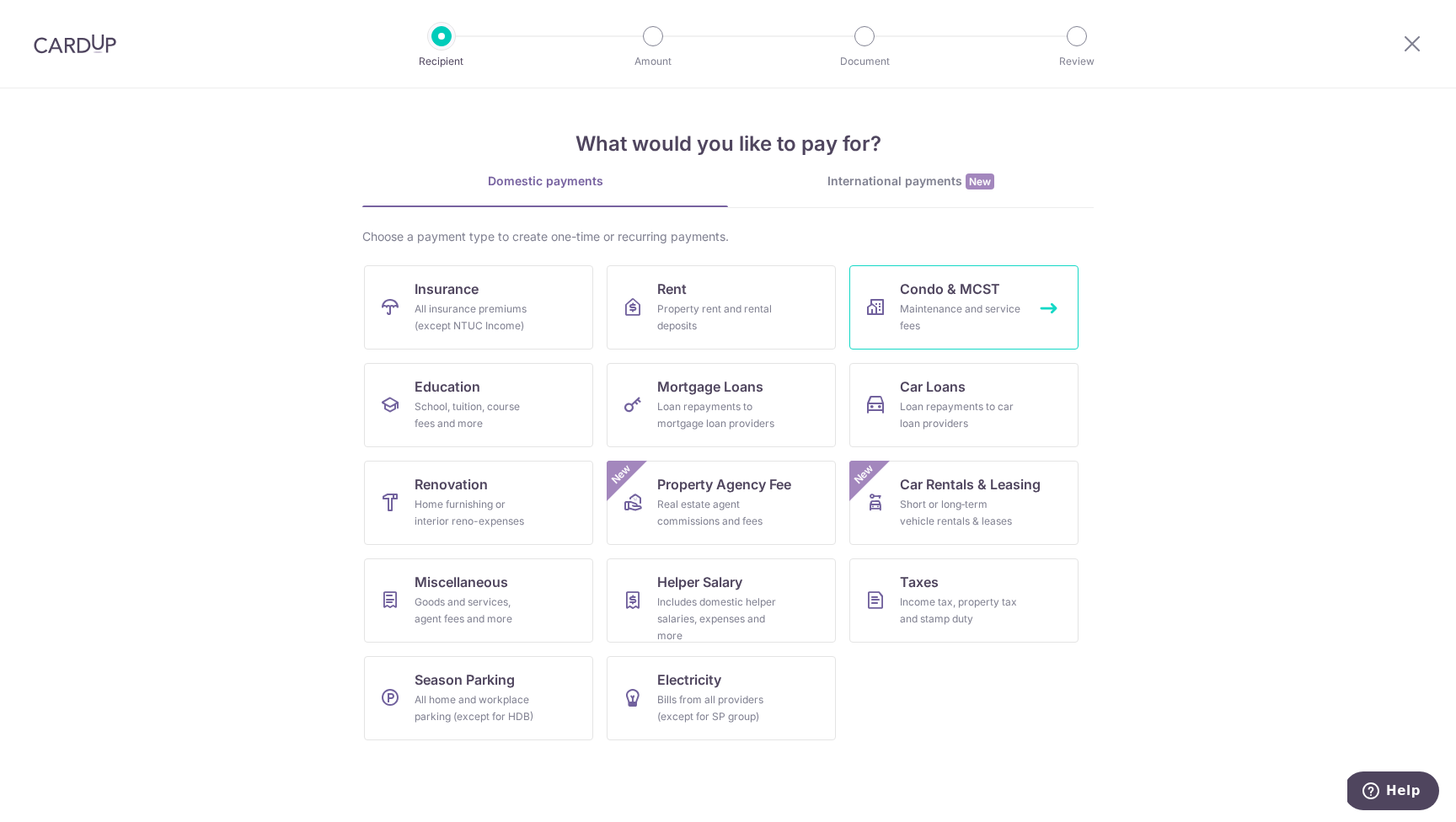
click at [991, 300] on link "Condo & MCST Maintenance and service fees" at bounding box center [964, 307] width 229 height 84
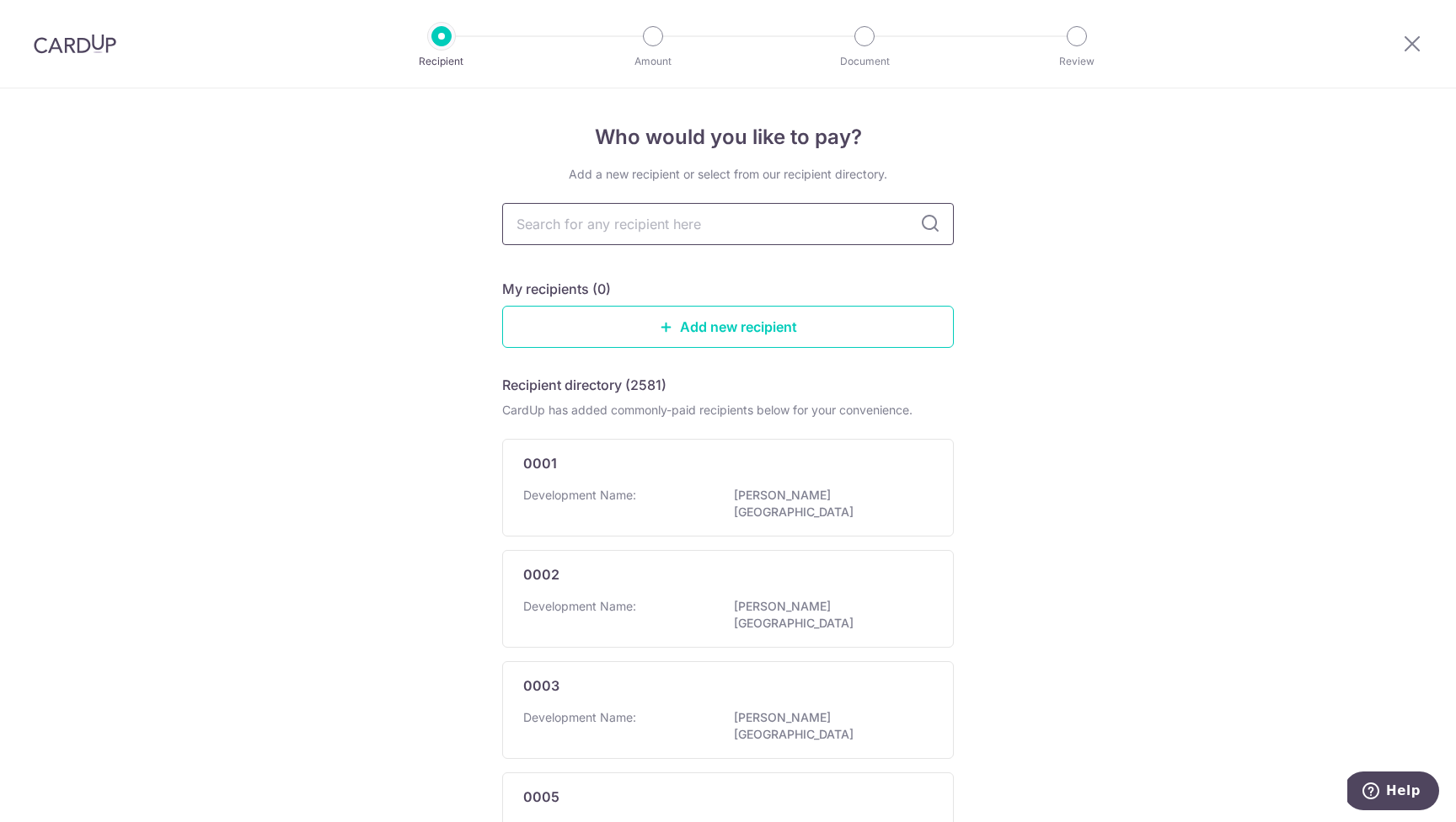
click at [710, 219] on input "text" at bounding box center [727, 223] width 452 height 42
type input "3550"
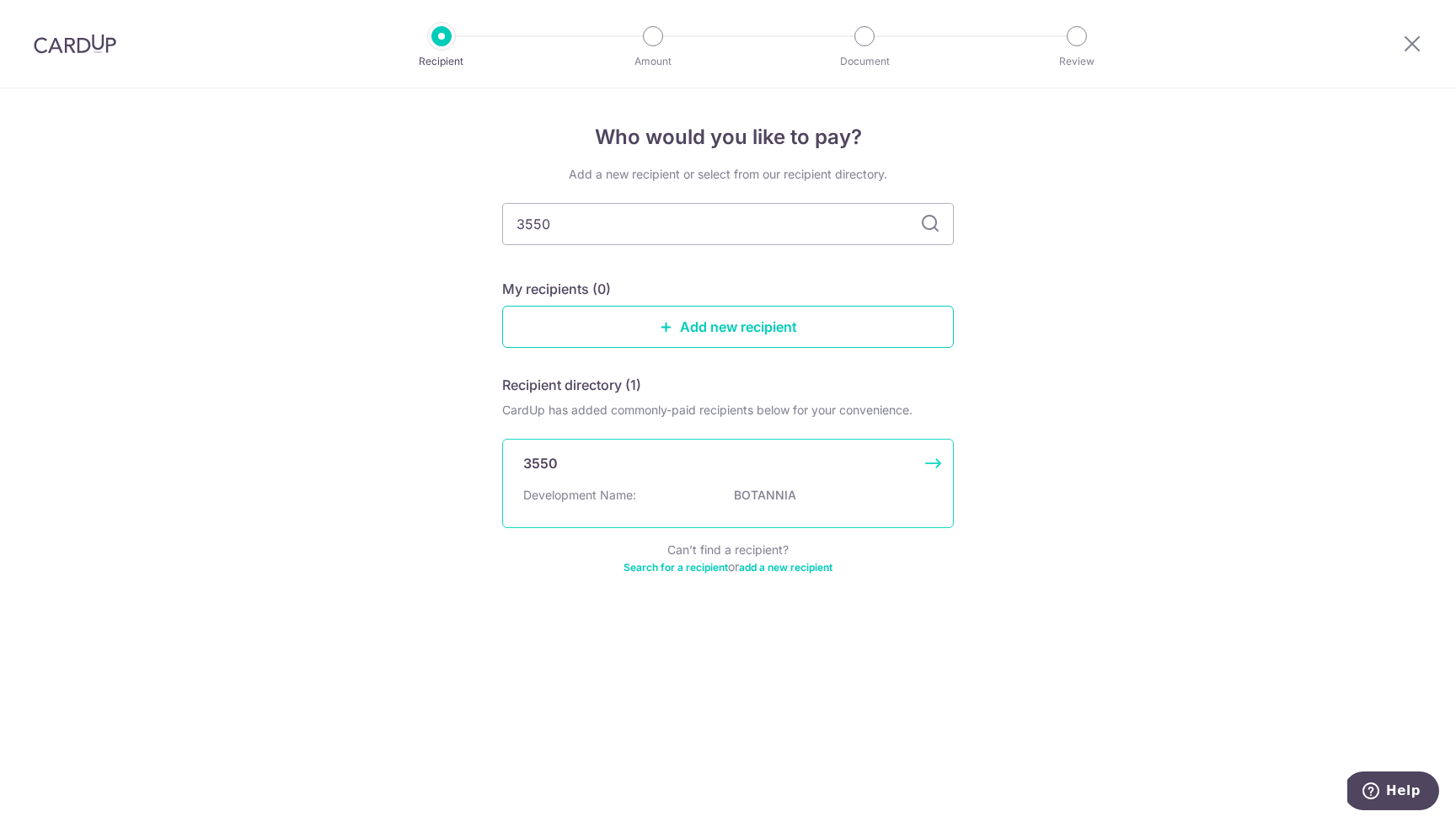
click at [573, 499] on p "Development Name:" at bounding box center [579, 495] width 113 height 17
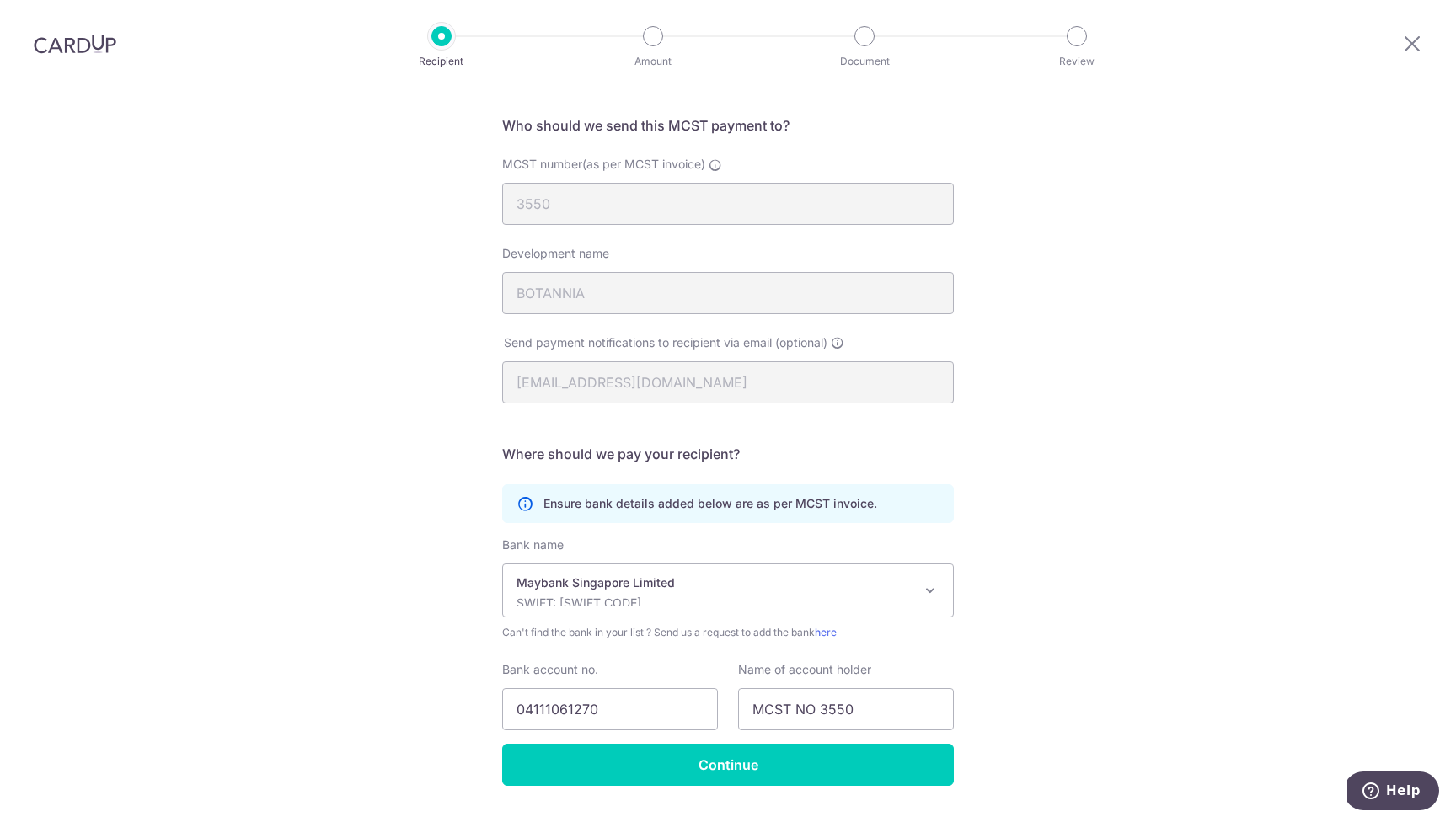
scroll to position [121, 0]
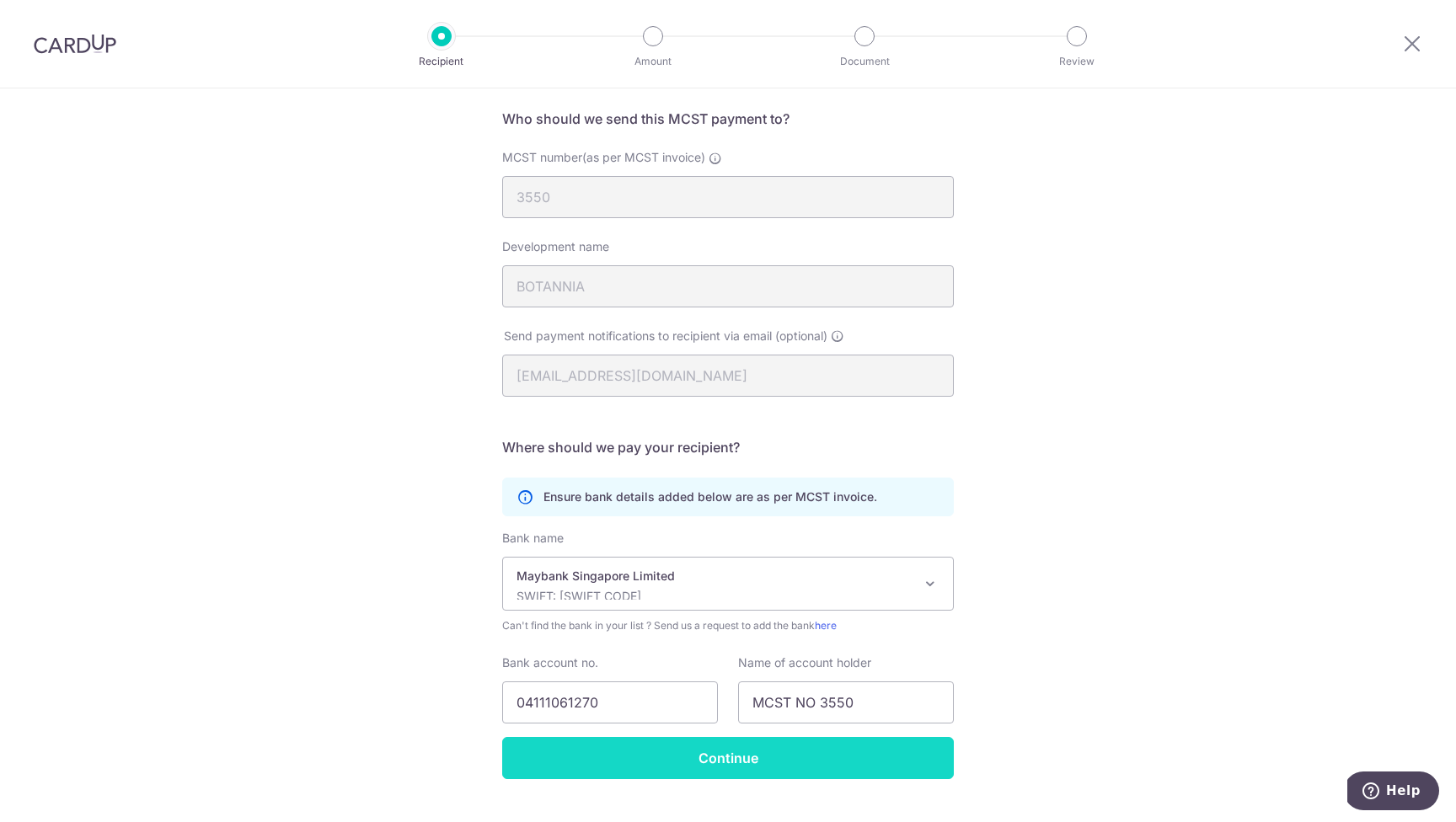
click at [748, 758] on input "Continue" at bounding box center [727, 758] width 452 height 42
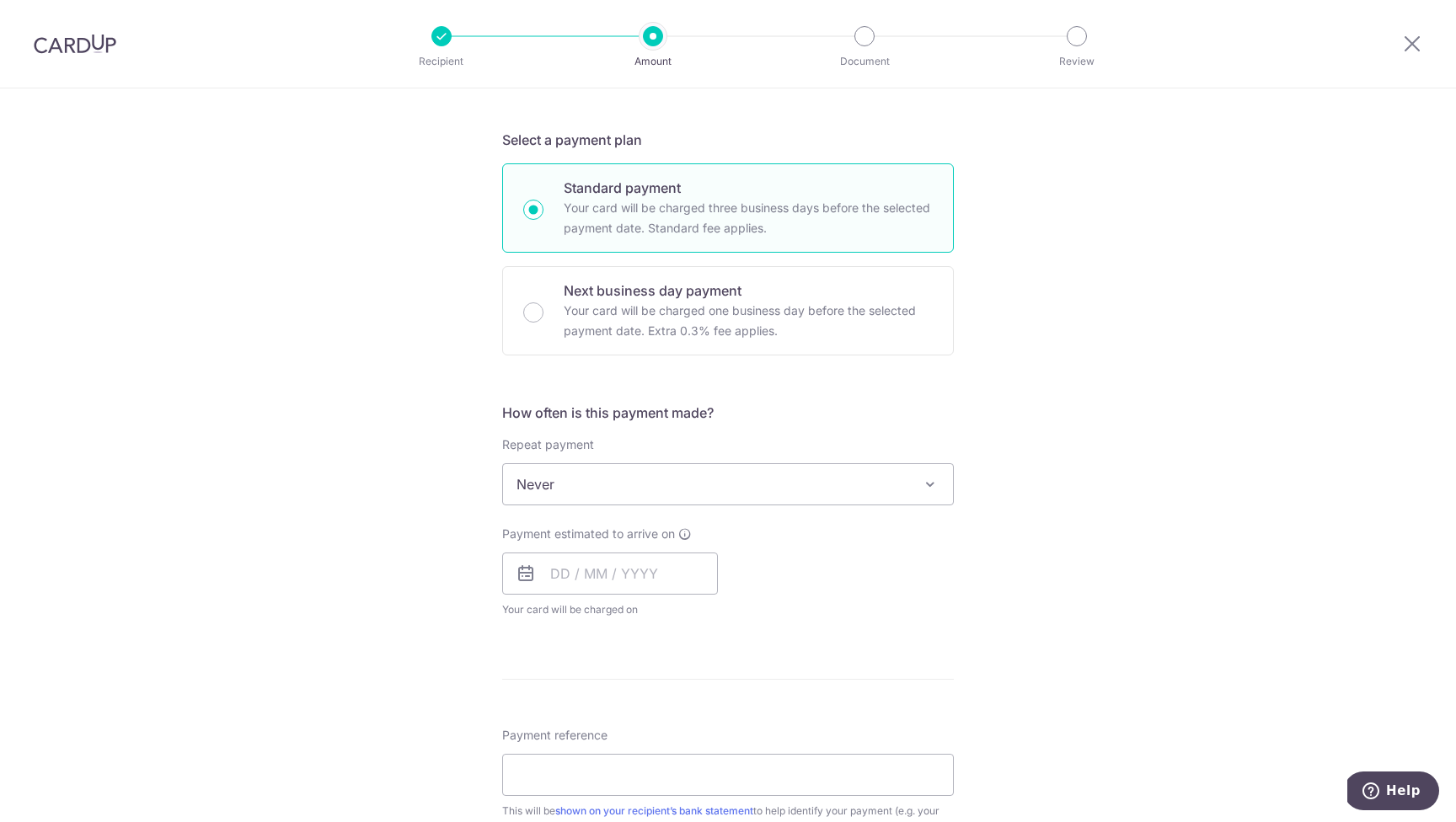
scroll to position [291, 0]
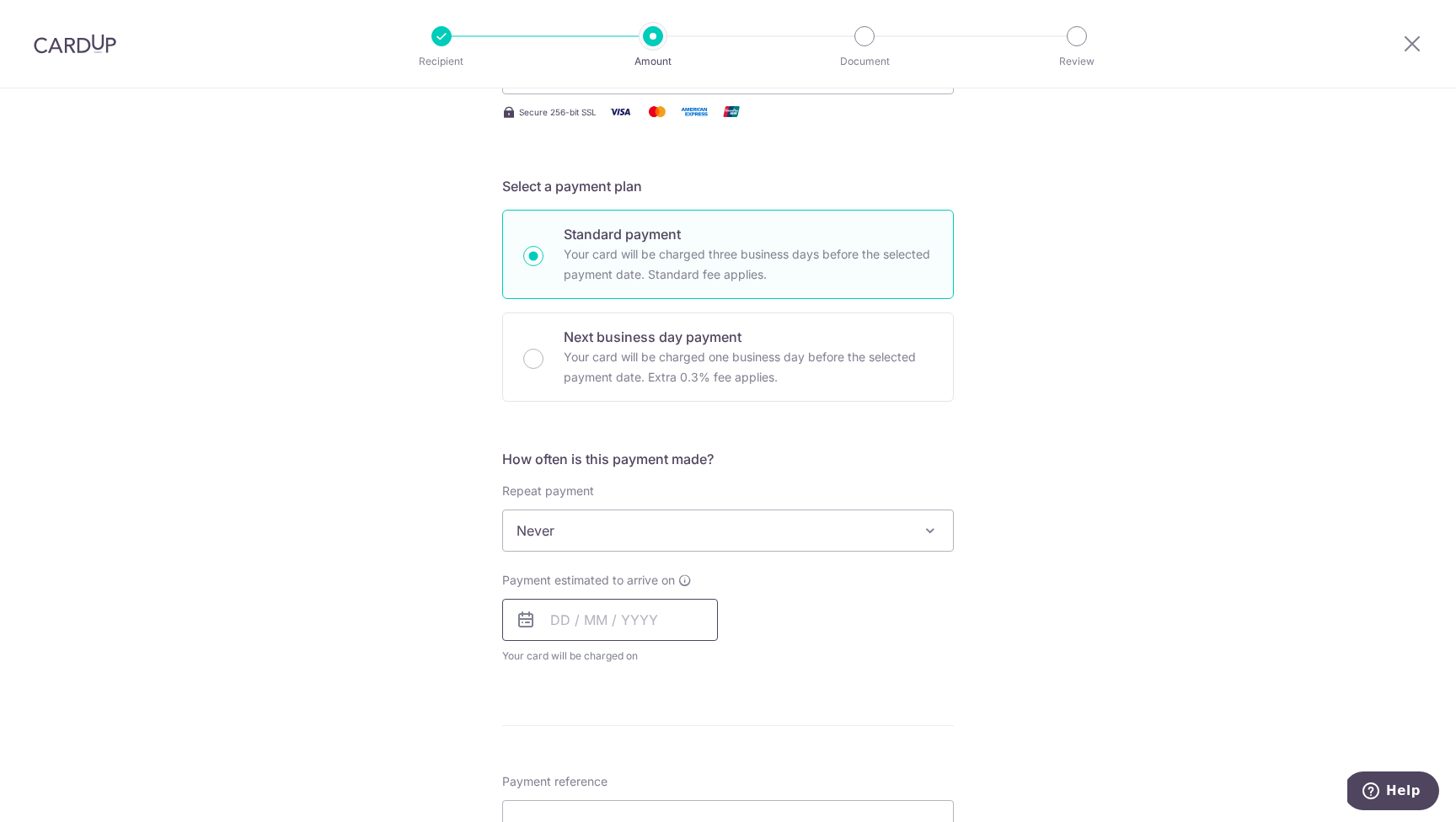
click at [684, 624] on input "text" at bounding box center [610, 619] width 216 height 42
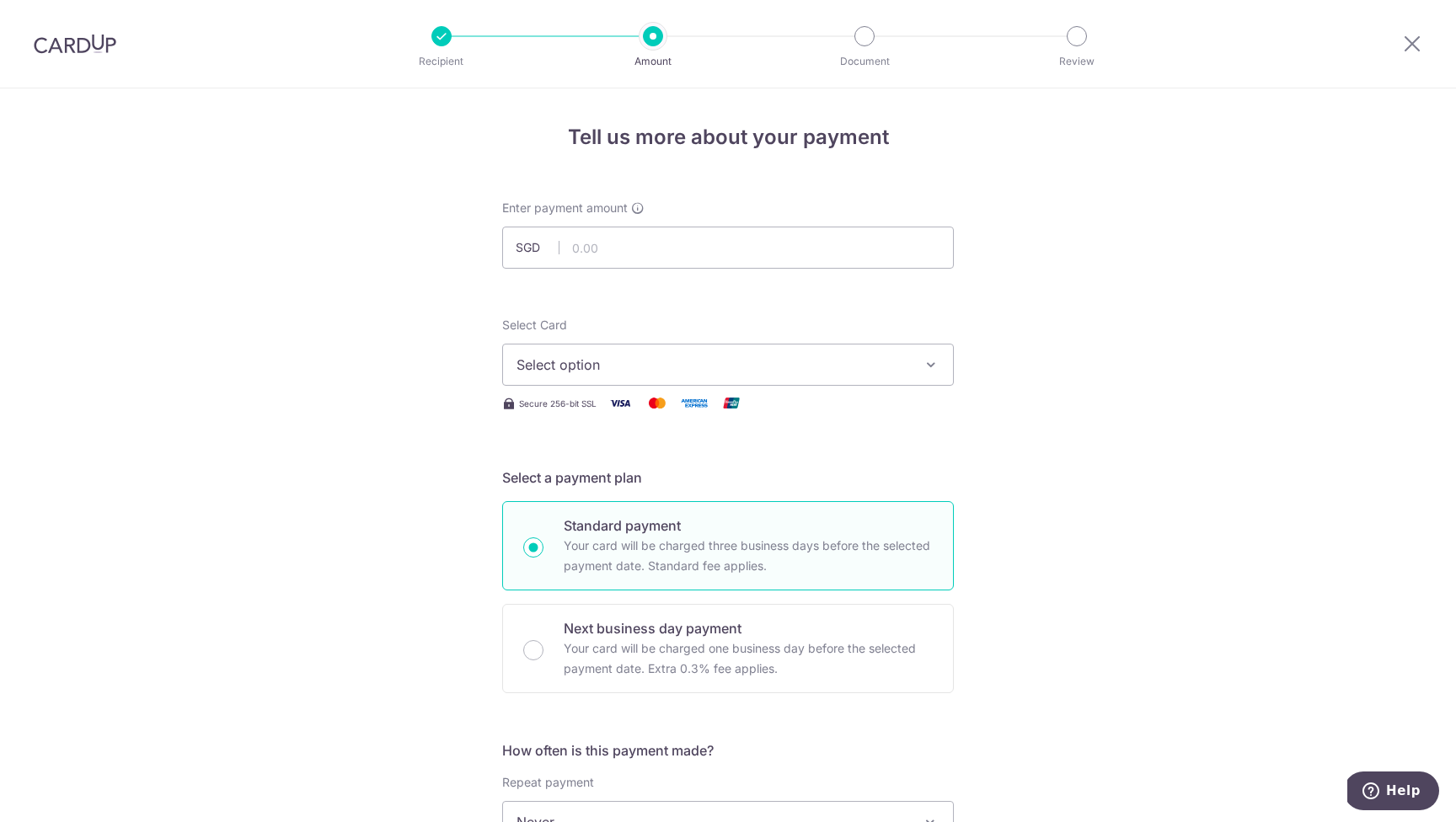
scroll to position [0, 0]
click at [694, 243] on input "text" at bounding box center [727, 247] width 452 height 42
type input "1,321.08"
click at [862, 362] on span "Select option" at bounding box center [713, 365] width 393 height 20
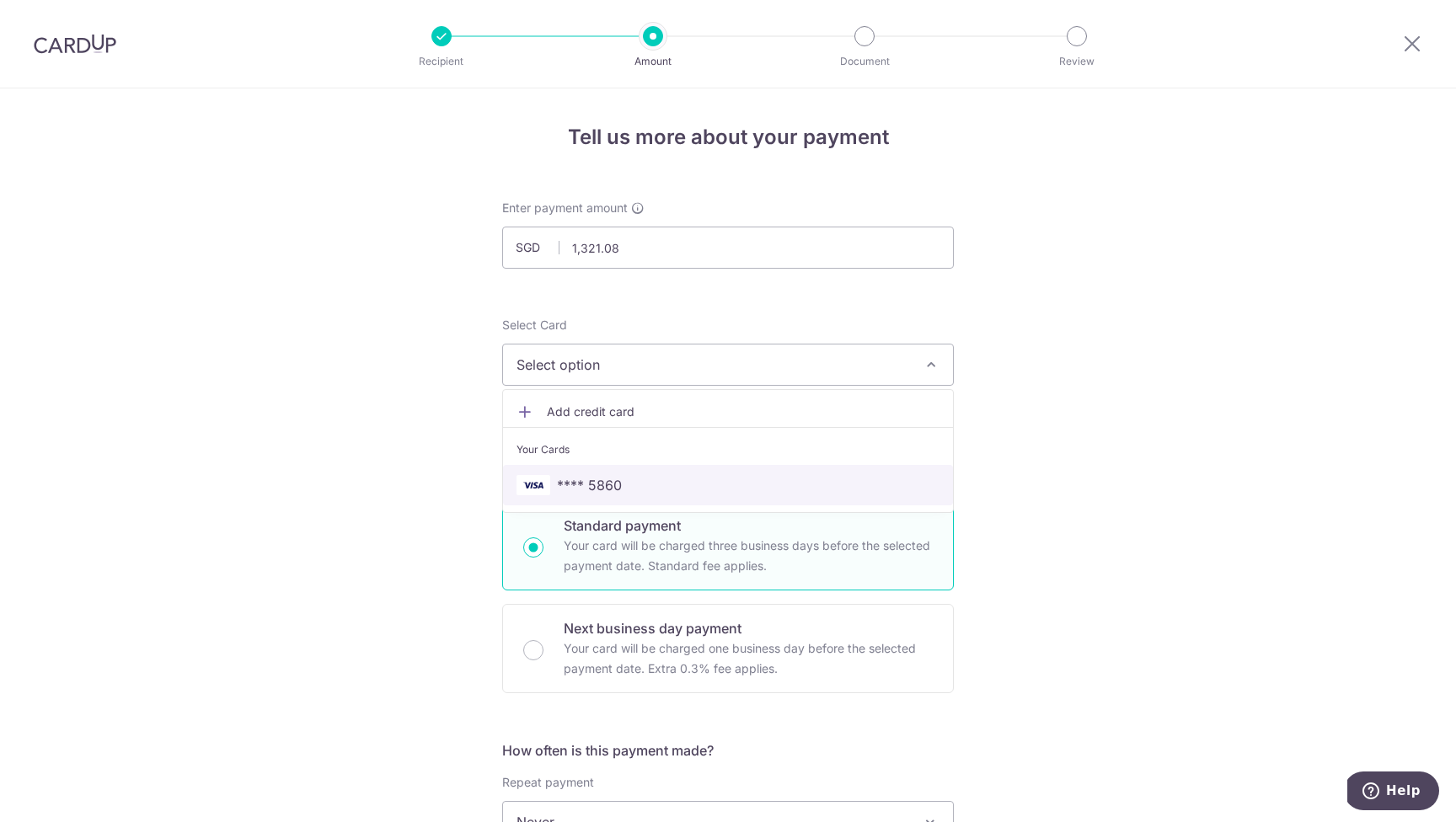
click at [735, 492] on span "**** 5860" at bounding box center [728, 485] width 423 height 20
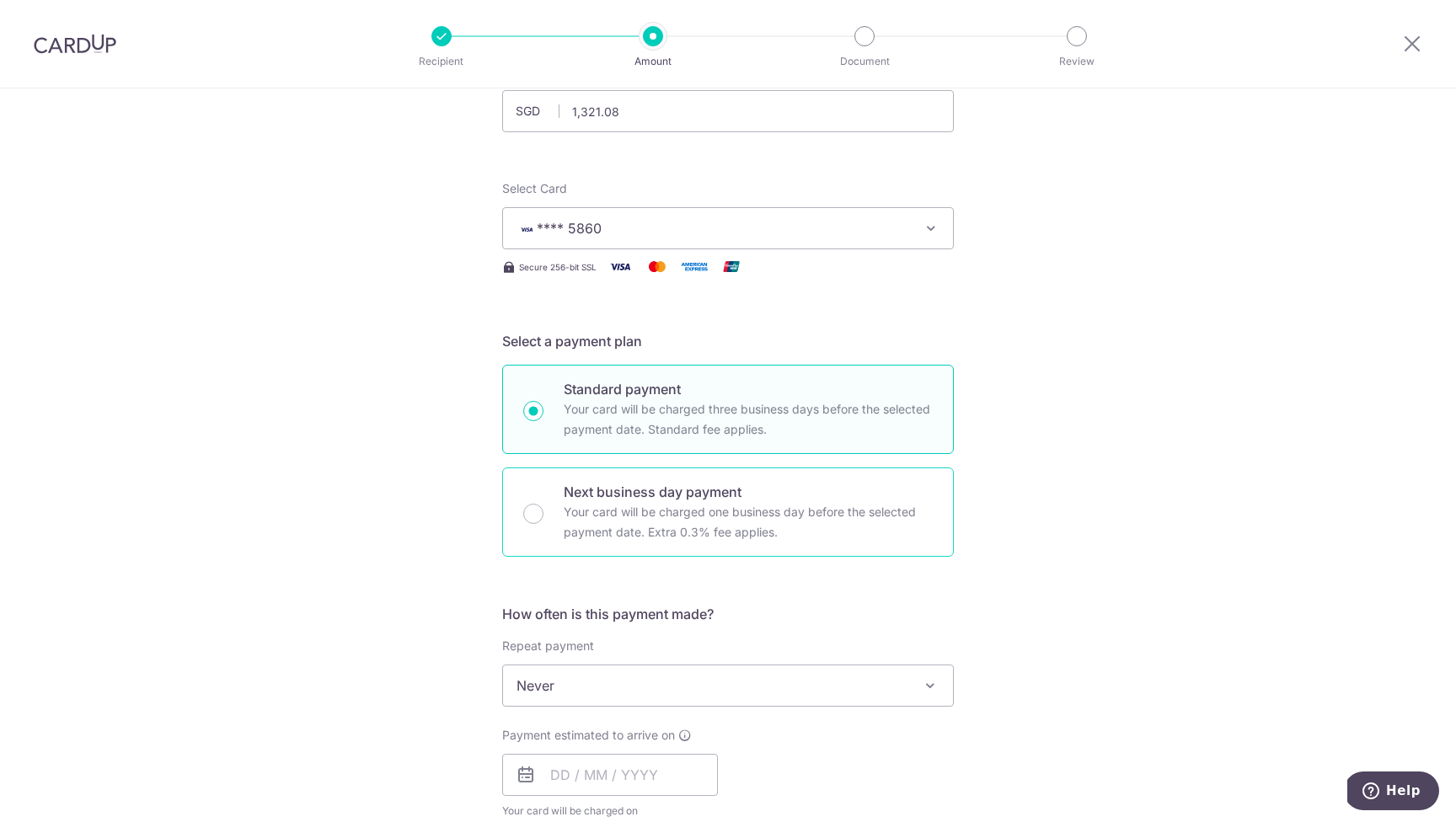
scroll to position [148, 0]
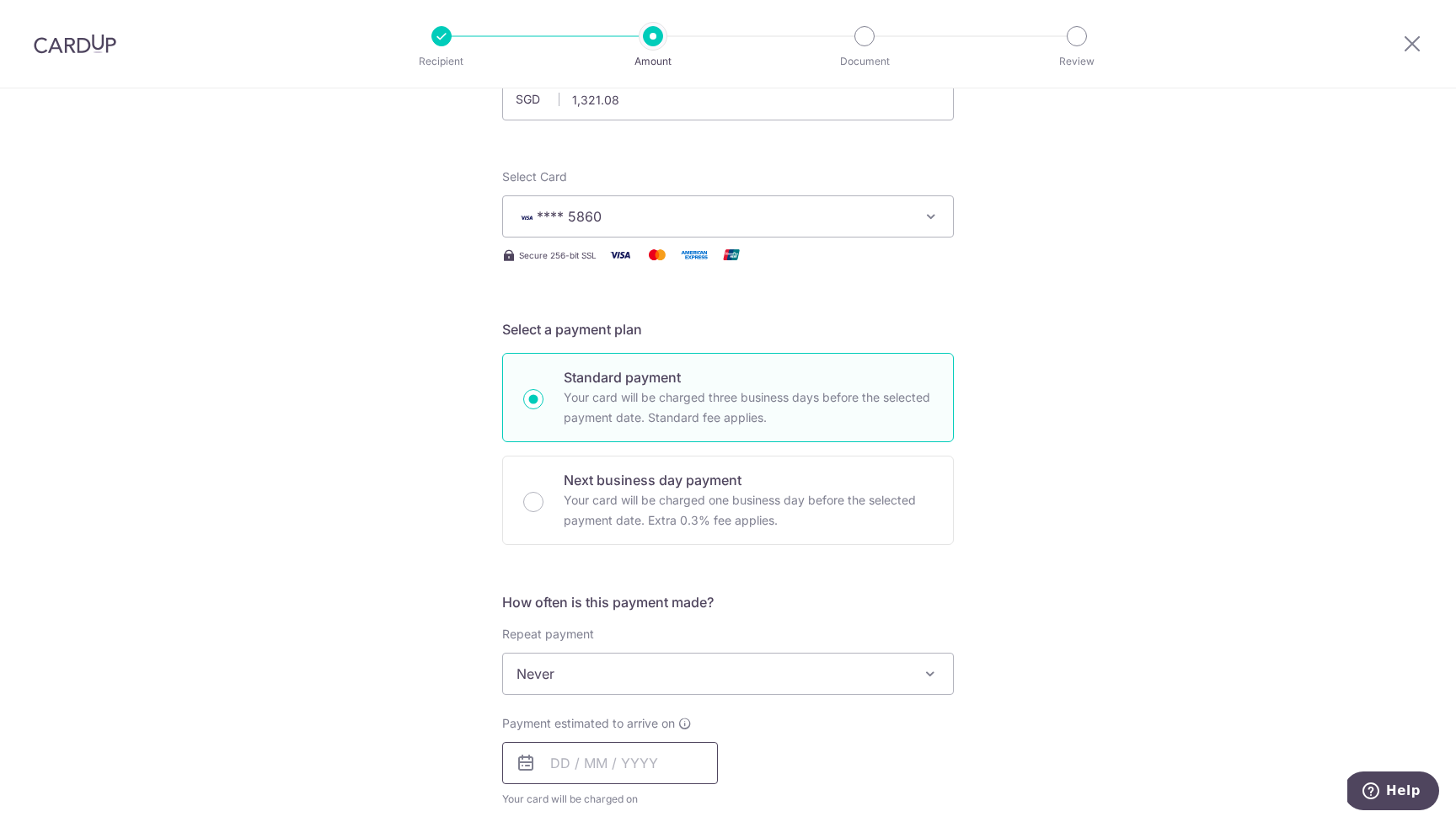
click at [613, 763] on input "text" at bounding box center [610, 762] width 216 height 42
click at [1112, 567] on div "Tell us more about your payment Enter payment amount SGD 1,321.08 1321.08 Recip…" at bounding box center [728, 702] width 1456 height 1524
click at [1284, 561] on div "Tell us more about your payment Enter payment amount SGD 1,321.08 1321.08 Recip…" at bounding box center [728, 702] width 1456 height 1524
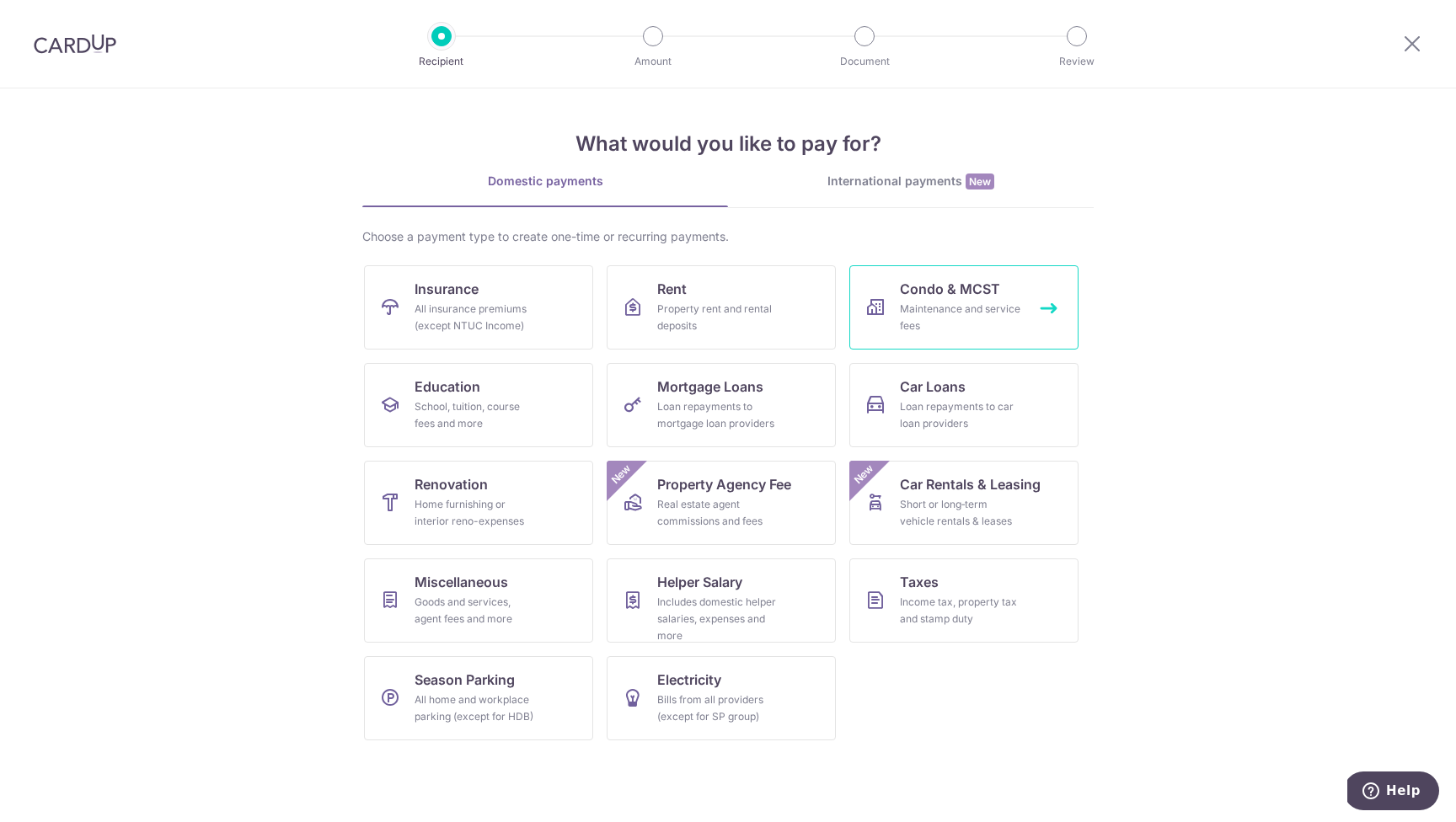
click at [986, 297] on span "Condo & MCST" at bounding box center [950, 290] width 101 height 20
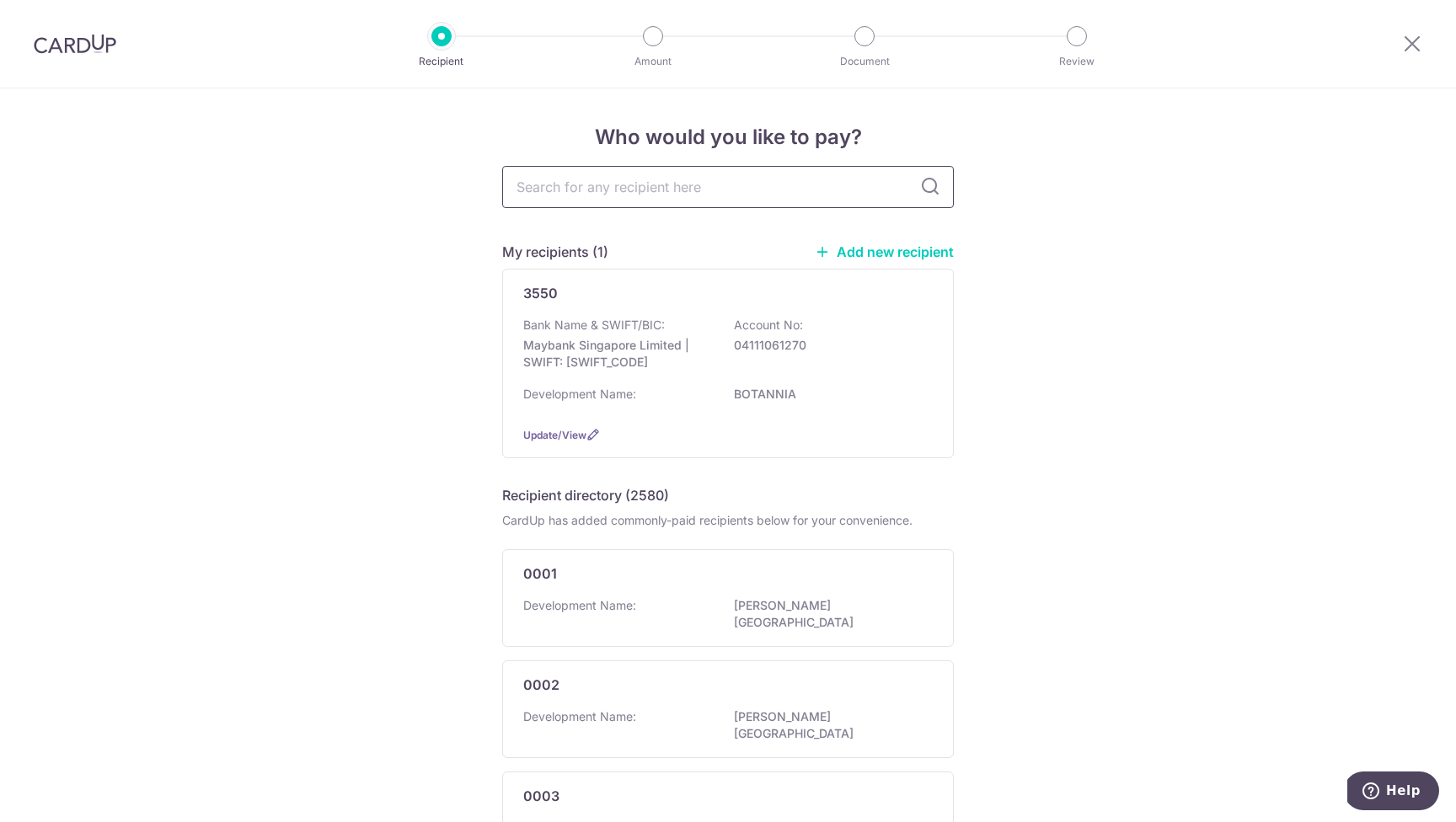
click at [606, 184] on input "text" at bounding box center [727, 186] width 452 height 42
click at [555, 188] on input "text" at bounding box center [727, 186] width 452 height 42
click at [708, 189] on input "text" at bounding box center [727, 186] width 452 height 42
type input "4430"
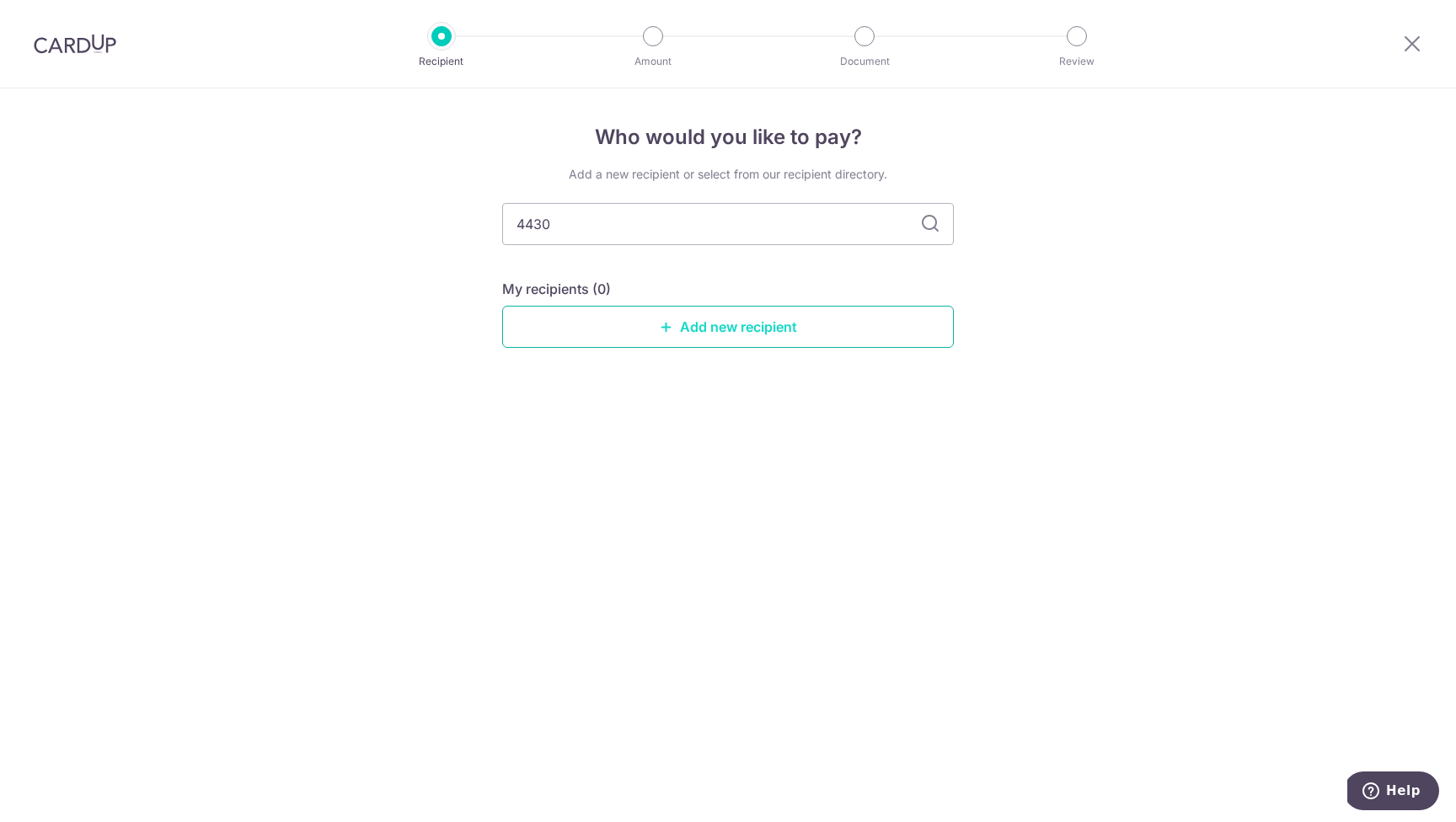
click at [741, 318] on link "Add new recipient" at bounding box center [727, 326] width 452 height 42
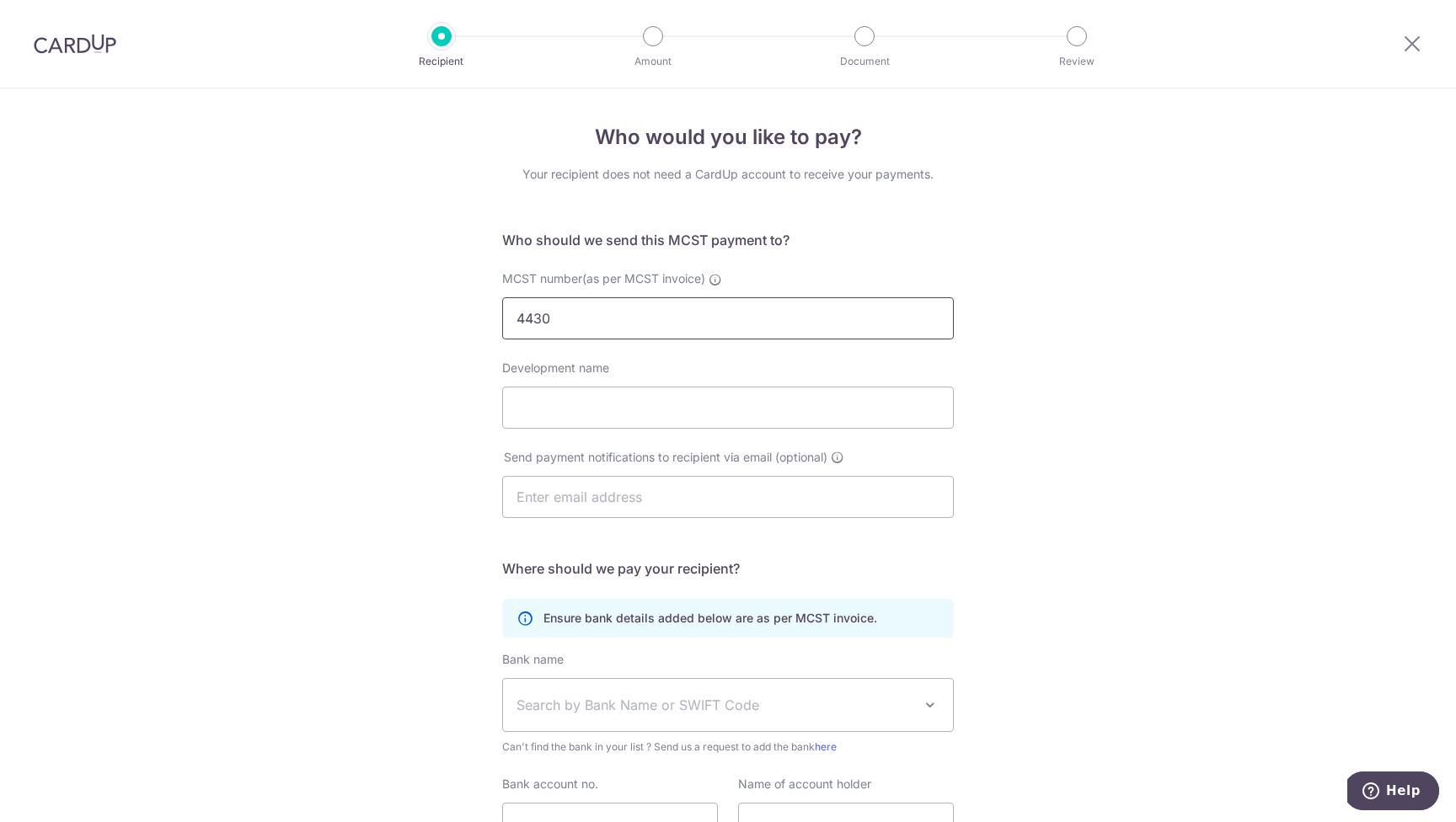
type input "4430"
click at [1122, 310] on div "Who would you like to pay? Your recipient does not need a CardUp account to rec…" at bounding box center [728, 533] width 1456 height 891
type input "Palm Isles"
click at [543, 500] on input "text" at bounding box center [727, 496] width 452 height 42
paste input "palmisles32@gmail.com"
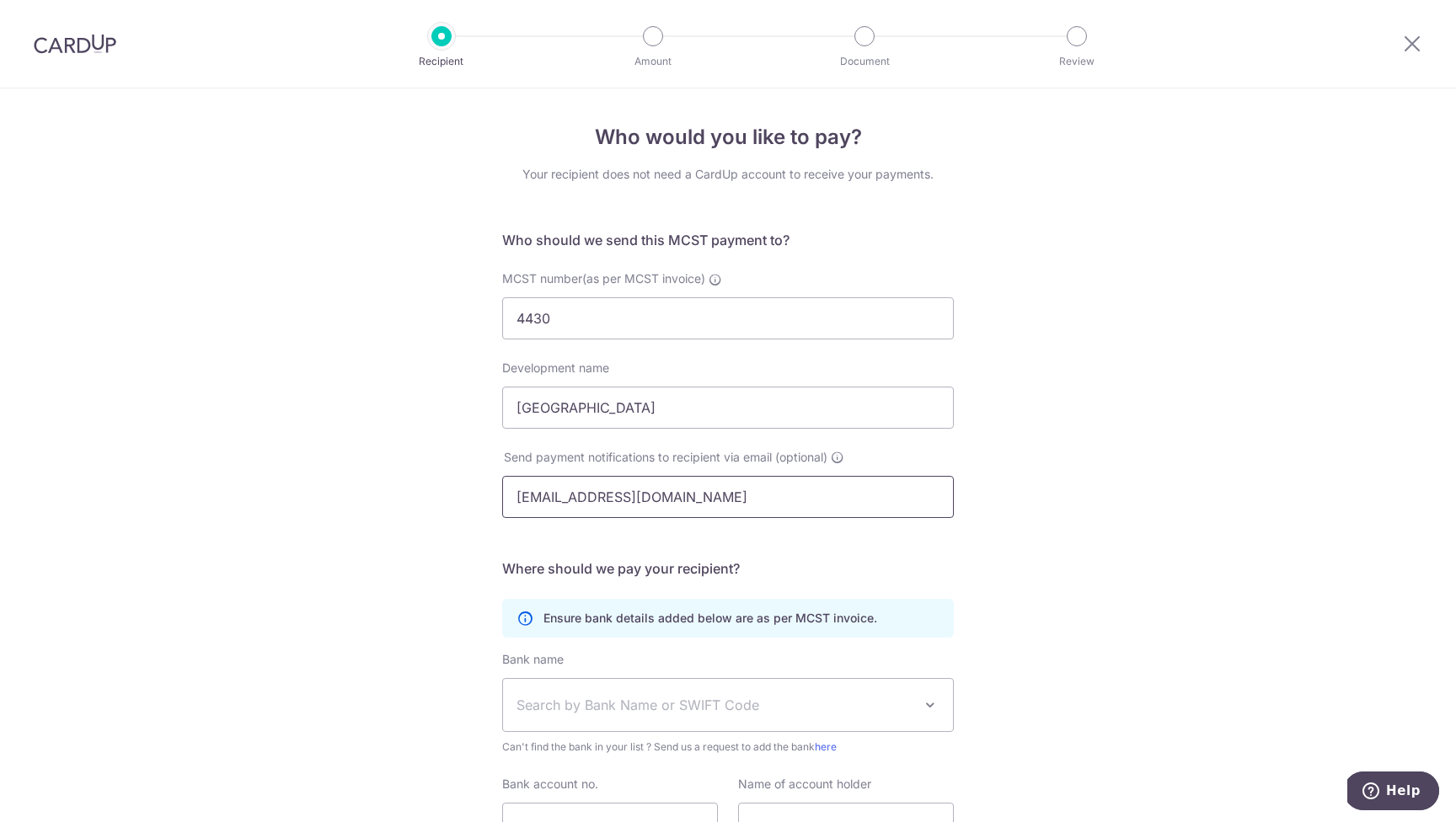
type input "palmisles32@gmail.com"
click at [1219, 465] on div "Who would you like to pay? Your recipient does not need a CardUp account to rec…" at bounding box center [728, 533] width 1456 height 891
click at [900, 711] on span "Search by Bank Name or SWIFT Code" at bounding box center [714, 705] width 396 height 20
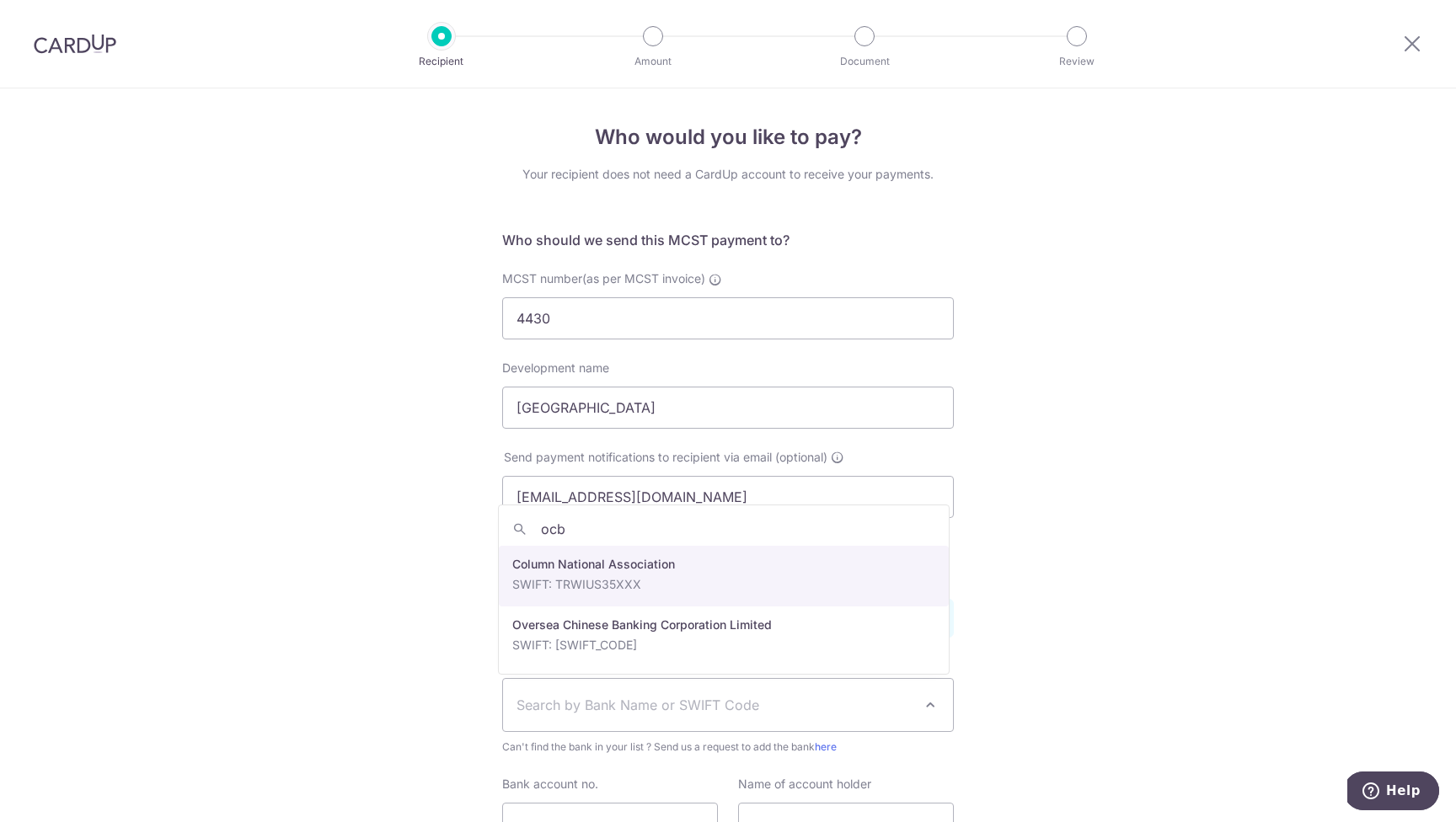
type input "ocbc"
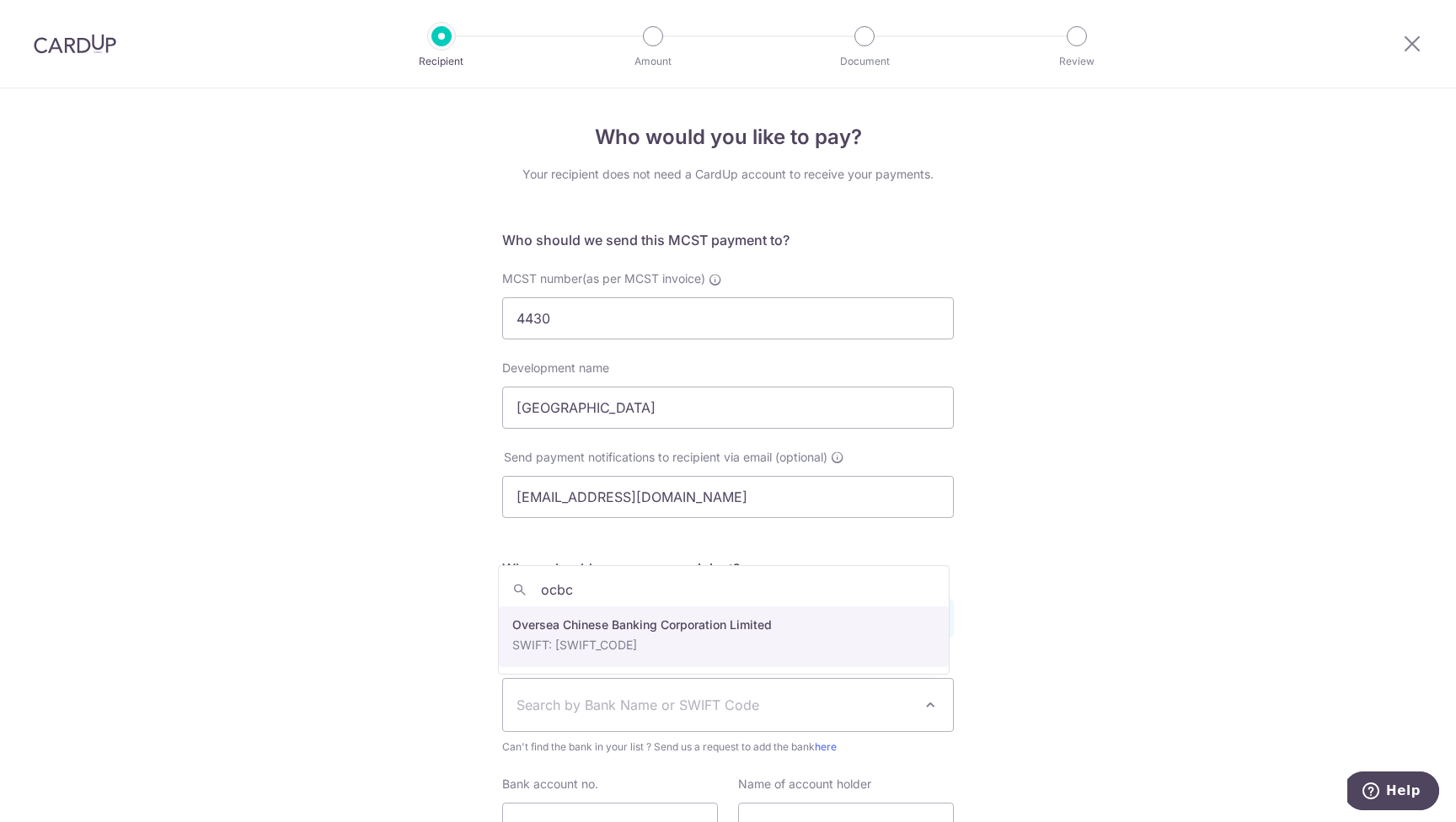
select select "12"
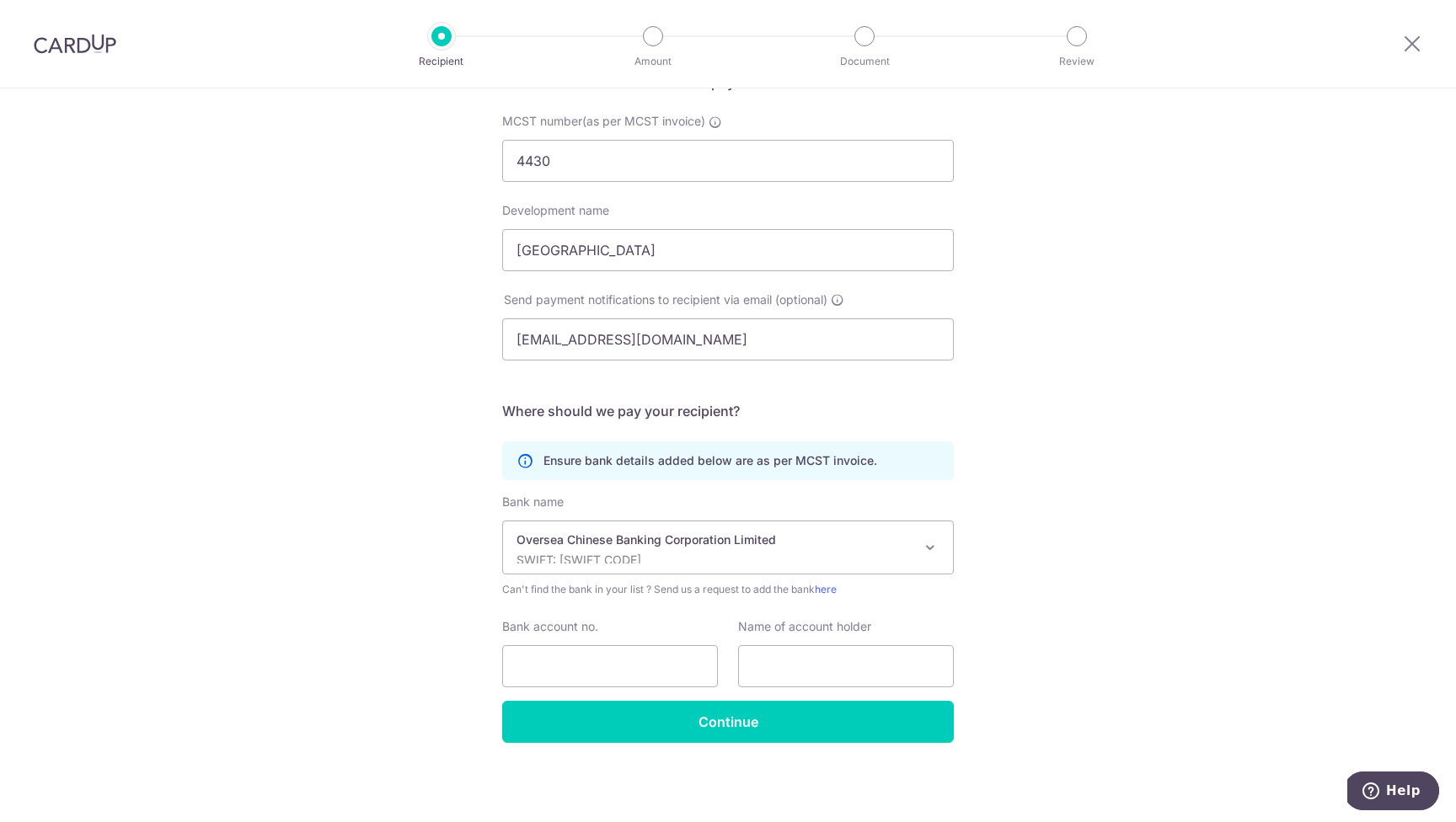
scroll to position [157, 0]
click at [627, 667] on input "Bank account no." at bounding box center [610, 666] width 216 height 42
type input "695693267001"
type input "Management Corporation ST Plan No. 4403"
click at [666, 801] on div "Who would you like to pay? Your recipient does not need a CardUp account to rec…" at bounding box center [728, 376] width 1456 height 891
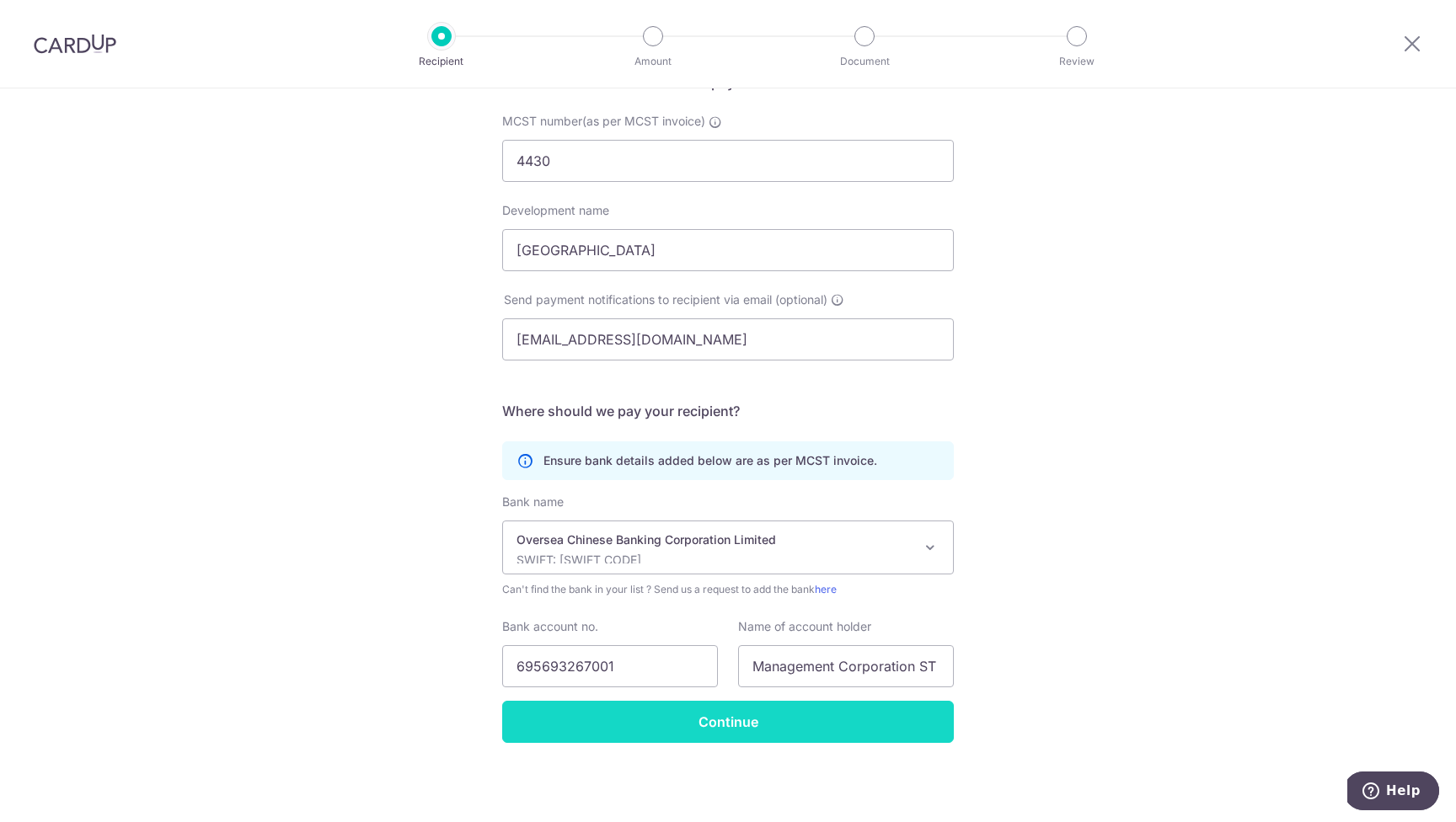
click at [723, 723] on input "Continue" at bounding box center [727, 721] width 452 height 42
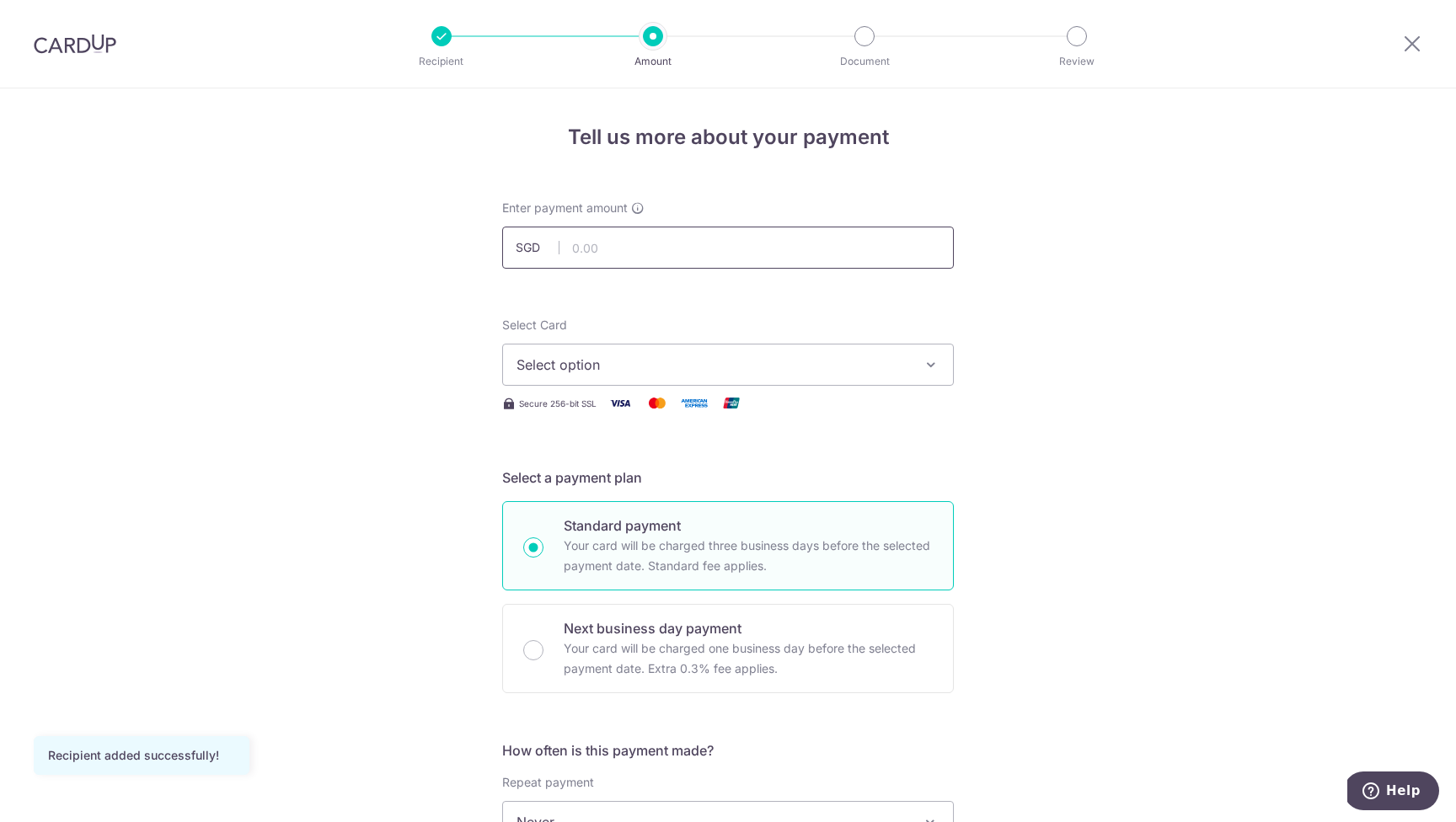
click at [698, 244] on input "text" at bounding box center [727, 247] width 452 height 42
type input "1,385.50"
click at [729, 356] on span "Select option" at bounding box center [713, 365] width 393 height 20
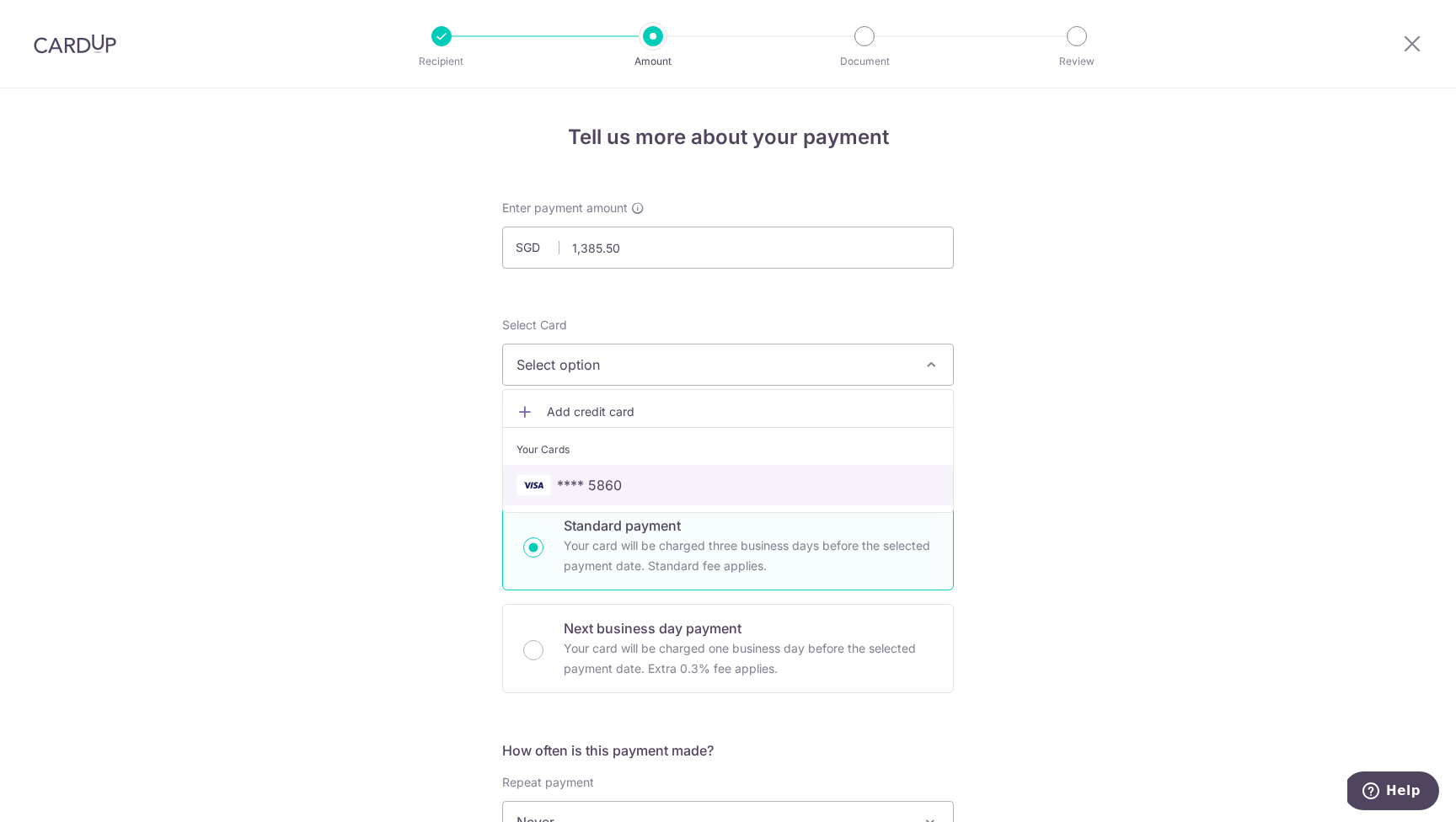
click at [626, 475] on span "**** 5860" at bounding box center [728, 485] width 423 height 20
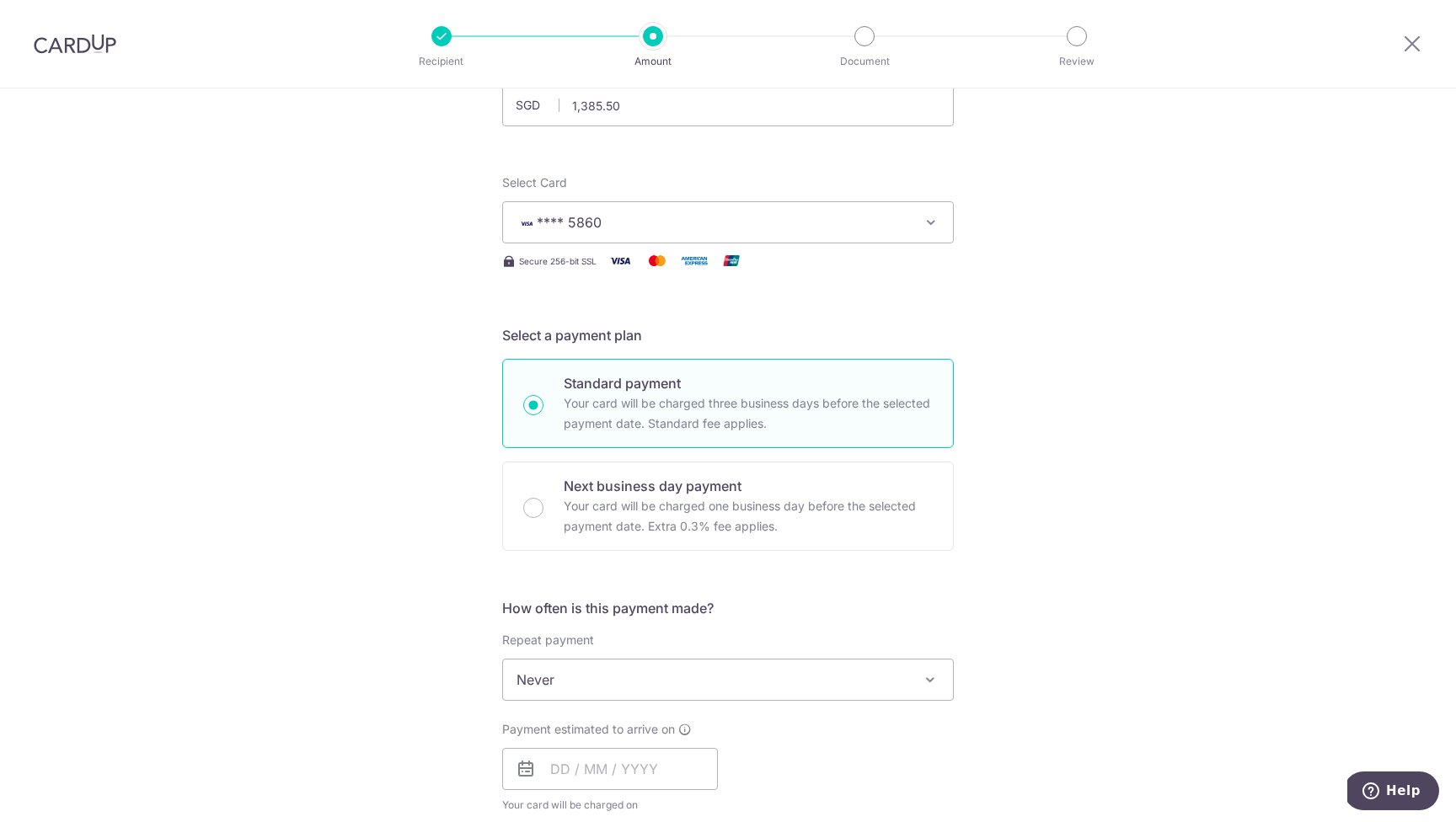
scroll to position [170, 0]
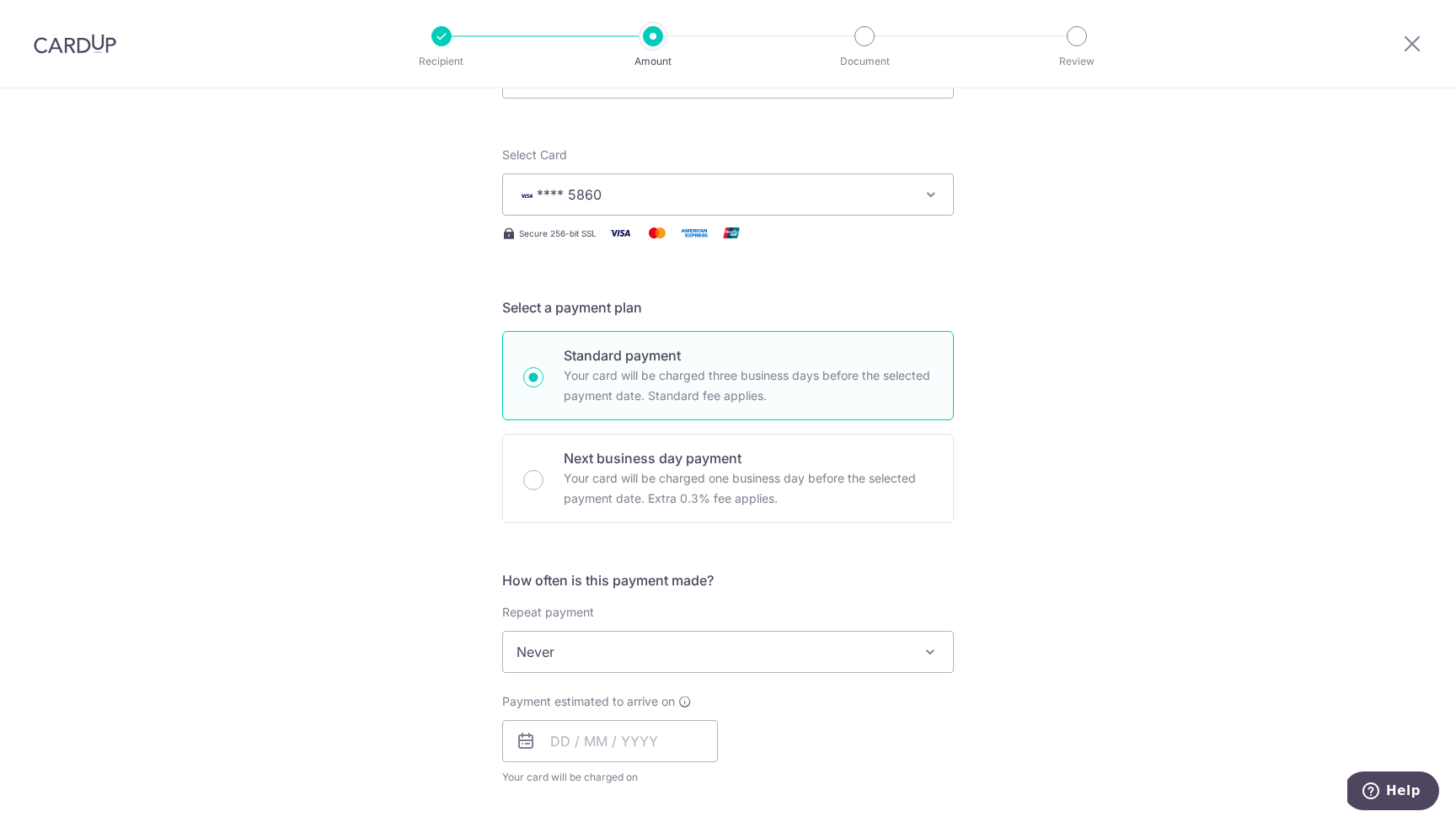
click at [898, 654] on span "Never" at bounding box center [727, 652] width 450 height 40
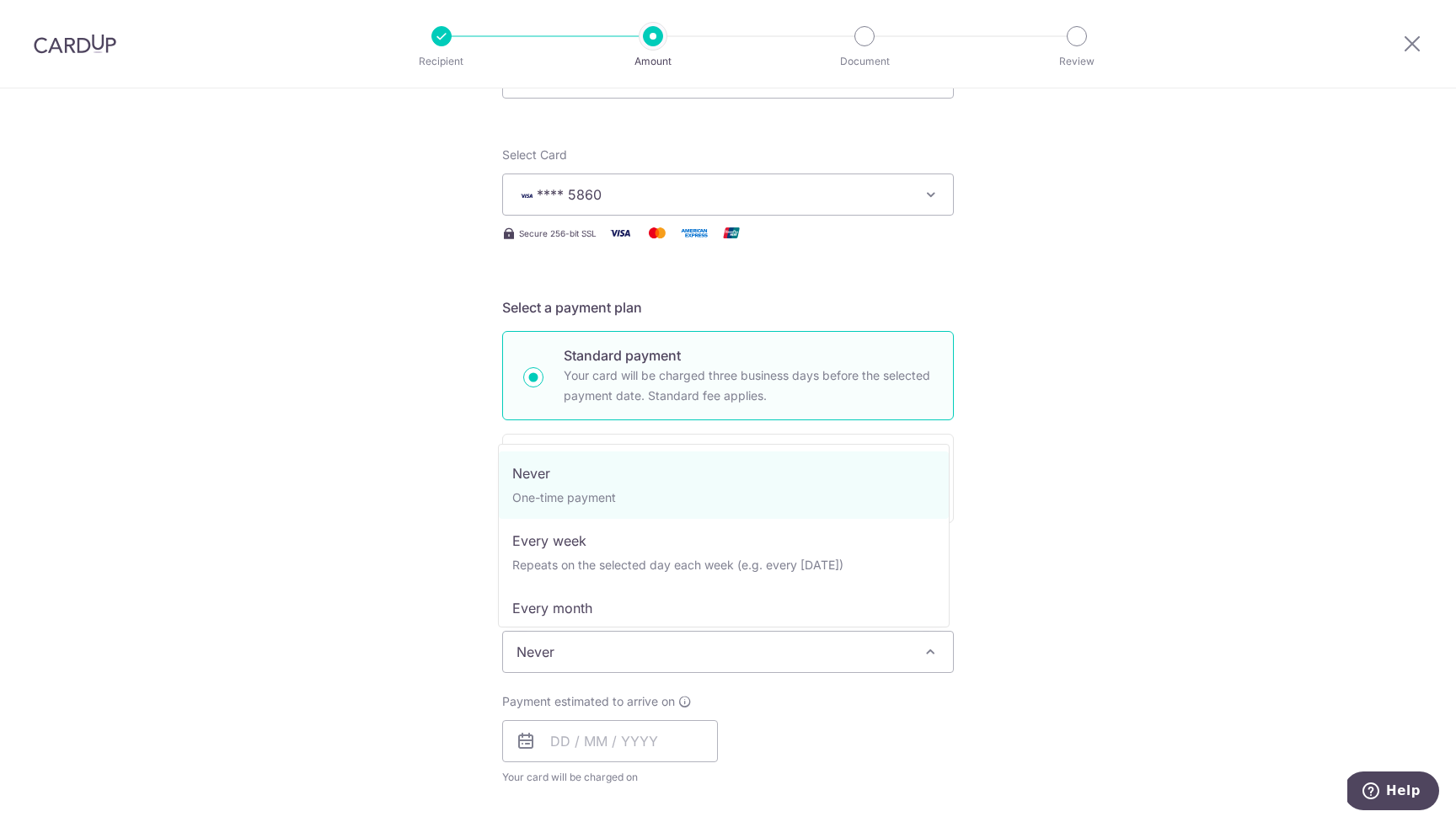
click at [1162, 574] on div "Tell us more about your payment Enter payment amount SGD 1,385.50 1385.50 Recip…" at bounding box center [728, 680] width 1456 height 1524
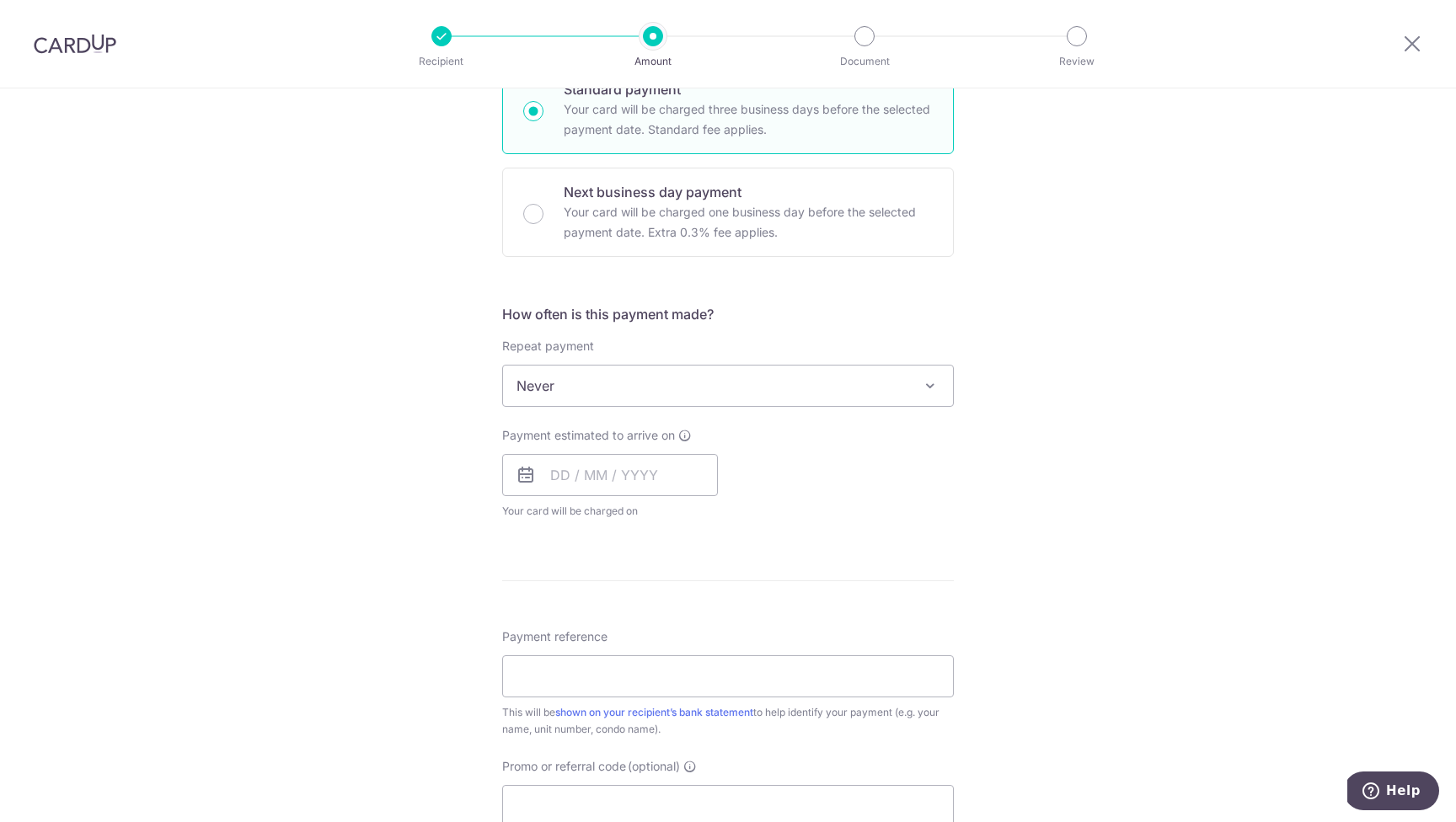
scroll to position [434, 0]
click at [574, 480] on input "text" at bounding box center [610, 477] width 216 height 42
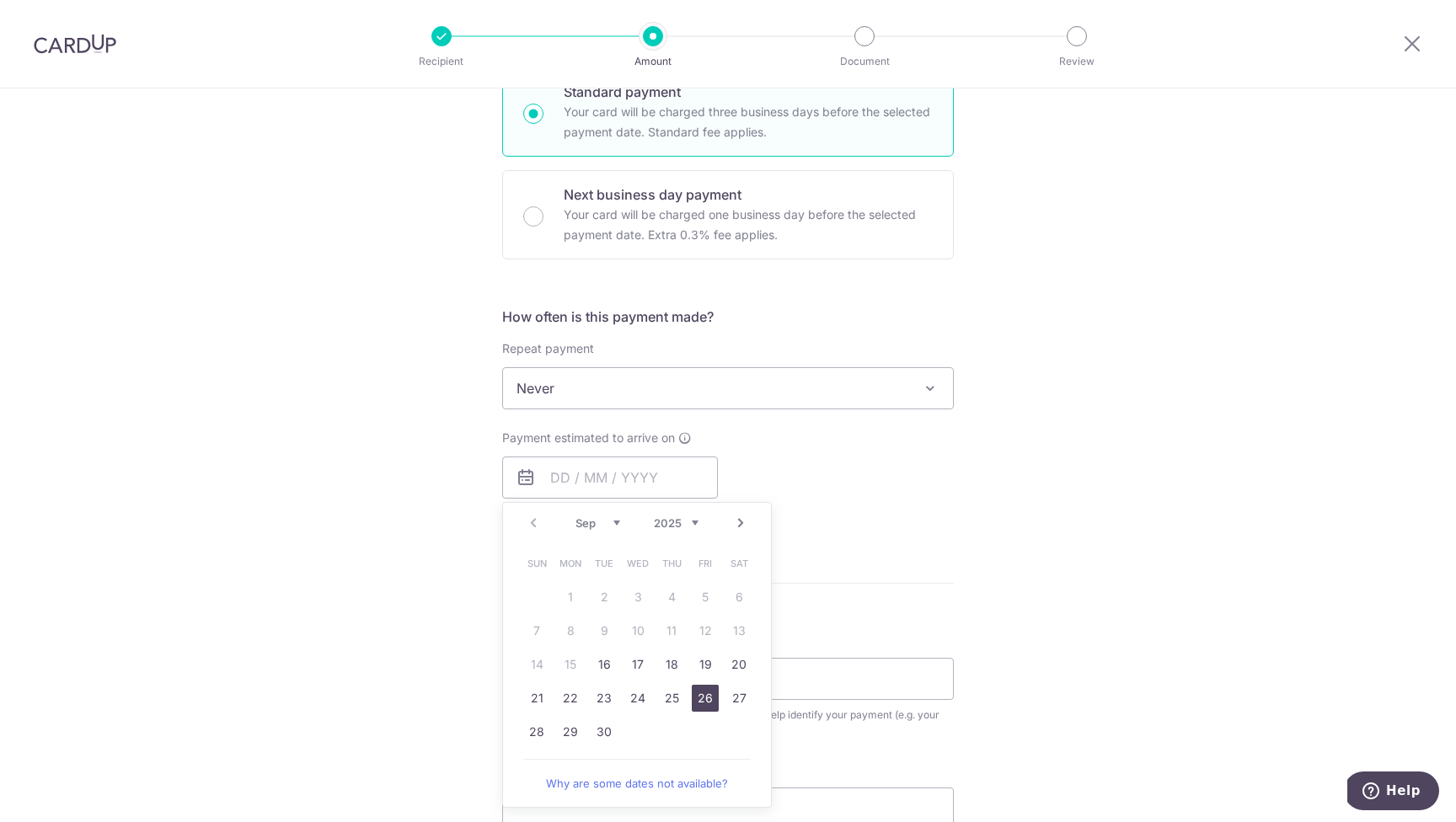
click at [703, 701] on link "26" at bounding box center [705, 698] width 27 height 27
type input "[DATE]"
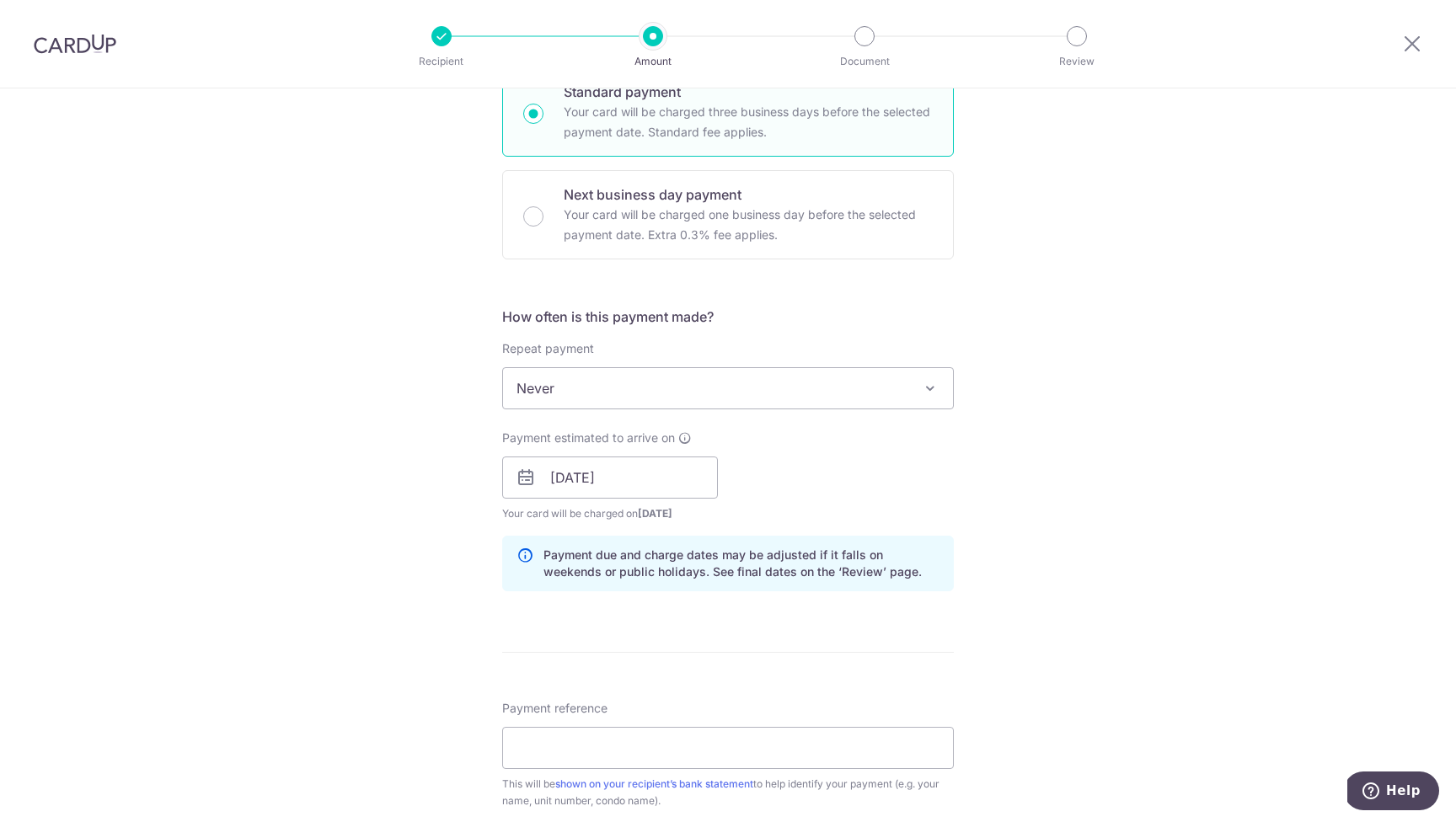
click at [1141, 595] on div "Tell us more about your payment Enter payment amount SGD 1,385.50 1385.50 Recip…" at bounding box center [728, 451] width 1456 height 1593
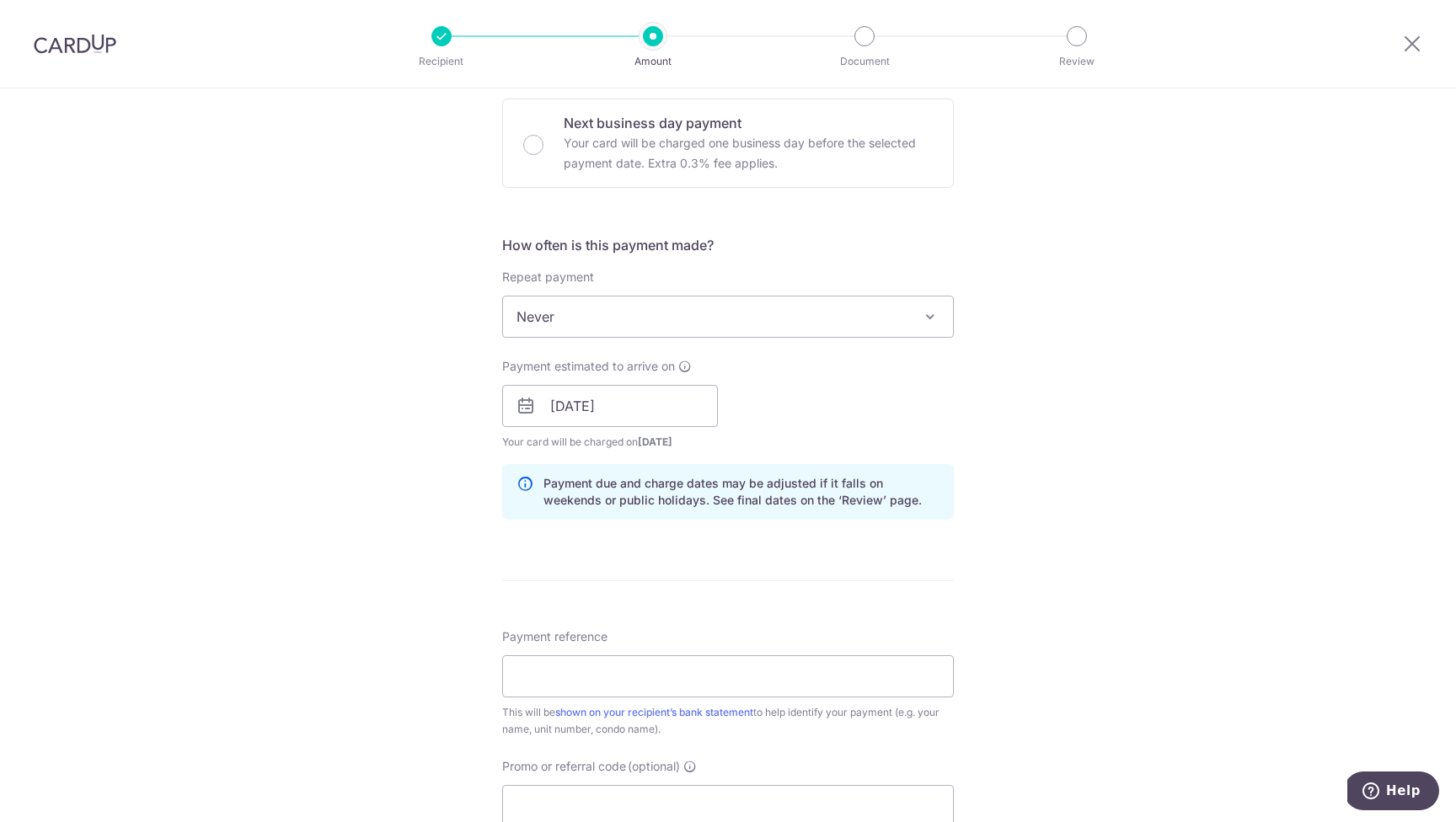
scroll to position [564, 0]
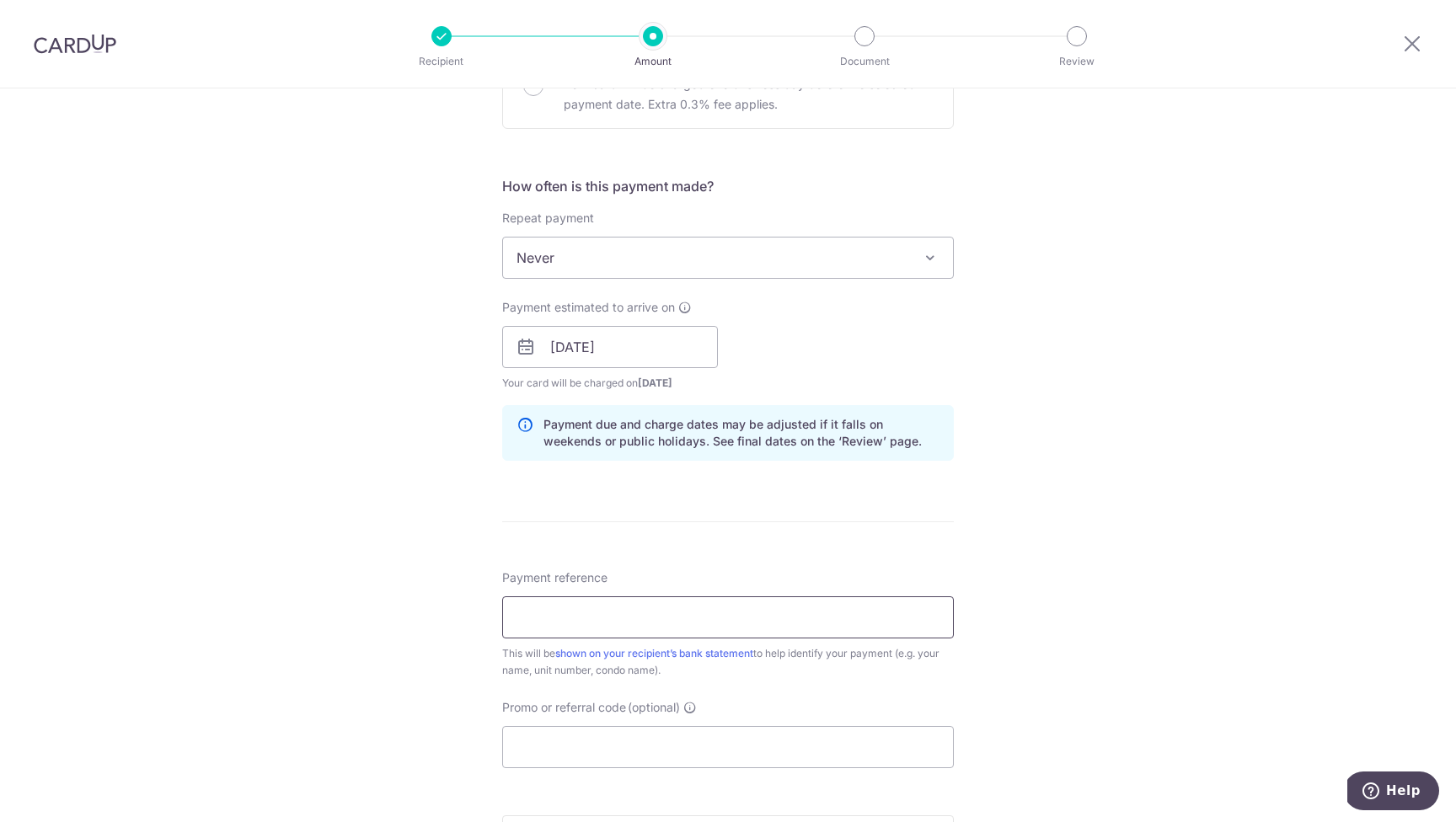
click at [627, 627] on input "Payment reference" at bounding box center [727, 617] width 452 height 42
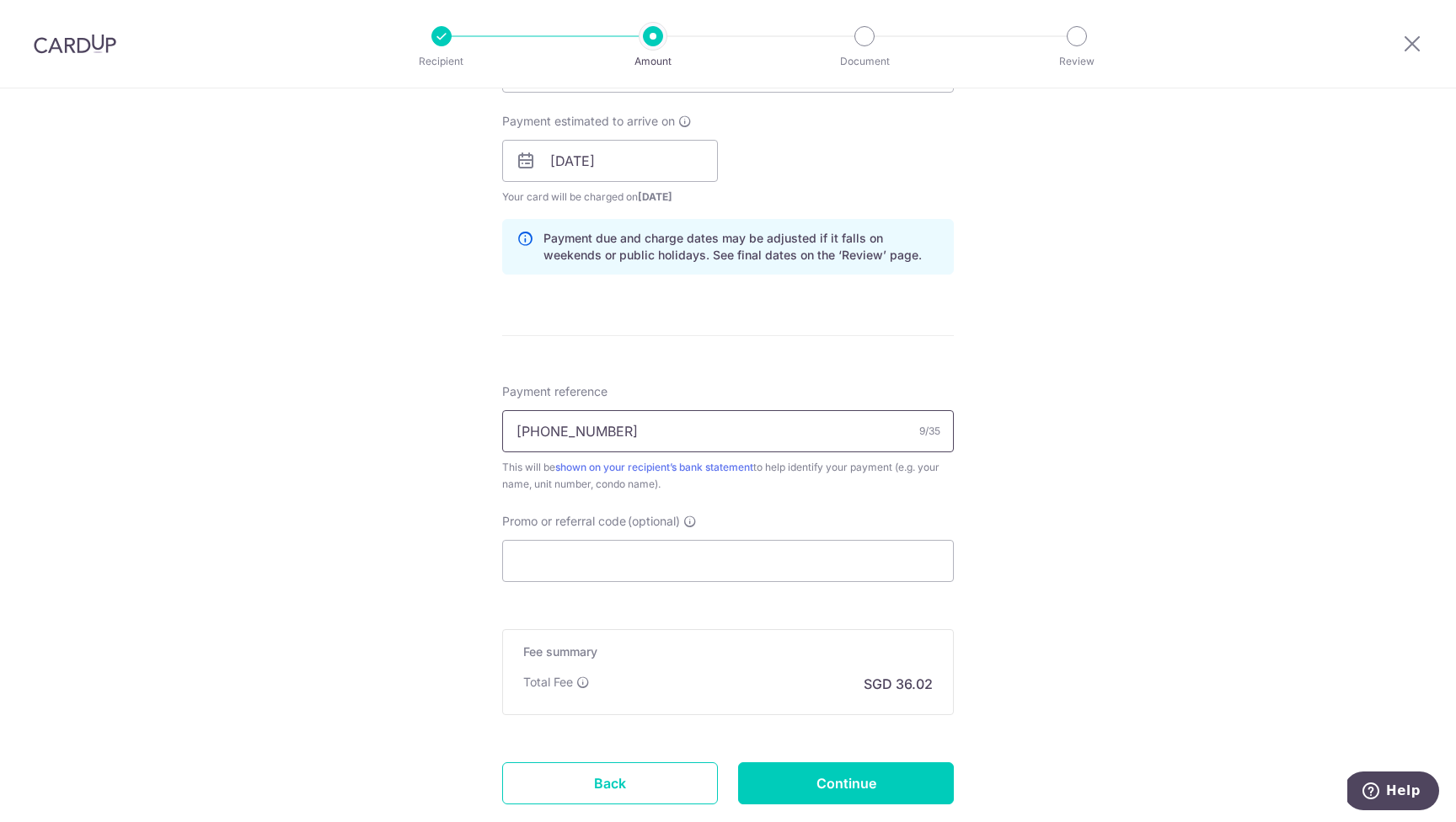
scroll to position [746, 0]
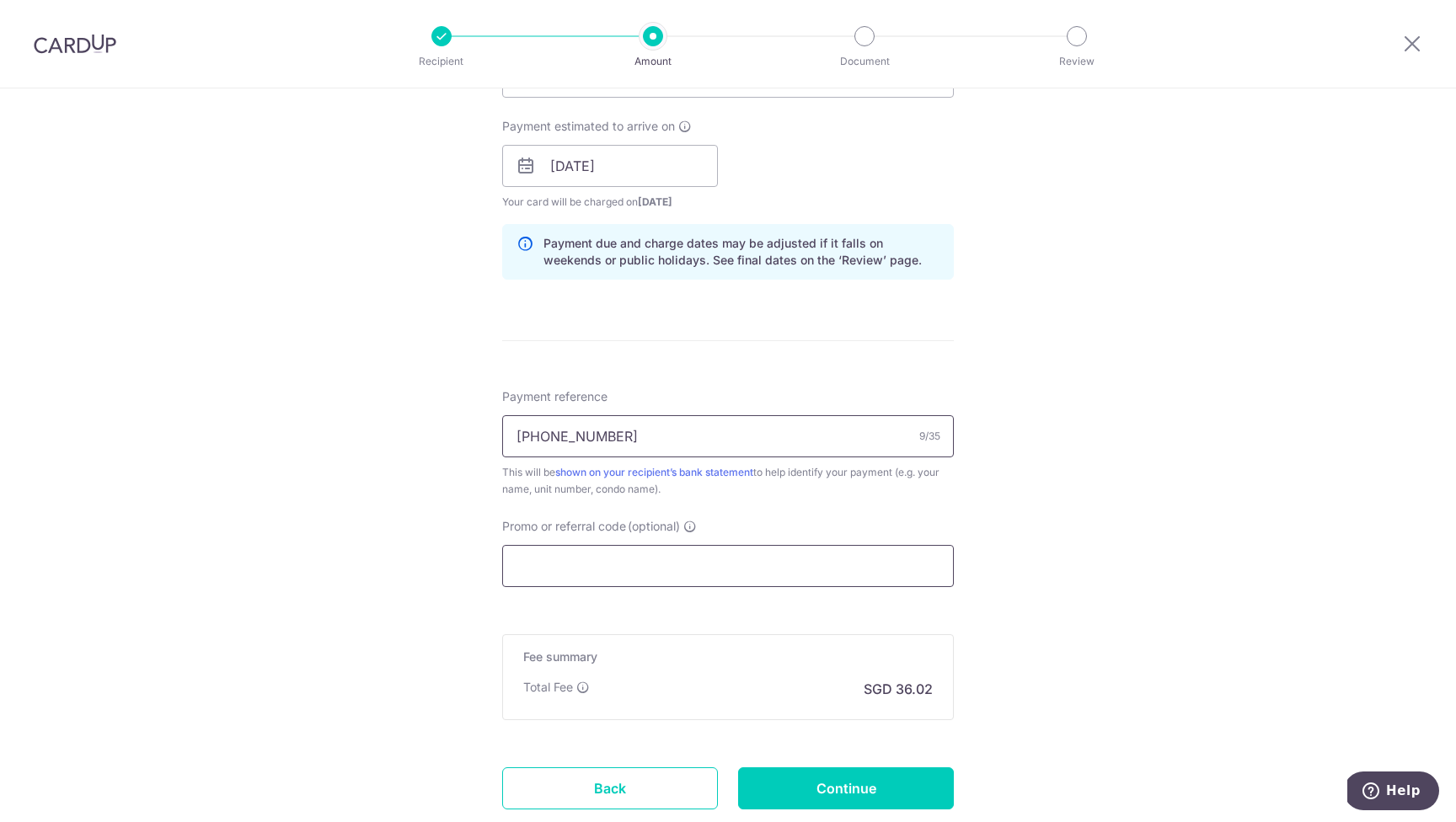
type input "[PHONE_NUMBER]"
click at [576, 568] on input "Promo or referral code (optional)" at bounding box center [727, 565] width 452 height 42
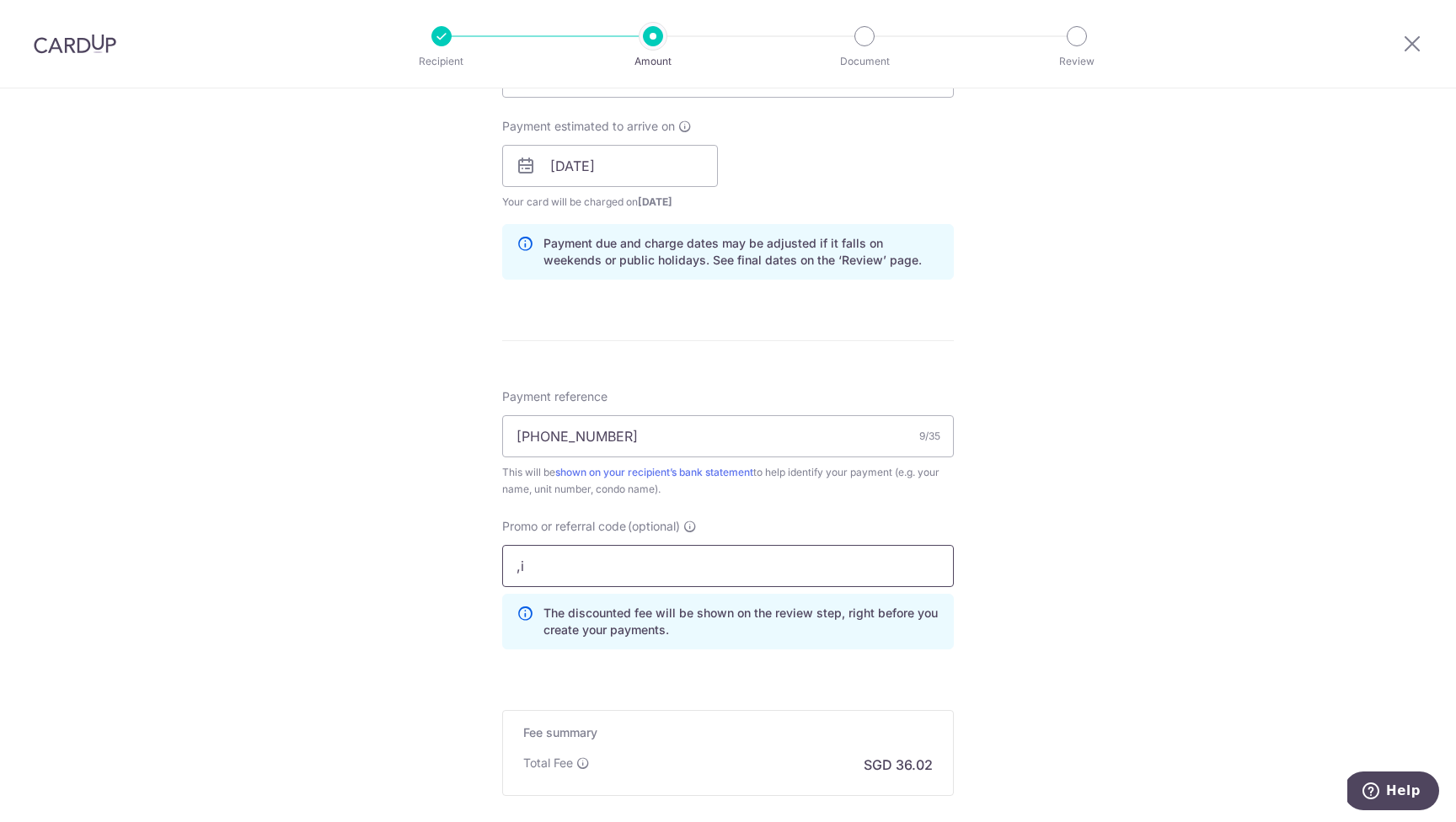
type input ","
type input "milelion"
click at [1024, 530] on div "Tell us more about your payment Enter payment amount SGD 1,385.50 1385.50 Recip…" at bounding box center [728, 177] width 1456 height 1668
click at [687, 562] on input "milelion" at bounding box center [727, 565] width 452 height 42
click button "Add Card" at bounding box center [0, 0] width 0 height 0
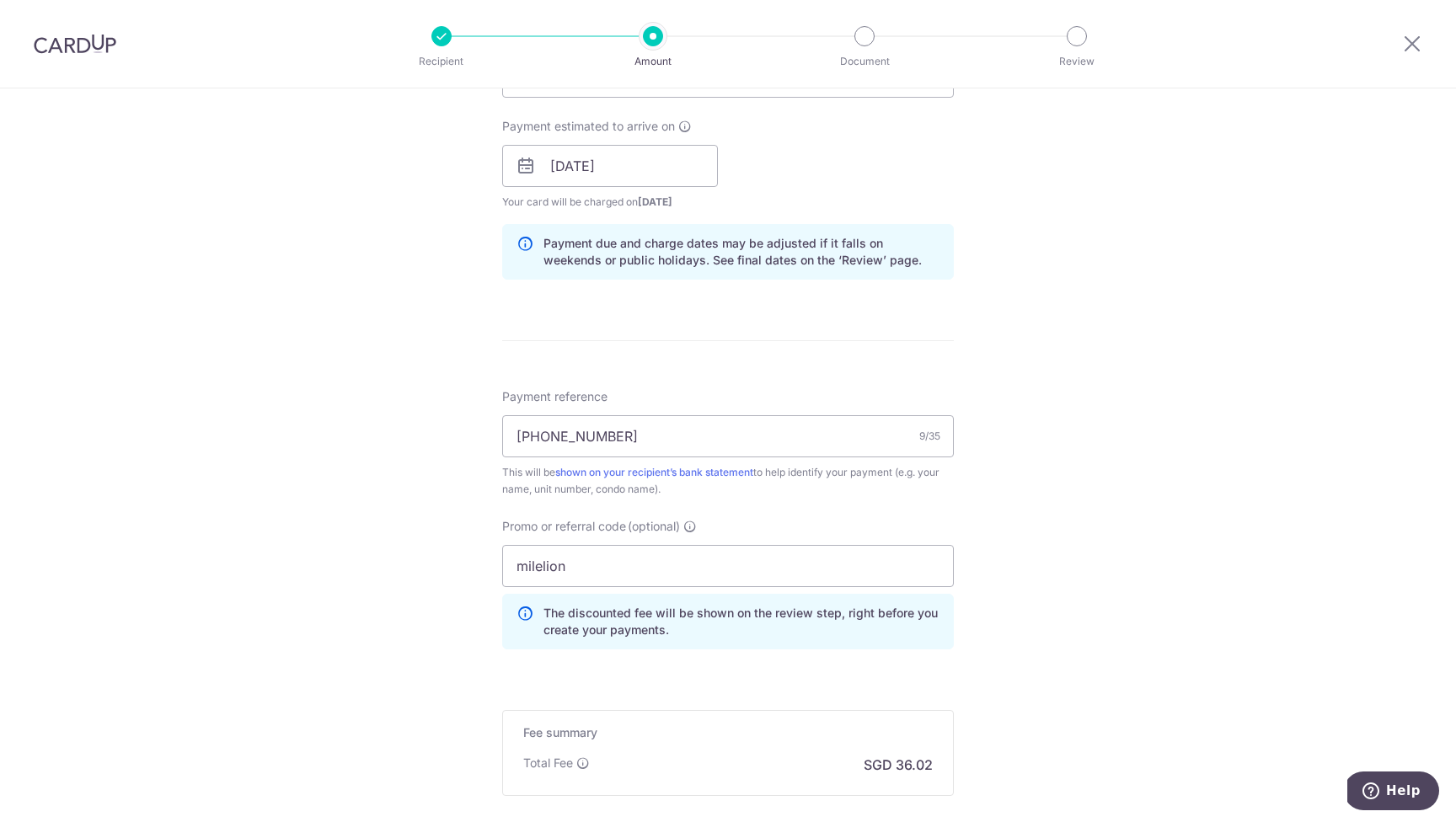
click at [1096, 650] on div "Tell us more about your payment Enter payment amount SGD 1,385.50 1385.50 Recip…" at bounding box center [728, 177] width 1456 height 1668
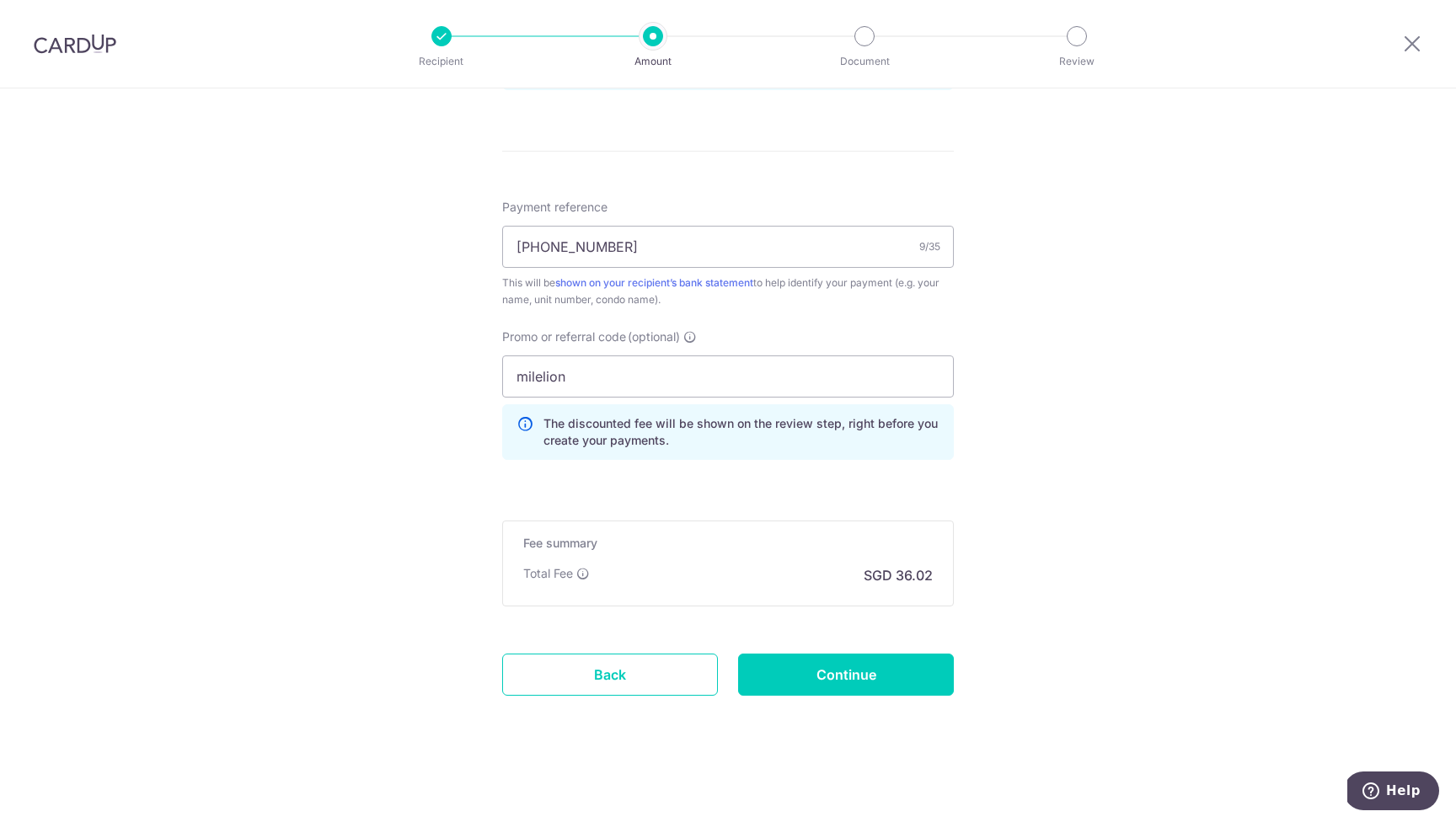
scroll to position [935, 0]
click at [837, 680] on input "Continue" at bounding box center [846, 674] width 216 height 42
type input "Create Schedule"
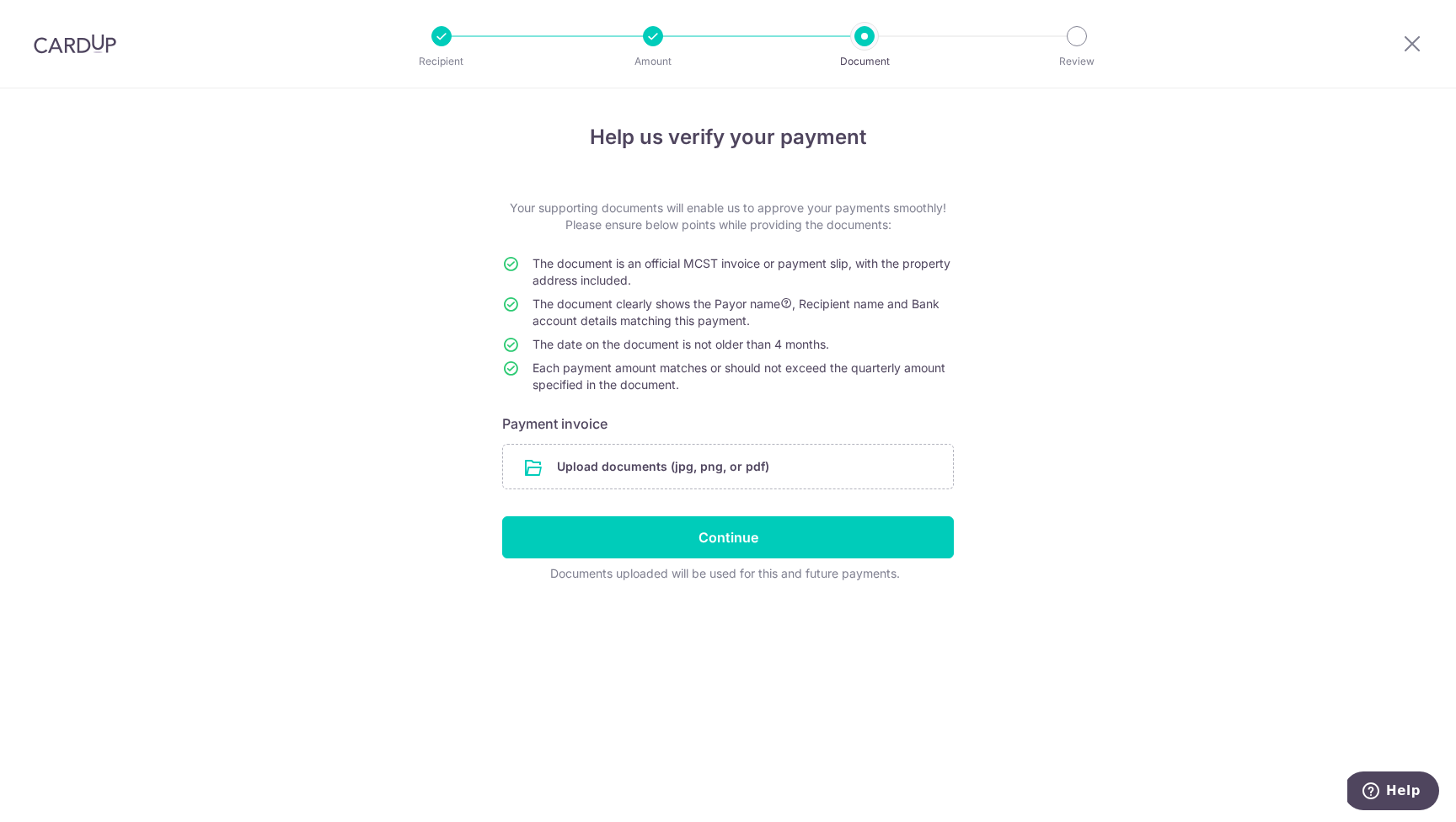
click at [660, 35] on div at bounding box center [653, 36] width 20 height 20
click at [729, 468] on input "file" at bounding box center [727, 466] width 450 height 44
